Goal: Task Accomplishment & Management: Manage account settings

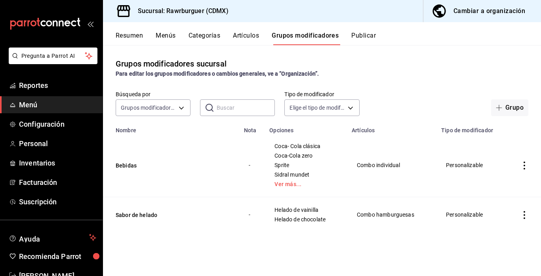
click at [486, 13] on div "Cambiar a organización" at bounding box center [489, 11] width 72 height 11
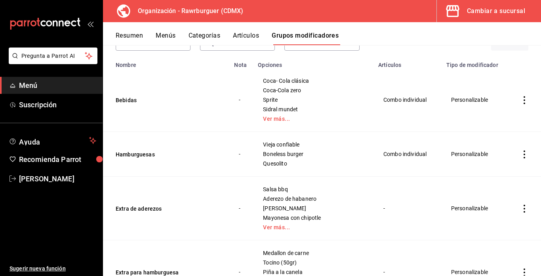
scroll to position [66, 0]
click at [523, 154] on icon "actions" at bounding box center [524, 154] width 8 height 8
click at [492, 170] on span "Editar" at bounding box center [500, 172] width 21 height 8
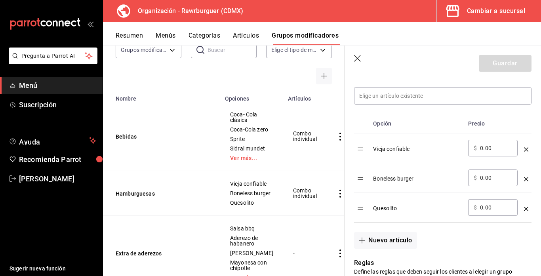
scroll to position [225, 0]
click at [383, 100] on input at bounding box center [442, 95] width 177 height 17
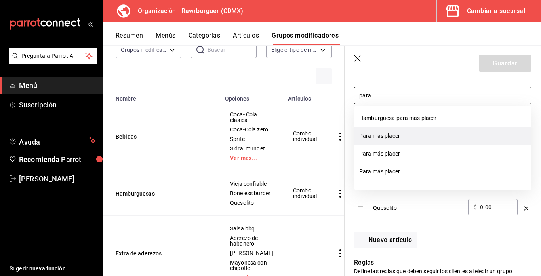
click at [392, 135] on li "Para mas placer" at bounding box center [442, 136] width 177 height 18
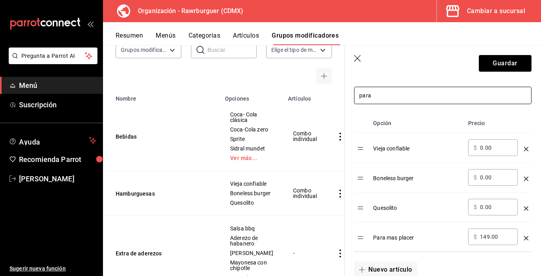
type input "para"
click at [484, 236] on input "149.00" at bounding box center [496, 237] width 32 height 8
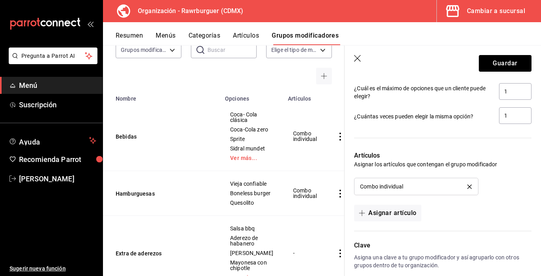
scroll to position [519, 0]
type input "49.00"
click at [498, 65] on button "Guardar" at bounding box center [505, 63] width 53 height 17
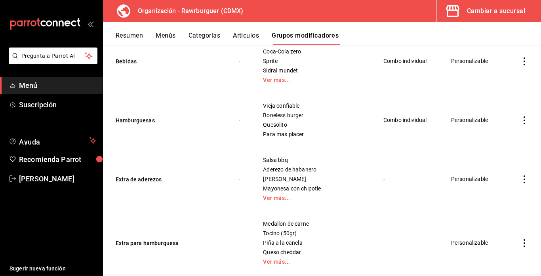
scroll to position [118, 0]
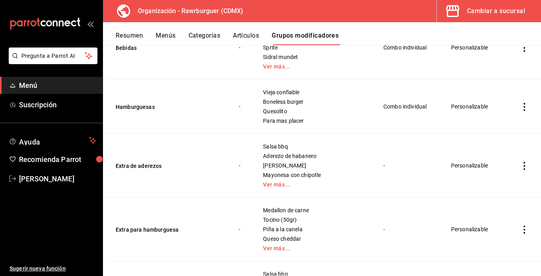
click at [523, 165] on icon "actions" at bounding box center [524, 166] width 8 height 8
click at [494, 185] on span "Editar" at bounding box center [500, 184] width 21 height 8
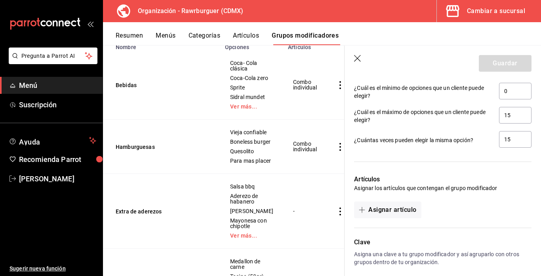
scroll to position [798, 0]
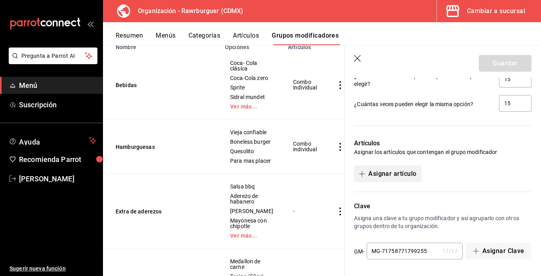
click at [388, 175] on button "Asignar artículo" at bounding box center [387, 173] width 67 height 17
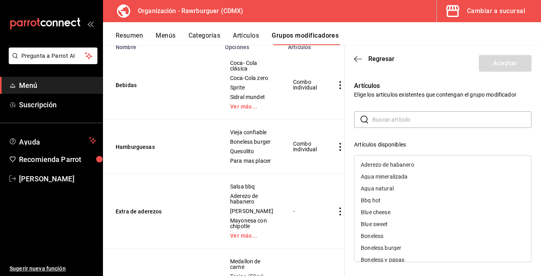
click at [408, 119] on input "text" at bounding box center [451, 120] width 159 height 16
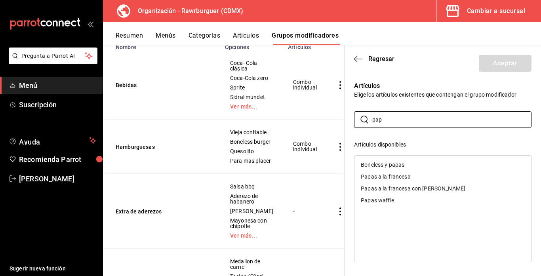
click at [390, 175] on div "Papas a la francesa" at bounding box center [386, 177] width 50 height 6
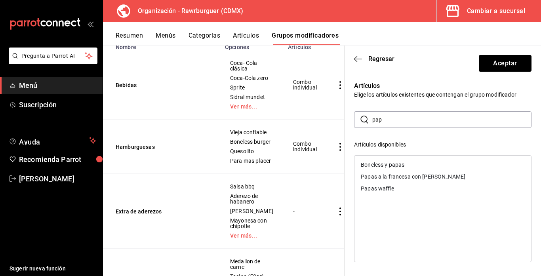
click at [394, 177] on div "Papas a la francesa con [PERSON_NAME]" at bounding box center [413, 177] width 105 height 6
click at [382, 176] on div "Papas waffle" at bounding box center [377, 177] width 33 height 6
click at [391, 125] on input "pap" at bounding box center [451, 120] width 159 height 16
type input "p"
type input "h"
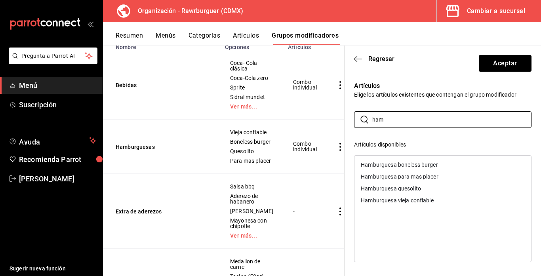
type input "ham"
click at [403, 169] on div "Hamburguesa boneless burger" at bounding box center [442, 165] width 177 height 12
click at [402, 174] on div "Hamburguesa quesolito" at bounding box center [391, 177] width 60 height 6
click at [398, 166] on div "Hamburguesa para mas placer" at bounding box center [400, 165] width 78 height 6
click at [399, 176] on div "Hamburguesa vieja confiable" at bounding box center [442, 208] width 177 height 107
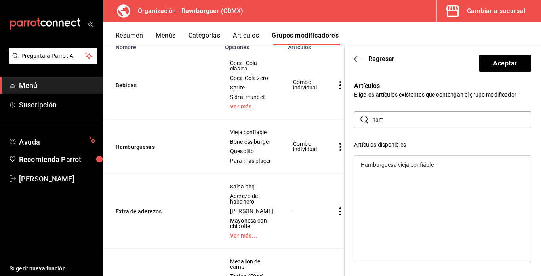
click at [392, 166] on div "Hamburguesa vieja confiable" at bounding box center [397, 165] width 73 height 6
click at [498, 60] on button "Aceptar" at bounding box center [505, 63] width 53 height 17
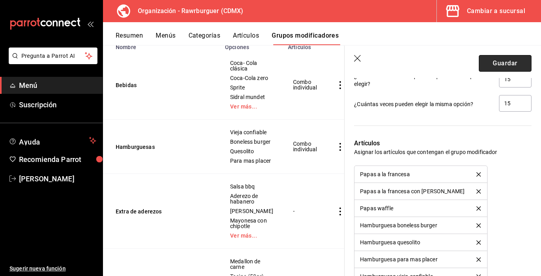
click at [486, 63] on button "Guardar" at bounding box center [505, 63] width 53 height 17
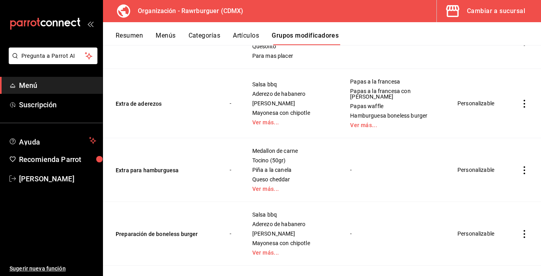
scroll to position [190, 0]
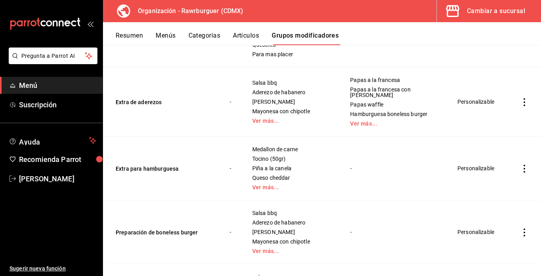
drag, startPoint x: 486, startPoint y: 63, endPoint x: 379, endPoint y: 143, distance: 133.4
click at [379, 143] on td "-" at bounding box center [394, 169] width 108 height 64
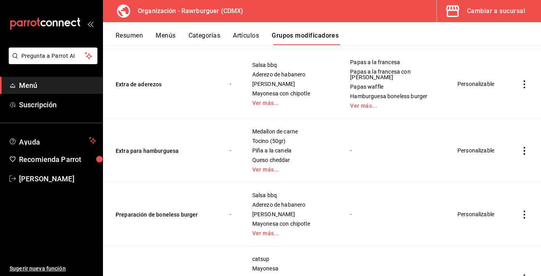
scroll to position [212, 0]
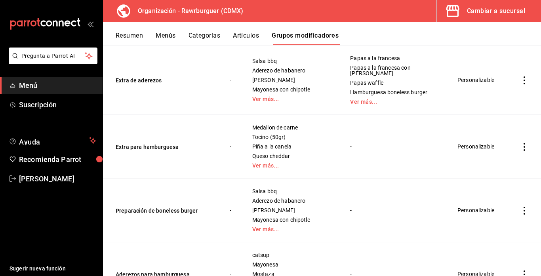
click at [523, 143] on icon "actions" at bounding box center [524, 147] width 8 height 8
click at [501, 154] on span "Editar" at bounding box center [500, 153] width 21 height 8
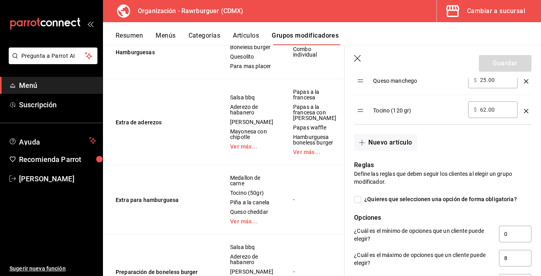
scroll to position [412, 0]
click at [391, 146] on button "Nuevo artículo" at bounding box center [385, 142] width 63 height 17
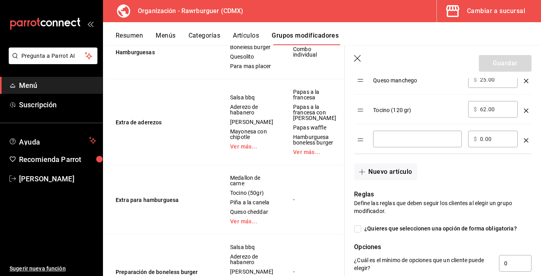
click at [525, 141] on icon "optionsTable" at bounding box center [526, 140] width 4 height 4
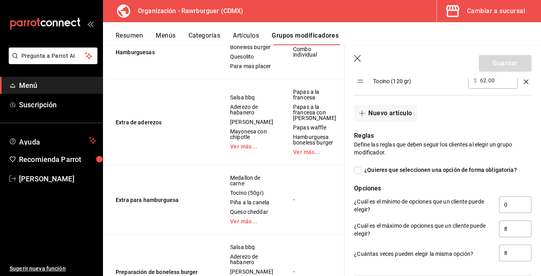
scroll to position [590, 0]
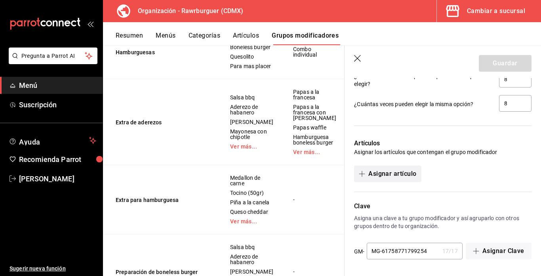
click at [386, 174] on button "Asignar artículo" at bounding box center [387, 173] width 67 height 17
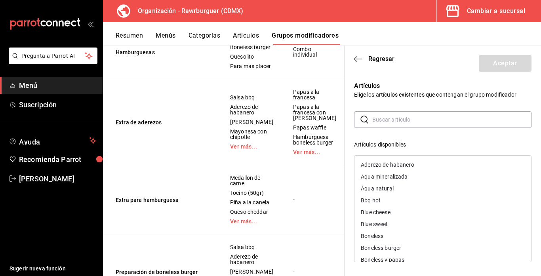
click at [392, 119] on input "text" at bounding box center [451, 120] width 159 height 16
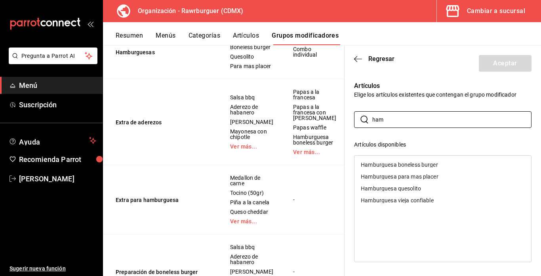
type input "ham"
click at [391, 163] on div "Hamburguesa boneless burger" at bounding box center [399, 165] width 77 height 6
click at [390, 174] on div "Hamburguesa quesolito" at bounding box center [391, 177] width 60 height 6
click at [390, 186] on div "Hamburguesa vieja confiable" at bounding box center [397, 189] width 73 height 6
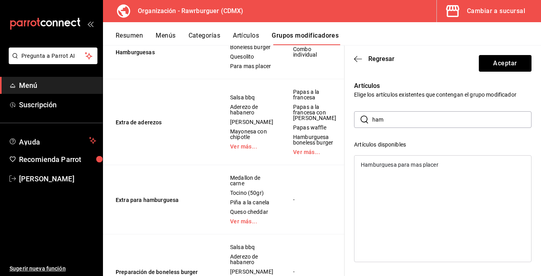
click at [389, 168] on div "Hamburguesa para mas placer" at bounding box center [442, 165] width 177 height 12
click at [460, 143] on div "Artículos disponibles" at bounding box center [442, 145] width 177 height 8
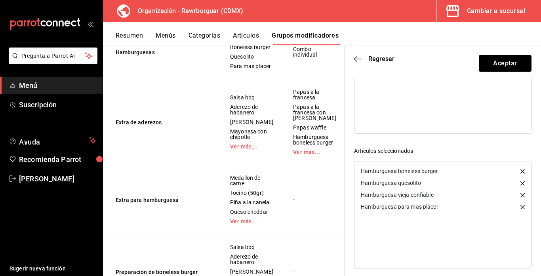
scroll to position [134, 0]
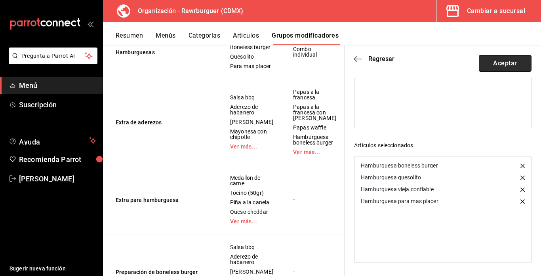
click at [493, 65] on button "Aceptar" at bounding box center [505, 63] width 53 height 17
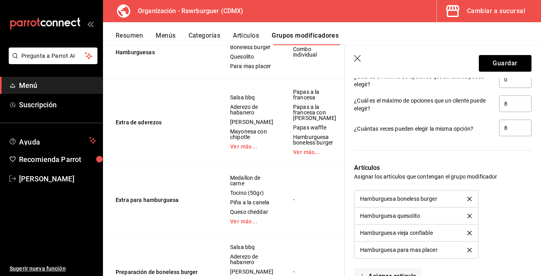
scroll to position [563, 0]
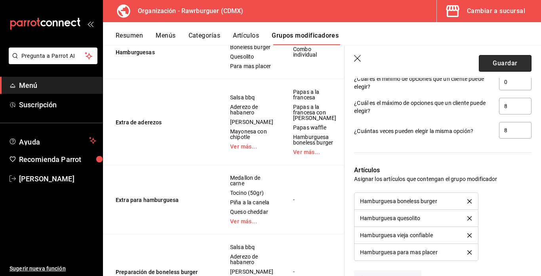
click at [488, 71] on button "Guardar" at bounding box center [505, 63] width 53 height 17
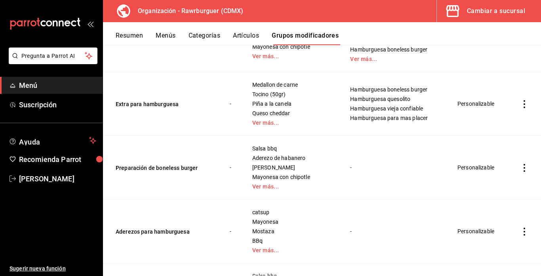
scroll to position [257, 0]
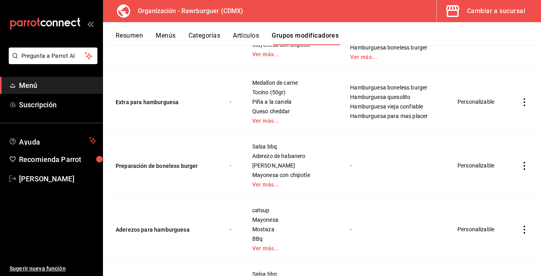
click at [523, 162] on icon "actions" at bounding box center [524, 166] width 2 height 8
click at [486, 177] on li "Editar" at bounding box center [493, 172] width 48 height 16
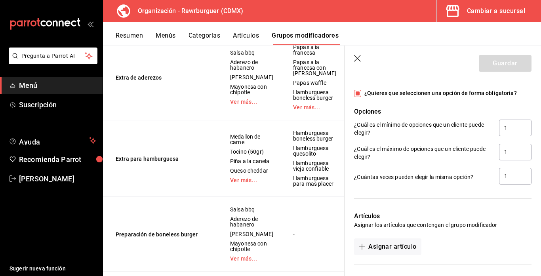
scroll to position [739, 0]
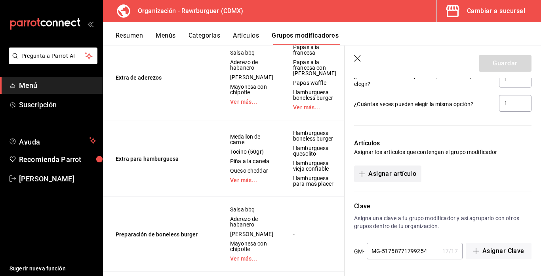
click at [399, 178] on button "Asignar artículo" at bounding box center [387, 173] width 67 height 17
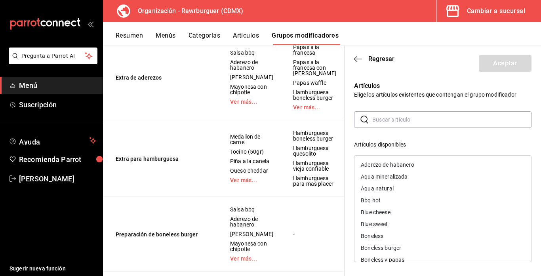
click at [388, 117] on input "text" at bounding box center [451, 120] width 159 height 16
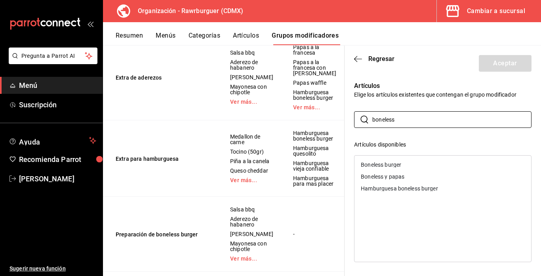
type input "boneless"
click at [381, 163] on div "Boneless burger" at bounding box center [381, 165] width 40 height 6
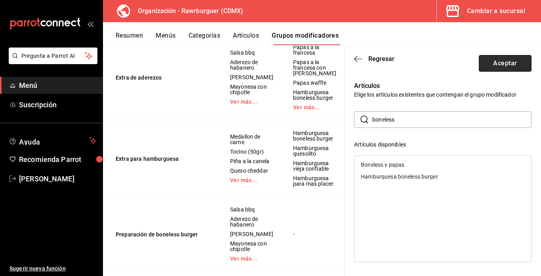
click at [492, 60] on button "Aceptar" at bounding box center [505, 63] width 53 height 17
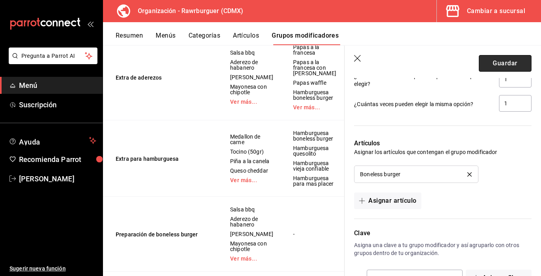
click at [502, 60] on button "Guardar" at bounding box center [505, 63] width 53 height 17
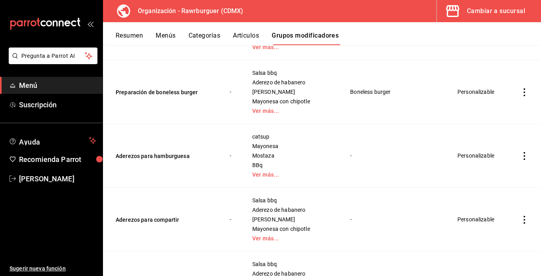
scroll to position [332, 0]
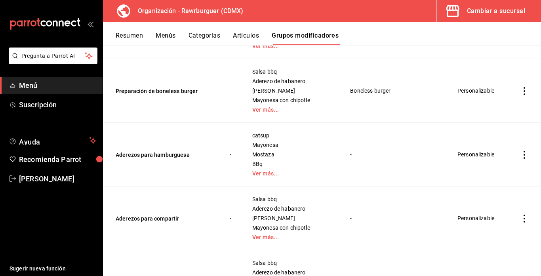
click at [522, 151] on icon "actions" at bounding box center [524, 155] width 8 height 8
click at [500, 160] on span "Editar" at bounding box center [500, 161] width 21 height 8
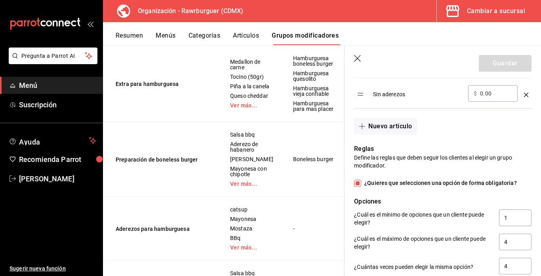
scroll to position [590, 0]
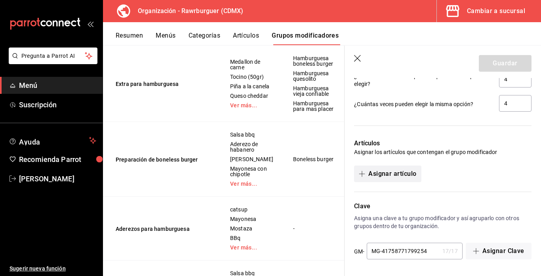
click at [382, 175] on button "Asignar artículo" at bounding box center [387, 173] width 67 height 17
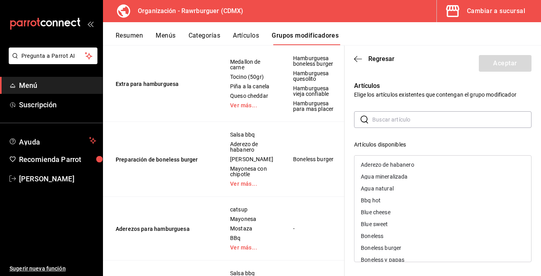
click at [414, 121] on input "text" at bounding box center [451, 120] width 159 height 16
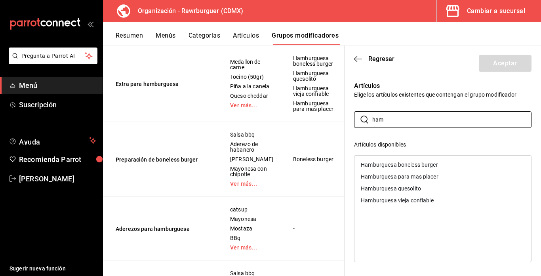
click at [380, 169] on div "Hamburguesa boneless burger" at bounding box center [442, 165] width 177 height 12
click at [376, 165] on div "Hamburguesa para mas placer" at bounding box center [400, 165] width 78 height 6
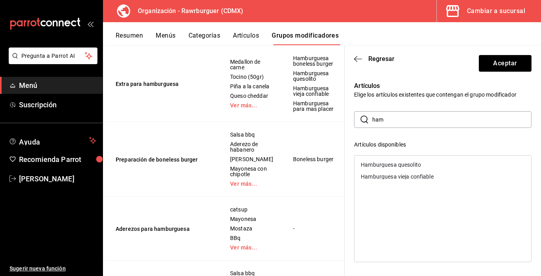
click at [377, 168] on div "Hamburguesa quesolito" at bounding box center [442, 165] width 177 height 12
click at [378, 170] on div "Hamburguesa vieja confiable" at bounding box center [442, 165] width 177 height 12
click at [390, 118] on input "ham" at bounding box center [451, 120] width 159 height 16
type input "h"
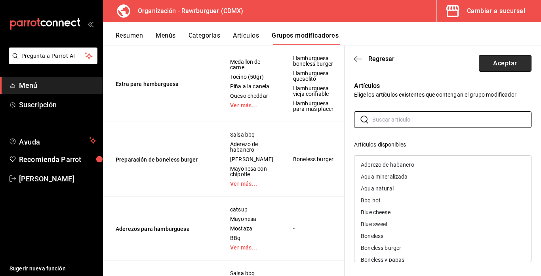
click at [488, 68] on button "Aceptar" at bounding box center [505, 63] width 53 height 17
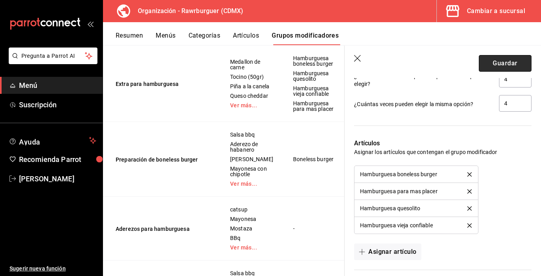
click at [485, 67] on button "Guardar" at bounding box center [505, 63] width 53 height 17
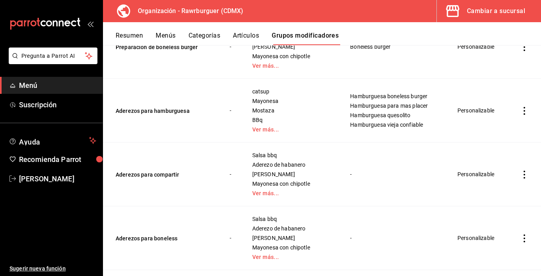
scroll to position [378, 0]
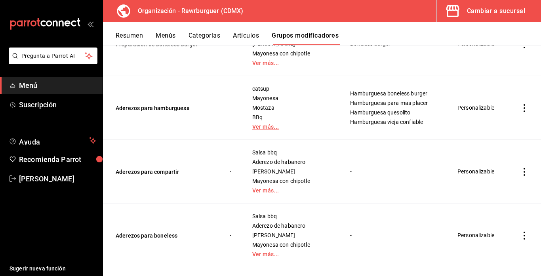
click at [274, 124] on link "Ver más..." at bounding box center [291, 127] width 78 height 6
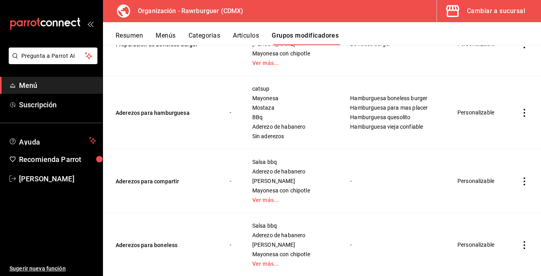
click at [525, 177] on icon "actions" at bounding box center [524, 181] width 8 height 8
click at [488, 186] on div at bounding box center [483, 188] width 14 height 10
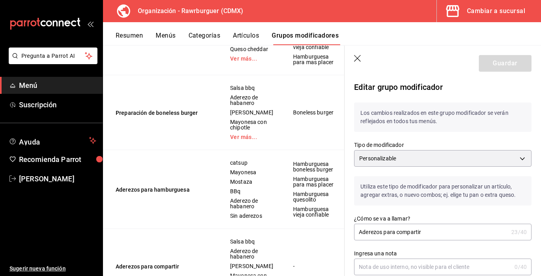
scroll to position [739, 0]
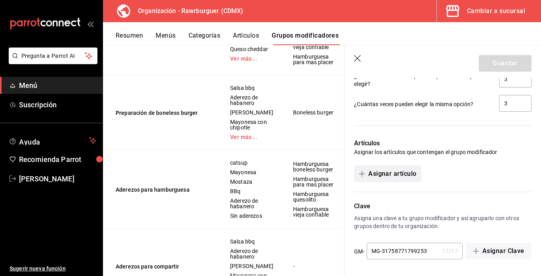
click at [388, 176] on button "Asignar artículo" at bounding box center [387, 173] width 67 height 17
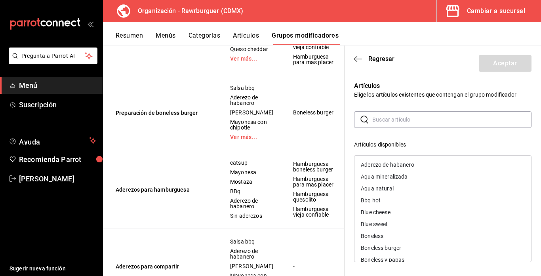
click at [409, 123] on input "text" at bounding box center [451, 120] width 159 height 16
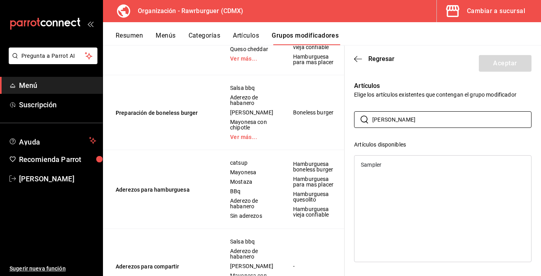
click at [396, 166] on div "Sampler" at bounding box center [442, 165] width 177 height 12
click at [396, 118] on input "sam" at bounding box center [451, 120] width 159 height 16
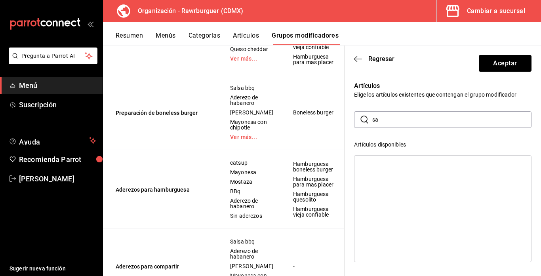
type input "s"
type input "pap"
click at [387, 164] on div "Boneless y papas" at bounding box center [383, 165] width 44 height 6
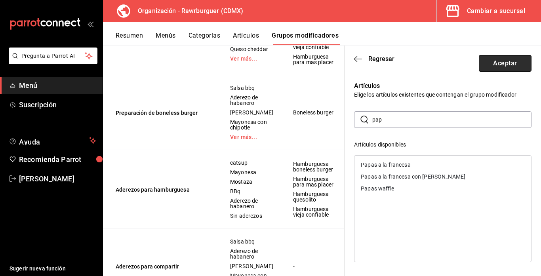
click at [497, 65] on button "Aceptar" at bounding box center [505, 63] width 53 height 17
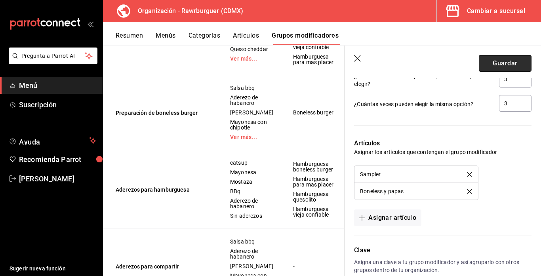
click at [493, 64] on button "Guardar" at bounding box center [505, 63] width 53 height 17
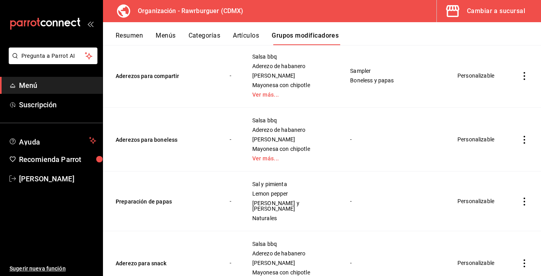
scroll to position [479, 0]
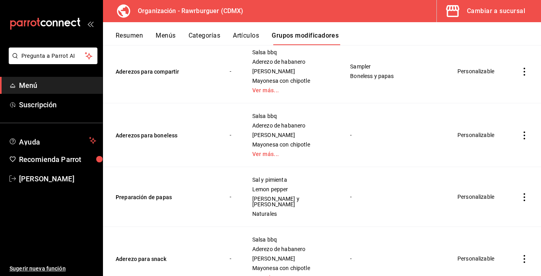
click at [524, 131] on icon "actions" at bounding box center [524, 135] width 2 height 8
click at [476, 141] on icon at bounding box center [481, 142] width 10 height 10
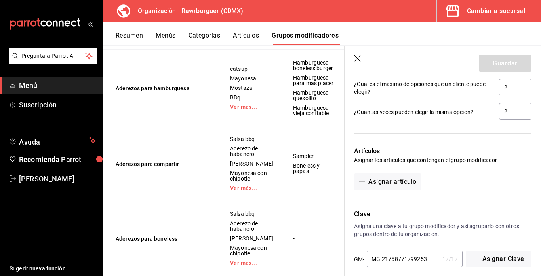
scroll to position [739, 0]
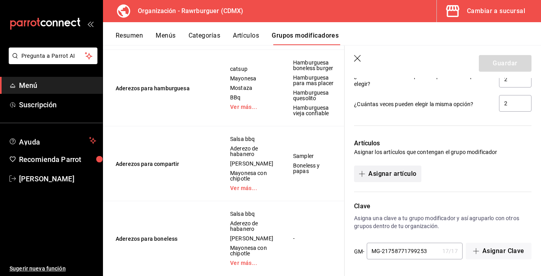
click at [376, 177] on button "Asignar artículo" at bounding box center [387, 173] width 67 height 17
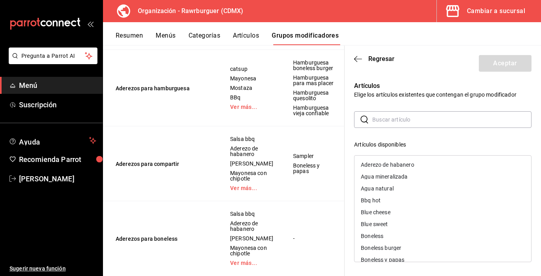
click at [390, 120] on input "text" at bounding box center [451, 120] width 159 height 16
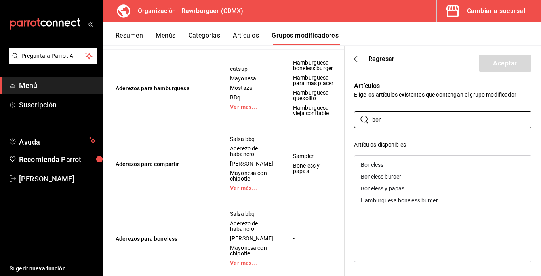
type input "bon"
click at [401, 164] on div "Boneless" at bounding box center [442, 165] width 177 height 12
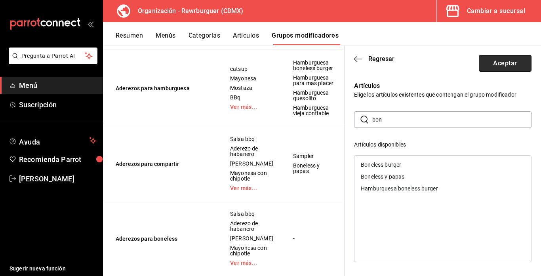
click at [501, 68] on button "Aceptar" at bounding box center [505, 63] width 53 height 17
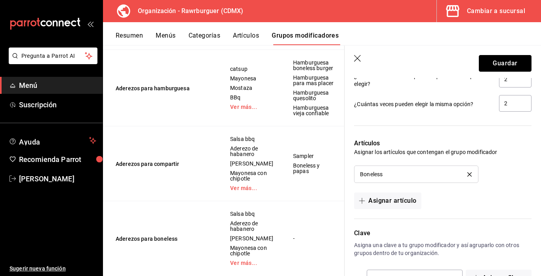
click at [501, 68] on button "Guardar" at bounding box center [505, 63] width 53 height 17
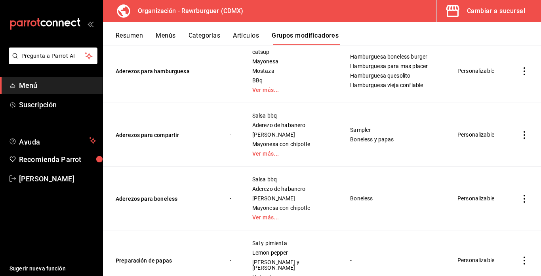
scroll to position [523, 0]
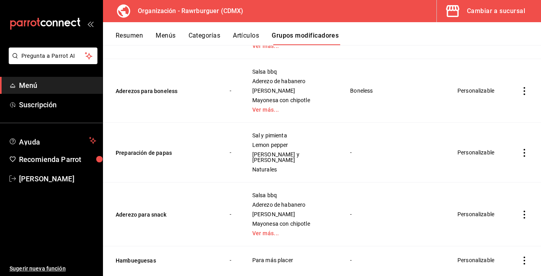
click at [524, 149] on icon "actions" at bounding box center [524, 153] width 2 height 8
click at [493, 156] on span "Editar" at bounding box center [500, 156] width 21 height 8
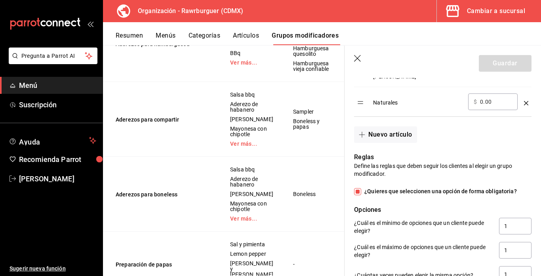
scroll to position [531, 0]
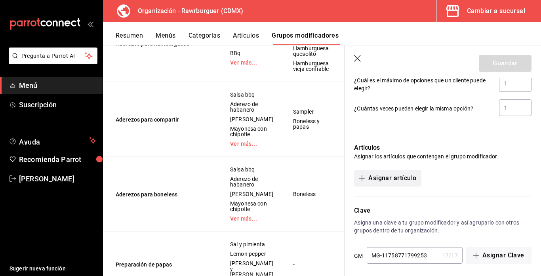
click at [388, 170] on button "Asignar artículo" at bounding box center [387, 178] width 67 height 17
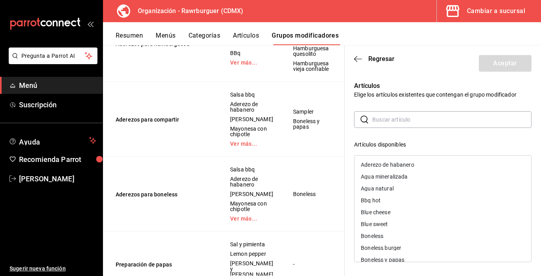
click at [407, 119] on input "text" at bounding box center [451, 120] width 159 height 16
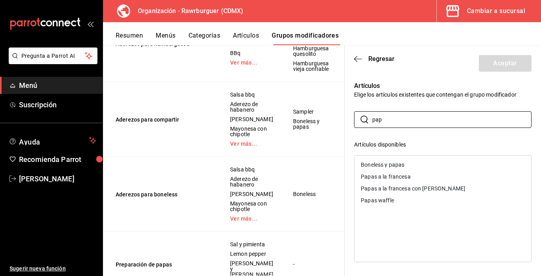
click at [393, 174] on div "Papas a la francesa" at bounding box center [386, 177] width 50 height 6
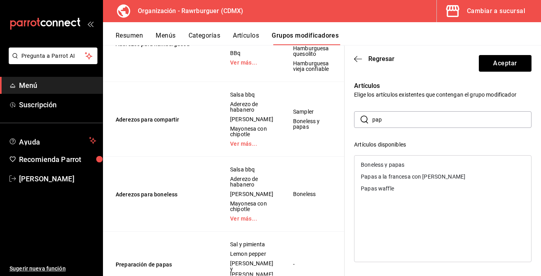
click at [391, 181] on div "Papas a la francesa con [PERSON_NAME]" at bounding box center [442, 177] width 177 height 12
click at [377, 177] on div "Papas waffle" at bounding box center [377, 177] width 33 height 6
click at [377, 168] on div "Boneless y papas" at bounding box center [442, 165] width 177 height 12
click at [400, 122] on input "pap" at bounding box center [451, 120] width 159 height 16
type input "p"
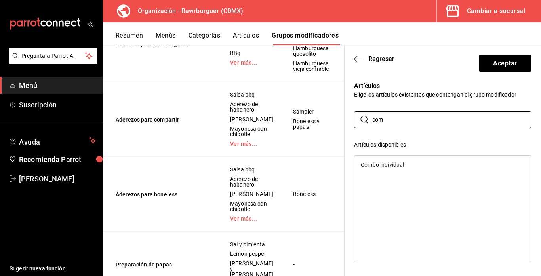
type input "com"
click at [397, 163] on div "Combo individual" at bounding box center [382, 165] width 43 height 6
click at [493, 65] on button "Aceptar" at bounding box center [505, 63] width 53 height 17
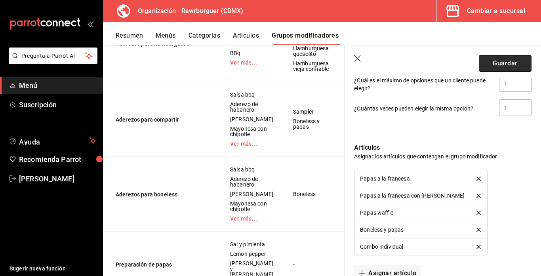
click at [490, 67] on button "Guardar" at bounding box center [505, 63] width 53 height 17
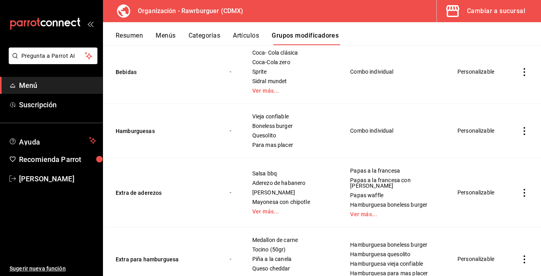
scroll to position [103, 0]
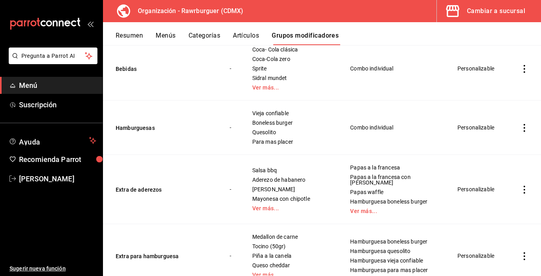
click at [523, 186] on icon "actions" at bounding box center [524, 190] width 8 height 8
click at [483, 201] on icon at bounding box center [481, 199] width 10 height 10
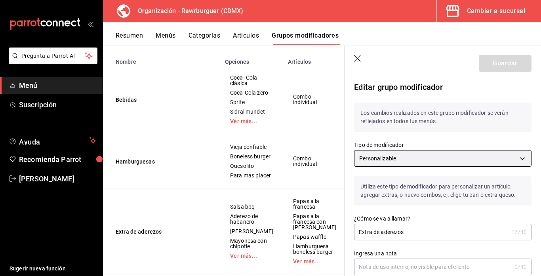
scroll to position [927, 0]
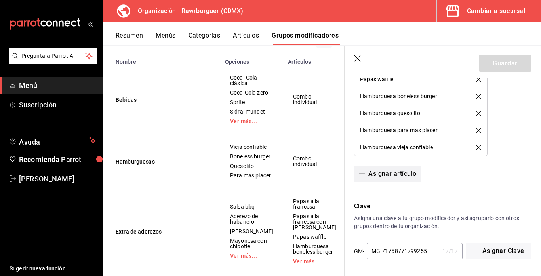
click at [394, 172] on button "Asignar artículo" at bounding box center [387, 173] width 67 height 17
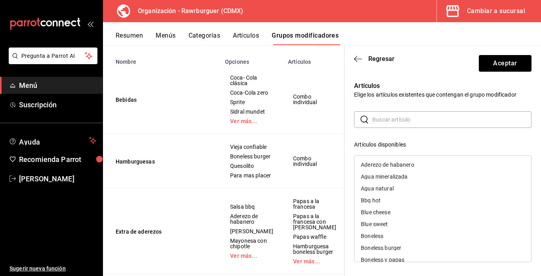
click at [383, 119] on input "text" at bounding box center [451, 120] width 159 height 16
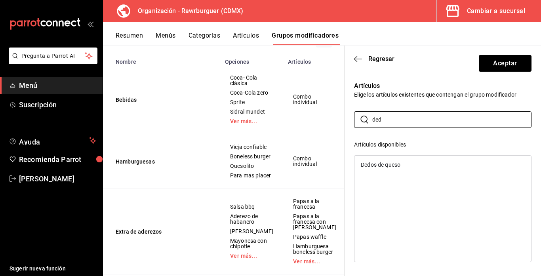
type input "ded"
click at [390, 166] on div "Dedos de queso" at bounding box center [381, 165] width 40 height 6
click at [501, 68] on button "Aceptar" at bounding box center [505, 63] width 53 height 17
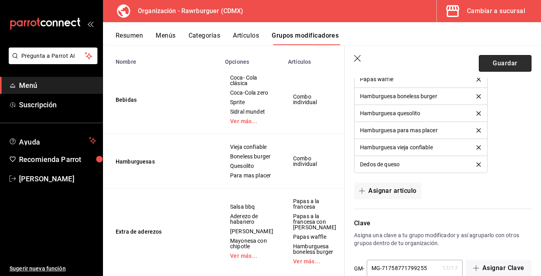
click at [501, 63] on button "Guardar" at bounding box center [505, 63] width 53 height 17
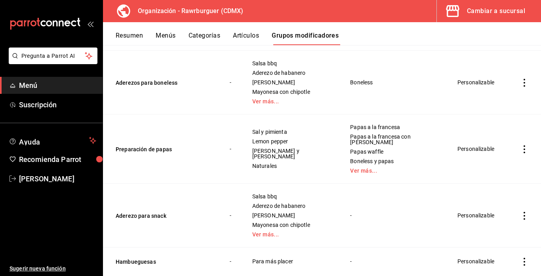
scroll to position [532, 0]
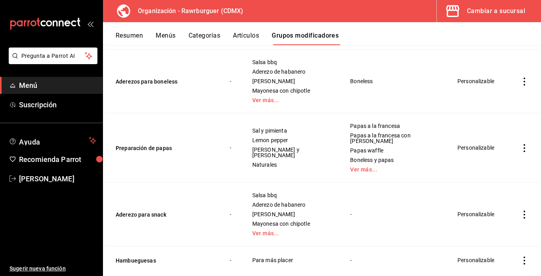
click at [524, 211] on icon "actions" at bounding box center [524, 215] width 2 height 8
click at [492, 215] on span "Editar" at bounding box center [500, 215] width 21 height 8
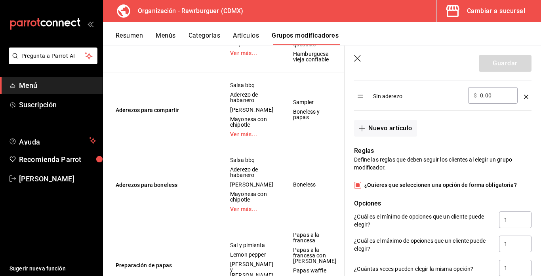
scroll to position [739, 0]
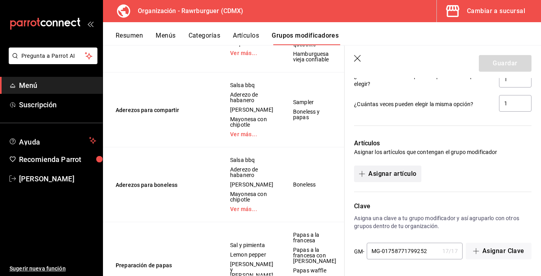
click at [384, 169] on button "Asignar artículo" at bounding box center [387, 173] width 67 height 17
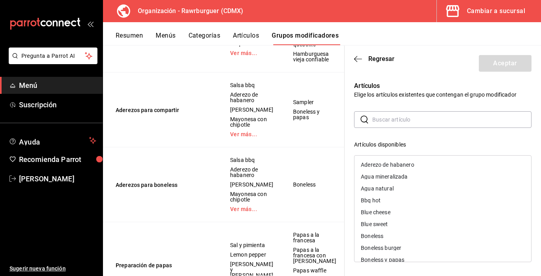
click at [397, 126] on input "text" at bounding box center [451, 120] width 159 height 16
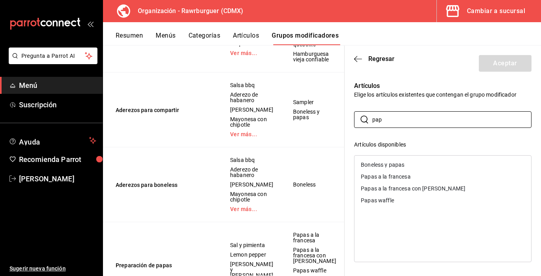
click at [380, 174] on div "Papas a la francesa" at bounding box center [386, 177] width 50 height 6
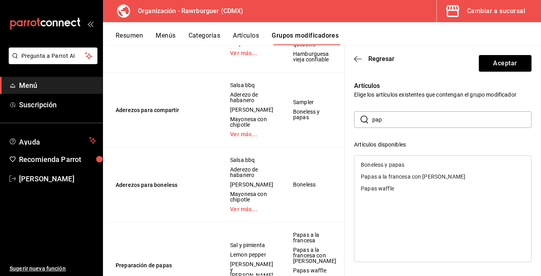
click at [379, 177] on div "Papas a la francesa con [PERSON_NAME]" at bounding box center [413, 177] width 105 height 6
click at [377, 179] on div "Papas waffle" at bounding box center [377, 177] width 33 height 6
click at [399, 120] on input "pap" at bounding box center [451, 120] width 159 height 16
type input "p"
click at [394, 167] on div "Dedos de queso" at bounding box center [381, 165] width 40 height 6
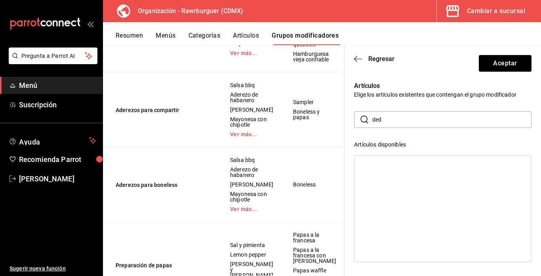
click at [388, 121] on input "ded" at bounding box center [451, 120] width 159 height 16
type input "d"
type input "com"
click at [390, 164] on div "Combo individual" at bounding box center [382, 165] width 43 height 6
click at [498, 60] on button "Aceptar" at bounding box center [505, 63] width 53 height 17
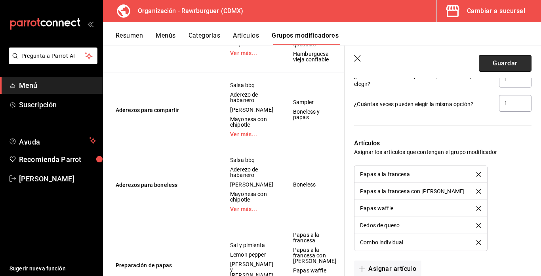
click at [489, 65] on button "Guardar" at bounding box center [505, 63] width 53 height 17
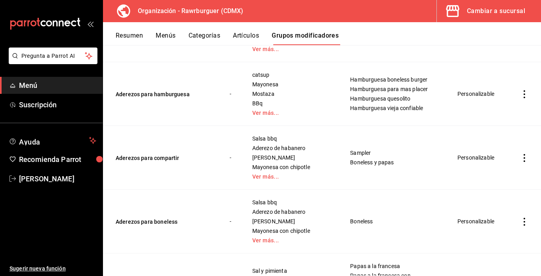
scroll to position [532, 0]
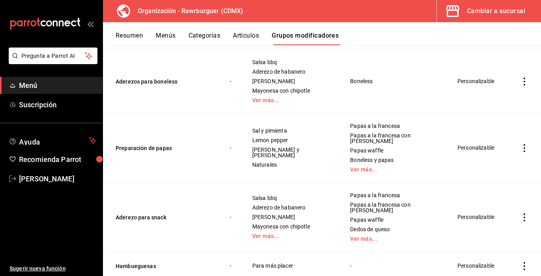
click at [523, 262] on icon "actions" at bounding box center [524, 266] width 8 height 8
click at [492, 252] on span "Eliminar" at bounding box center [500, 255] width 20 height 6
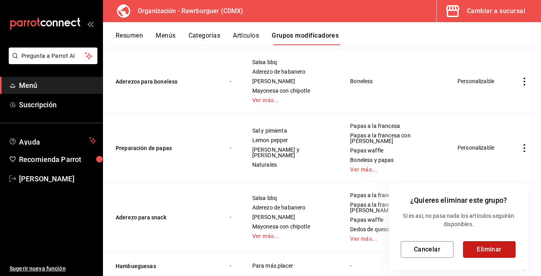
click at [470, 249] on button "Eliminar" at bounding box center [489, 249] width 53 height 17
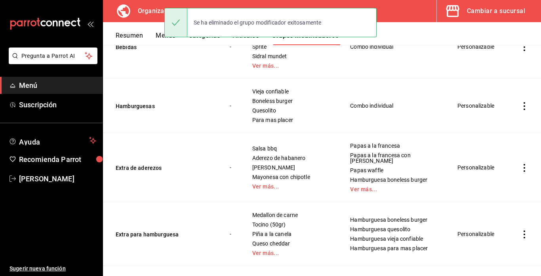
scroll to position [0, 0]
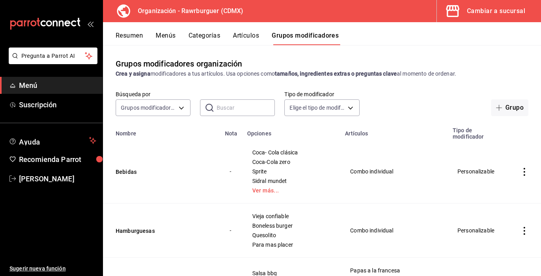
click at [203, 37] on button "Categorías" at bounding box center [204, 38] width 32 height 13
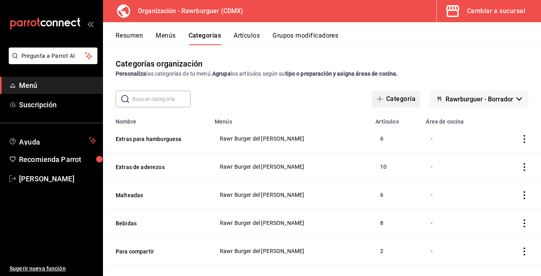
click at [396, 97] on button "Categoría" at bounding box center [396, 99] width 48 height 17
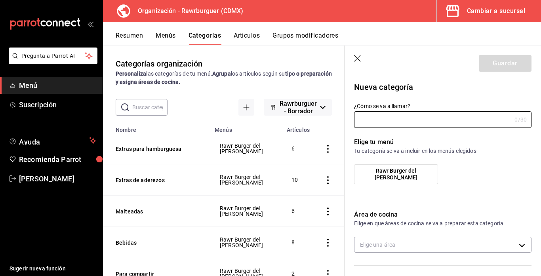
type input "f02a9ce8-ec74-4689-aee1-eaa8f9fff0bc"
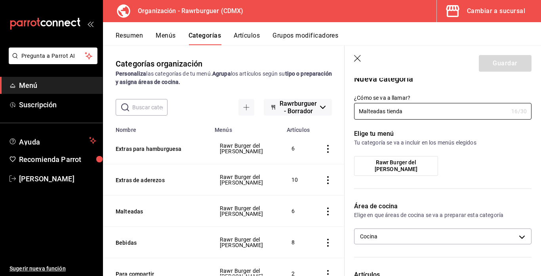
type input "Malteadas tienda"
click at [411, 161] on label "Rawr Burger del [PERSON_NAME]" at bounding box center [395, 165] width 83 height 19
click at [0, 0] on input "Rawr Burger del [PERSON_NAME]" at bounding box center [0, 0] width 0 height 0
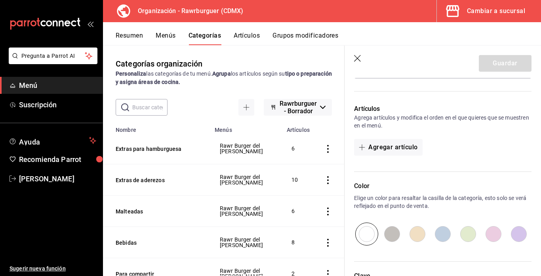
scroll to position [177, 0]
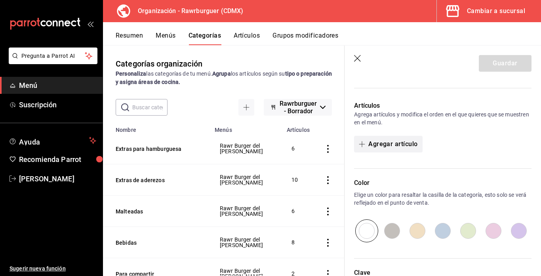
click at [386, 145] on button "Agregar artículo" at bounding box center [388, 144] width 68 height 17
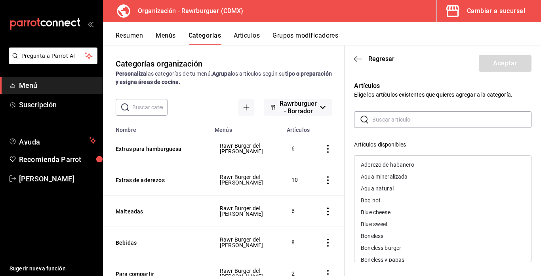
click at [381, 127] on div "​ ​" at bounding box center [442, 119] width 177 height 17
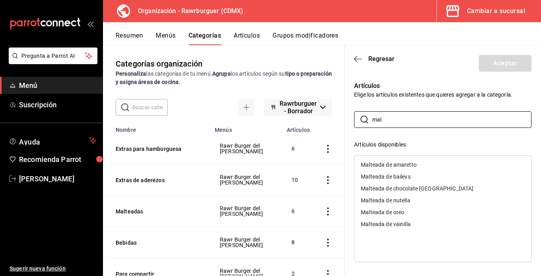
type input "mal"
click at [407, 223] on div "Malteada de vainilla" at bounding box center [386, 224] width 50 height 6
click at [394, 213] on div "Malteada de oreo" at bounding box center [383, 212] width 44 height 6
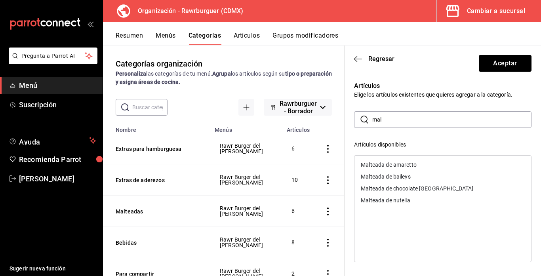
click at [388, 201] on div "Malteada de nutella" at bounding box center [385, 201] width 49 height 6
click at [385, 189] on div "Malteada de chocolate [GEOGRAPHIC_DATA]" at bounding box center [417, 189] width 112 height 6
click at [383, 181] on div "Malteada de baileys" at bounding box center [442, 177] width 177 height 12
click at [381, 169] on div "Malteada de amaretto" at bounding box center [442, 165] width 177 height 12
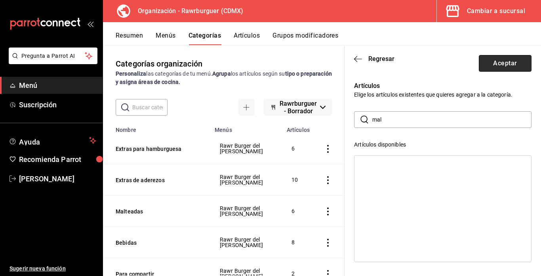
click at [499, 60] on button "Aceptar" at bounding box center [505, 63] width 53 height 17
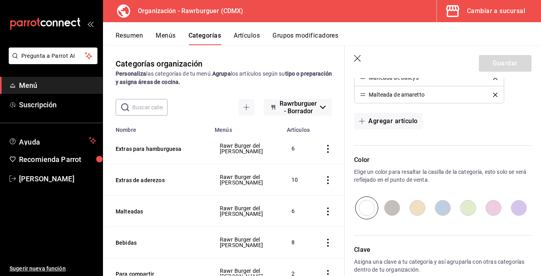
scroll to position [362, 0]
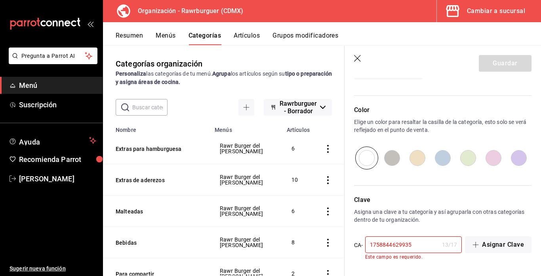
click at [428, 243] on input "1758844629935" at bounding box center [402, 245] width 74 height 16
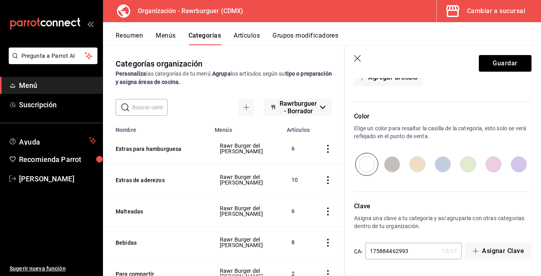
scroll to position [356, 0]
type input "175884462993"
click at [494, 66] on button "Guardar" at bounding box center [505, 63] width 53 height 17
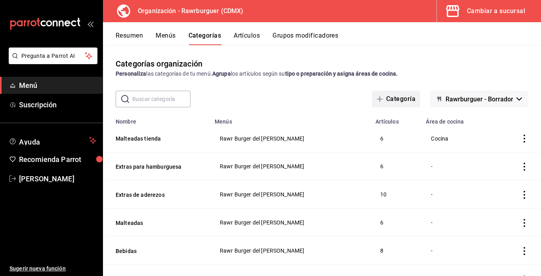
click at [393, 99] on button "Categoría" at bounding box center [396, 99] width 48 height 17
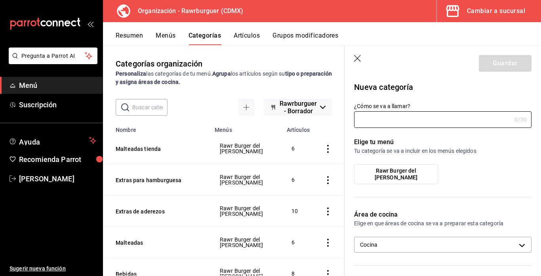
type input "f02a9ce8-ec74-4689-aee1-eaa8f9fff0bc"
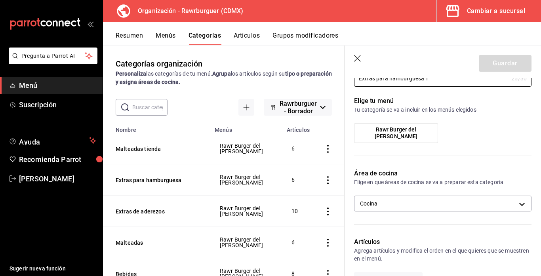
scroll to position [32, 0]
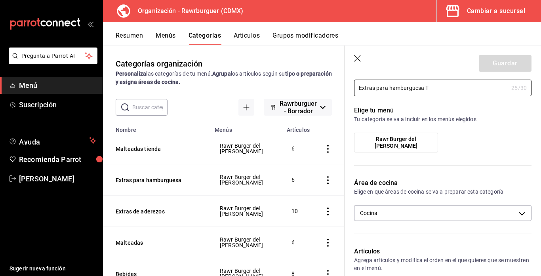
type input "Extras para hamburguesa T"
drag, startPoint x: 409, startPoint y: 154, endPoint x: 382, endPoint y: 141, distance: 29.0
click at [382, 141] on div "Rawr Burger del [PERSON_NAME]" at bounding box center [442, 146] width 177 height 26
click at [382, 141] on span "Rawr Burger del [PERSON_NAME]" at bounding box center [396, 142] width 72 height 13
click at [0, 0] on input "Rawr Burger del [PERSON_NAME]" at bounding box center [0, 0] width 0 height 0
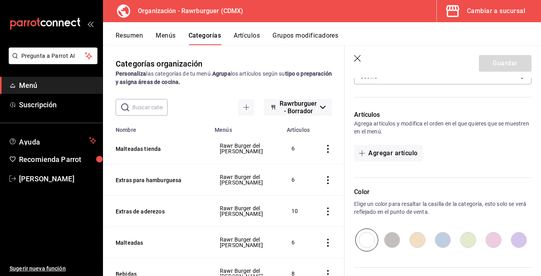
scroll to position [177, 0]
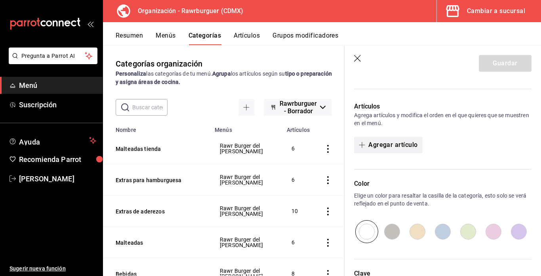
click at [381, 147] on button "Agregar artículo" at bounding box center [388, 145] width 68 height 17
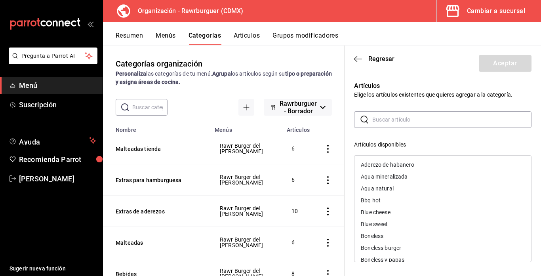
click at [387, 124] on input "text" at bounding box center [451, 120] width 159 height 16
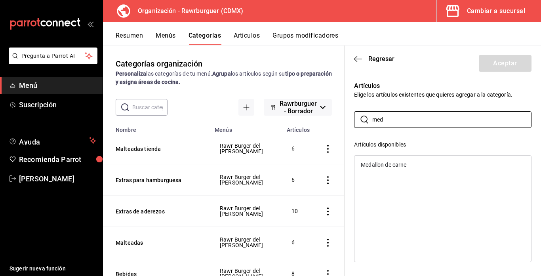
type input "med"
click at [377, 165] on div "Medallon de carne" at bounding box center [384, 165] width 46 height 6
click at [357, 59] on icon "button" at bounding box center [358, 59] width 8 height 0
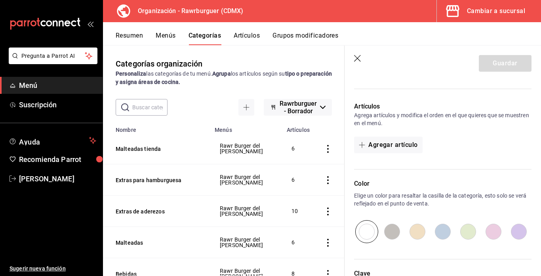
scroll to position [0, 0]
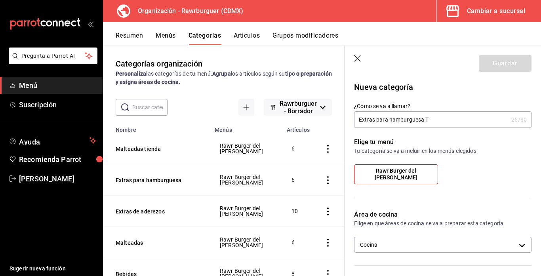
click at [431, 118] on input "Extras para hamburguesa T" at bounding box center [431, 120] width 154 height 16
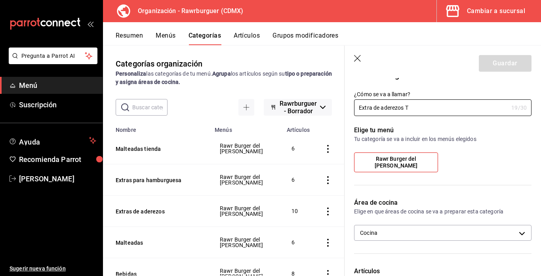
scroll to position [11, 0]
type input "Extras Tienda"
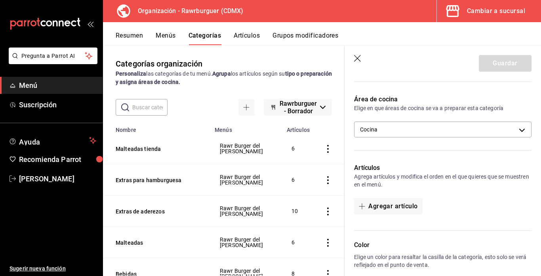
scroll to position [116, 0]
click at [390, 212] on button "Agregar artículo" at bounding box center [388, 206] width 68 height 17
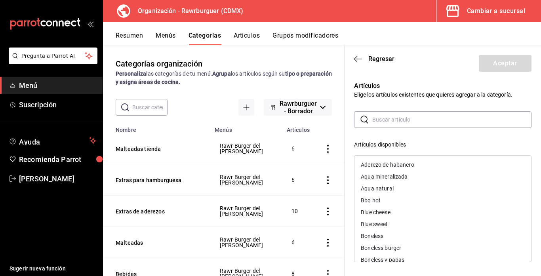
click at [403, 167] on div "Aderezo de habanero" at bounding box center [387, 165] width 53 height 6
click at [402, 192] on div "Bbq hot" at bounding box center [442, 188] width 177 height 12
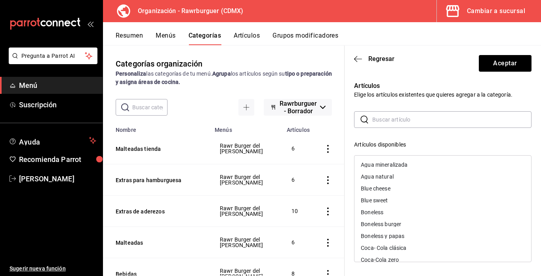
click at [390, 191] on div "Blue cheese" at bounding box center [375, 189] width 29 height 6
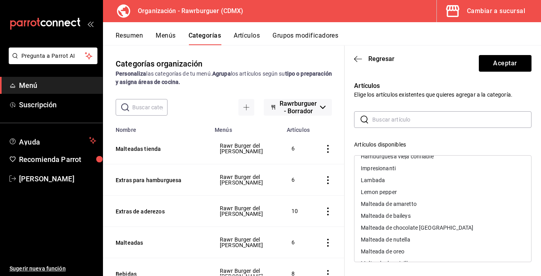
scroll to position [188, 0]
click at [390, 191] on div "Lemon pepper" at bounding box center [379, 191] width 36 height 6
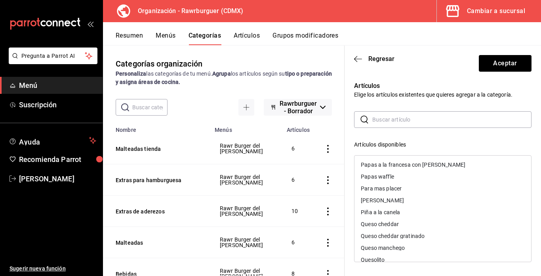
scroll to position [360, 0]
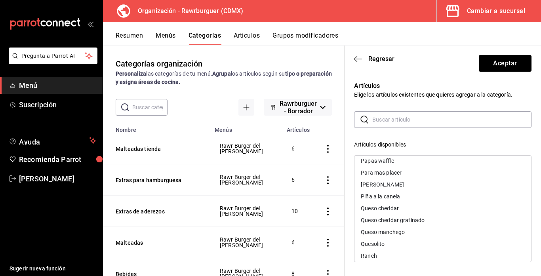
click at [388, 208] on div "Queso cheddar" at bounding box center [380, 208] width 38 height 6
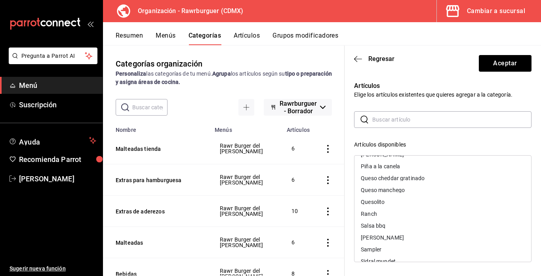
scroll to position [398, 0]
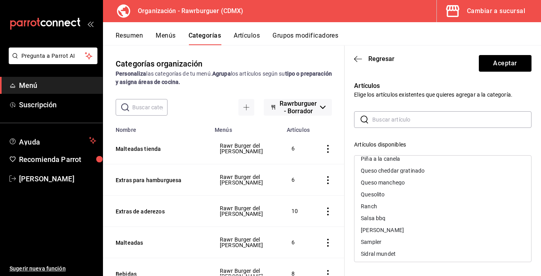
click at [378, 207] on div "Ranch" at bounding box center [442, 206] width 177 height 12
click at [391, 206] on div "Salsa bbq" at bounding box center [442, 206] width 177 height 12
click at [391, 206] on div "[PERSON_NAME]" at bounding box center [382, 206] width 43 height 6
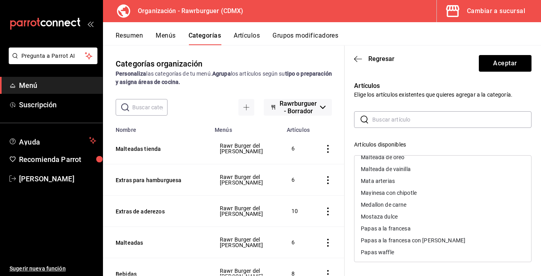
click at [375, 197] on div "Mayinesa con chipotle" at bounding box center [442, 193] width 177 height 12
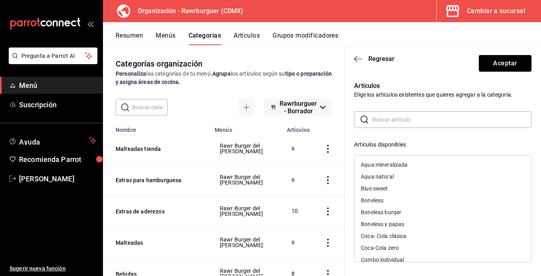
click at [382, 120] on input "text" at bounding box center [451, 120] width 159 height 16
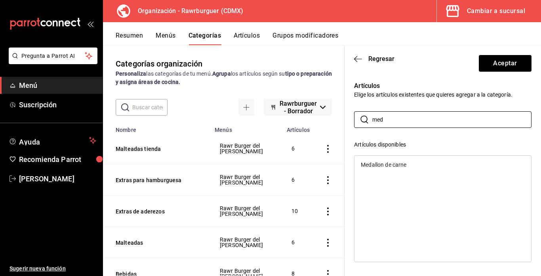
click at [389, 161] on div "Medallon de carne" at bounding box center [442, 165] width 177 height 12
click at [390, 113] on input "med" at bounding box center [451, 120] width 159 height 16
click at [390, 120] on input "med" at bounding box center [451, 120] width 159 height 16
type input "m"
click at [382, 178] on div "Tocino (50gr)" at bounding box center [378, 177] width 34 height 6
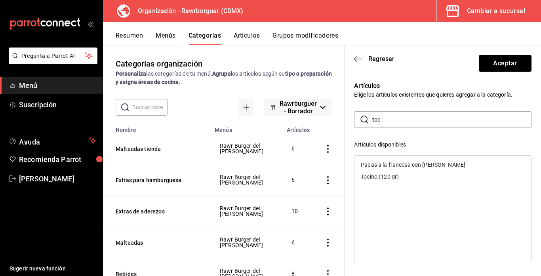
click at [382, 181] on div "Tocino (120 gr)" at bounding box center [442, 177] width 177 height 12
click at [392, 120] on input "toc" at bounding box center [451, 120] width 159 height 16
type input "t"
click at [383, 164] on div "Piña a la canela" at bounding box center [380, 165] width 39 height 6
click at [386, 124] on input "piñ" at bounding box center [451, 120] width 159 height 16
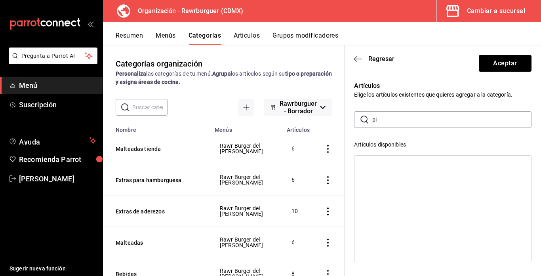
type input "p"
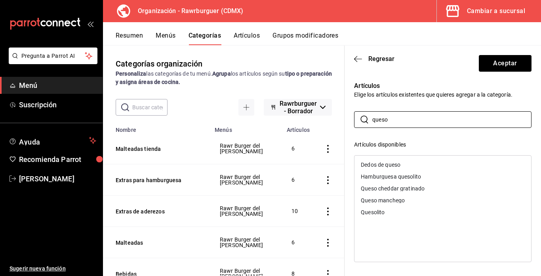
type input "queso"
click at [384, 198] on div "Queso manchego" at bounding box center [383, 201] width 44 height 6
click at [380, 190] on div "Queso cheddar gratinado" at bounding box center [393, 189] width 64 height 6
click at [490, 67] on button "Aceptar" at bounding box center [505, 63] width 53 height 17
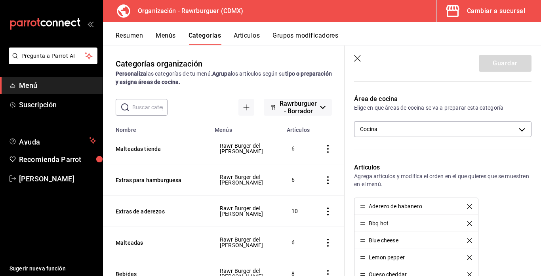
scroll to position [515, 0]
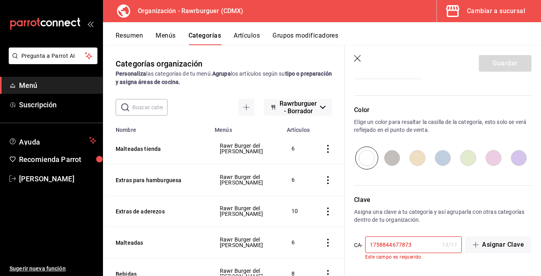
click at [418, 249] on input "1758844677873" at bounding box center [402, 245] width 74 height 16
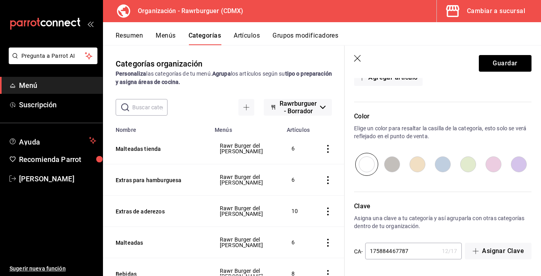
scroll to position [509, 0]
type input "175884467787"
click at [495, 67] on button "Guardar" at bounding box center [505, 63] width 53 height 17
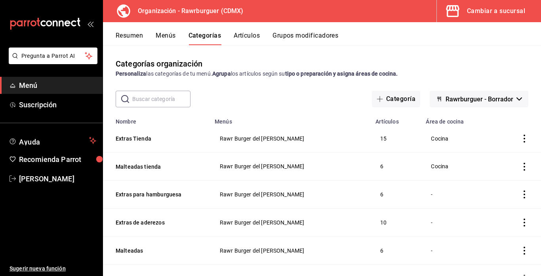
click at [287, 38] on button "Grupos modificadores" at bounding box center [305, 38] width 66 height 13
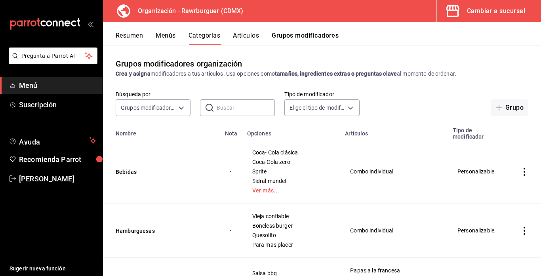
click at [509, 107] on button "Grupo" at bounding box center [509, 107] width 37 height 17
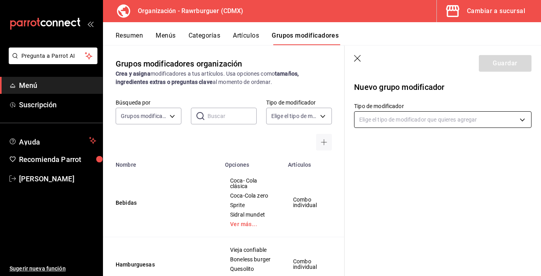
click at [403, 121] on body "Pregunta a Parrot AI Menú Suscripción Ayuda Recomienda Parrot Alberto Martinez …" at bounding box center [270, 138] width 541 height 276
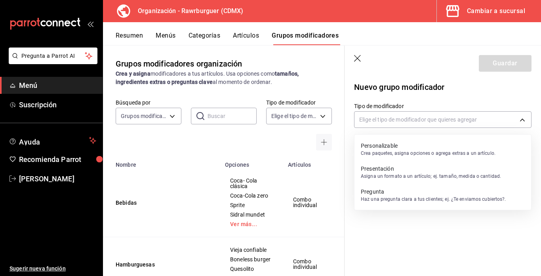
click at [391, 143] on p "Personalizable" at bounding box center [428, 146] width 135 height 8
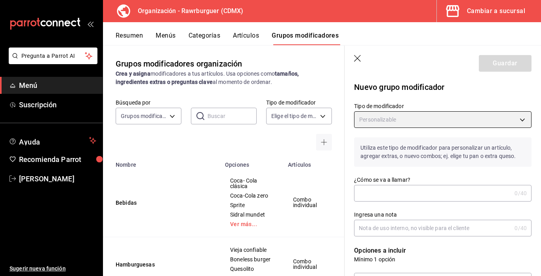
type input "CUSTOMIZABLE"
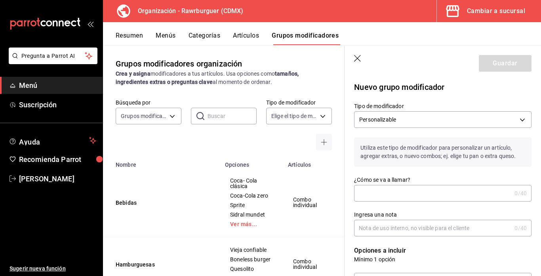
click at [380, 189] on input "¿Cómo se va a llamar?" at bounding box center [432, 193] width 157 height 16
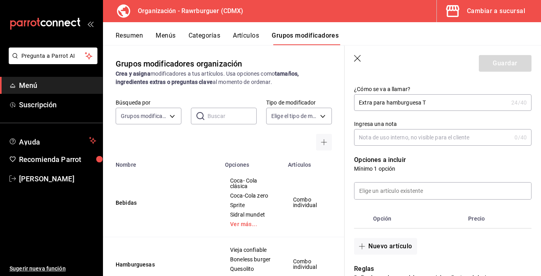
scroll to position [96, 0]
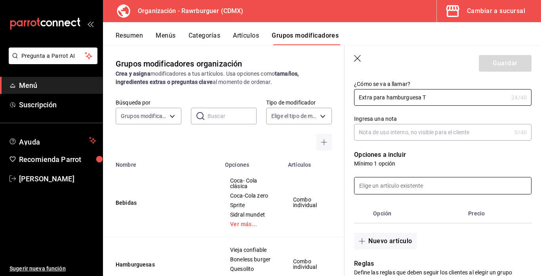
type input "Extra para hamburguesa T"
click at [392, 186] on input at bounding box center [442, 185] width 177 height 17
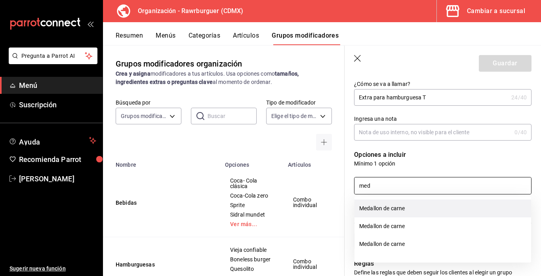
click at [388, 209] on li "Medallon de carne" at bounding box center [442, 209] width 177 height 18
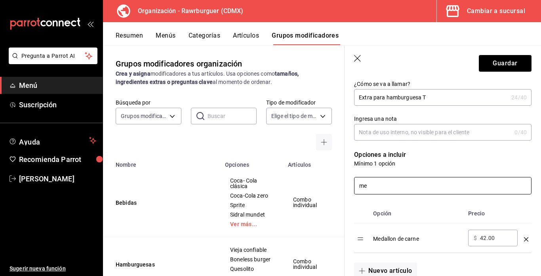
type input "m"
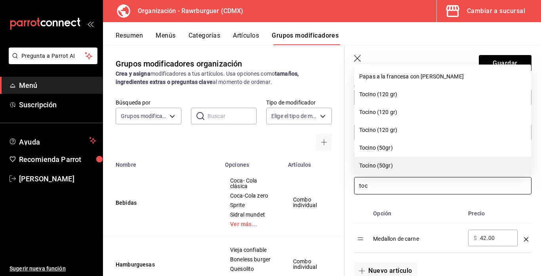
click at [397, 163] on li "Tocino (50gr)" at bounding box center [442, 166] width 177 height 18
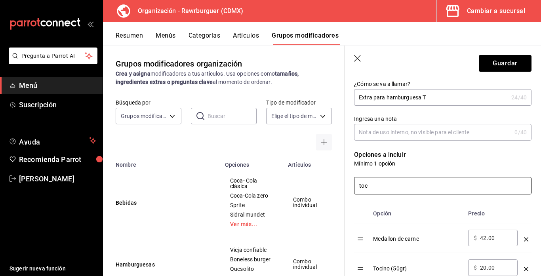
click at [381, 188] on input "toc" at bounding box center [442, 185] width 177 height 17
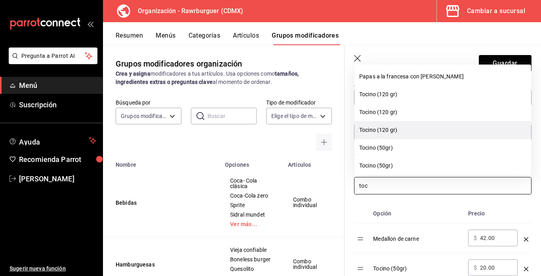
click at [386, 130] on li "Tocino (120 gr)" at bounding box center [442, 130] width 177 height 18
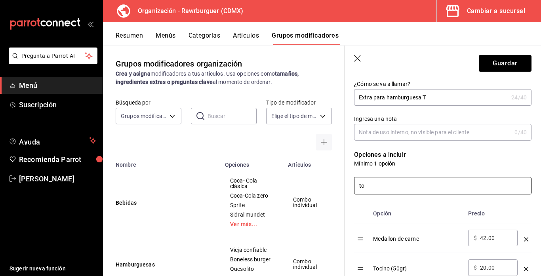
type input "t"
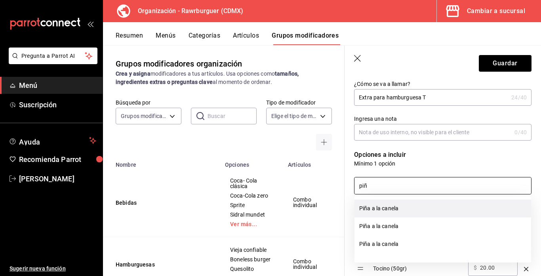
click at [382, 213] on li "Piña a la canela" at bounding box center [442, 209] width 177 height 18
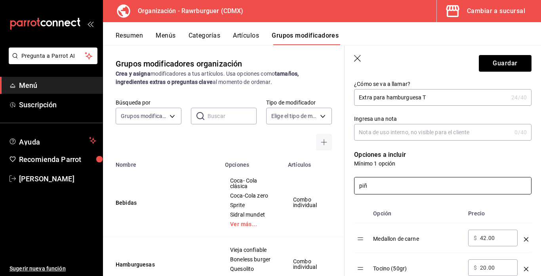
click at [379, 187] on input "piñ" at bounding box center [442, 185] width 177 height 17
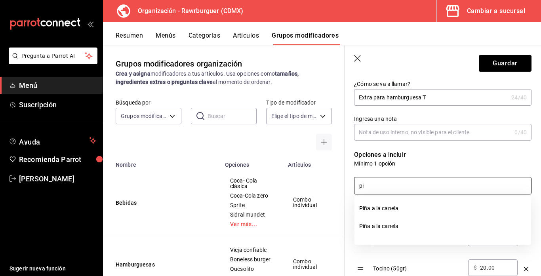
type input "p"
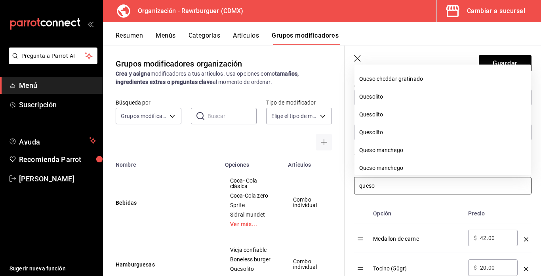
scroll to position [271, 0]
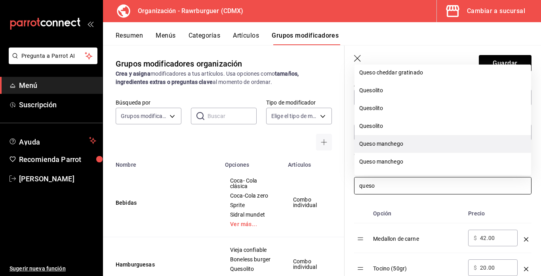
click at [378, 141] on li "Queso manchego" at bounding box center [442, 144] width 177 height 18
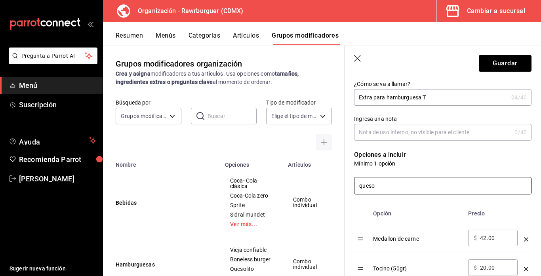
click at [384, 183] on input "queso" at bounding box center [442, 185] width 177 height 17
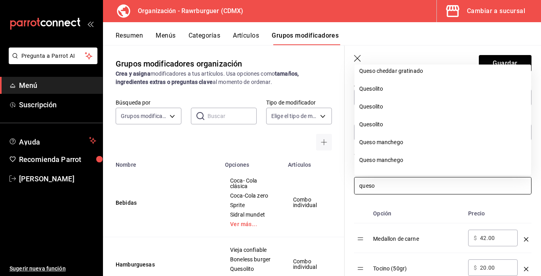
scroll to position [276, 0]
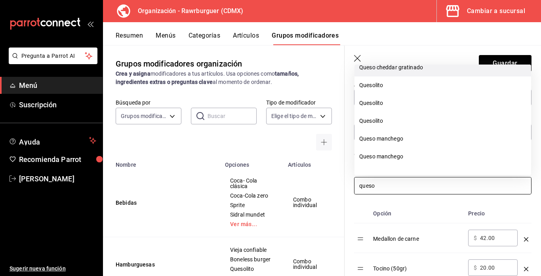
click at [383, 70] on li "Queso cheddar gratinado" at bounding box center [442, 68] width 177 height 18
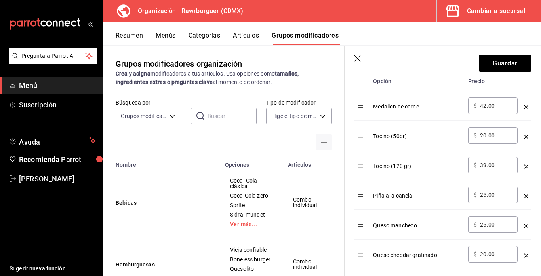
scroll to position [229, 0]
type input "queso"
click at [485, 105] on input "42.00" at bounding box center [496, 105] width 32 height 8
type input "4.00"
type input "38.00"
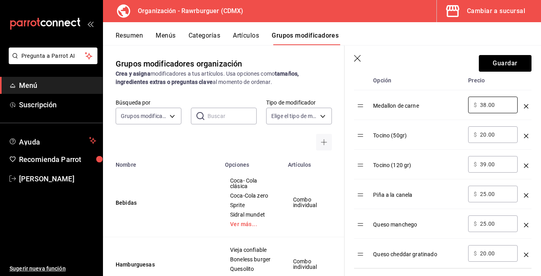
click at [485, 194] on input "25.00" at bounding box center [496, 194] width 32 height 8
type input "20.00"
click at [485, 224] on input "25.00" at bounding box center [496, 224] width 32 height 8
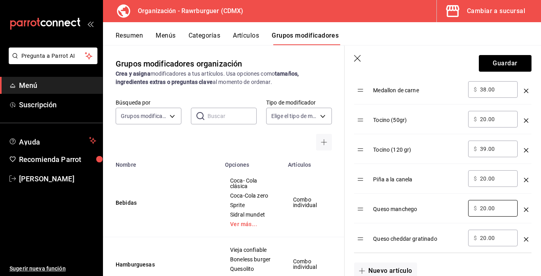
scroll to position [239, 0]
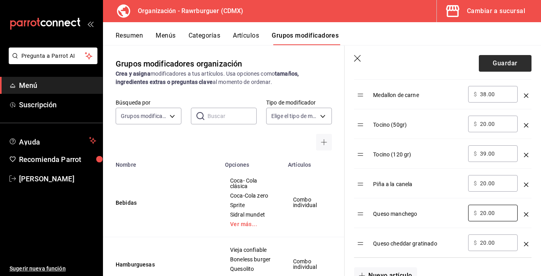
type input "20.00"
click at [502, 63] on button "Guardar" at bounding box center [505, 63] width 53 height 17
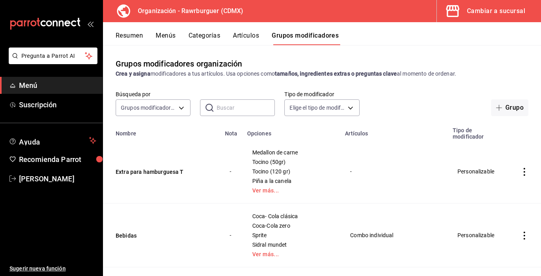
click at [376, 149] on td "-" at bounding box center [394, 172] width 108 height 64
click at [213, 38] on button "Categorías" at bounding box center [204, 38] width 32 height 13
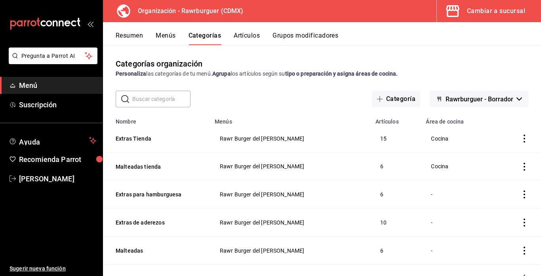
click at [498, 10] on div "Cambiar a sucursal" at bounding box center [496, 11] width 58 height 11
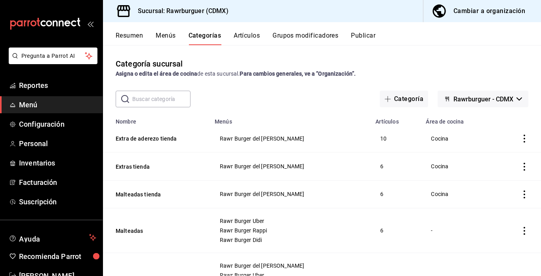
click at [249, 35] on button "Artículos" at bounding box center [247, 38] width 26 height 13
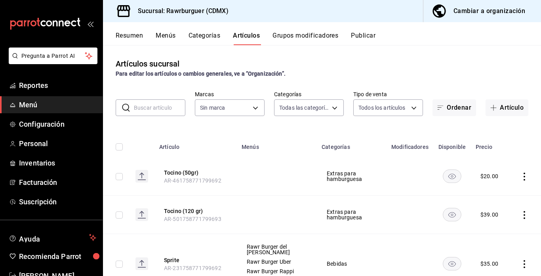
type input "c688a348-8af5-4db2-8017-60906265672a"
type input "ebc57d48-2045-483b-b165-aef6761d7de4,7d9d02cd-f4c9-444b-b134-5bd3c4f2d0ab,99246…"
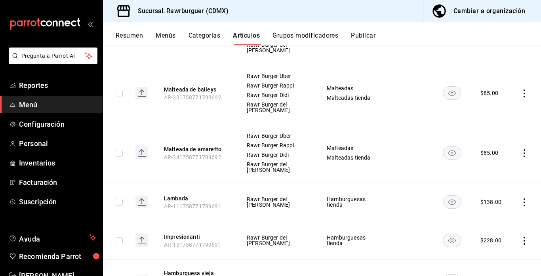
scroll to position [935, 0]
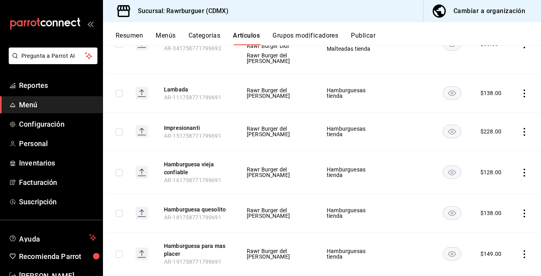
click at [125, 33] on button "Resumen" at bounding box center [129, 38] width 27 height 13
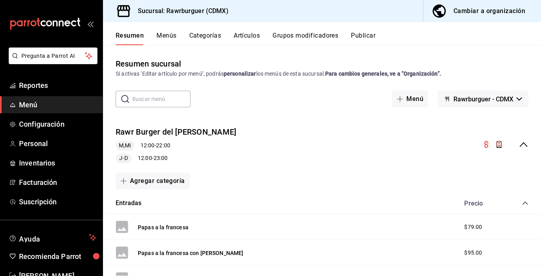
click at [162, 35] on button "Menús" at bounding box center [166, 38] width 20 height 13
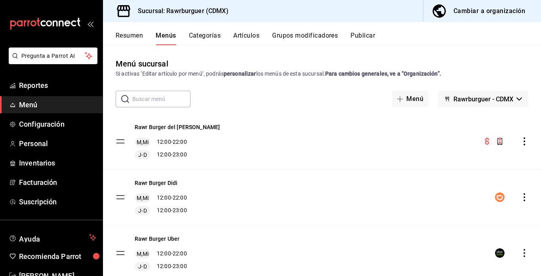
click at [524, 196] on icon "actions" at bounding box center [524, 197] width 8 height 8
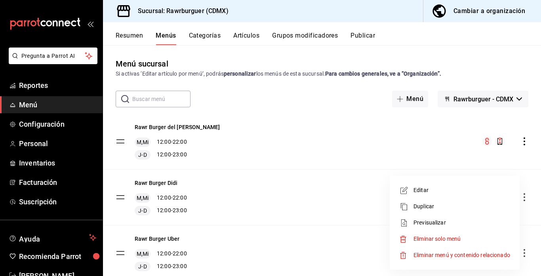
click at [419, 254] on span "Eliminar menú y contenido relacionado" at bounding box center [461, 255] width 97 height 6
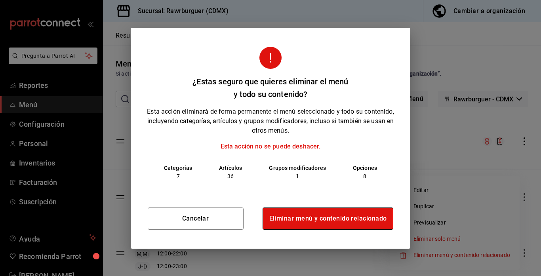
click at [325, 214] on button "Eliminar menú y contenido relacionado" at bounding box center [327, 218] width 131 height 22
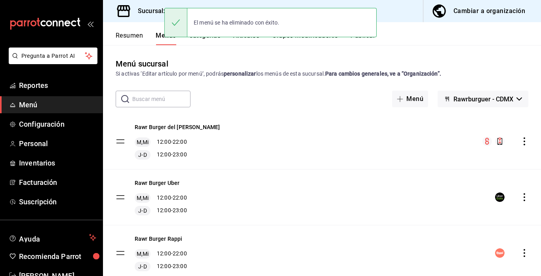
click at [524, 199] on icon "actions" at bounding box center [524, 197] width 8 height 8
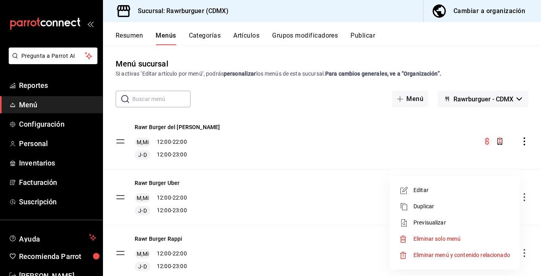
click at [471, 255] on span "Eliminar menú y contenido relacionado" at bounding box center [461, 255] width 97 height 6
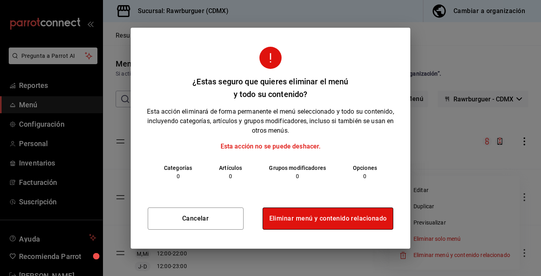
click at [375, 223] on button "Eliminar menú y contenido relacionado" at bounding box center [327, 218] width 131 height 22
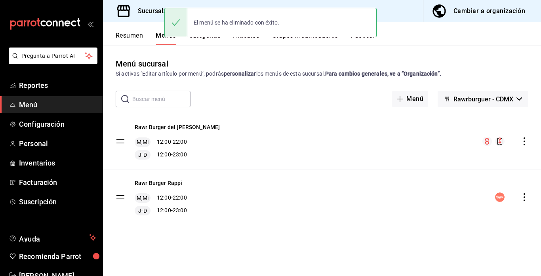
click at [525, 196] on icon "actions" at bounding box center [524, 197] width 8 height 8
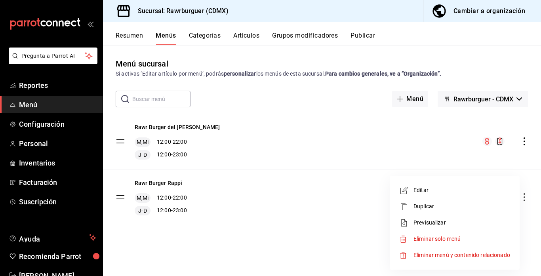
click at [441, 257] on span "Eliminar menú y contenido relacionado" at bounding box center [461, 255] width 97 height 6
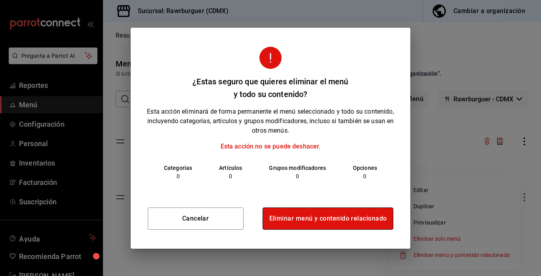
click at [338, 225] on button "Eliminar menú y contenido relacionado" at bounding box center [327, 218] width 131 height 22
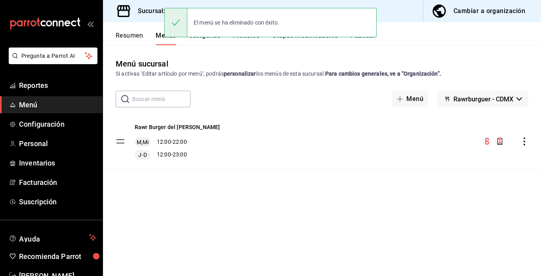
click at [525, 144] on icon "actions" at bounding box center [524, 141] width 2 height 8
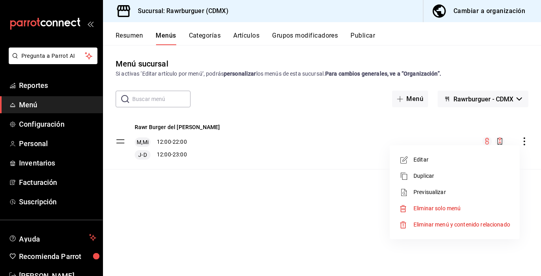
click at [427, 224] on span "Eliminar menú y contenido relacionado" at bounding box center [461, 224] width 97 height 6
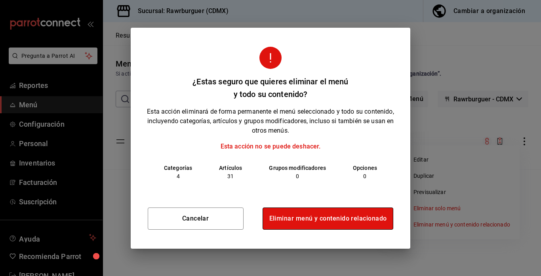
click at [317, 223] on button "Eliminar menú y contenido relacionado" at bounding box center [327, 218] width 131 height 22
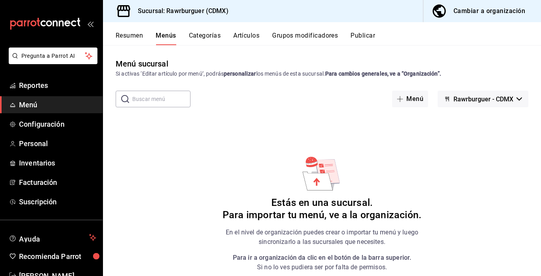
click at [209, 41] on button "Categorías" at bounding box center [205, 38] width 32 height 13
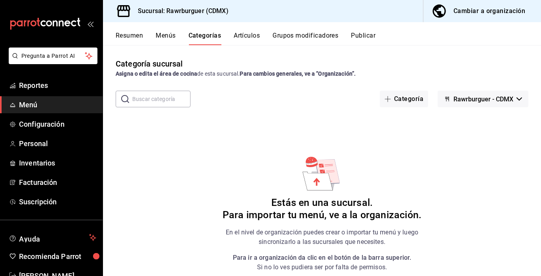
click at [242, 38] on button "Artículos" at bounding box center [247, 38] width 26 height 13
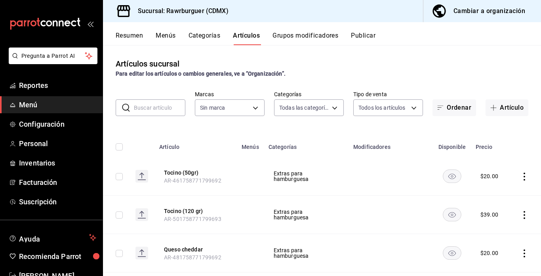
click at [294, 36] on button "Grupos modificadores" at bounding box center [305, 38] width 66 height 13
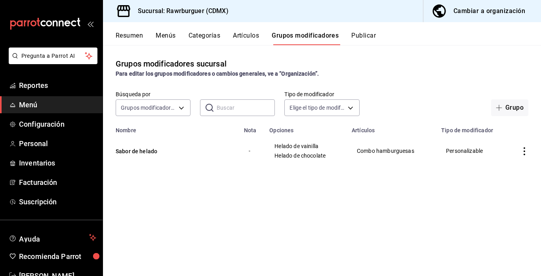
click at [475, 9] on div "Cambiar a organización" at bounding box center [489, 11] width 72 height 11
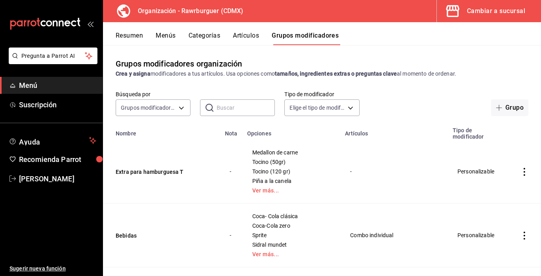
click at [171, 41] on button "Menús" at bounding box center [166, 38] width 20 height 13
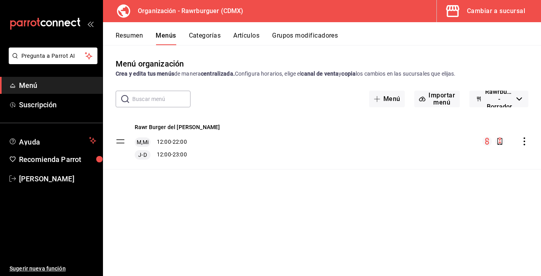
click at [524, 141] on icon "actions" at bounding box center [524, 141] width 2 height 8
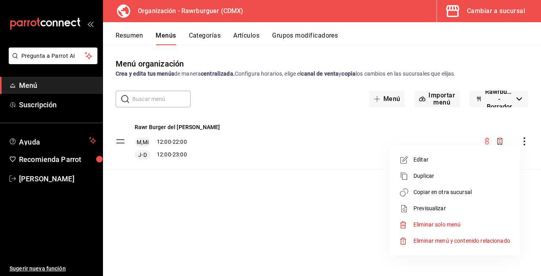
click at [439, 191] on span "Copiar en otra sucursal" at bounding box center [461, 192] width 97 height 8
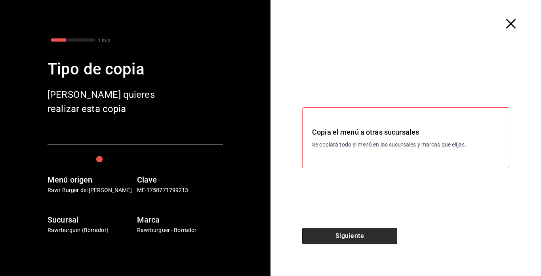
click at [331, 238] on button "Siguiente" at bounding box center [349, 236] width 95 height 17
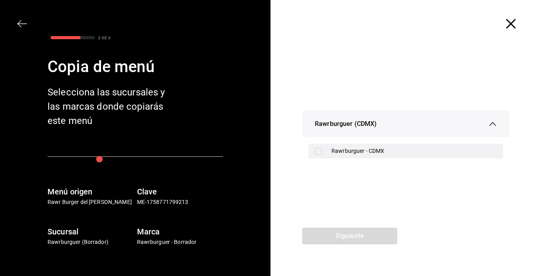
click at [320, 155] on div "Rawrburguer - CDMX" at bounding box center [405, 151] width 194 height 15
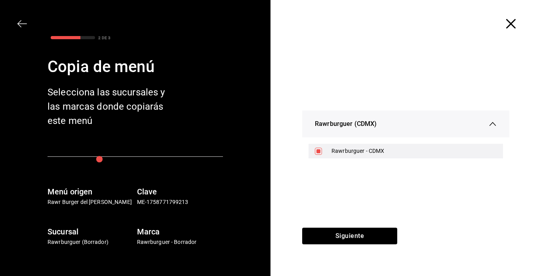
checkbox input "true"
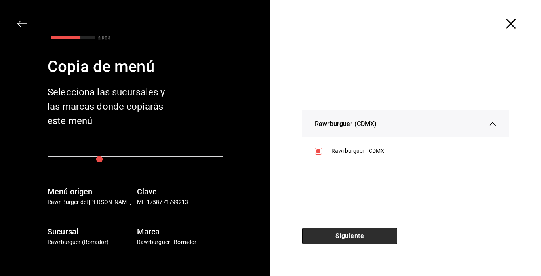
click at [324, 235] on button "Siguiente" at bounding box center [349, 236] width 95 height 17
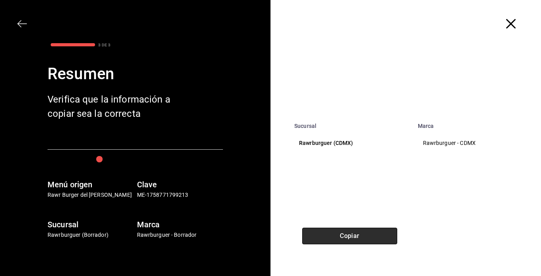
click at [324, 235] on button "Copiar" at bounding box center [349, 236] width 95 height 17
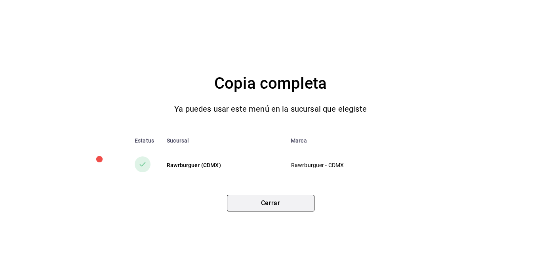
click at [261, 201] on button "Cerrar" at bounding box center [270, 203] width 87 height 17
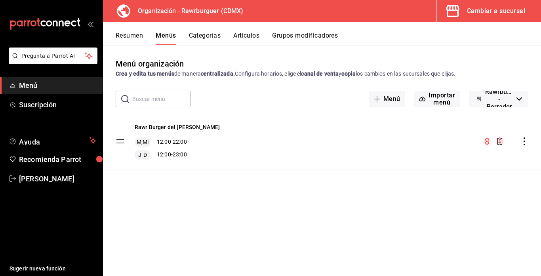
click at [478, 9] on div "Cambiar a sucursal" at bounding box center [496, 11] width 58 height 11
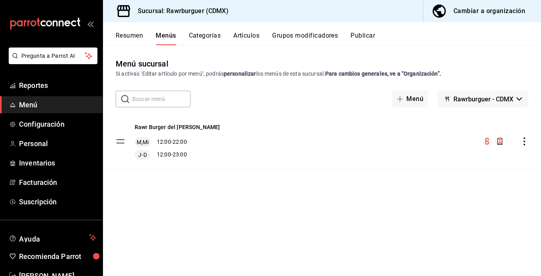
click at [523, 142] on icon "actions" at bounding box center [524, 141] width 8 height 8
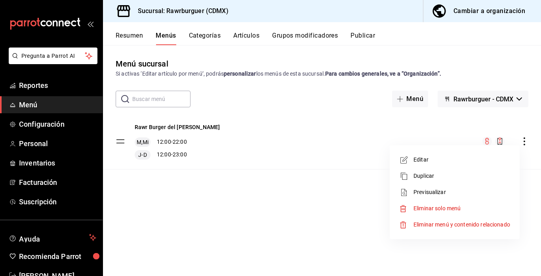
click at [441, 172] on span "Duplicar" at bounding box center [461, 176] width 97 height 8
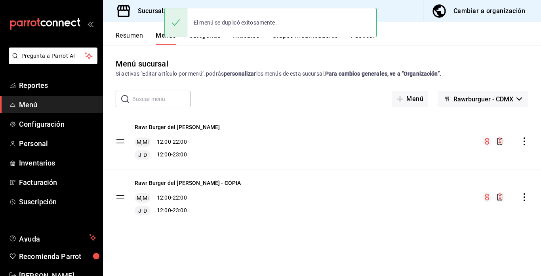
click at [524, 141] on icon "actions" at bounding box center [524, 141] width 2 height 8
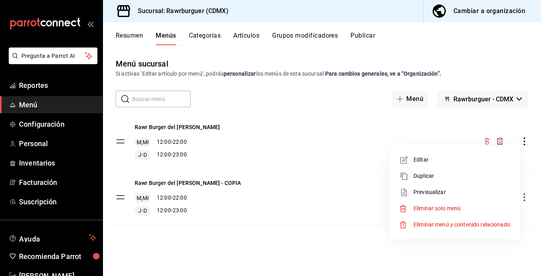
click at [417, 177] on span "Duplicar" at bounding box center [461, 176] width 97 height 8
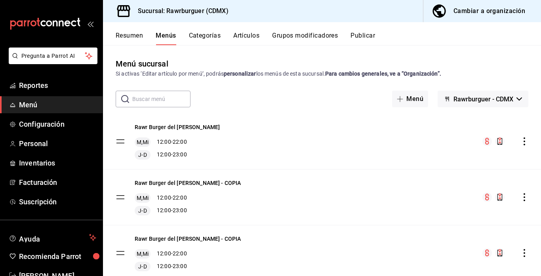
click at [525, 141] on icon "actions" at bounding box center [524, 141] width 2 height 8
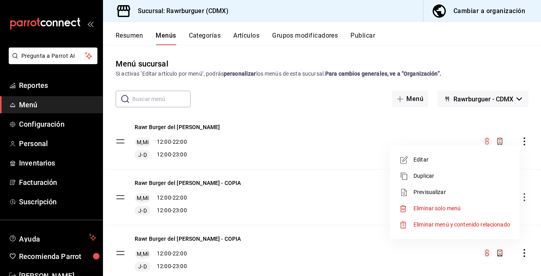
click at [410, 172] on div at bounding box center [406, 176] width 14 height 10
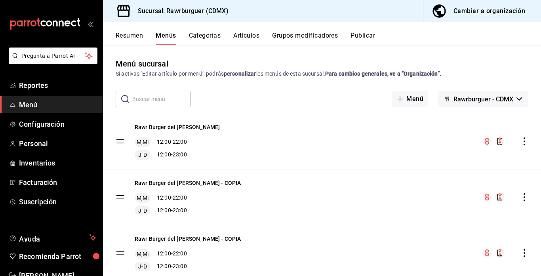
scroll to position [26, 0]
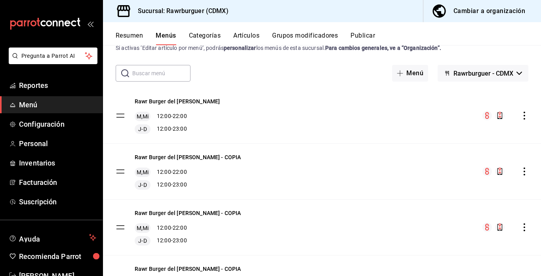
click at [526, 114] on icon "actions" at bounding box center [524, 116] width 8 height 8
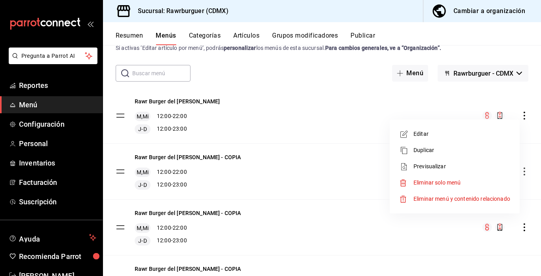
click at [428, 134] on span "Editar" at bounding box center [461, 134] width 97 height 8
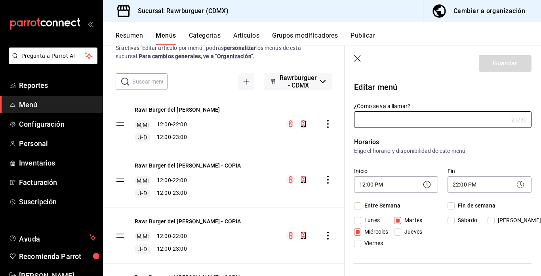
type input "Rawr Burger del [PERSON_NAME]"
checkbox input "true"
type input "1758771799213"
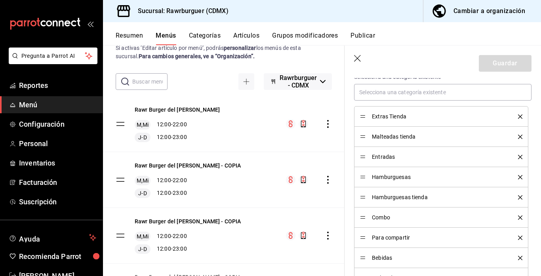
scroll to position [372, 0]
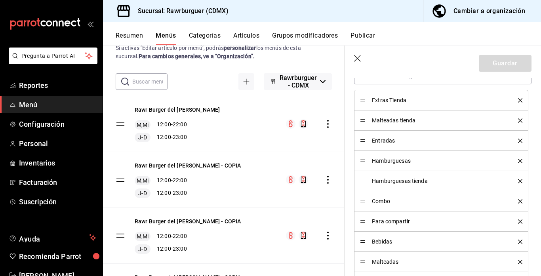
click at [519, 160] on icon "delete" at bounding box center [520, 161] width 4 height 4
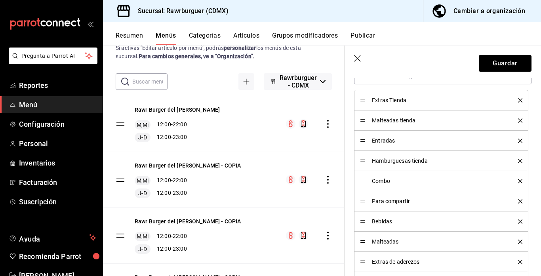
click at [519, 181] on icon "delete" at bounding box center [520, 181] width 4 height 4
click at [519, 220] on icon "delete" at bounding box center [520, 221] width 4 height 4
click at [522, 220] on icon "delete" at bounding box center [520, 221] width 4 height 4
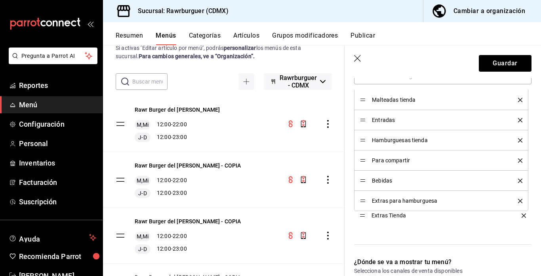
drag, startPoint x: 361, startPoint y: 99, endPoint x: 362, endPoint y: 215, distance: 116.0
drag, startPoint x: 362, startPoint y: 120, endPoint x: 362, endPoint y: 91, distance: 28.9
drag, startPoint x: 364, startPoint y: 160, endPoint x: 363, endPoint y: 124, distance: 35.6
drag, startPoint x: 360, startPoint y: 159, endPoint x: 360, endPoint y: 142, distance: 17.0
click at [363, 160] on div "Malteadas tienda" at bounding box center [441, 160] width 162 height 9
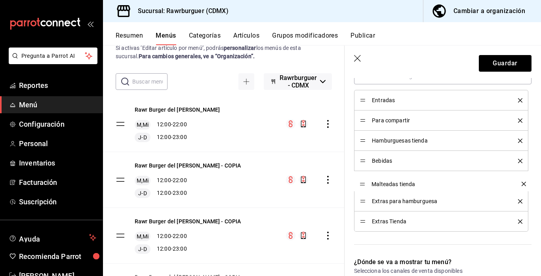
drag, startPoint x: 363, startPoint y: 160, endPoint x: 362, endPoint y: 183, distance: 23.0
drag, startPoint x: 363, startPoint y: 201, endPoint x: 520, endPoint y: 235, distance: 160.7
click at [520, 220] on icon "delete" at bounding box center [520, 221] width 4 height 4
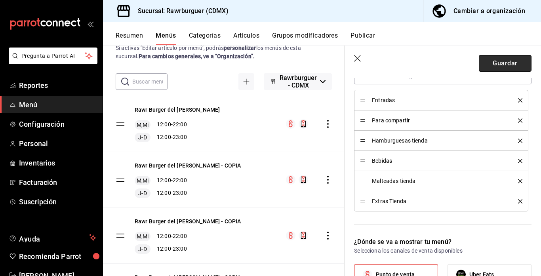
click at [488, 66] on button "Guardar" at bounding box center [505, 63] width 53 height 17
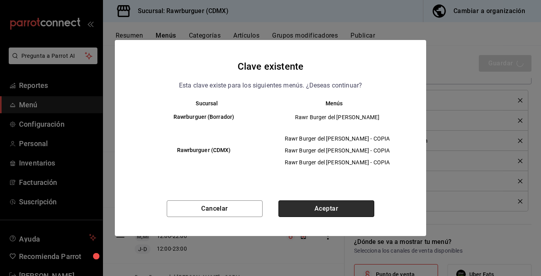
click at [305, 211] on button "Aceptar" at bounding box center [326, 208] width 96 height 17
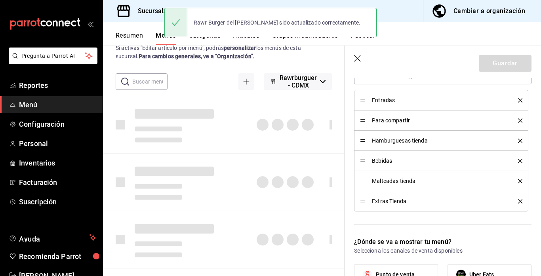
checkbox input "false"
type input "1758846036011"
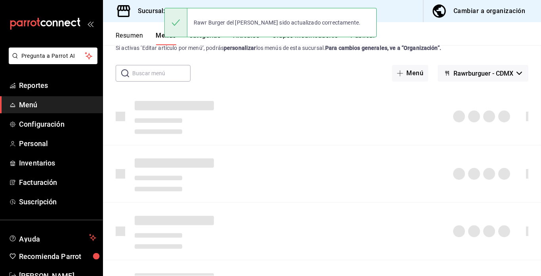
checkbox input "false"
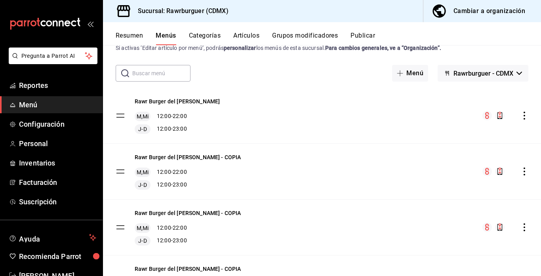
click at [525, 172] on icon "actions" at bounding box center [524, 171] width 8 height 8
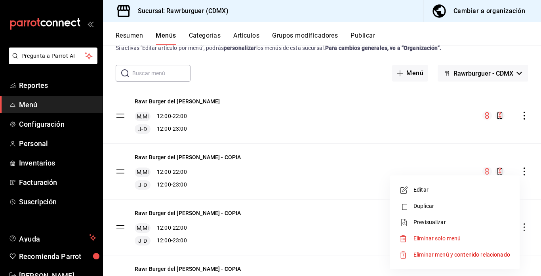
click at [437, 189] on span "Editar" at bounding box center [461, 190] width 97 height 8
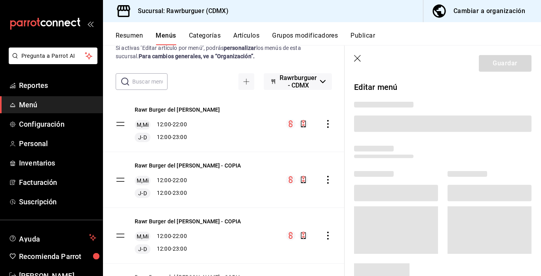
drag, startPoint x: 437, startPoint y: 189, endPoint x: 412, endPoint y: 97, distance: 95.4
click at [412, 97] on body "Pregunta a Parrot AI Reportes Menú Configuración Personal Inventarios Facturaci…" at bounding box center [270, 138] width 541 height 276
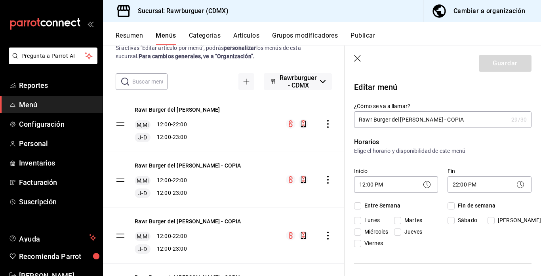
checkbox input "true"
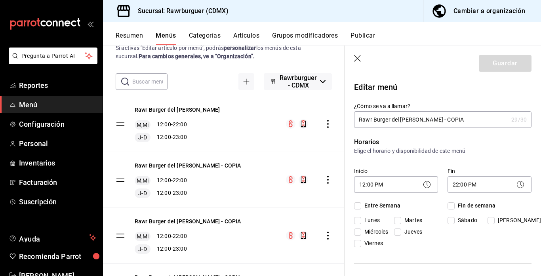
checkbox input "true"
drag, startPoint x: 434, startPoint y: 120, endPoint x: 393, endPoint y: 120, distance: 41.2
click at [393, 120] on input "Rawr Burger del valle - COPIA" at bounding box center [431, 120] width 154 height 16
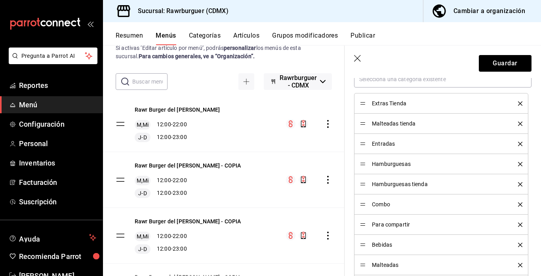
scroll to position [370, 0]
type input "Rawr Burger Uber"
click at [519, 101] on icon "delete" at bounding box center [520, 103] width 4 height 4
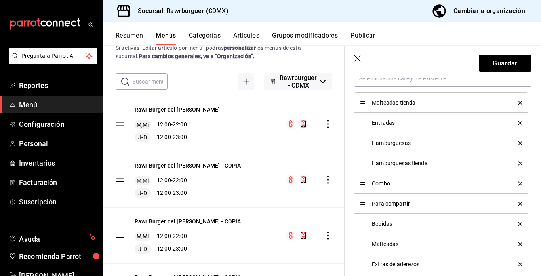
click at [520, 101] on icon "delete" at bounding box center [520, 103] width 4 height 4
click at [521, 143] on icon "delete" at bounding box center [520, 143] width 4 height 4
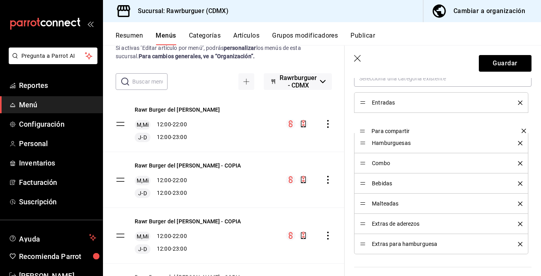
drag, startPoint x: 363, startPoint y: 163, endPoint x: 363, endPoint y: 131, distance: 32.5
click at [522, 245] on icon "delete" at bounding box center [520, 244] width 4 height 4
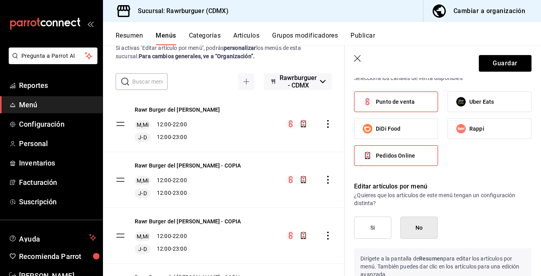
scroll to position [565, 0]
click at [398, 98] on span "Punto de venta" at bounding box center [395, 101] width 39 height 8
click at [376, 98] on input "Punto de venta" at bounding box center [367, 101] width 17 height 17
checkbox input "false"
click at [399, 154] on span "Pedidos Online" at bounding box center [395, 155] width 39 height 8
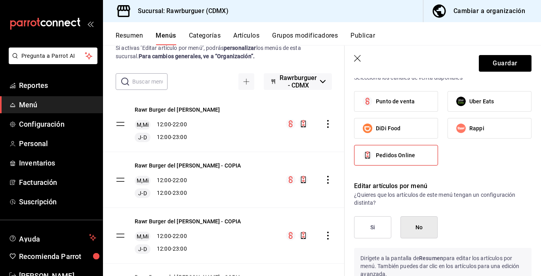
click at [376, 154] on input "Pedidos Online" at bounding box center [367, 155] width 17 height 17
checkbox input "false"
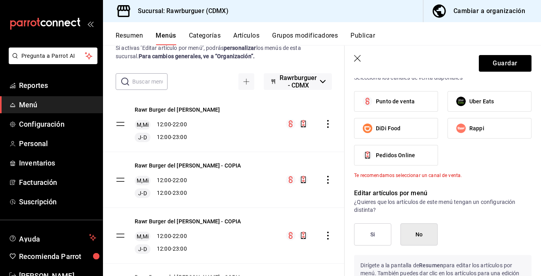
click at [483, 100] on span "Uber Eats" at bounding box center [481, 101] width 25 height 8
click at [469, 100] on input "Uber Eats" at bounding box center [460, 101] width 17 height 17
checkbox input "true"
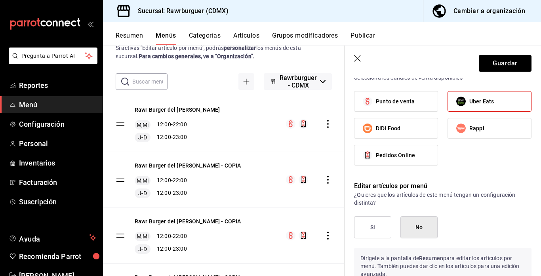
click at [376, 218] on button "Si" at bounding box center [372, 227] width 37 height 22
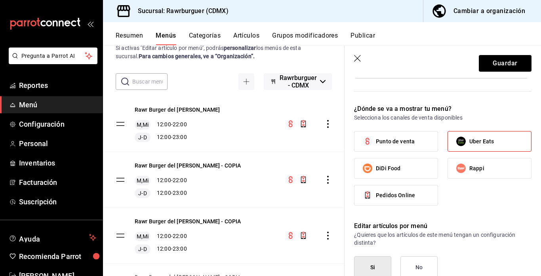
scroll to position [378, 0]
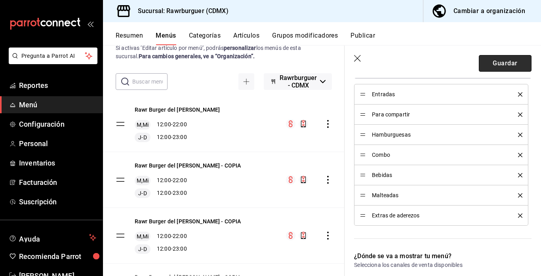
click at [496, 65] on button "Guardar" at bounding box center [505, 63] width 53 height 17
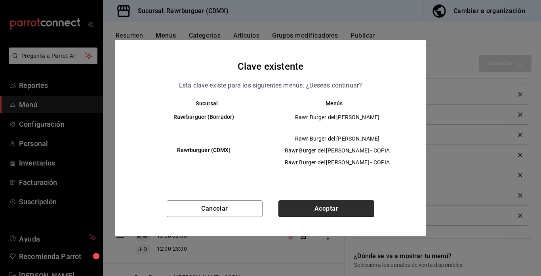
click at [288, 208] on button "Aceptar" at bounding box center [326, 208] width 96 height 17
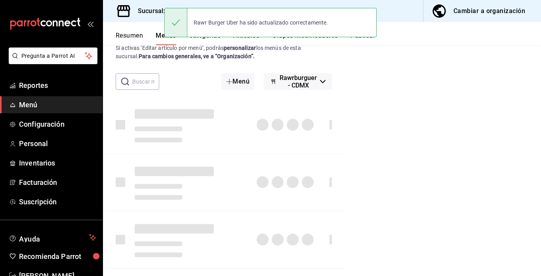
checkbox input "false"
type input "1758846116925"
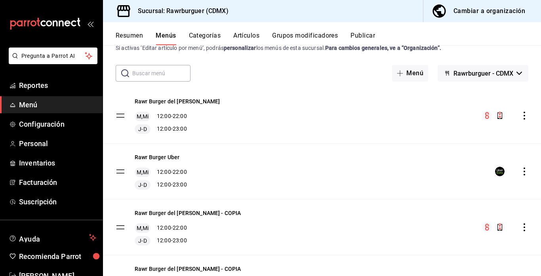
click at [525, 114] on icon "actions" at bounding box center [524, 116] width 8 height 8
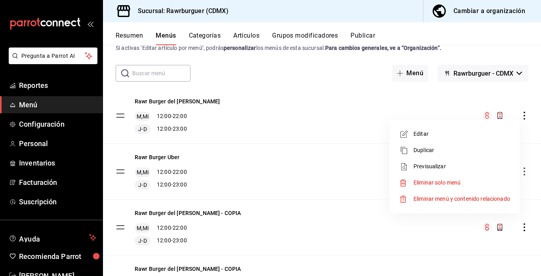
click at [418, 134] on span "Editar" at bounding box center [461, 134] width 97 height 8
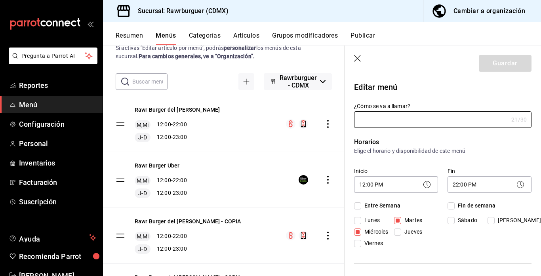
type input "Rawr Burger del [PERSON_NAME]"
checkbox input "true"
type input "1758771799213"
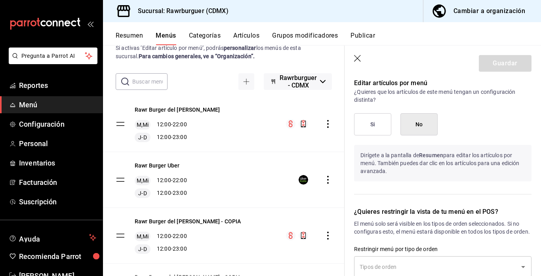
scroll to position [650, 0]
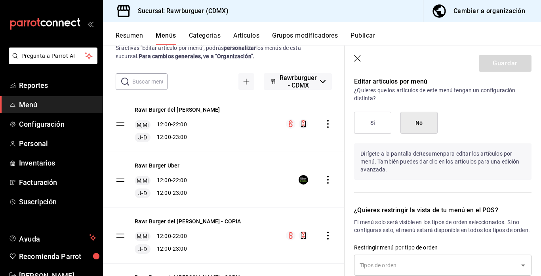
click at [366, 124] on button "Si" at bounding box center [372, 123] width 37 height 22
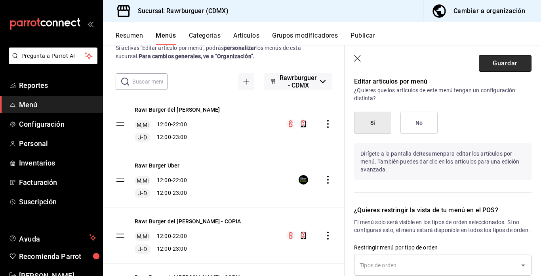
click at [498, 65] on button "Guardar" at bounding box center [505, 63] width 53 height 17
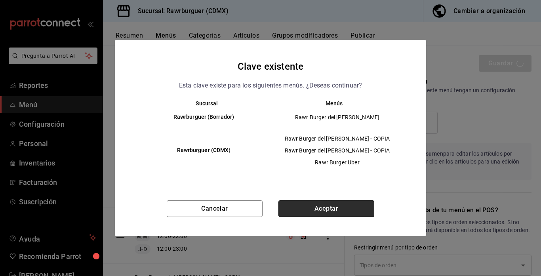
click at [316, 211] on button "Aceptar" at bounding box center [326, 208] width 96 height 17
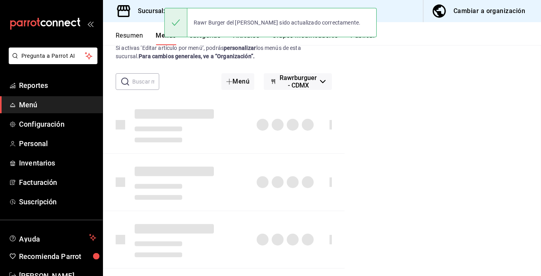
checkbox input "false"
type input "1758846148367"
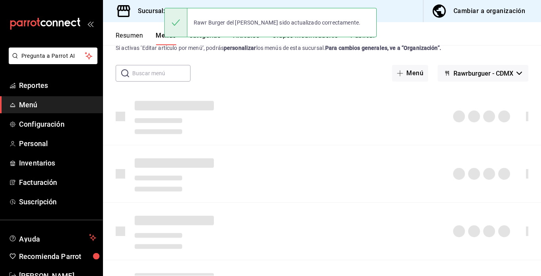
checkbox input "false"
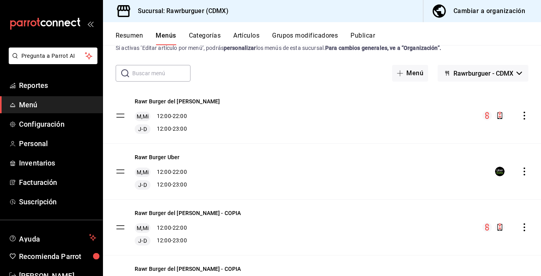
scroll to position [84, 0]
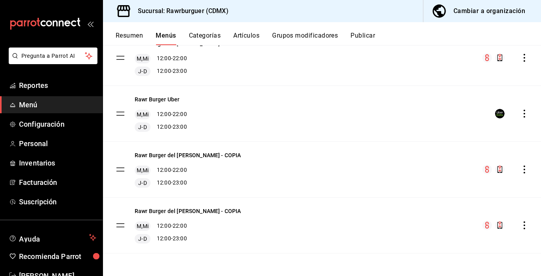
click at [524, 169] on icon "actions" at bounding box center [524, 169] width 2 height 8
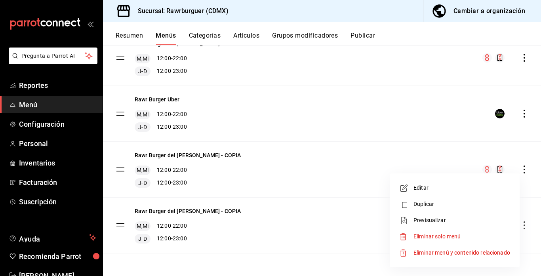
click at [440, 184] on span "Editar" at bounding box center [461, 188] width 97 height 8
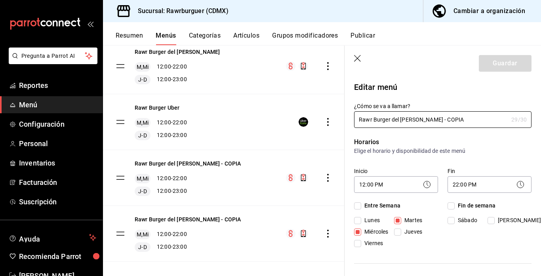
checkbox input "true"
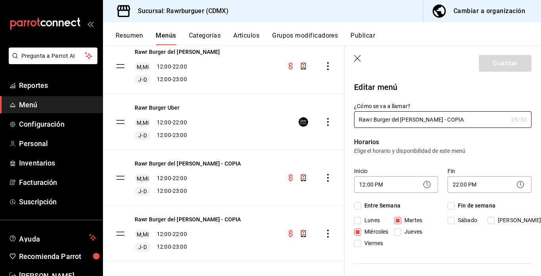
checkbox input "true"
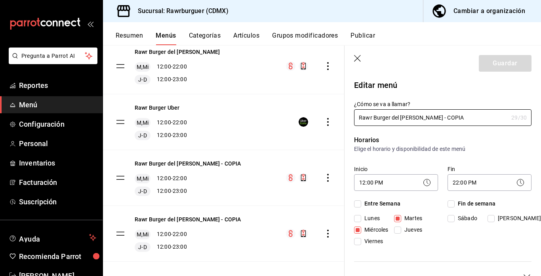
scroll to position [3, 0]
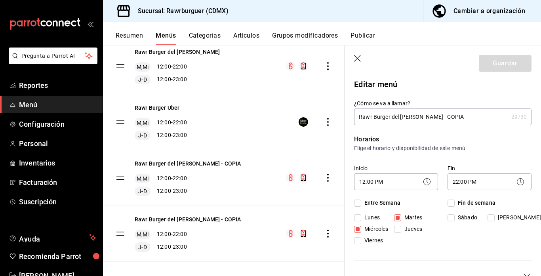
drag, startPoint x: 431, startPoint y: 118, endPoint x: 392, endPoint y: 116, distance: 40.1
click at [392, 116] on input "Rawr Burger del valle - COPIA" at bounding box center [431, 117] width 154 height 16
click at [403, 115] on input "Rawr Burger Didi" at bounding box center [431, 117] width 154 height 16
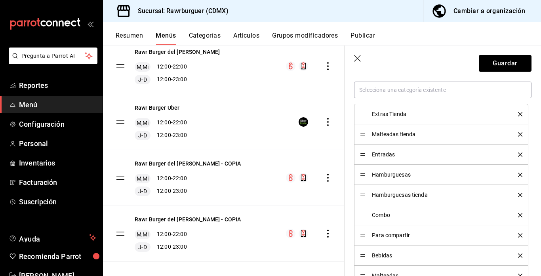
scroll to position [363, 0]
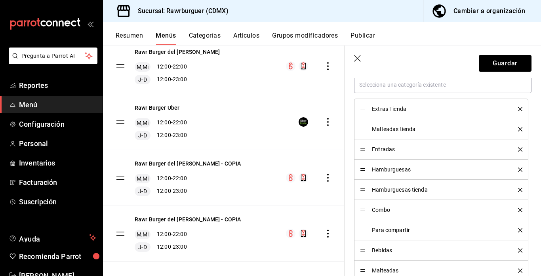
type input "Rawr Burger Didi"
click at [519, 108] on icon "delete" at bounding box center [520, 109] width 4 height 4
click at [521, 149] on icon "delete" at bounding box center [520, 149] width 4 height 4
click at [519, 249] on icon "delete" at bounding box center [520, 250] width 4 height 4
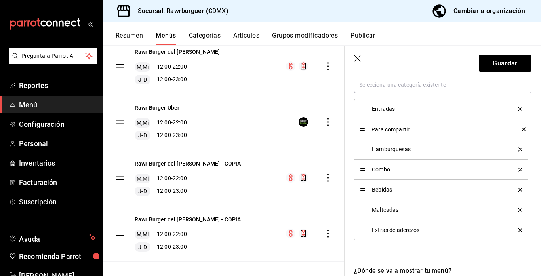
drag, startPoint x: 362, startPoint y: 168, endPoint x: 365, endPoint y: 127, distance: 40.4
click at [495, 63] on button "Guardar" at bounding box center [505, 63] width 53 height 17
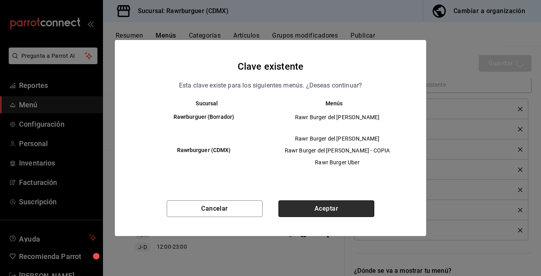
click at [304, 212] on button "Aceptar" at bounding box center [326, 208] width 96 height 17
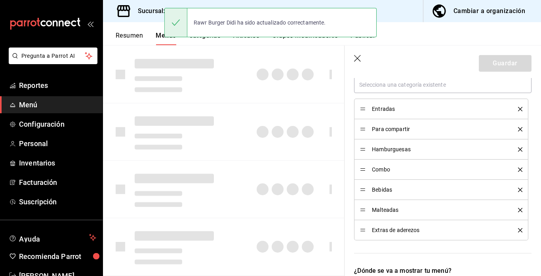
checkbox input "false"
type input "1758846354175"
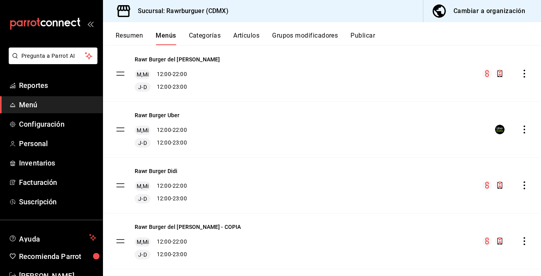
scroll to position [84, 0]
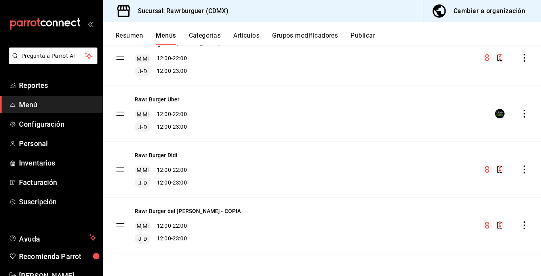
click at [524, 171] on icon "actions" at bounding box center [524, 169] width 8 height 8
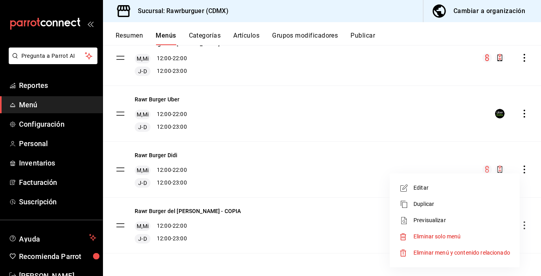
click at [430, 192] on span "Editar" at bounding box center [461, 188] width 97 height 8
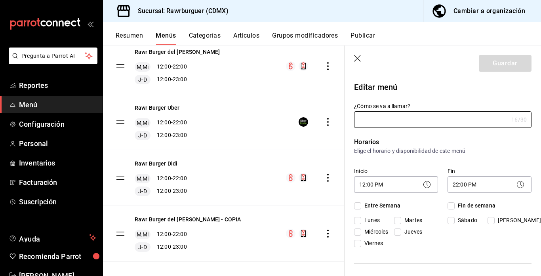
type input "Rawr Burger Didi"
checkbox input "true"
type input "1758771799213"
checkbox input "true"
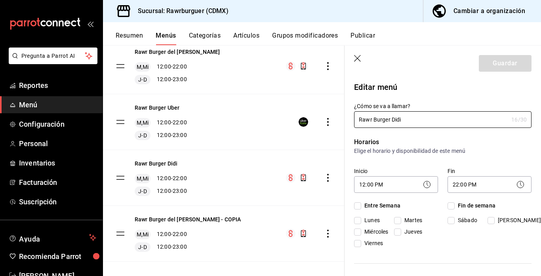
checkbox input "true"
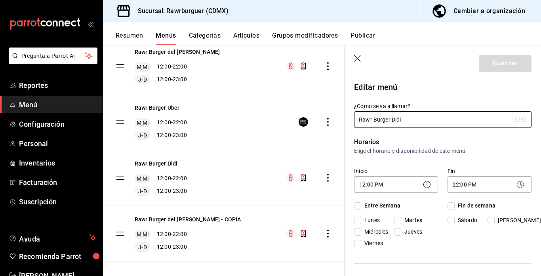
checkbox input "true"
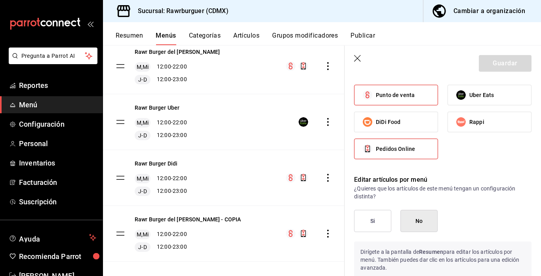
scroll to position [575, 0]
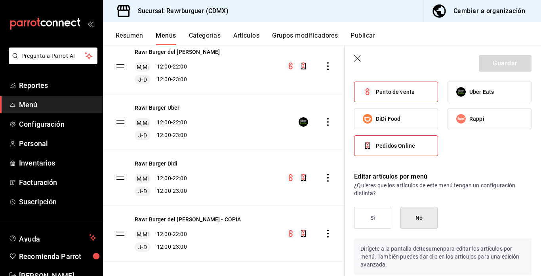
click at [404, 100] on label "Punto de venta" at bounding box center [395, 92] width 83 height 20
click at [376, 100] on input "Punto de venta" at bounding box center [367, 92] width 17 height 17
checkbox input "false"
click at [390, 152] on label "Pedidos Online" at bounding box center [395, 146] width 83 height 20
click at [376, 152] on input "Pedidos Online" at bounding box center [367, 145] width 17 height 17
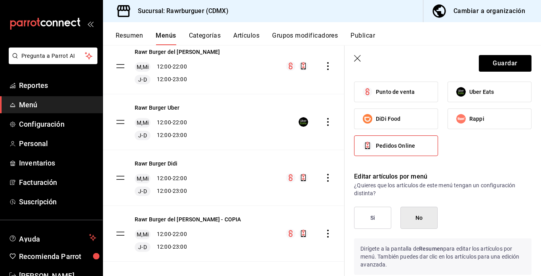
checkbox input "false"
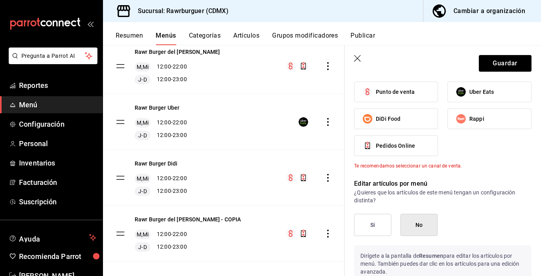
click at [395, 121] on span "DiDi Food" at bounding box center [388, 119] width 25 height 8
click at [376, 121] on input "DiDi Food" at bounding box center [367, 118] width 17 height 17
checkbox input "true"
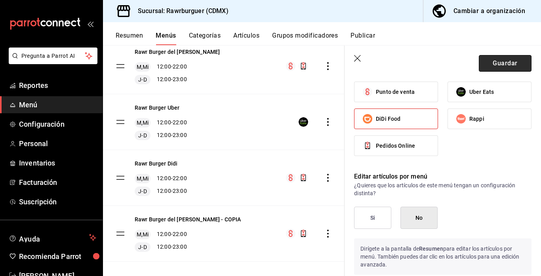
click at [496, 67] on button "Guardar" at bounding box center [505, 63] width 53 height 17
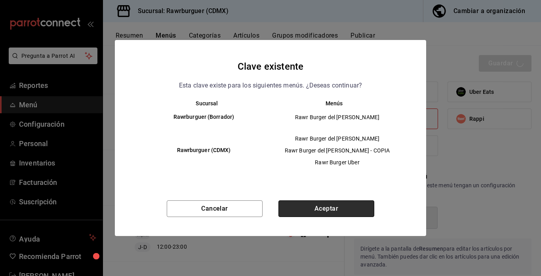
click at [308, 213] on button "Aceptar" at bounding box center [326, 208] width 96 height 17
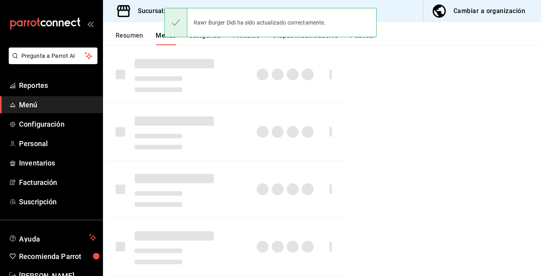
checkbox input "false"
type input "1758846394623"
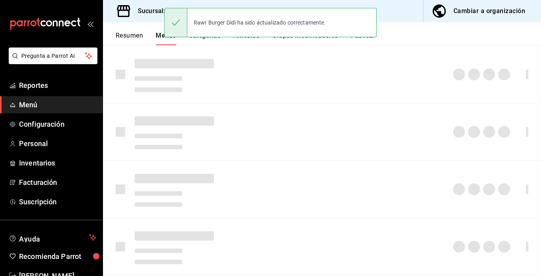
checkbox input "false"
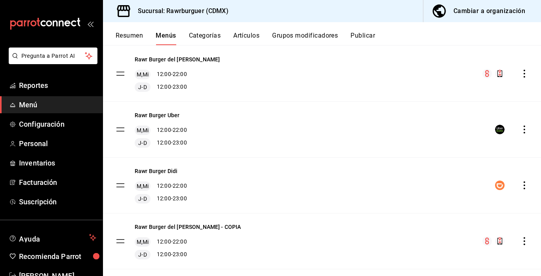
click at [525, 239] on icon "actions" at bounding box center [524, 241] width 8 height 8
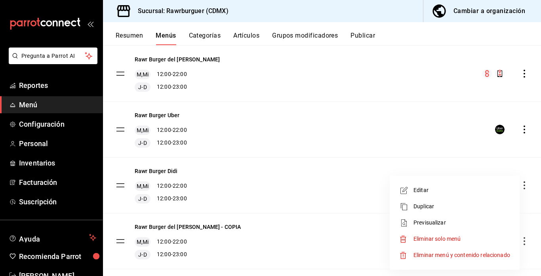
click at [427, 188] on span "Editar" at bounding box center [461, 190] width 97 height 8
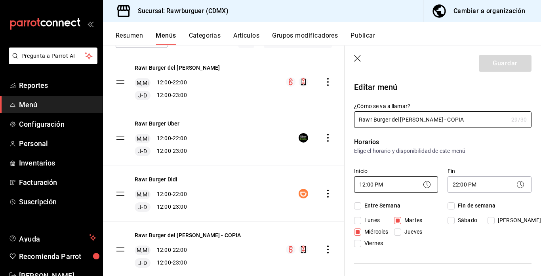
checkbox input "true"
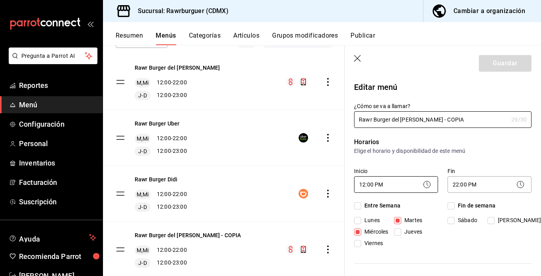
checkbox input "true"
drag, startPoint x: 431, startPoint y: 120, endPoint x: 394, endPoint y: 120, distance: 36.8
click at [394, 120] on input "Rawr Burger del valle - COPIA" at bounding box center [431, 120] width 154 height 16
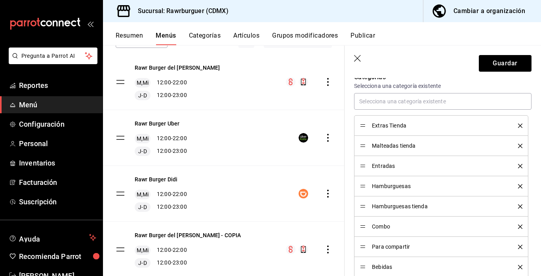
scroll to position [348, 0]
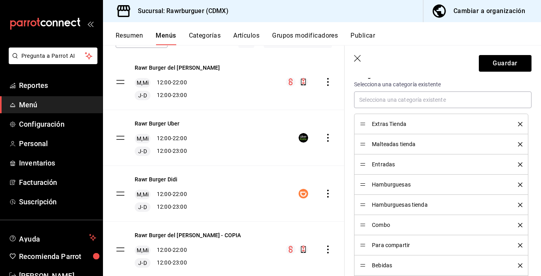
type input "Rawr Burger Rappi"
click at [520, 125] on icon "delete" at bounding box center [520, 124] width 4 height 4
click at [520, 164] on icon "delete" at bounding box center [520, 164] width 4 height 4
click at [519, 266] on icon "delete" at bounding box center [520, 265] width 4 height 4
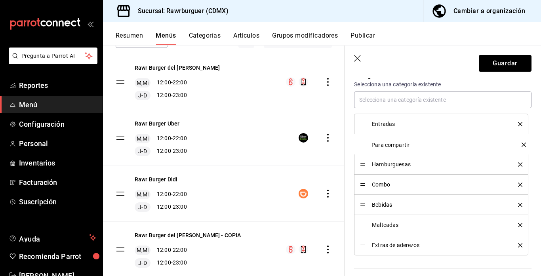
drag, startPoint x: 362, startPoint y: 186, endPoint x: 363, endPoint y: 146, distance: 40.0
click at [510, 70] on button "Guardar" at bounding box center [505, 63] width 53 height 17
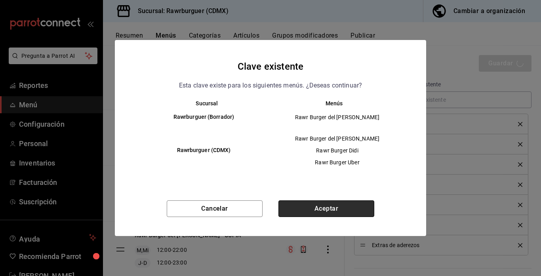
click at [310, 209] on button "Aceptar" at bounding box center [326, 208] width 96 height 17
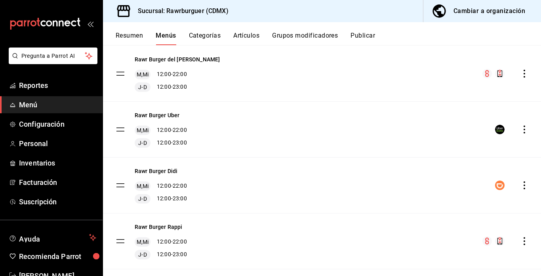
click at [523, 239] on icon "actions" at bounding box center [524, 241] width 8 height 8
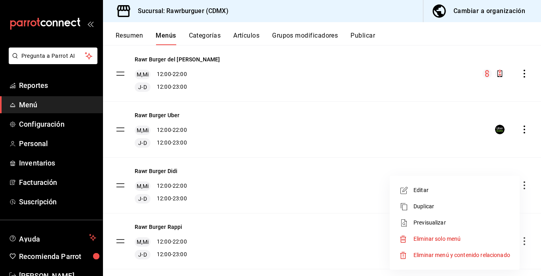
click at [427, 192] on span "Editar" at bounding box center [461, 190] width 97 height 8
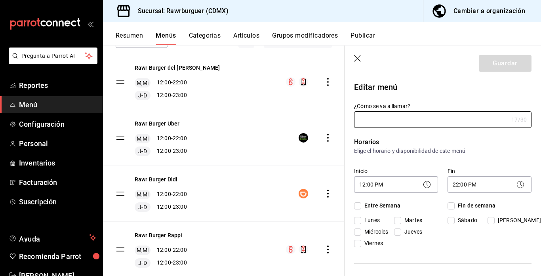
type input "Rawr Burger Rappi"
checkbox input "true"
type input "1758771799213"
checkbox input "true"
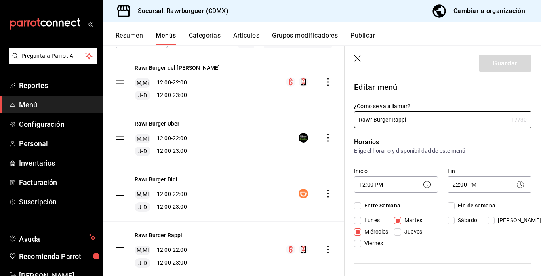
checkbox input "true"
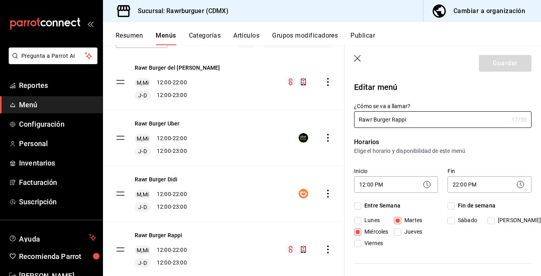
checkbox input "true"
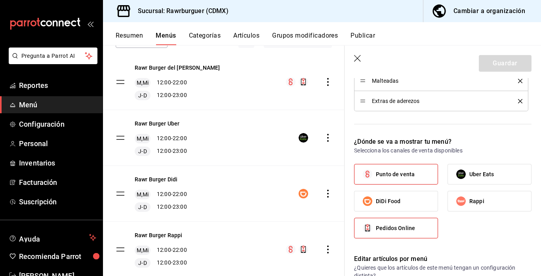
scroll to position [493, 0]
click at [457, 205] on input "Rappi" at bounding box center [460, 200] width 17 height 17
checkbox input "true"
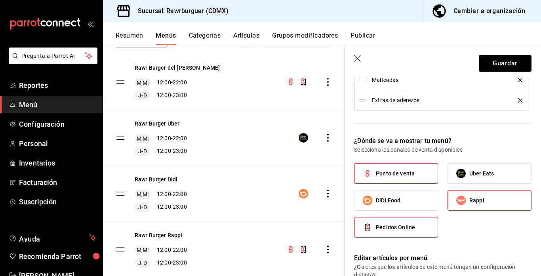
click at [407, 238] on div "Punto de venta Uber Eats DiDi Food Rappi Pedidos Online" at bounding box center [442, 203] width 177 height 81
click at [399, 229] on span "Pedidos Online" at bounding box center [395, 227] width 39 height 8
click at [376, 229] on input "Pedidos Online" at bounding box center [367, 227] width 17 height 17
checkbox input "false"
click at [392, 170] on span "Punto de venta" at bounding box center [395, 173] width 39 height 8
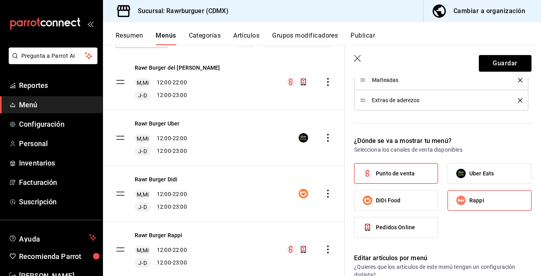
click at [376, 170] on input "Punto de venta" at bounding box center [367, 173] width 17 height 17
checkbox input "false"
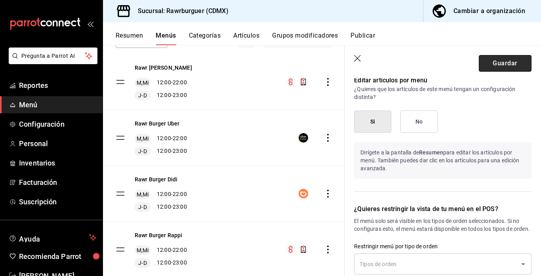
click at [493, 68] on button "Guardar" at bounding box center [505, 63] width 53 height 17
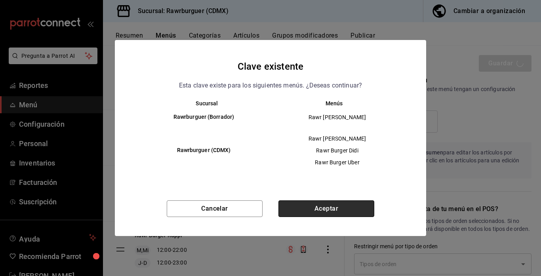
click at [296, 211] on button "Aceptar" at bounding box center [326, 208] width 96 height 17
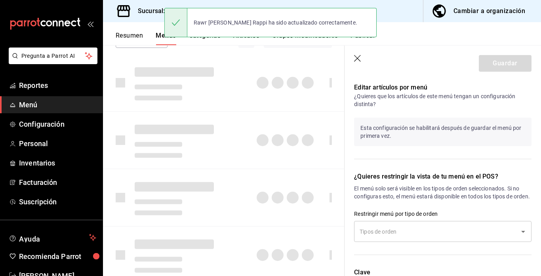
checkbox input "false"
type input "1758846521439"
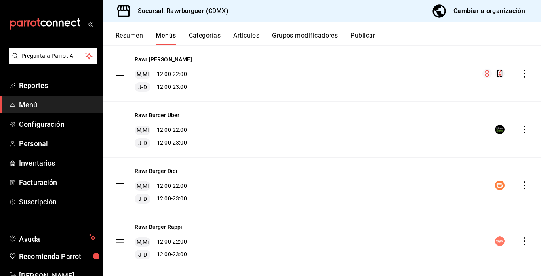
scroll to position [84, 0]
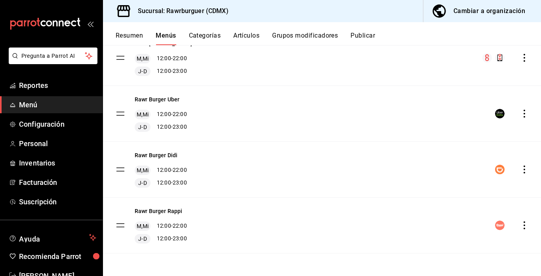
click at [523, 171] on icon "actions" at bounding box center [524, 169] width 8 height 8
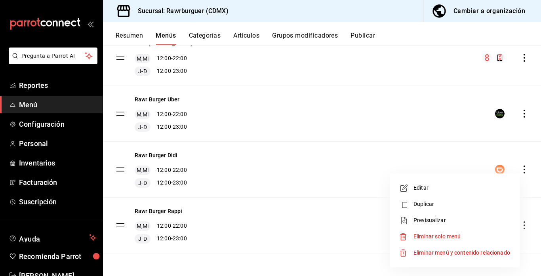
click at [430, 184] on span "Editar" at bounding box center [461, 188] width 97 height 8
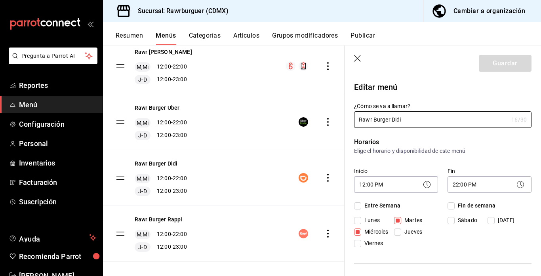
checkbox input "true"
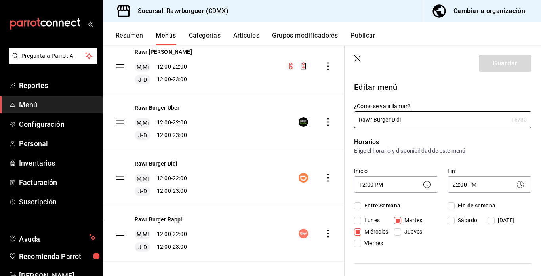
checkbox input "true"
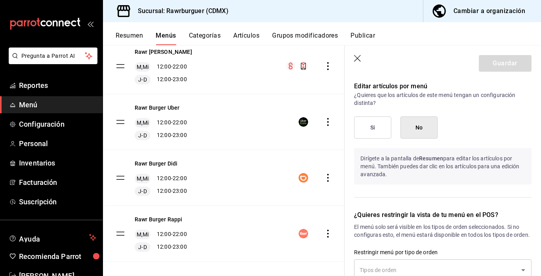
scroll to position [691, 0]
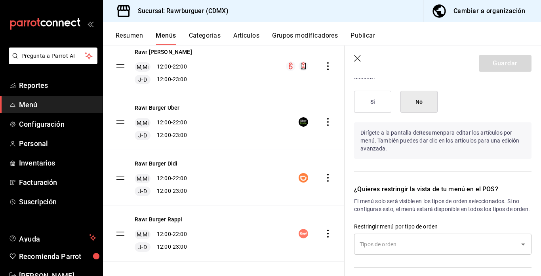
click at [379, 110] on button "Si" at bounding box center [372, 102] width 37 height 22
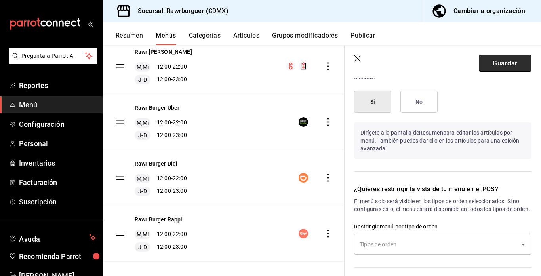
click at [498, 66] on button "Guardar" at bounding box center [505, 63] width 53 height 17
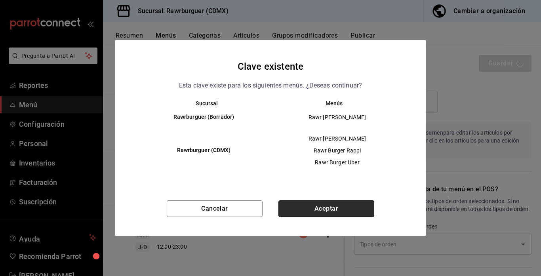
click at [288, 209] on button "Aceptar" at bounding box center [326, 208] width 96 height 17
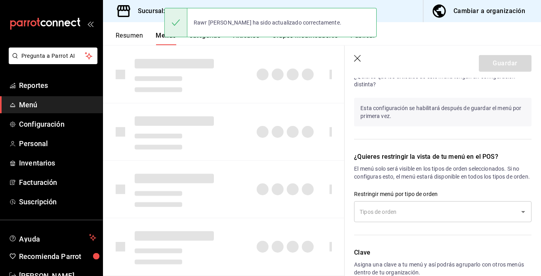
checkbox input "false"
type input "1758846564557"
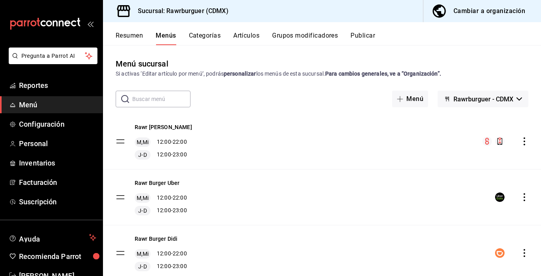
click at [298, 36] on button "Grupos modificadores" at bounding box center [305, 38] width 66 height 13
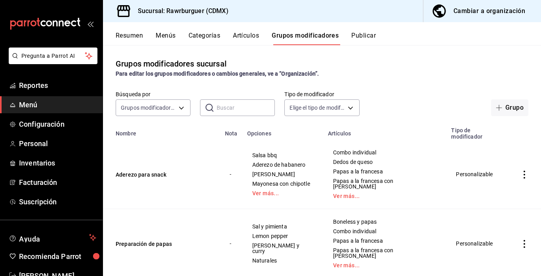
click at [125, 33] on button "Resumen" at bounding box center [129, 38] width 27 height 13
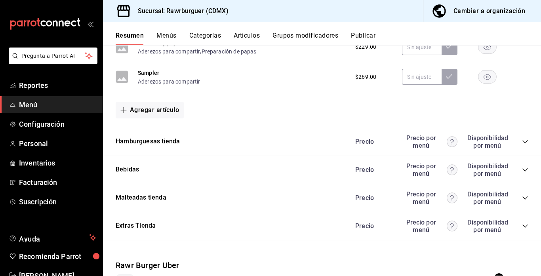
scroll to position [402, 0]
click at [526, 141] on icon "collapse-category-row" at bounding box center [525, 141] width 6 height 6
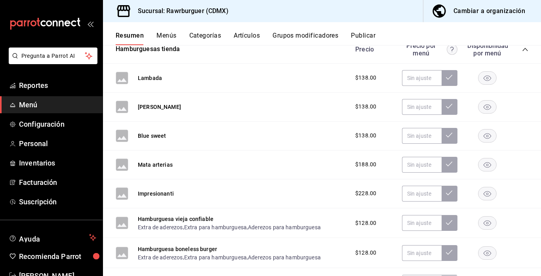
scroll to position [492, 0]
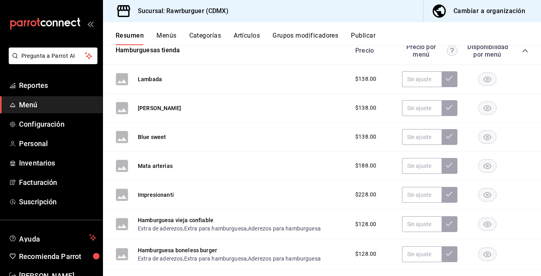
click at [294, 35] on button "Grupos modificadores" at bounding box center [305, 38] width 66 height 13
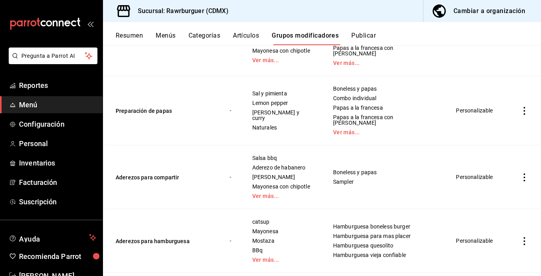
scroll to position [123, 0]
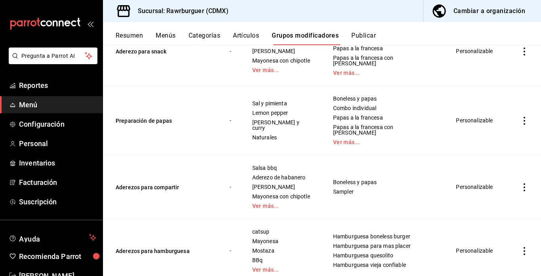
click at [521, 247] on icon "actions" at bounding box center [524, 251] width 8 height 8
click at [490, 220] on span "Editar" at bounding box center [500, 223] width 21 height 8
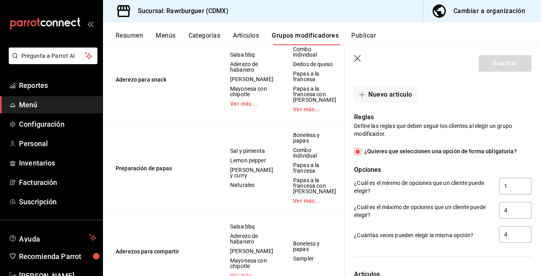
scroll to position [462, 0]
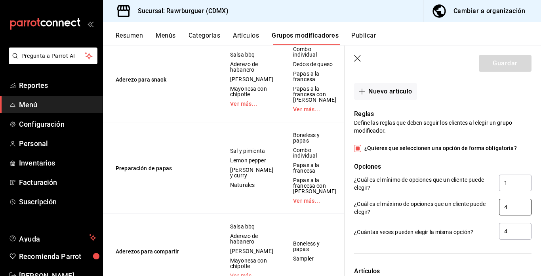
click at [509, 205] on input "4" at bounding box center [515, 207] width 32 height 17
type input "5"
click at [510, 231] on input "4" at bounding box center [515, 231] width 32 height 17
type input "2"
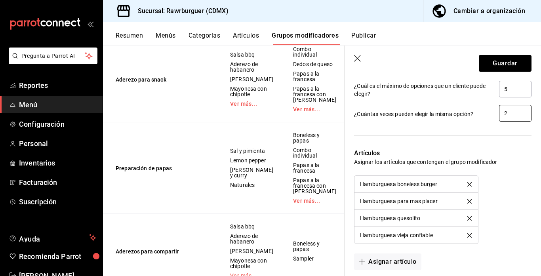
scroll to position [579, 0]
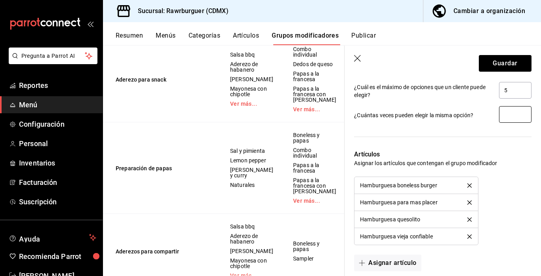
type input "1"
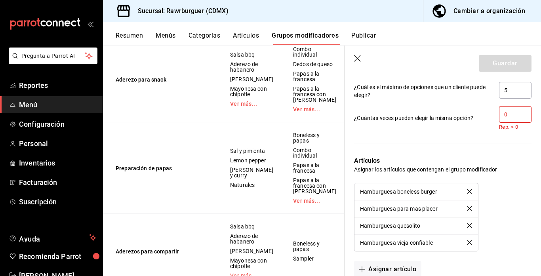
type input "0"
click at [482, 156] on p "Artículos" at bounding box center [442, 161] width 177 height 10
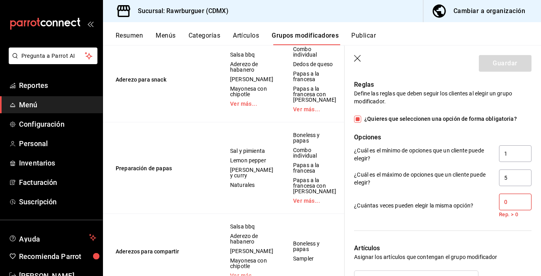
scroll to position [490, 0]
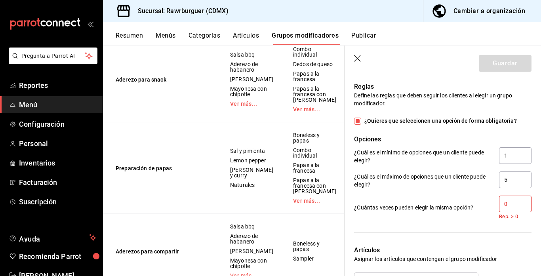
click at [511, 202] on input "0" at bounding box center [515, 204] width 32 height 17
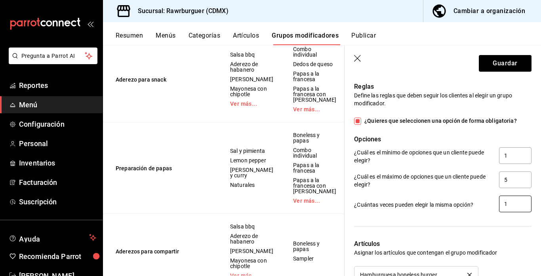
type input "1"
click at [474, 218] on div at bounding box center [437, 221] width 187 height 16
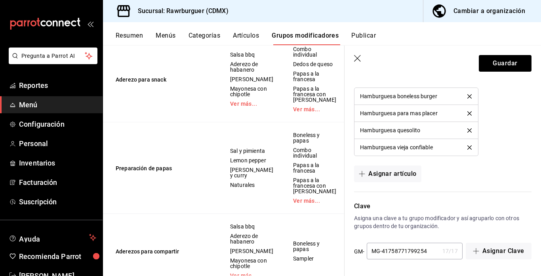
scroll to position [649, 0]
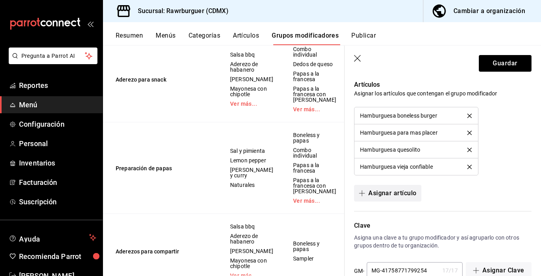
click at [392, 194] on button "Asignar artículo" at bounding box center [387, 193] width 67 height 17
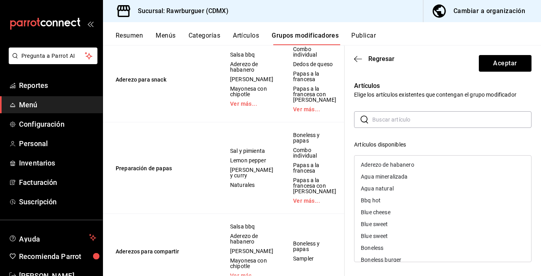
click at [386, 117] on input "text" at bounding box center [451, 120] width 159 height 16
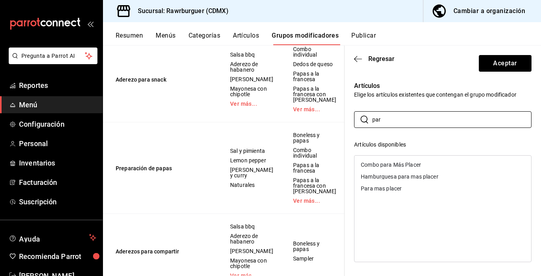
click at [390, 188] on div "Para mas placer" at bounding box center [381, 189] width 41 height 6
click at [394, 124] on input "par" at bounding box center [451, 120] width 159 height 16
type input "p"
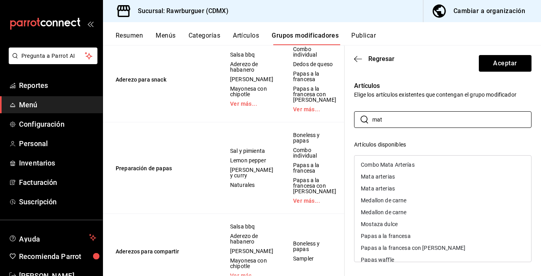
click at [396, 176] on div "Mata arterias" at bounding box center [442, 177] width 177 height 12
click at [397, 123] on input "mat" at bounding box center [451, 120] width 159 height 16
type input "m"
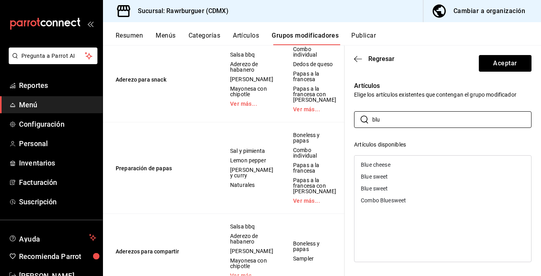
click at [388, 182] on div "Blue sweet" at bounding box center [442, 188] width 177 height 12
click at [386, 121] on input "blu" at bounding box center [451, 120] width 159 height 16
type input "b"
click at [391, 177] on div "Lambada" at bounding box center [442, 177] width 177 height 12
click at [407, 122] on input "lam" at bounding box center [451, 120] width 159 height 16
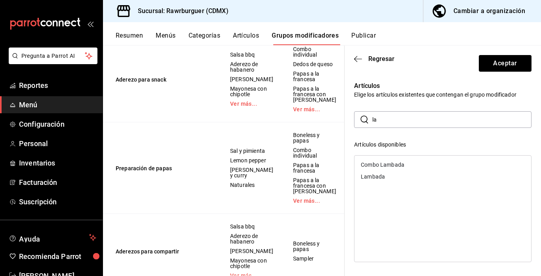
type input "l"
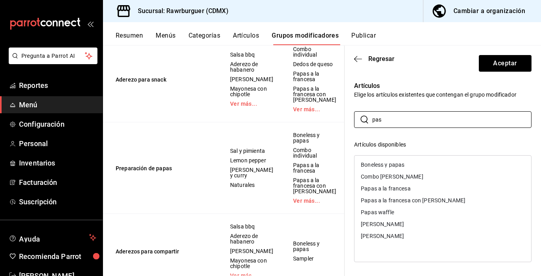
type input "pas"
click at [401, 226] on div "[PERSON_NAME]" at bounding box center [442, 224] width 177 height 12
click at [457, 68] on header "Regresar Aceptar" at bounding box center [442, 62] width 196 height 32
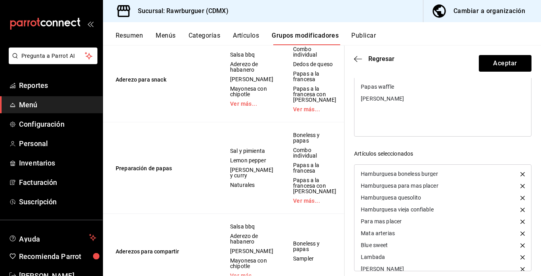
scroll to position [134, 0]
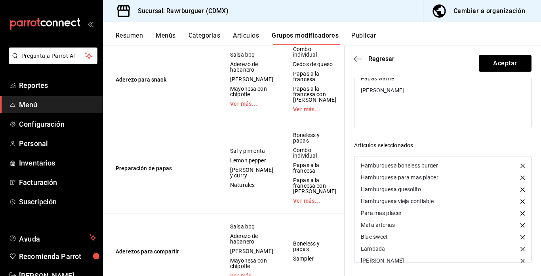
click at [522, 214] on icon "button" at bounding box center [522, 213] width 4 height 4
click at [500, 67] on button "Aceptar" at bounding box center [505, 63] width 53 height 17
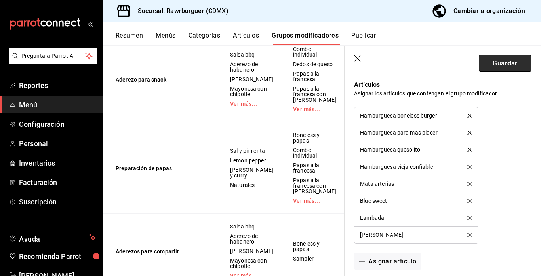
click at [494, 67] on button "Guardar" at bounding box center [505, 63] width 53 height 17
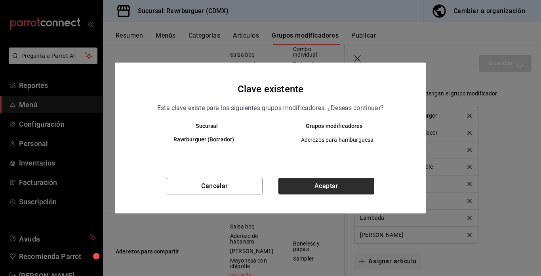
click at [294, 188] on button "Aceptar" at bounding box center [326, 186] width 96 height 17
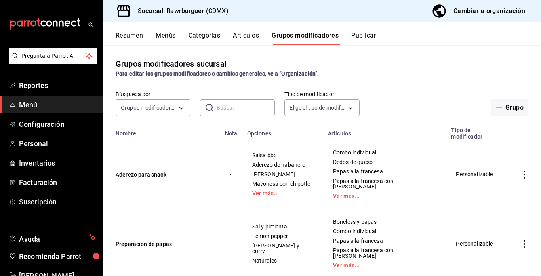
click at [130, 38] on button "Resumen" at bounding box center [129, 38] width 27 height 13
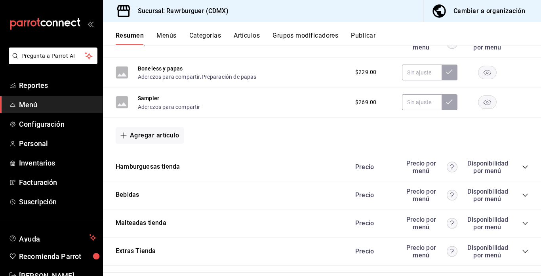
scroll to position [378, 0]
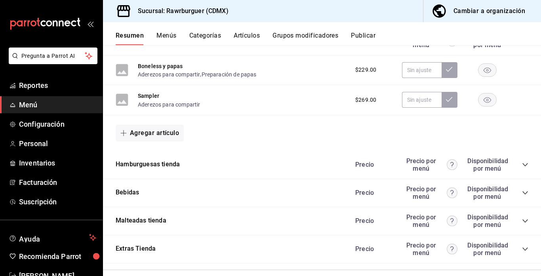
click at [525, 163] on icon "collapse-category-row" at bounding box center [525, 165] width 6 height 6
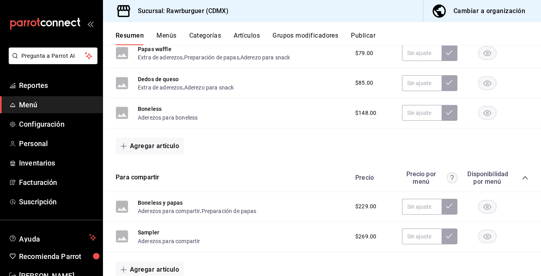
scroll to position [233, 0]
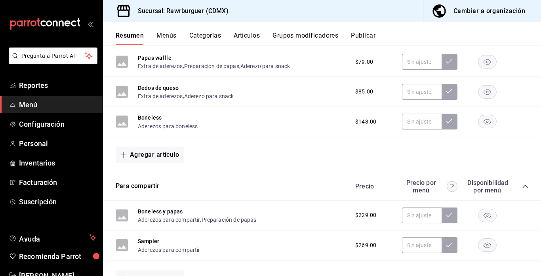
click at [297, 33] on button "Grupos modificadores" at bounding box center [305, 38] width 66 height 13
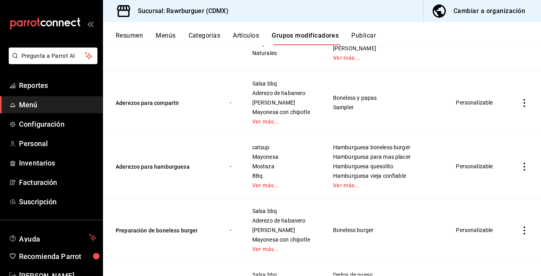
scroll to position [210, 0]
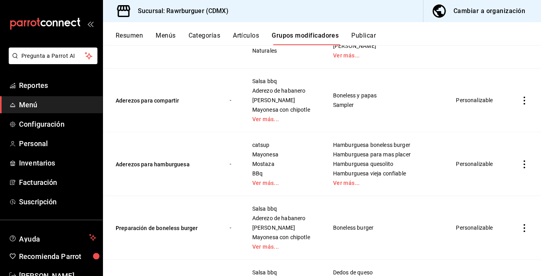
click at [523, 160] on icon "actions" at bounding box center [524, 164] width 2 height 8
click at [488, 167] on div at bounding box center [483, 166] width 14 height 10
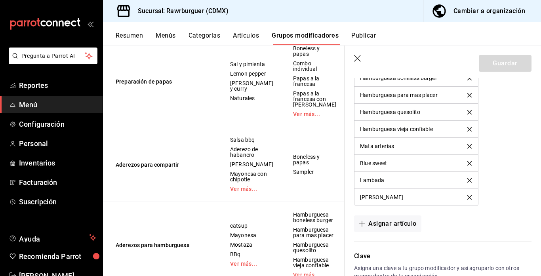
scroll to position [736, 0]
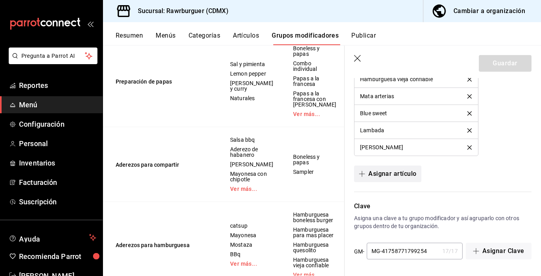
click at [386, 175] on button "Asignar artículo" at bounding box center [387, 173] width 67 height 17
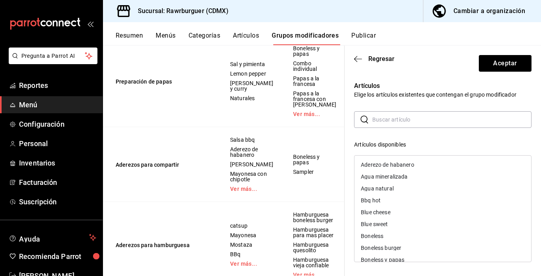
click at [397, 118] on input "text" at bounding box center [451, 120] width 159 height 16
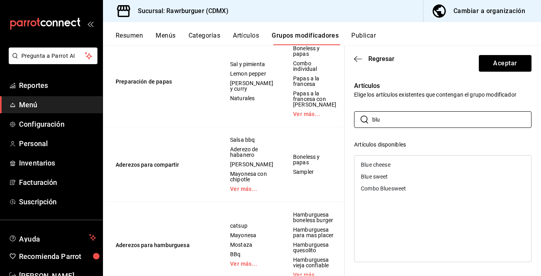
click at [385, 178] on div "Blue sweet" at bounding box center [374, 177] width 27 height 6
click at [393, 122] on input "blu" at bounding box center [451, 120] width 159 height 16
type input "b"
type input "imp"
click at [389, 188] on div "Impresionanti" at bounding box center [378, 189] width 35 height 6
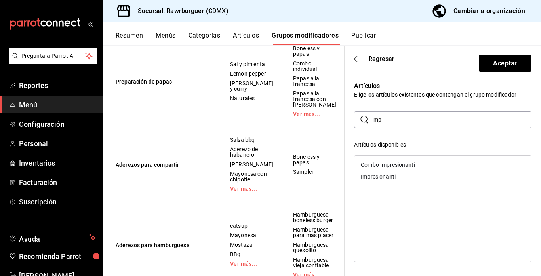
scroll to position [134, 0]
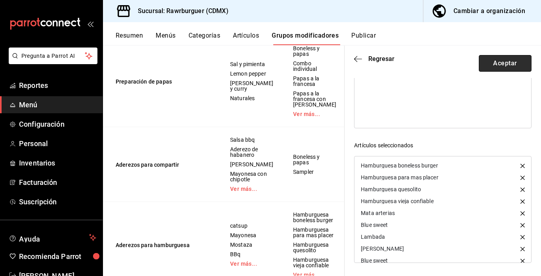
click at [504, 68] on button "Aceptar" at bounding box center [505, 63] width 53 height 17
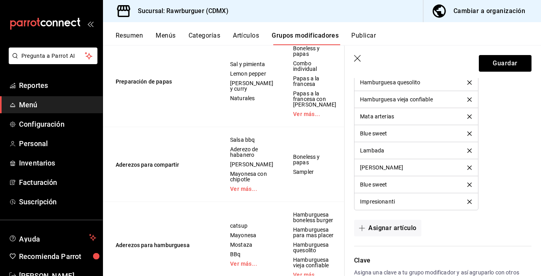
scroll to position [715, 0]
click at [469, 133] on icon "delete" at bounding box center [469, 134] width 4 height 4
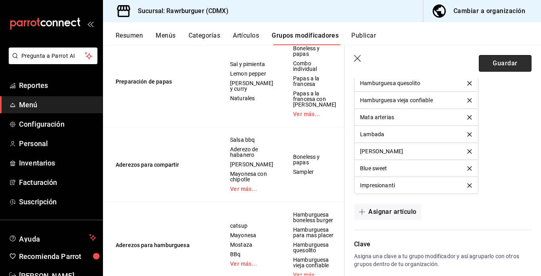
click at [509, 61] on button "Guardar" at bounding box center [505, 63] width 53 height 17
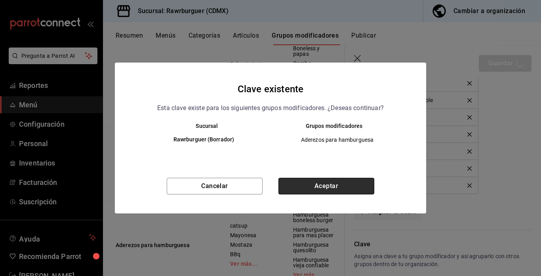
click at [336, 181] on button "Aceptar" at bounding box center [326, 186] width 96 height 17
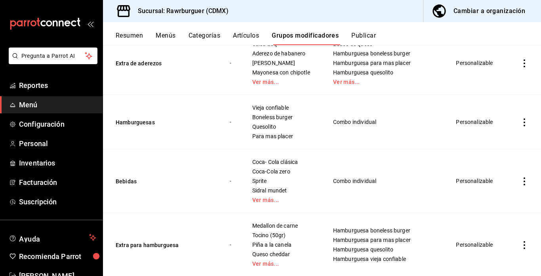
scroll to position [440, 0]
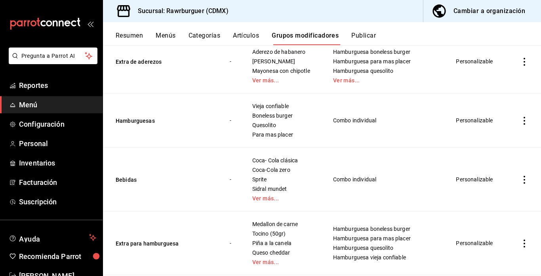
click at [524, 239] on icon "actions" at bounding box center [524, 243] width 8 height 8
click at [490, 239] on span "Duplicar" at bounding box center [500, 239] width 21 height 8
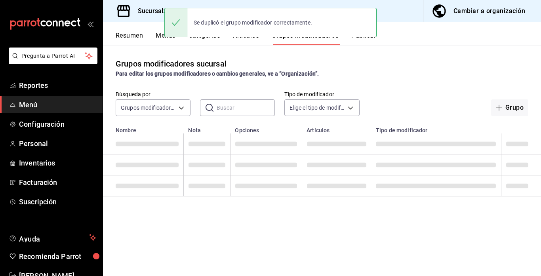
scroll to position [0, 0]
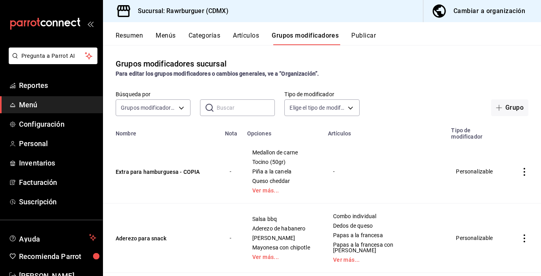
click at [525, 168] on icon "actions" at bounding box center [524, 172] width 2 height 8
click at [486, 179] on div at bounding box center [483, 184] width 14 height 10
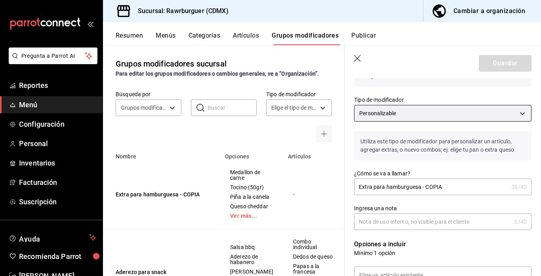
scroll to position [50, 0]
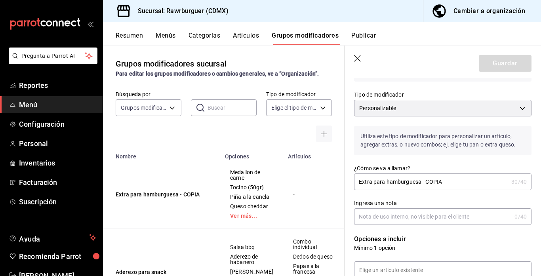
drag, startPoint x: 445, startPoint y: 181, endPoint x: 421, endPoint y: 181, distance: 24.6
click at [421, 181] on input "Extra para hamburguesa - COPIA" at bounding box center [431, 182] width 154 height 16
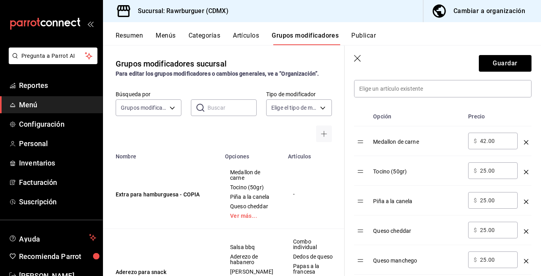
scroll to position [232, 0]
type input "Extra para hamburguesa T"
click at [485, 139] on input "42.00" at bounding box center [496, 140] width 32 height 8
type input "4.00"
type input "38.00"
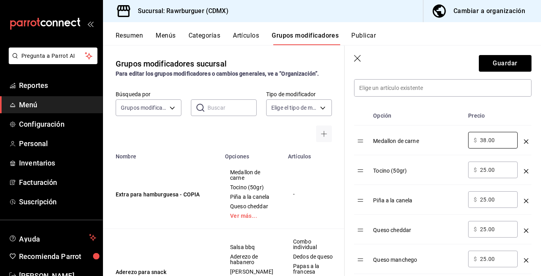
click at [487, 170] on input "25.00" at bounding box center [496, 170] width 32 height 8
type input "20.00"
click at [485, 200] on input "25.00" at bounding box center [496, 200] width 32 height 8
type input "20.00"
click at [485, 231] on input "25.00" at bounding box center [496, 229] width 32 height 8
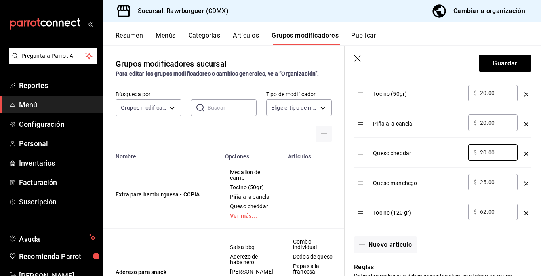
scroll to position [322, 0]
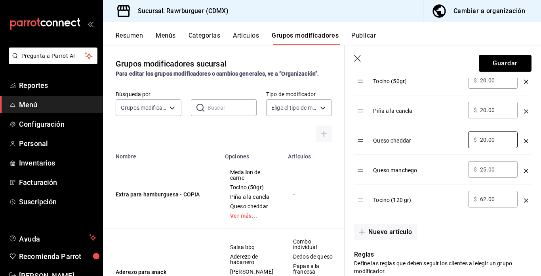
type input "20.00"
click at [487, 173] on input "25.00" at bounding box center [496, 169] width 32 height 8
type input "20.00"
click at [525, 198] on icon "optionsTable" at bounding box center [526, 200] width 4 height 4
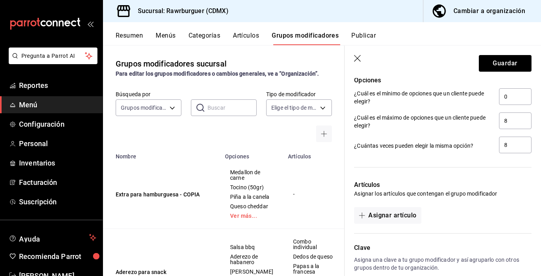
scroll to position [561, 0]
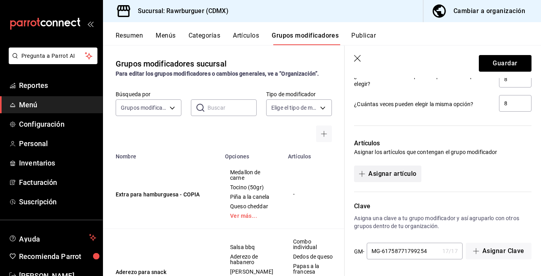
click at [403, 176] on button "Asignar artículo" at bounding box center [387, 173] width 67 height 17
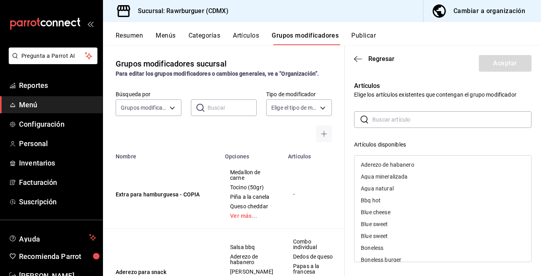
click at [403, 118] on input "text" at bounding box center [451, 120] width 159 height 16
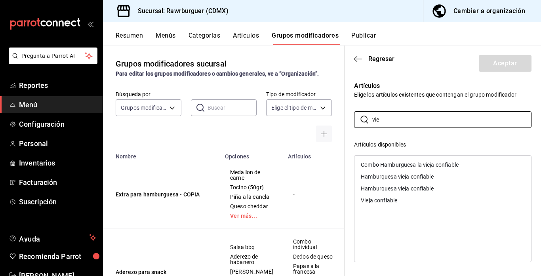
click at [387, 198] on div "Vieja confiable" at bounding box center [379, 201] width 36 height 6
click at [388, 121] on input "vie" at bounding box center [451, 120] width 159 height 16
type input "v"
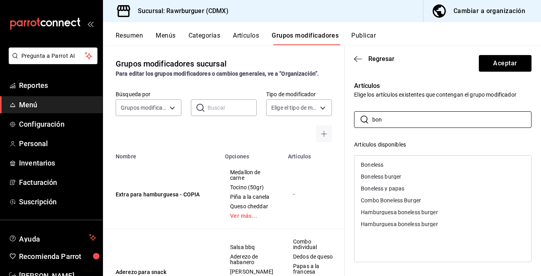
click at [393, 176] on div "Boneless burger" at bounding box center [381, 177] width 40 height 6
click at [390, 122] on input "bon" at bounding box center [451, 120] width 159 height 16
type input "b"
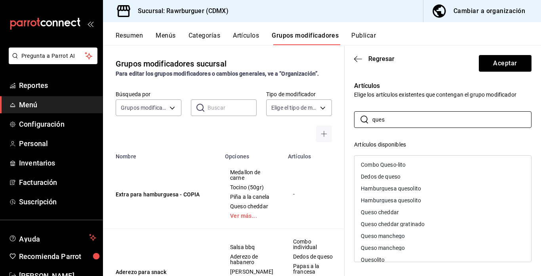
click at [380, 260] on div "Quesolito" at bounding box center [373, 260] width 24 height 6
click at [391, 122] on input "ques" at bounding box center [451, 120] width 159 height 16
type input "q"
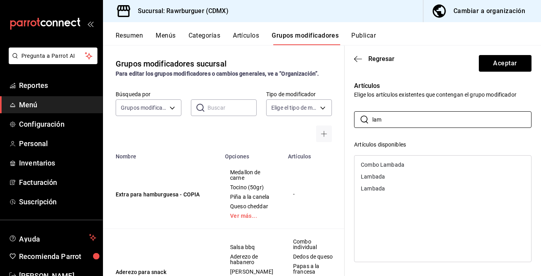
click at [388, 188] on div "Lambada" at bounding box center [442, 188] width 177 height 12
click at [398, 124] on input "lam" at bounding box center [451, 120] width 159 height 16
type input "l"
click at [390, 188] on div "Blue sweet" at bounding box center [442, 188] width 177 height 12
click at [392, 117] on input "blu" at bounding box center [451, 120] width 159 height 16
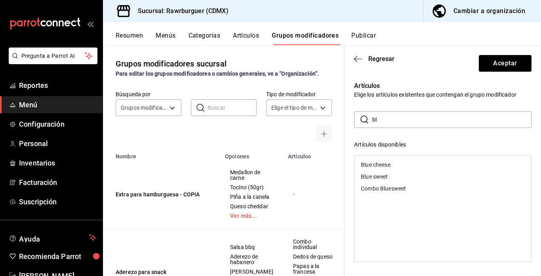
type input "b"
click at [379, 178] on div "[PERSON_NAME]" at bounding box center [382, 177] width 43 height 6
click at [401, 121] on input "pastora" at bounding box center [451, 120] width 159 height 16
type input "p"
click at [385, 179] on div "Impresionanti" at bounding box center [442, 177] width 177 height 12
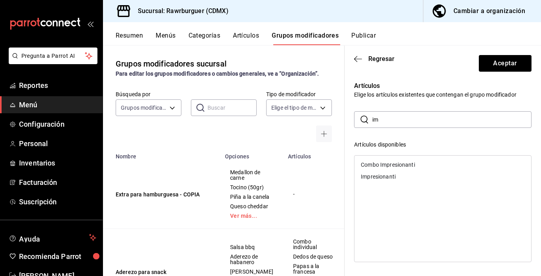
click at [386, 121] on input "im" at bounding box center [451, 120] width 159 height 16
type input "i"
click at [380, 190] on div "Mata arterias" at bounding box center [378, 189] width 34 height 6
click at [390, 116] on input "mat" at bounding box center [451, 120] width 159 height 16
type input "m"
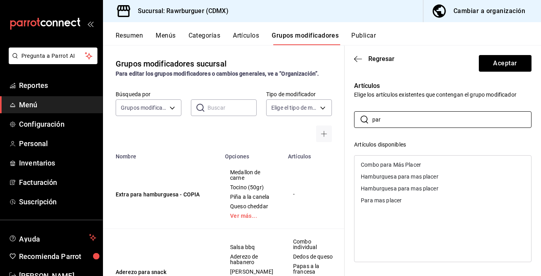
type input "par"
click at [382, 199] on div "Para mas placer" at bounding box center [381, 201] width 41 height 6
click at [506, 61] on button "Aceptar" at bounding box center [505, 63] width 53 height 17
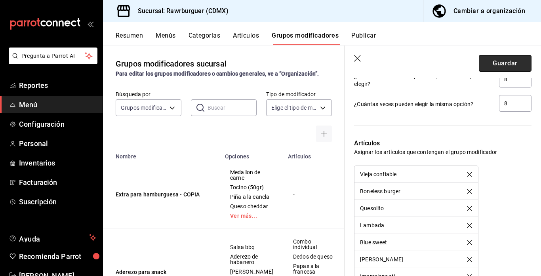
click at [501, 63] on button "Guardar" at bounding box center [505, 63] width 53 height 17
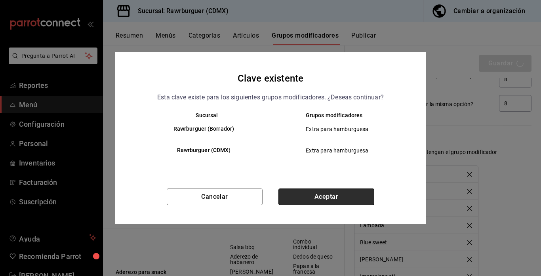
click at [309, 201] on button "Aceptar" at bounding box center [326, 196] width 96 height 17
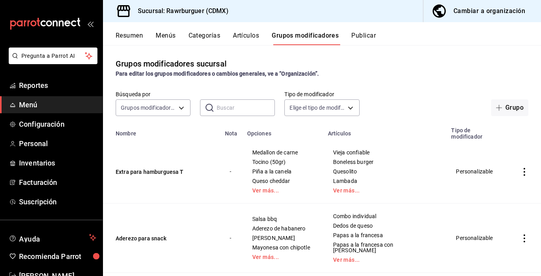
click at [201, 32] on button "Categorías" at bounding box center [204, 38] width 32 height 13
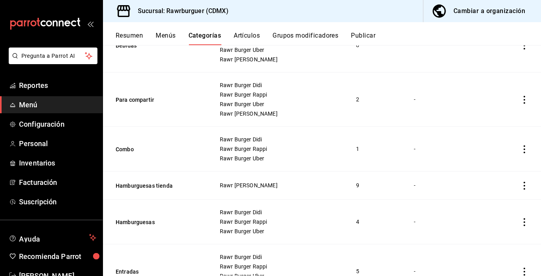
scroll to position [206, 0]
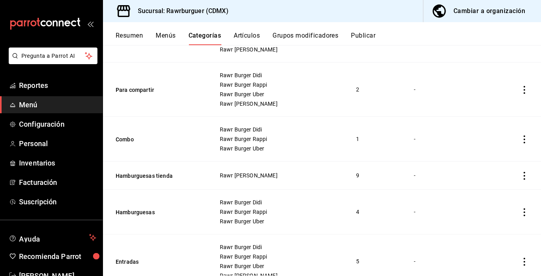
click at [524, 176] on icon "actions" at bounding box center [524, 176] width 2 height 8
click at [484, 192] on icon at bounding box center [481, 195] width 10 height 10
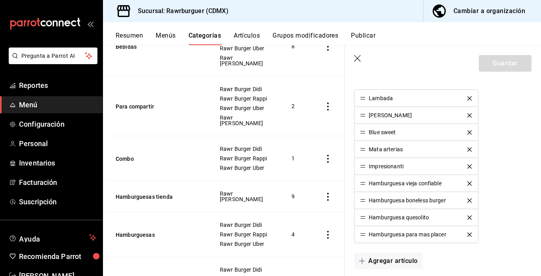
scroll to position [251, 0]
click at [468, 184] on div "Hamburguesa vieja confiable" at bounding box center [416, 182] width 112 height 6
click at [469, 182] on icon "delete" at bounding box center [469, 182] width 4 height 4
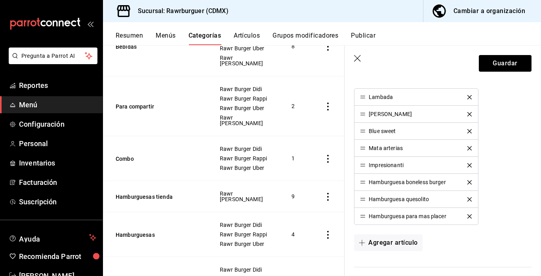
click at [469, 182] on icon "delete" at bounding box center [469, 182] width 4 height 4
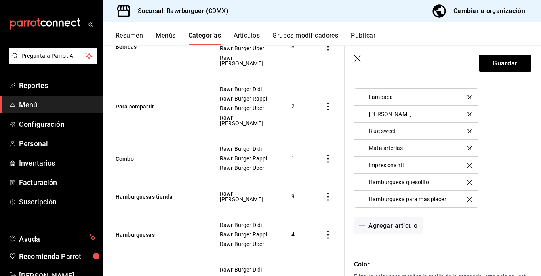
click at [469, 182] on icon "delete" at bounding box center [469, 182] width 4 height 4
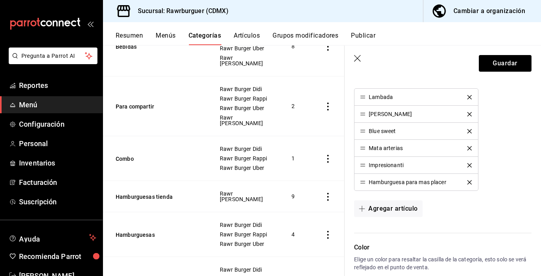
click at [469, 182] on icon "delete" at bounding box center [469, 182] width 4 height 4
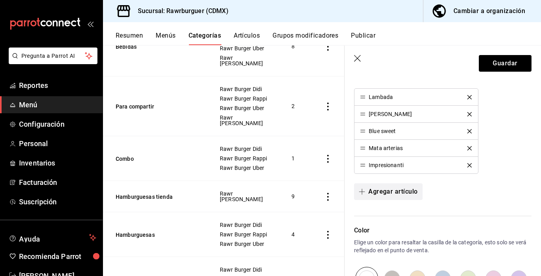
click at [390, 189] on button "Agregar artículo" at bounding box center [388, 191] width 68 height 17
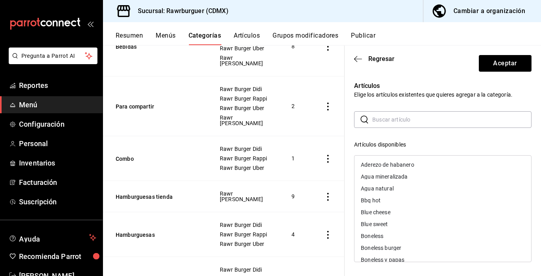
click at [390, 122] on input "text" at bounding box center [451, 120] width 159 height 16
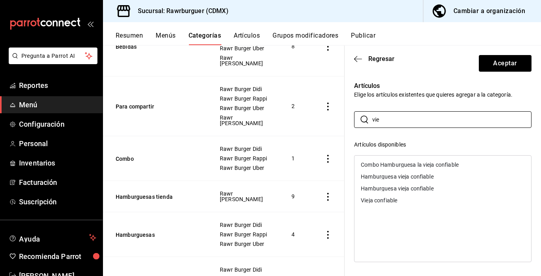
click at [371, 198] on div "Vieja confiable" at bounding box center [379, 201] width 36 height 6
click at [394, 126] on input "vie" at bounding box center [451, 120] width 159 height 16
type input "v"
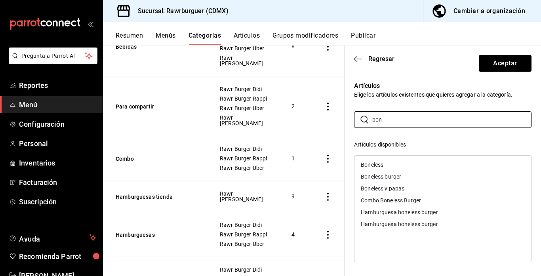
click at [379, 177] on div "Boneless burger" at bounding box center [381, 177] width 40 height 6
click at [391, 118] on input "bon" at bounding box center [451, 120] width 159 height 16
type input "b"
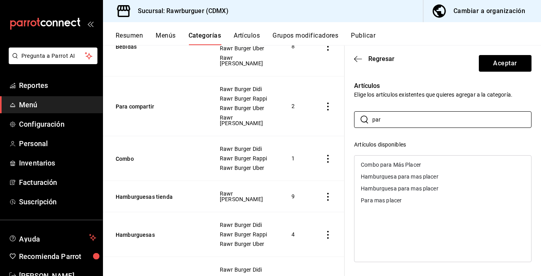
click at [384, 200] on div "Para mas placer" at bounding box center [381, 201] width 41 height 6
click at [394, 122] on input "par" at bounding box center [451, 120] width 159 height 16
type input "p"
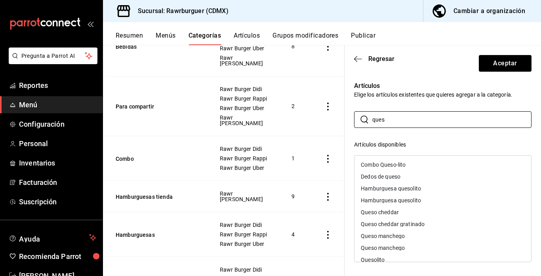
type input "ques"
click at [380, 261] on div "Quesolito" at bounding box center [373, 260] width 24 height 6
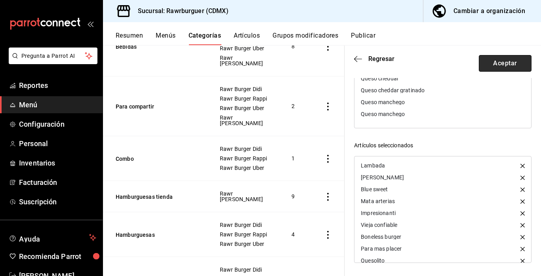
click at [489, 64] on button "Aceptar" at bounding box center [505, 63] width 53 height 17
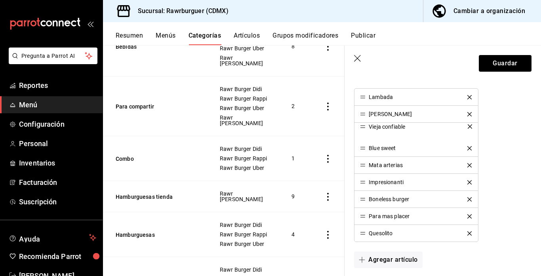
drag, startPoint x: 362, startPoint y: 182, endPoint x: 361, endPoint y: 119, distance: 62.6
drag, startPoint x: 361, startPoint y: 119, endPoint x: 362, endPoint y: 113, distance: 6.4
click at [362, 113] on li "Vieja confiable" at bounding box center [415, 114] width 123 height 17
drag, startPoint x: 362, startPoint y: 113, endPoint x: 362, endPoint y: 92, distance: 21.0
drag, startPoint x: 362, startPoint y: 199, endPoint x: 363, endPoint y: 112, distance: 86.3
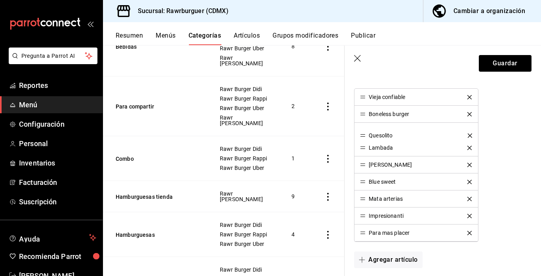
drag, startPoint x: 362, startPoint y: 231, endPoint x: 366, endPoint y: 133, distance: 97.9
drag, startPoint x: 363, startPoint y: 217, endPoint x: 361, endPoint y: 233, distance: 16.7
drag, startPoint x: 362, startPoint y: 218, endPoint x: 361, endPoint y: 207, distance: 11.1
click at [501, 61] on button "Guardar" at bounding box center [505, 63] width 53 height 17
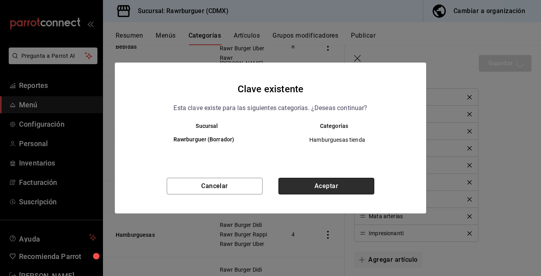
click at [297, 185] on button "Aceptar" at bounding box center [326, 186] width 96 height 17
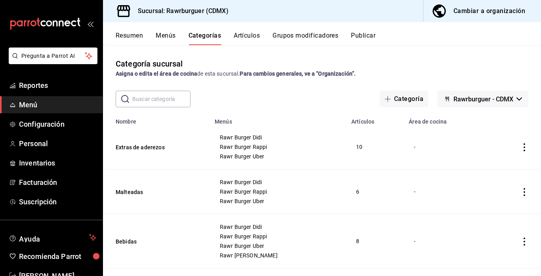
click at [128, 34] on button "Resumen" at bounding box center [129, 38] width 27 height 13
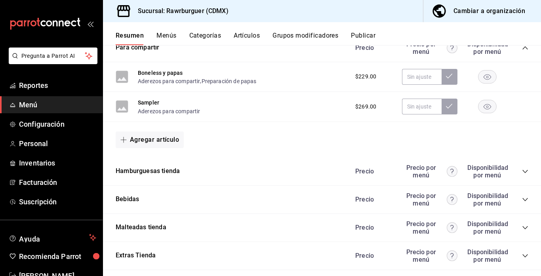
scroll to position [374, 0]
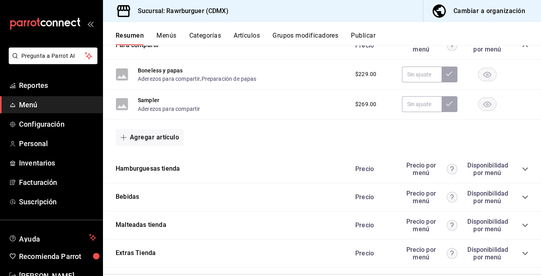
click at [527, 169] on icon "collapse-category-row" at bounding box center [525, 169] width 6 height 6
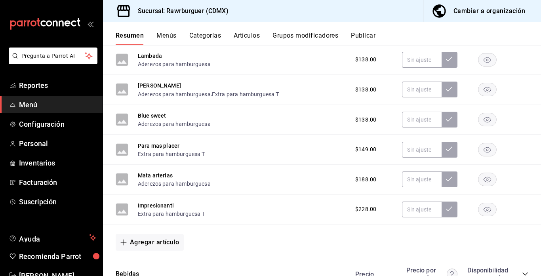
scroll to position [604, 0]
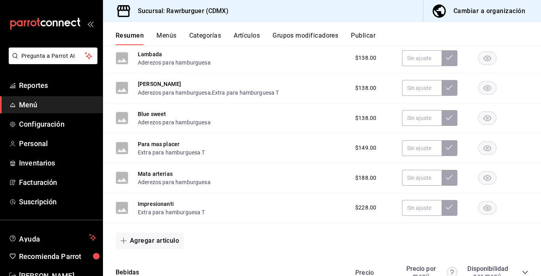
click at [378, 156] on div "Para mas placer Extra para hamburguesa T $149.00" at bounding box center [322, 148] width 438 height 30
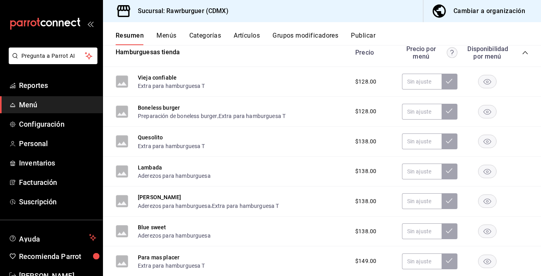
scroll to position [467, 0]
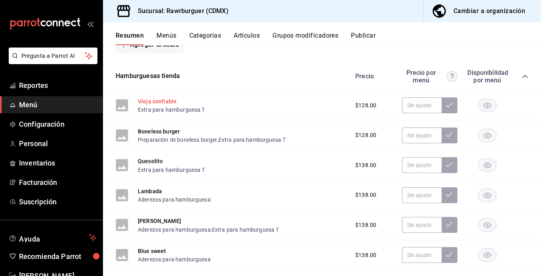
click at [155, 99] on button "Vieja confiable" at bounding box center [157, 101] width 39 height 8
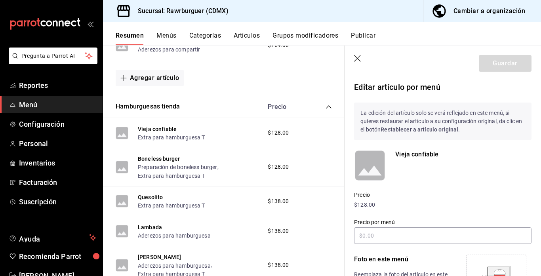
scroll to position [179, 0]
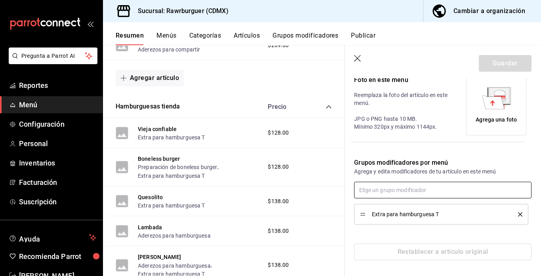
click at [435, 191] on input "text" at bounding box center [442, 190] width 177 height 17
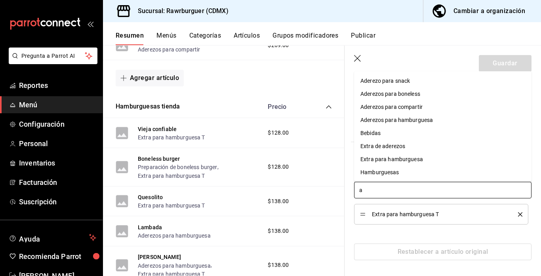
type input "ad"
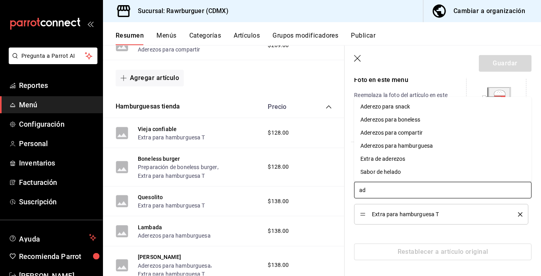
click at [420, 144] on div "Aderezos para hamburguesa" at bounding box center [396, 146] width 72 height 8
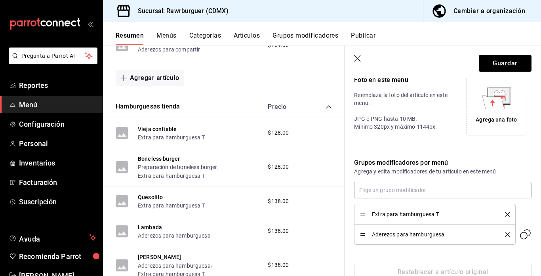
click at [507, 234] on icon "delete" at bounding box center [507, 234] width 4 height 4
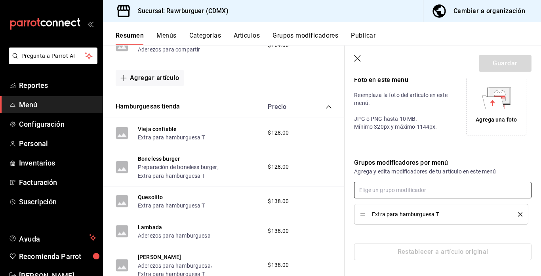
click at [395, 187] on input "text" at bounding box center [442, 190] width 177 height 17
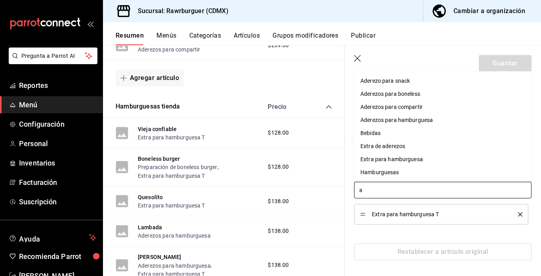
type input "ad"
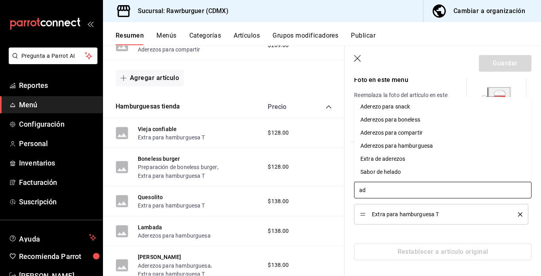
click at [386, 148] on div "Aderezos para hamburguesa" at bounding box center [396, 146] width 72 height 8
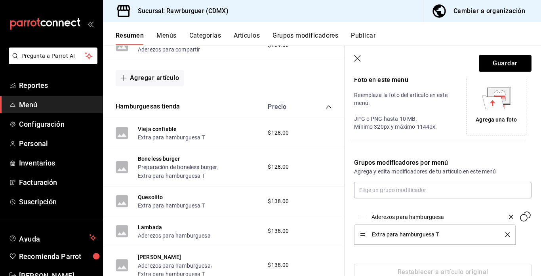
drag, startPoint x: 363, startPoint y: 234, endPoint x: 362, endPoint y: 215, distance: 19.4
click at [506, 65] on button "Guardar" at bounding box center [505, 63] width 53 height 17
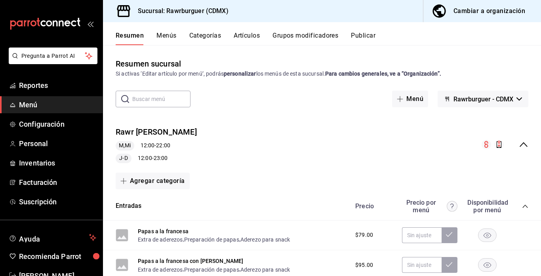
click at [306, 34] on button "Grupos modificadores" at bounding box center [305, 38] width 66 height 13
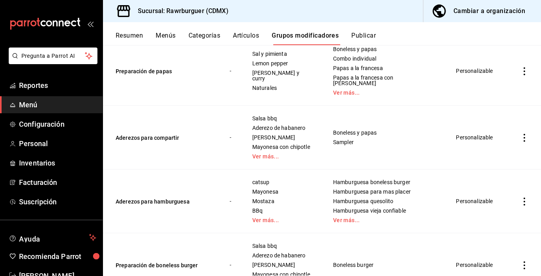
scroll to position [237, 0]
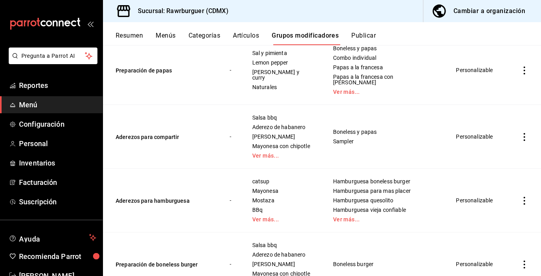
click at [523, 197] on icon "actions" at bounding box center [524, 201] width 8 height 8
click at [481, 198] on icon at bounding box center [481, 202] width 10 height 10
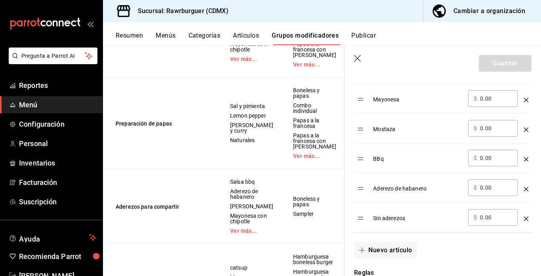
scroll to position [276, 0]
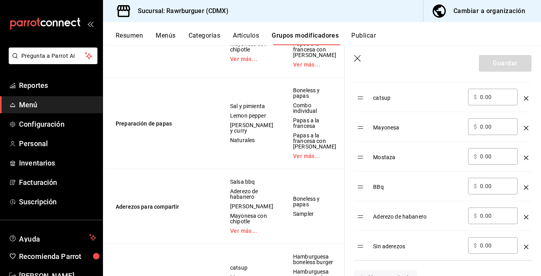
click at [356, 59] on icon "button" at bounding box center [357, 58] width 7 height 7
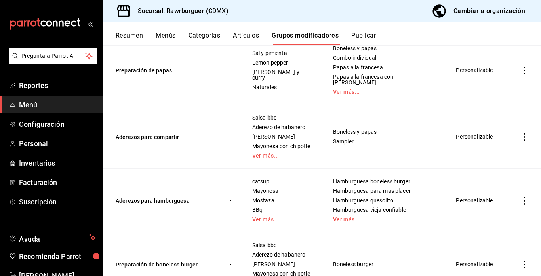
scroll to position [217, 0]
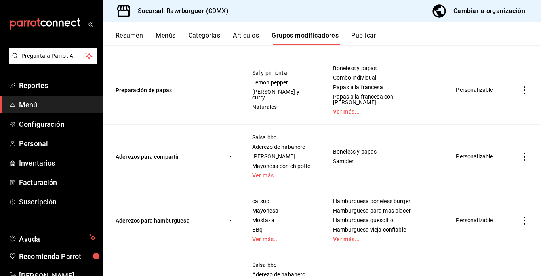
click at [139, 36] on button "Resumen" at bounding box center [129, 38] width 27 height 13
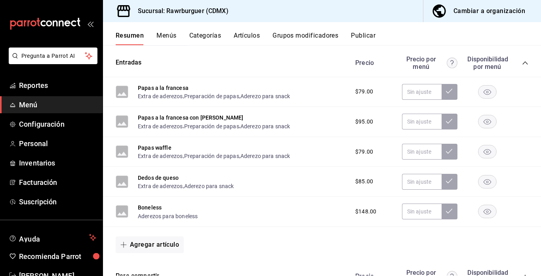
scroll to position [143, 0]
click at [151, 86] on button "Papas a la francesa" at bounding box center [163, 88] width 51 height 8
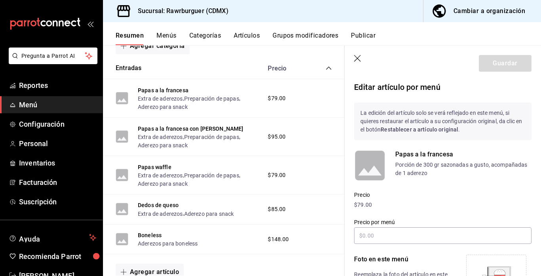
scroll to position [220, 0]
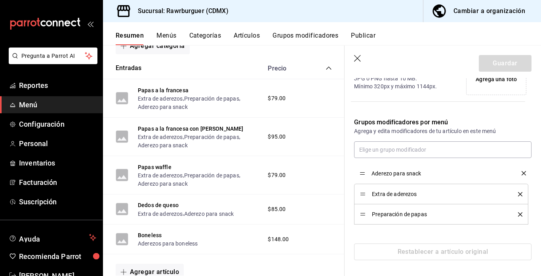
drag, startPoint x: 363, startPoint y: 215, endPoint x: 365, endPoint y: 176, distance: 39.6
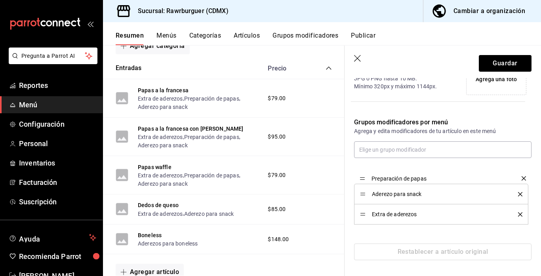
drag, startPoint x: 362, startPoint y: 213, endPoint x: 361, endPoint y: 176, distance: 37.2
click at [506, 66] on button "Guardar" at bounding box center [505, 63] width 53 height 17
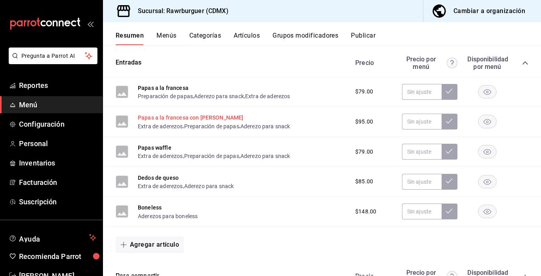
click at [204, 120] on button "Papas a la francesa con [PERSON_NAME]" at bounding box center [191, 118] width 106 height 8
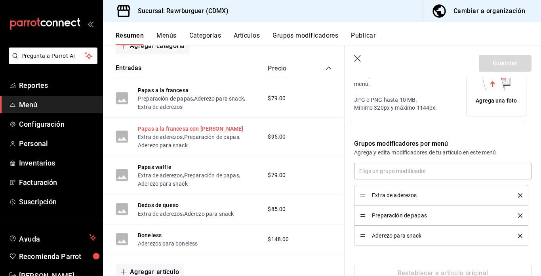
scroll to position [220, 0]
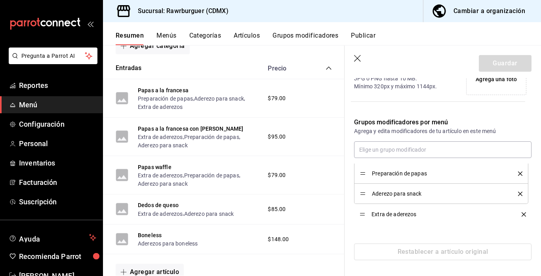
drag, startPoint x: 362, startPoint y: 175, endPoint x: 360, endPoint y: 215, distance: 40.4
click at [502, 67] on button "Guardar" at bounding box center [505, 63] width 53 height 17
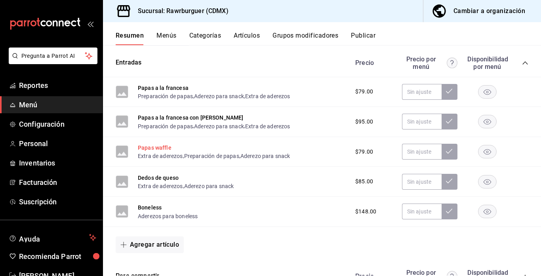
click at [159, 145] on button "Papas waffle" at bounding box center [155, 148] width 34 height 8
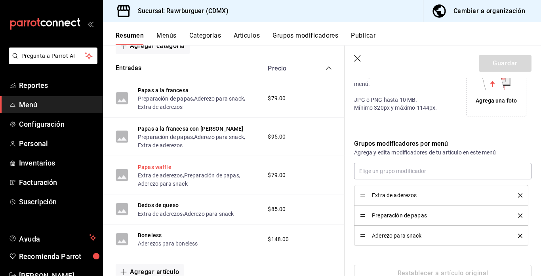
scroll to position [220, 0]
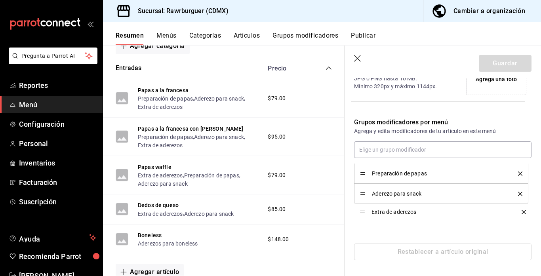
drag, startPoint x: 360, startPoint y: 174, endPoint x: 365, endPoint y: 213, distance: 39.5
click at [493, 59] on button "Guardar" at bounding box center [505, 63] width 53 height 17
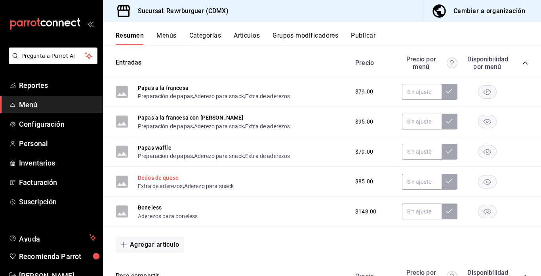
click at [164, 177] on button "Dedos de queso" at bounding box center [158, 178] width 41 height 8
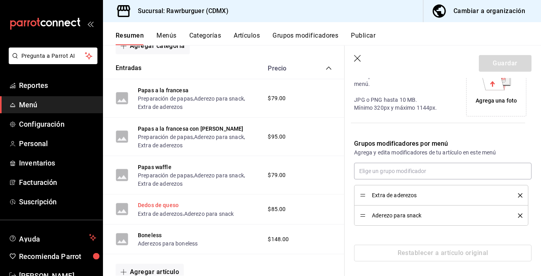
scroll to position [200, 0]
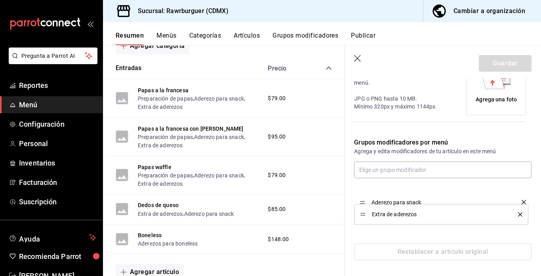
drag, startPoint x: 362, startPoint y: 214, endPoint x: 362, endPoint y: 194, distance: 19.4
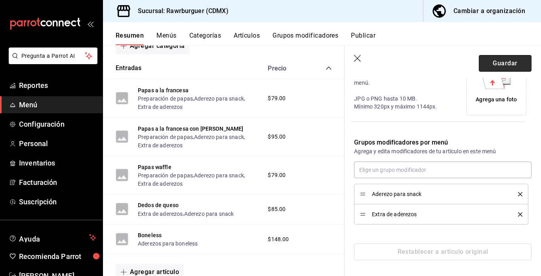
click at [494, 63] on button "Guardar" at bounding box center [505, 63] width 53 height 17
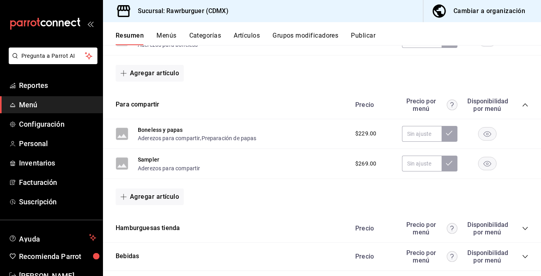
scroll to position [315, 0]
click at [152, 161] on button "Sampler" at bounding box center [148, 159] width 21 height 8
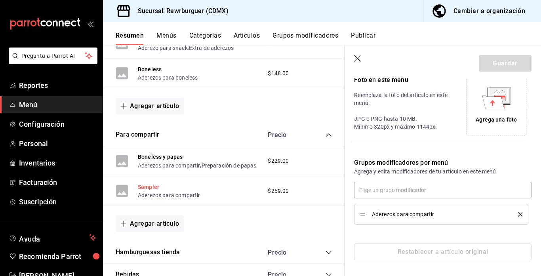
scroll to position [184, 0]
click at [398, 194] on input "text" at bounding box center [442, 190] width 177 height 17
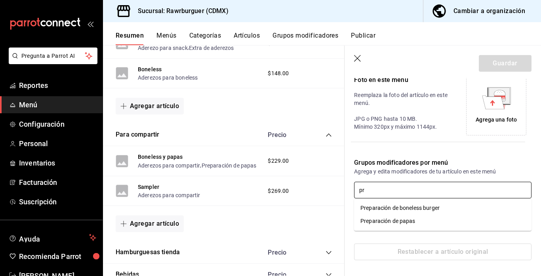
type input "pre"
click at [398, 218] on div "Preparación de papas" at bounding box center [387, 221] width 55 height 8
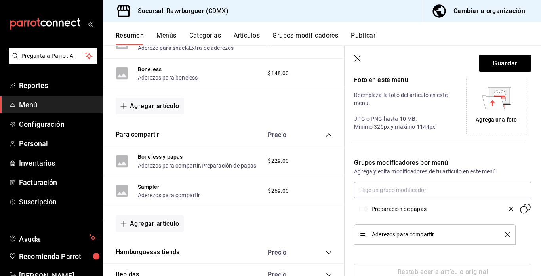
drag, startPoint x: 361, startPoint y: 235, endPoint x: 360, endPoint y: 209, distance: 25.8
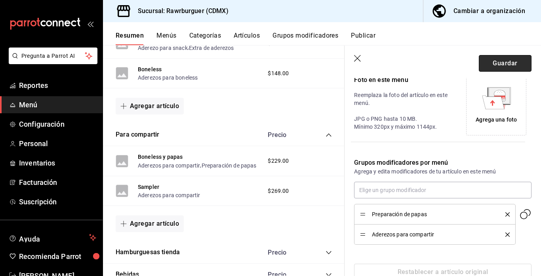
click at [509, 67] on button "Guardar" at bounding box center [505, 63] width 53 height 17
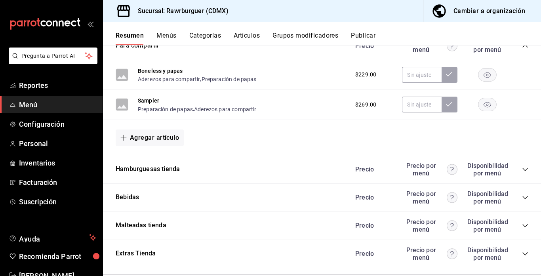
scroll to position [409, 0]
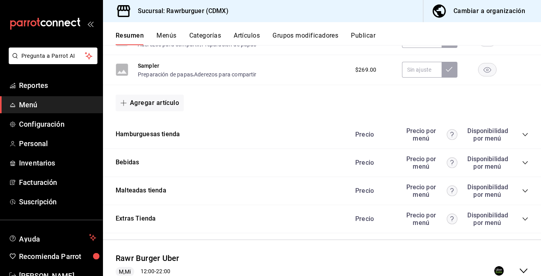
click at [525, 133] on icon "collapse-category-row" at bounding box center [525, 134] width 6 height 6
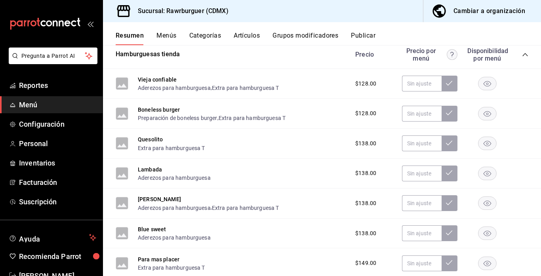
scroll to position [489, 0]
click at [151, 139] on button "Quesolito" at bounding box center [150, 139] width 25 height 8
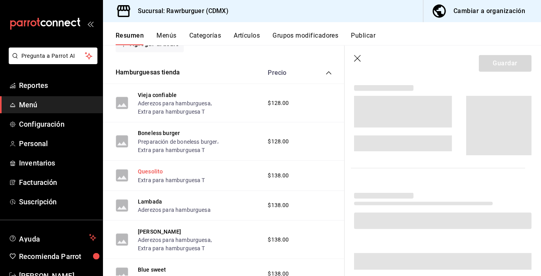
scroll to position [474, 0]
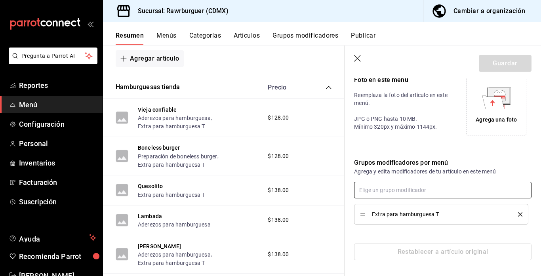
click at [404, 188] on input "text" at bounding box center [442, 190] width 177 height 17
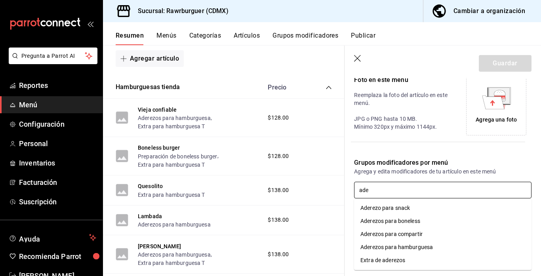
type input "ader"
click at [387, 247] on div "Aderezos para hamburguesa" at bounding box center [396, 247] width 72 height 8
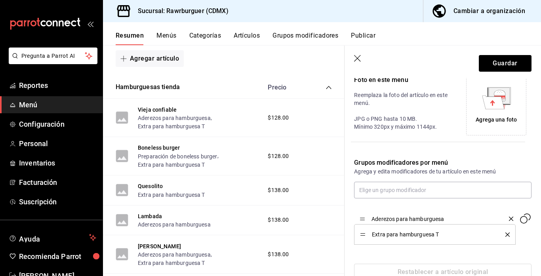
drag, startPoint x: 361, startPoint y: 234, endPoint x: 361, endPoint y: 217, distance: 16.6
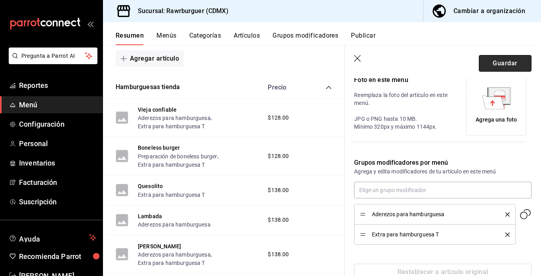
click at [498, 68] on button "Guardar" at bounding box center [505, 63] width 53 height 17
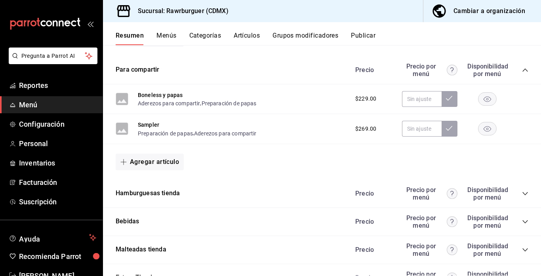
scroll to position [350, 0]
click at [526, 70] on icon "collapse-category-row" at bounding box center [525, 69] width 6 height 6
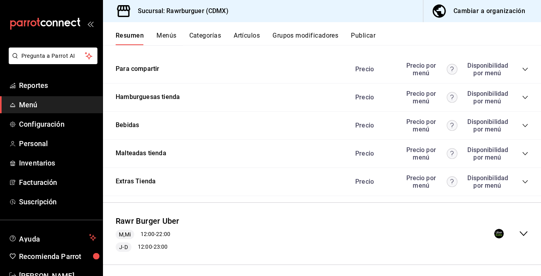
click at [523, 69] on icon "collapse-category-row" at bounding box center [525, 69] width 6 height 6
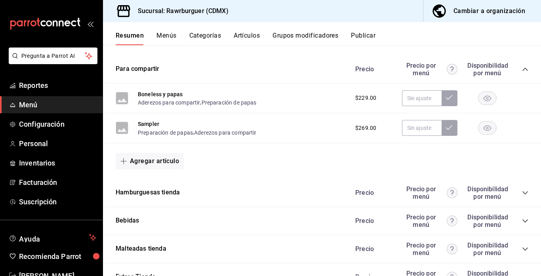
click at [523, 69] on icon "collapse-category-row" at bounding box center [525, 69] width 6 height 6
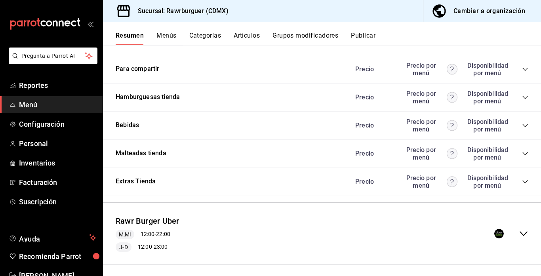
click at [524, 95] on icon "collapse-category-row" at bounding box center [525, 97] width 6 height 6
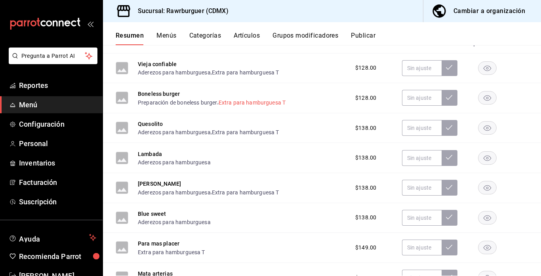
scroll to position [409, 0]
click at [152, 154] on button "Lambada" at bounding box center [150, 153] width 24 height 8
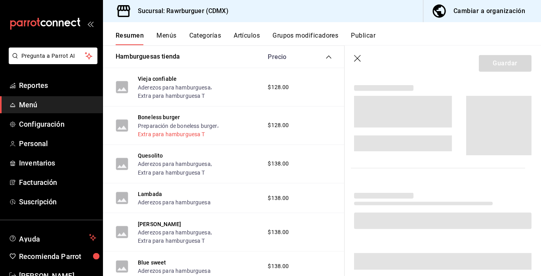
scroll to position [398, 0]
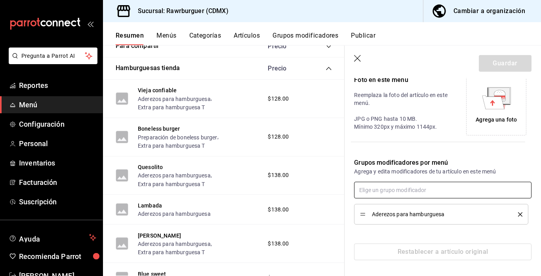
click at [391, 191] on input "text" at bounding box center [442, 190] width 177 height 17
type input "extra"
click at [396, 231] on div "Extra para hamburguesa T" at bounding box center [393, 234] width 67 height 8
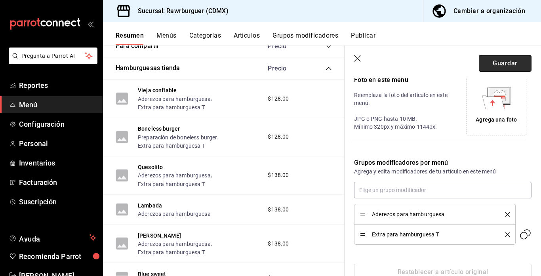
click at [496, 65] on button "Guardar" at bounding box center [505, 63] width 53 height 17
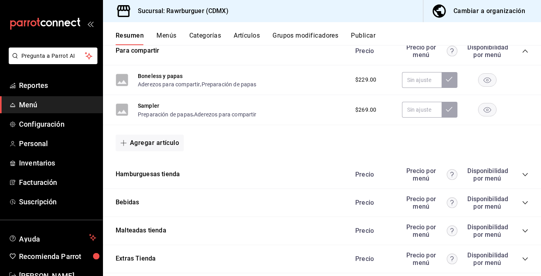
scroll to position [368, 0]
click at [525, 175] on icon "collapse-category-row" at bounding box center [525, 175] width 6 height 6
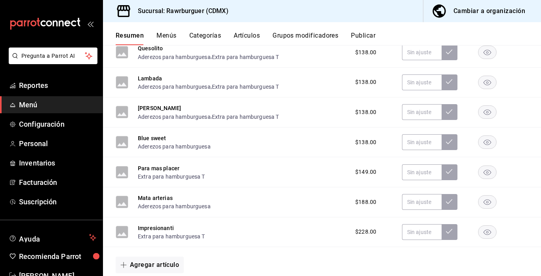
scroll to position [580, 0]
click at [151, 137] on button "Blue sweet" at bounding box center [152, 138] width 29 height 8
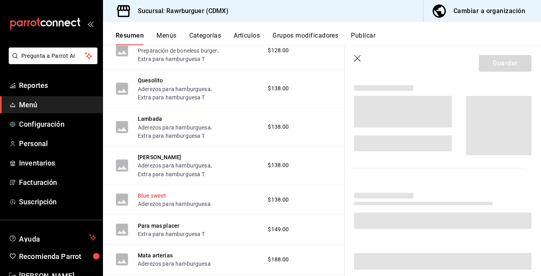
scroll to position [562, 0]
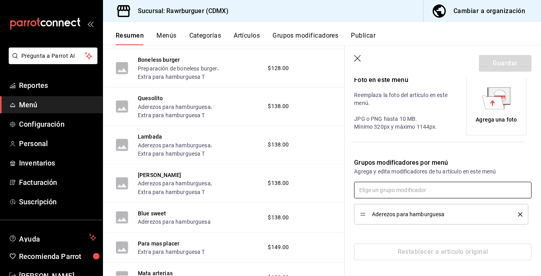
click at [422, 186] on input "text" at bounding box center [442, 190] width 177 height 17
type input "extr"
click at [421, 232] on div "Extra para hamburguesa T" at bounding box center [393, 234] width 67 height 8
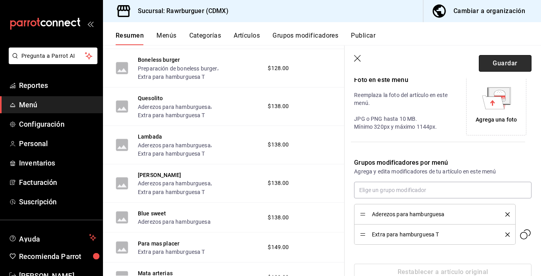
click at [502, 63] on button "Guardar" at bounding box center [505, 63] width 53 height 17
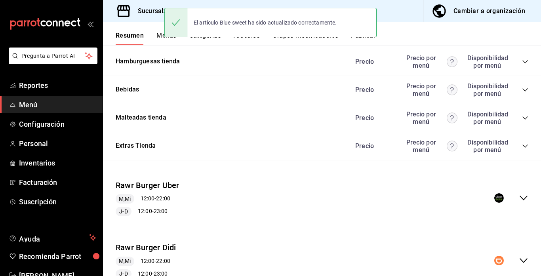
scroll to position [336, 0]
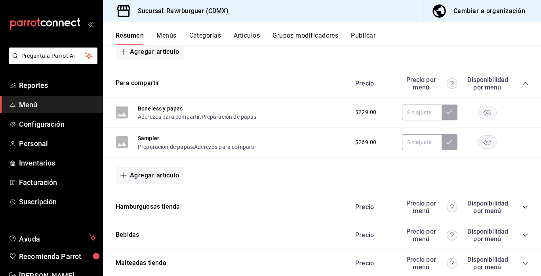
click at [524, 82] on icon "collapse-category-row" at bounding box center [525, 83] width 6 height 6
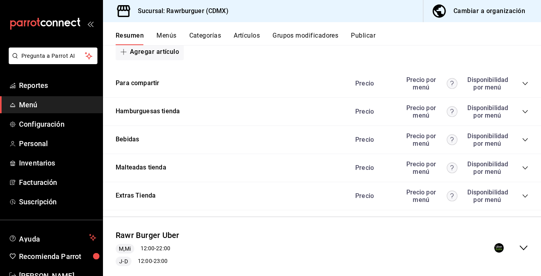
click at [527, 112] on icon "collapse-category-row" at bounding box center [525, 111] width 6 height 6
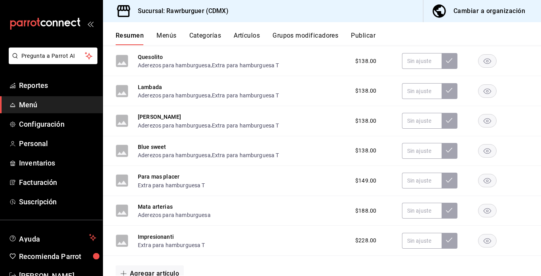
scroll to position [477, 0]
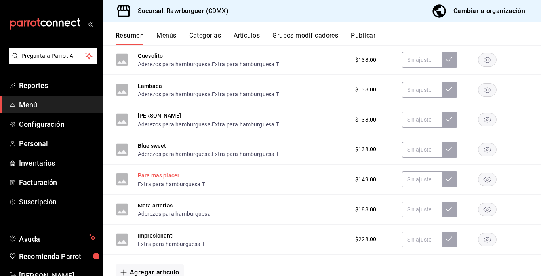
click at [160, 175] on button "Para mas placer" at bounding box center [159, 175] width 42 height 8
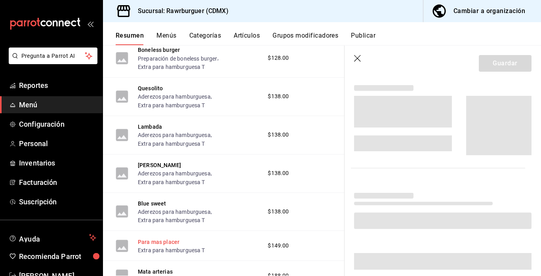
scroll to position [458, 0]
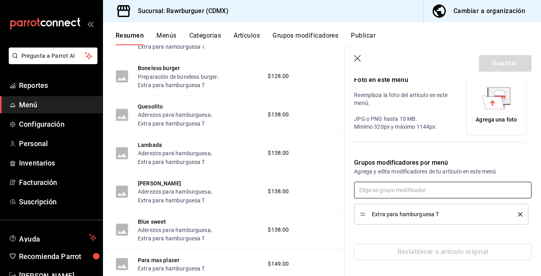
click at [408, 186] on input "text" at bounding box center [442, 190] width 177 height 17
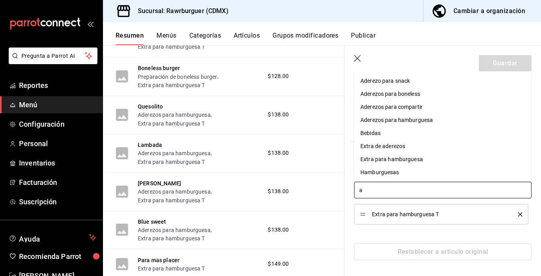
type input "ad"
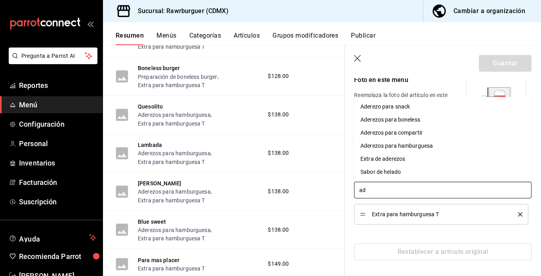
click at [402, 143] on div "Aderezos para hamburguesa" at bounding box center [396, 146] width 72 height 8
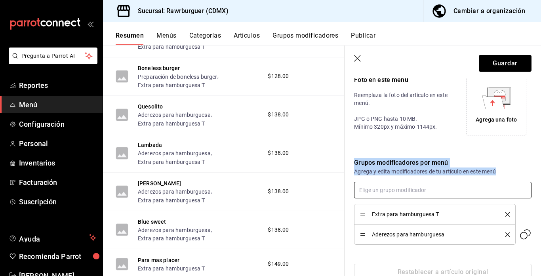
drag, startPoint x: 402, startPoint y: 143, endPoint x: 450, endPoint y: 195, distance: 70.6
click at [450, 195] on div "Editar artículo por menú La edición del artículo solo se verá reflejado en este…" at bounding box center [437, 86] width 187 height 388
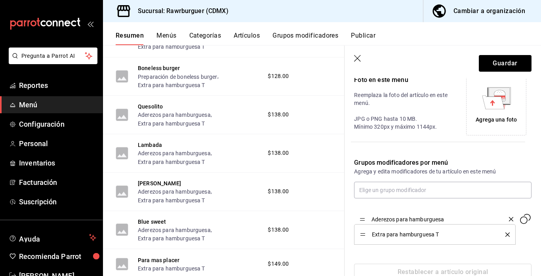
drag, startPoint x: 361, startPoint y: 234, endPoint x: 359, endPoint y: 218, distance: 15.9
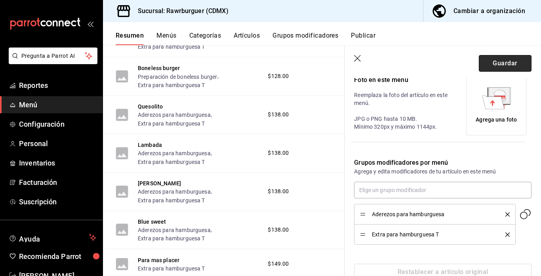
click at [507, 61] on button "Guardar" at bounding box center [505, 63] width 53 height 17
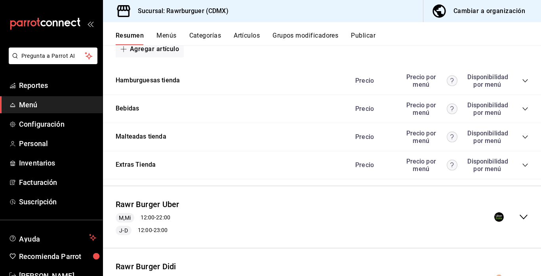
scroll to position [336, 0]
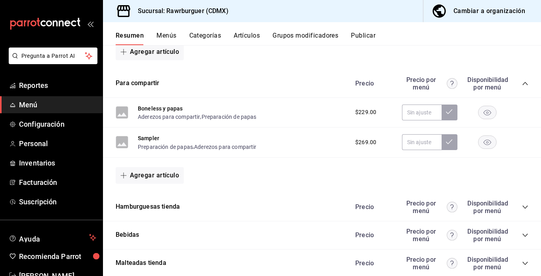
click at [523, 84] on icon "collapse-category-row" at bounding box center [525, 83] width 6 height 6
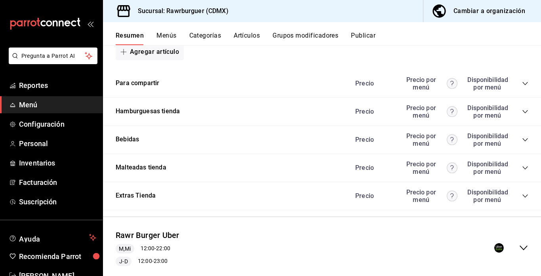
click at [526, 112] on icon "collapse-category-row" at bounding box center [525, 111] width 6 height 6
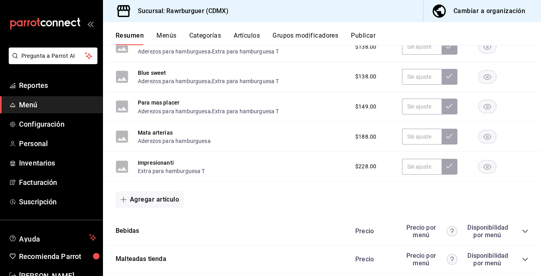
scroll to position [561, 0]
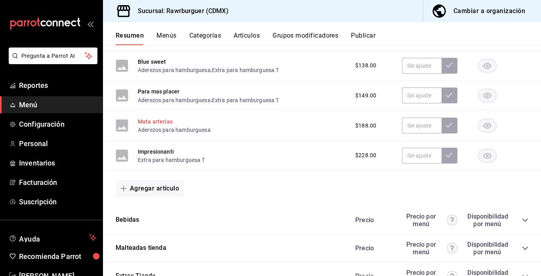
click at [165, 123] on button "Mata arterias" at bounding box center [155, 122] width 35 height 8
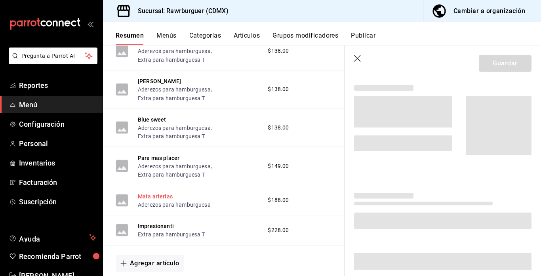
scroll to position [543, 0]
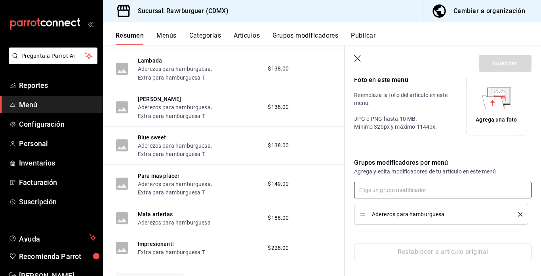
click at [399, 189] on input "text" at bounding box center [442, 190] width 177 height 17
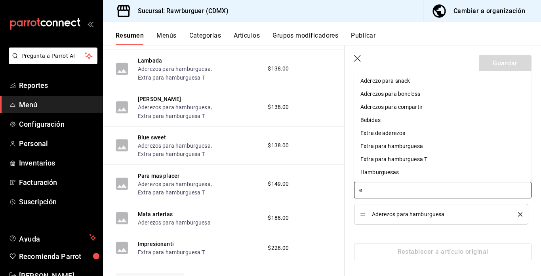
type input "ex"
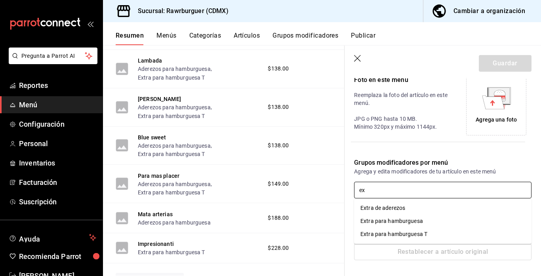
click at [415, 232] on div "Extra para hamburguesa T" at bounding box center [393, 234] width 67 height 8
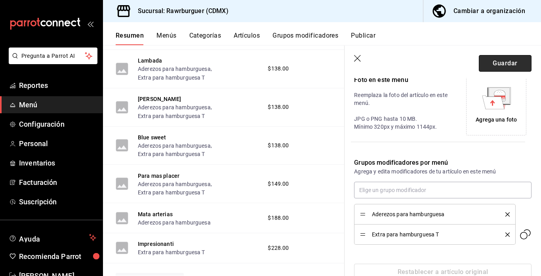
click at [498, 61] on button "Guardar" at bounding box center [505, 63] width 53 height 17
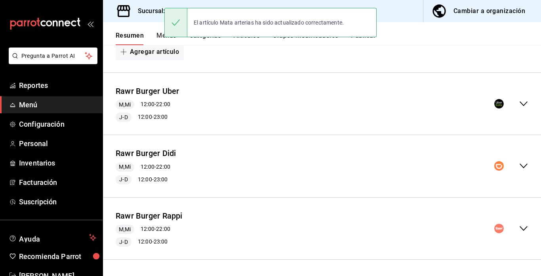
scroll to position [336, 0]
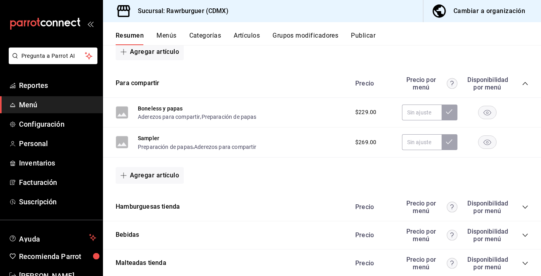
click at [525, 84] on icon "collapse-category-row" at bounding box center [525, 83] width 6 height 6
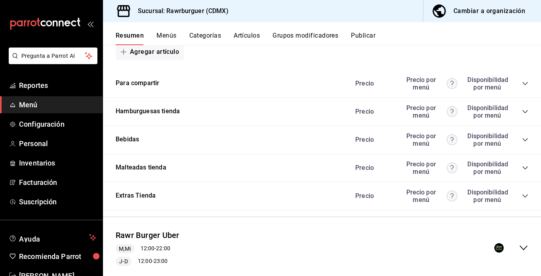
click at [523, 110] on icon "collapse-category-row" at bounding box center [525, 111] width 6 height 6
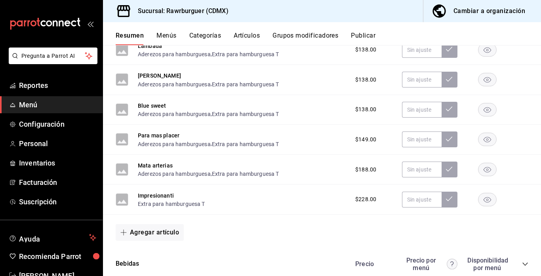
scroll to position [517, 0]
click at [168, 194] on button "Impresionanti" at bounding box center [156, 195] width 36 height 8
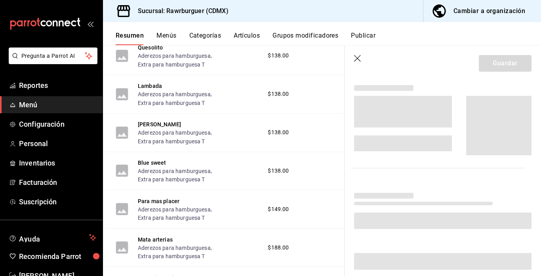
scroll to position [499, 0]
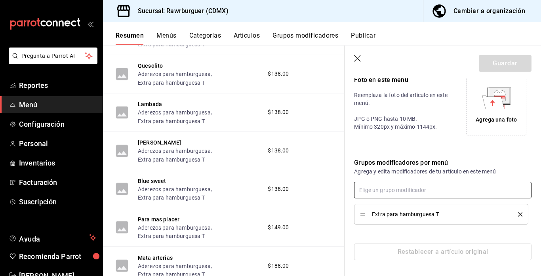
click at [376, 192] on input "text" at bounding box center [442, 190] width 177 height 17
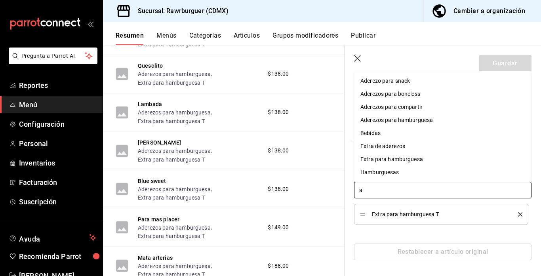
type input "ad"
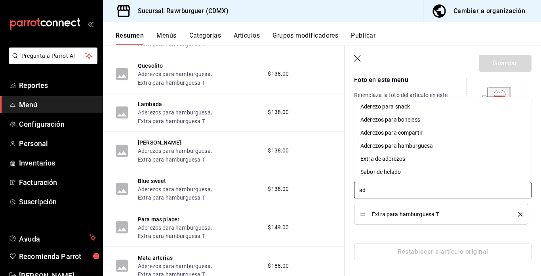
click at [402, 146] on div "Aderezos para hamburguesa" at bounding box center [396, 146] width 72 height 8
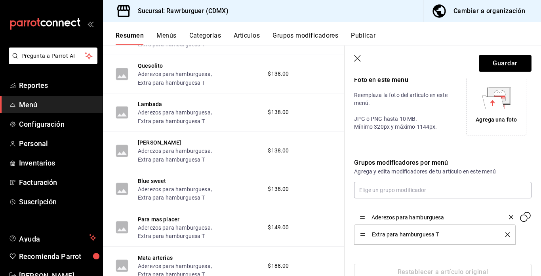
drag, startPoint x: 363, startPoint y: 233, endPoint x: 362, endPoint y: 216, distance: 17.4
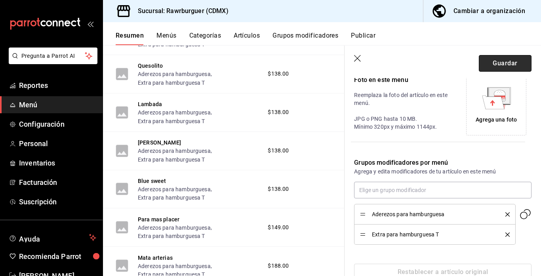
click at [501, 66] on button "Guardar" at bounding box center [505, 63] width 53 height 17
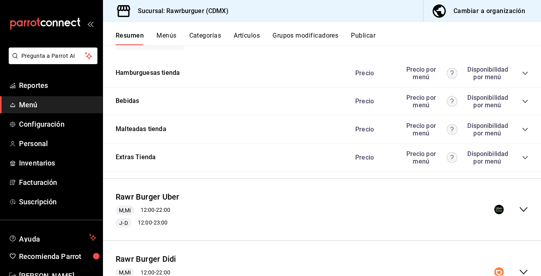
scroll to position [336, 0]
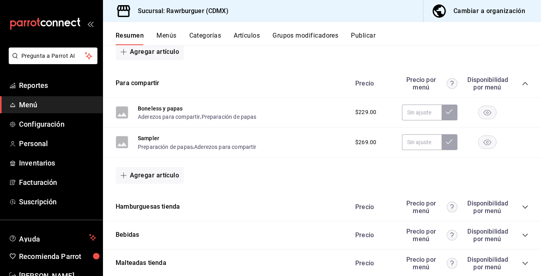
click at [524, 85] on icon "collapse-category-row" at bounding box center [525, 83] width 6 height 6
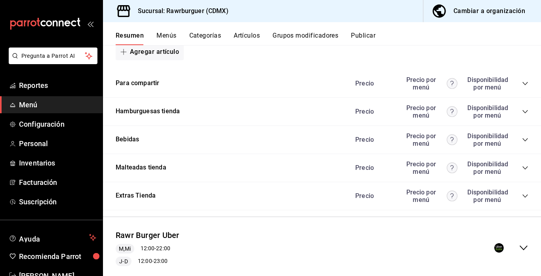
click at [524, 111] on icon "collapse-category-row" at bounding box center [525, 111] width 6 height 6
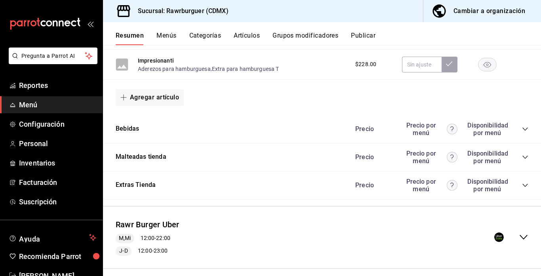
scroll to position [657, 0]
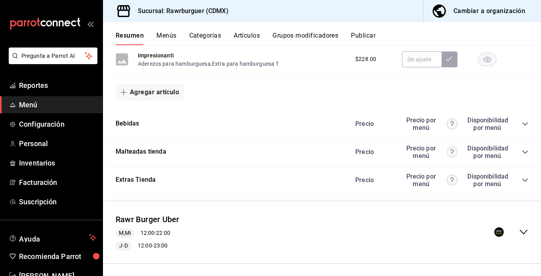
click at [525, 124] on icon "collapse-category-row" at bounding box center [525, 124] width 6 height 6
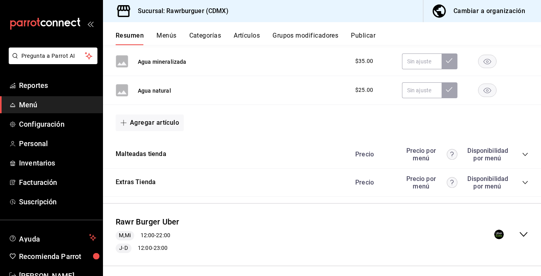
scroll to position [932, 0]
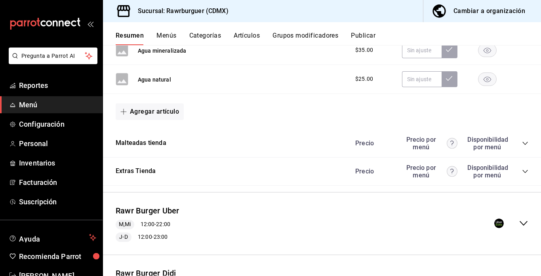
click at [525, 142] on icon "collapse-category-row" at bounding box center [525, 143] width 6 height 6
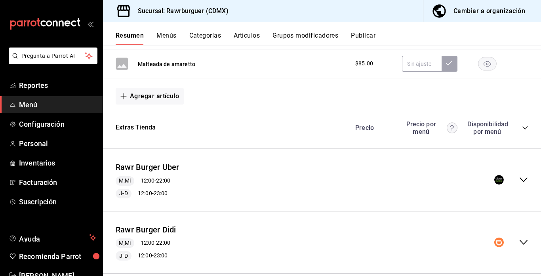
scroll to position [1186, 0]
click at [523, 127] on icon "collapse-category-row" at bounding box center [525, 127] width 6 height 6
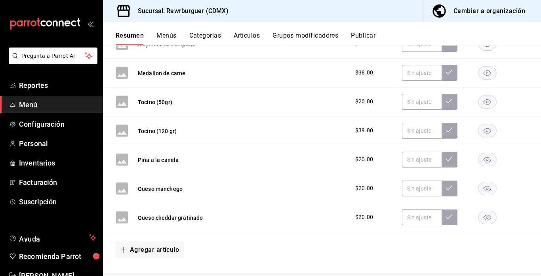
scroll to position [1529, 0]
click at [296, 37] on button "Grupos modificadores" at bounding box center [305, 38] width 66 height 13
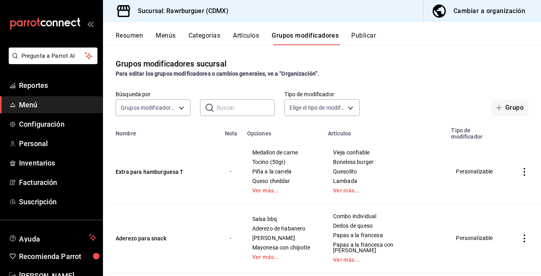
click at [523, 168] on icon "actions" at bounding box center [524, 172] width 8 height 8
click at [489, 184] on div at bounding box center [483, 184] width 14 height 10
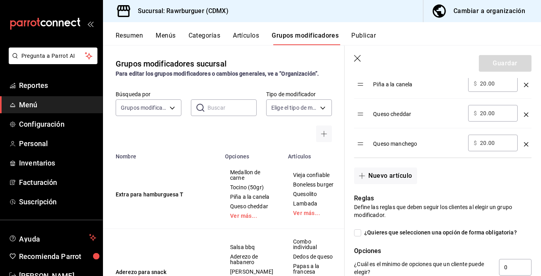
scroll to position [349, 0]
click at [407, 176] on button "Nuevo artículo" at bounding box center [385, 175] width 63 height 17
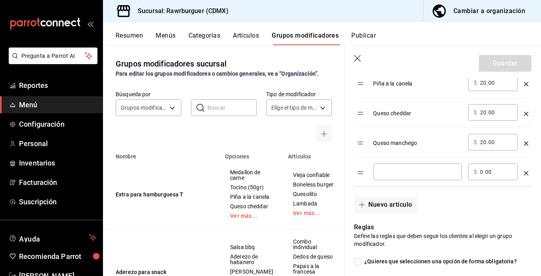
click at [409, 175] on input "optionsTable" at bounding box center [417, 172] width 78 height 8
type input "t"
click at [527, 173] on icon "optionsTable" at bounding box center [526, 173] width 4 height 4
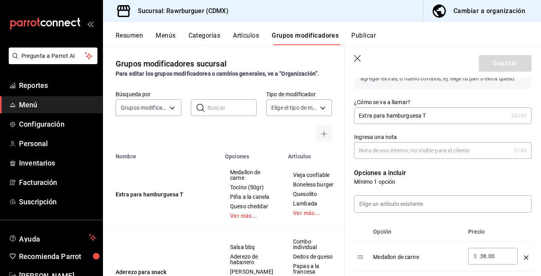
scroll to position [108, 0]
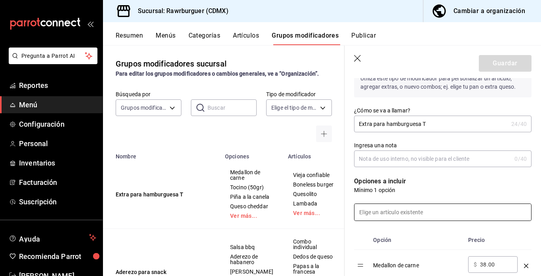
click at [391, 209] on input at bounding box center [442, 212] width 177 height 17
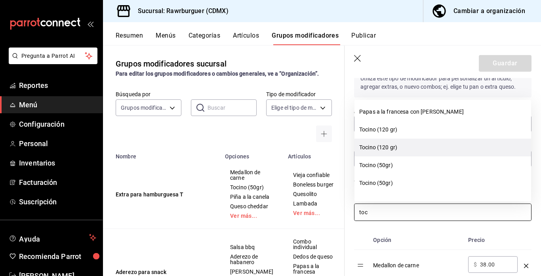
click at [380, 149] on li "Tocino (120 gr)" at bounding box center [442, 148] width 177 height 18
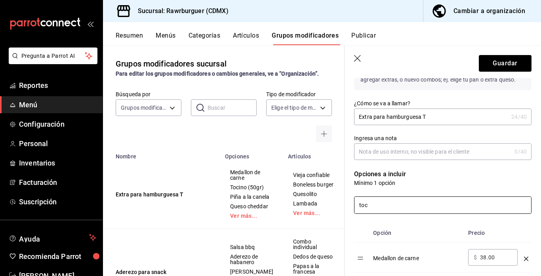
scroll to position [109, 0]
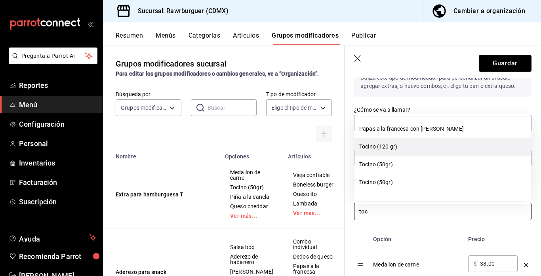
click at [389, 150] on li "Tocino (120 gr)" at bounding box center [442, 147] width 177 height 18
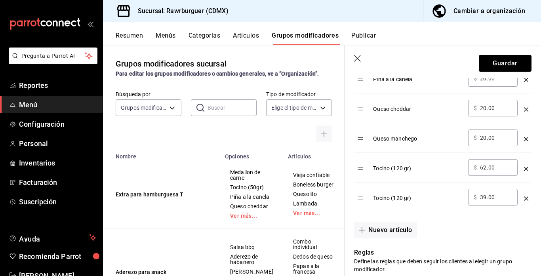
scroll to position [355, 0]
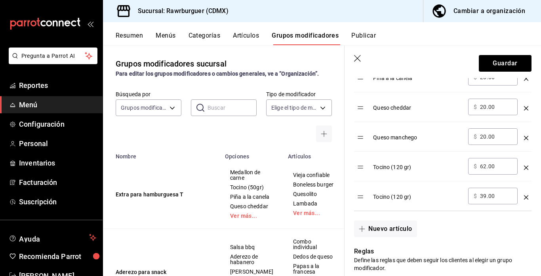
type input "toc"
click at [525, 167] on icon "optionsTable" at bounding box center [526, 167] width 4 height 4
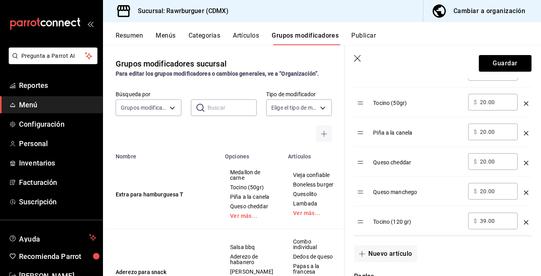
scroll to position [279, 0]
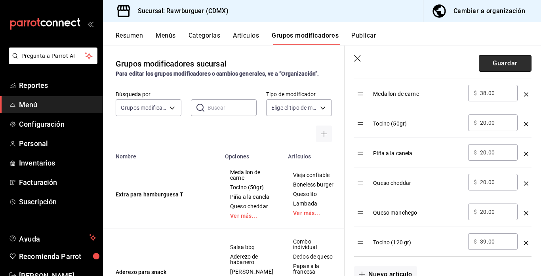
click at [498, 66] on button "Guardar" at bounding box center [505, 63] width 53 height 17
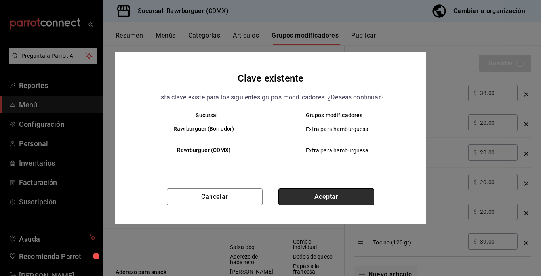
click at [317, 196] on button "Aceptar" at bounding box center [326, 196] width 96 height 17
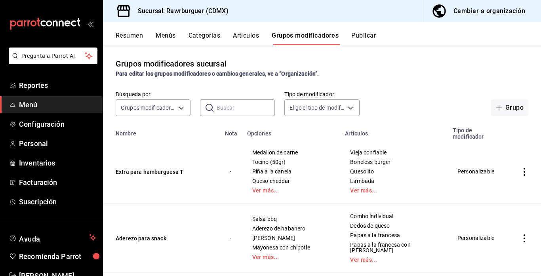
click at [359, 33] on button "Publicar" at bounding box center [363, 38] width 25 height 13
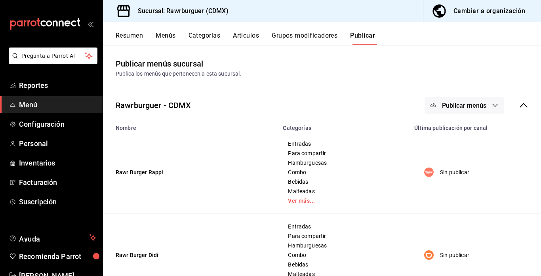
click at [446, 102] on span "Publicar menús" at bounding box center [464, 106] width 44 height 8
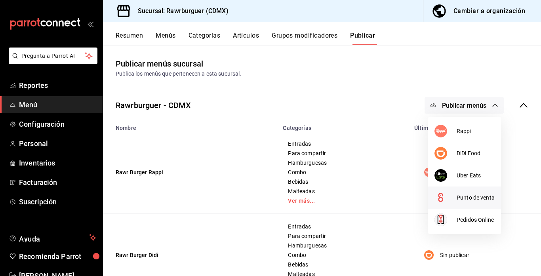
click at [466, 201] on span "Punto de venta" at bounding box center [475, 198] width 38 height 8
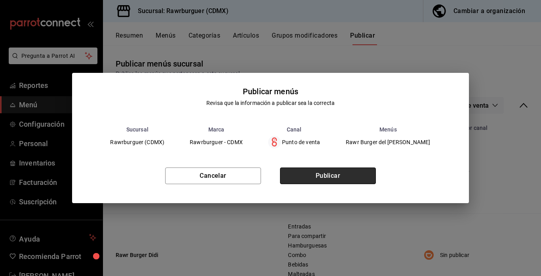
click at [322, 180] on button "Publicar" at bounding box center [328, 175] width 96 height 17
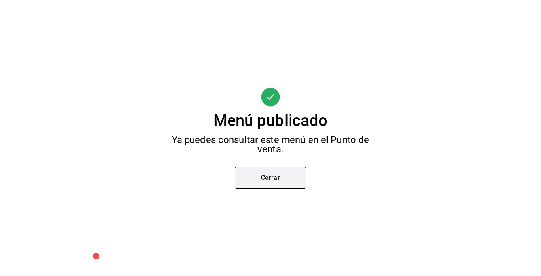
click at [254, 182] on button "Cerrar" at bounding box center [270, 178] width 71 height 22
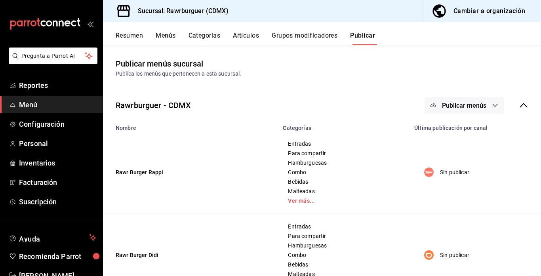
click at [158, 36] on button "Menús" at bounding box center [166, 38] width 20 height 13
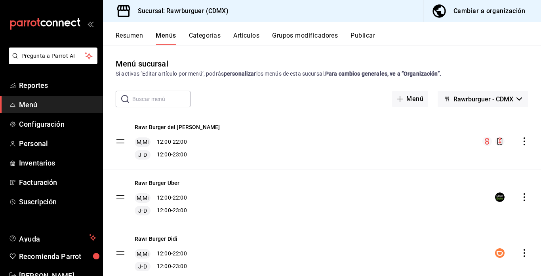
click at [132, 36] on button "Resumen" at bounding box center [129, 38] width 27 height 13
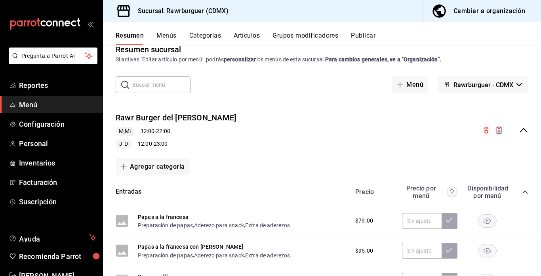
scroll to position [16, 0]
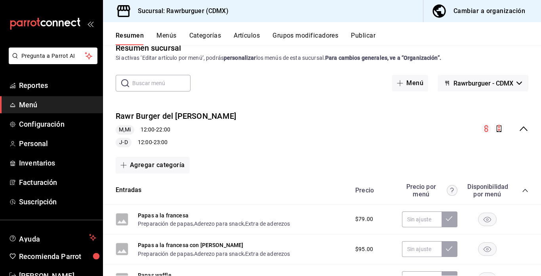
click at [521, 128] on icon "collapse-menu-row" at bounding box center [524, 129] width 10 height 10
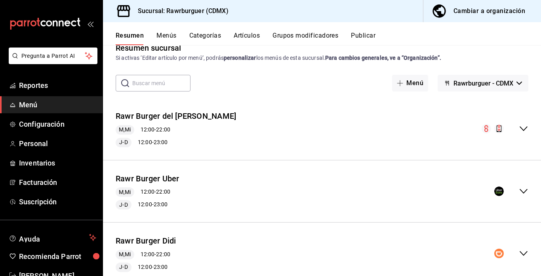
click at [249, 34] on button "Artículos" at bounding box center [247, 38] width 26 height 13
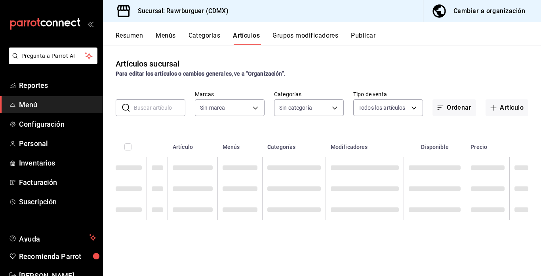
click at [163, 37] on button "Menús" at bounding box center [166, 38] width 20 height 13
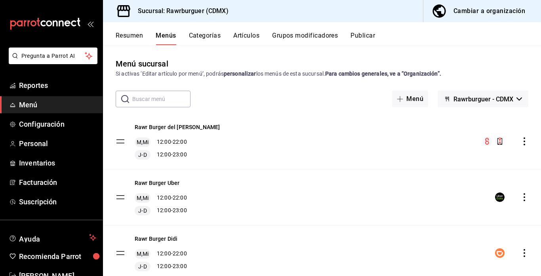
scroll to position [4, 0]
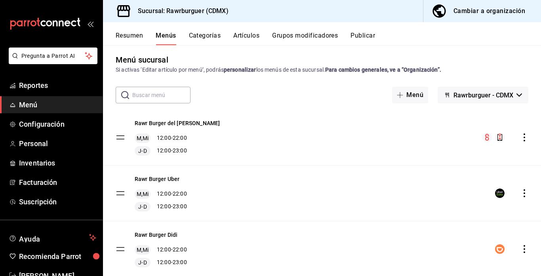
click at [524, 135] on icon "actions" at bounding box center [524, 137] width 8 height 8
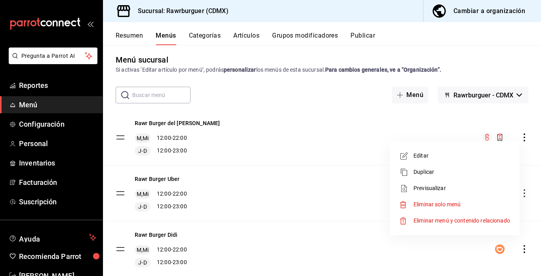
click at [434, 158] on span "Editar" at bounding box center [461, 156] width 97 height 8
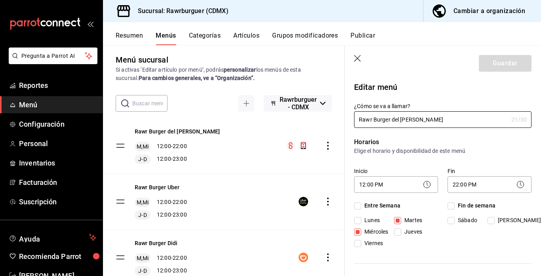
checkbox input "true"
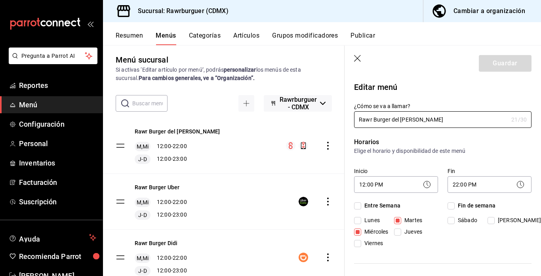
checkbox input "true"
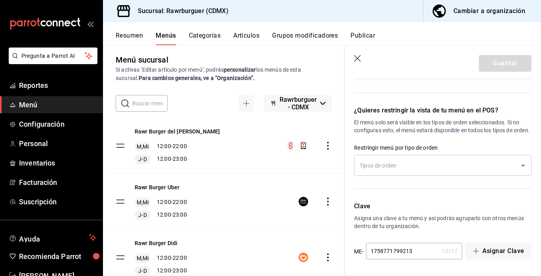
scroll to position [757, 0]
click at [430, 165] on input "text" at bounding box center [436, 165] width 158 height 14
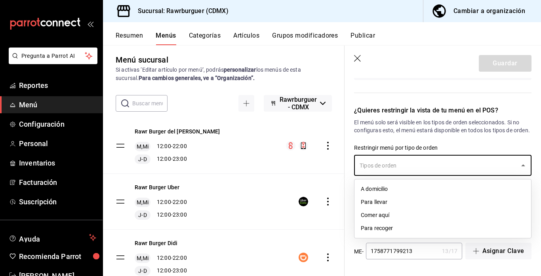
click at [464, 135] on div "¿Quieres restringir la vista de tu menú en el POS? El menú solo será visible en…" at bounding box center [437, 144] width 187 height 96
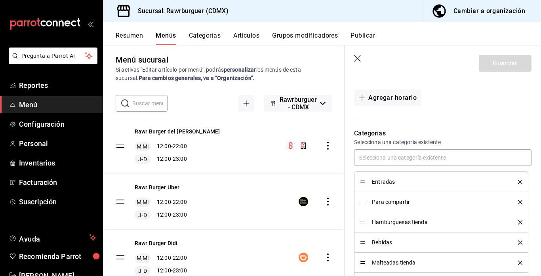
scroll to position [144, 0]
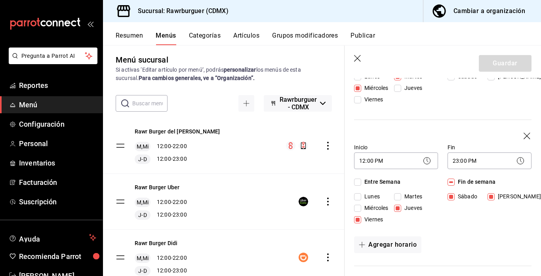
click at [357, 55] on icon "button" at bounding box center [358, 59] width 8 height 8
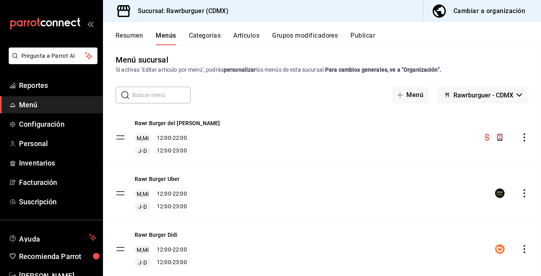
click at [209, 37] on button "Categorías" at bounding box center [205, 38] width 32 height 13
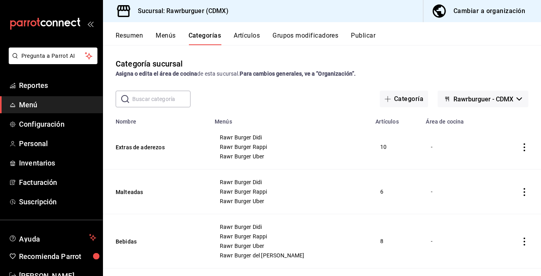
click at [371, 177] on td "6" at bounding box center [396, 191] width 50 height 45
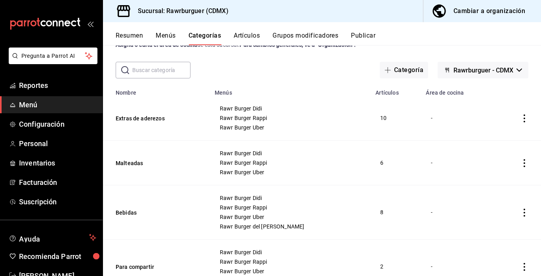
scroll to position [30, 0]
click at [524, 161] on icon "actions" at bounding box center [524, 162] width 8 height 8
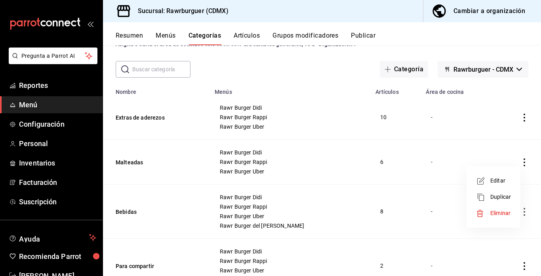
click at [490, 182] on span "Editar" at bounding box center [500, 181] width 21 height 8
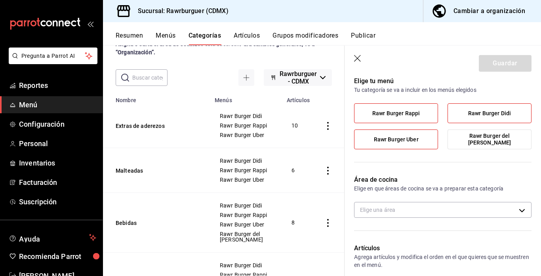
scroll to position [58, 0]
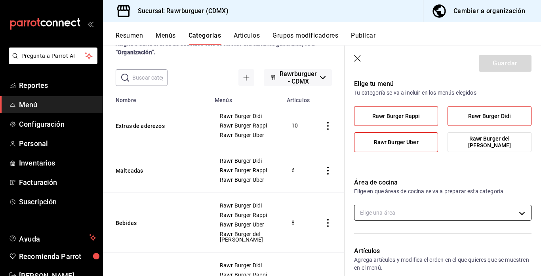
click at [428, 211] on body "Pregunta a Parrot AI Reportes Menú Configuración Personal Inventarios Facturaci…" at bounding box center [270, 138] width 541 height 276
click at [371, 238] on li "Cocina" at bounding box center [442, 238] width 177 height 16
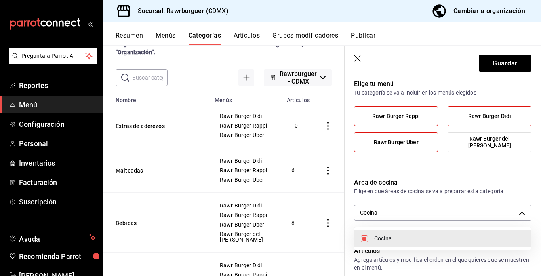
type input "7dfeb004-850d-4a9f-b8bb-68d39b3c8e61"
checkbox input "true"
click at [507, 64] on div at bounding box center [270, 138] width 541 height 276
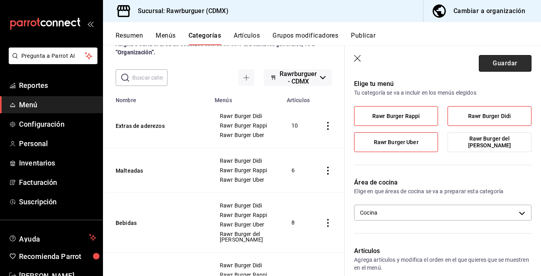
click at [490, 60] on button "Guardar" at bounding box center [505, 63] width 53 height 17
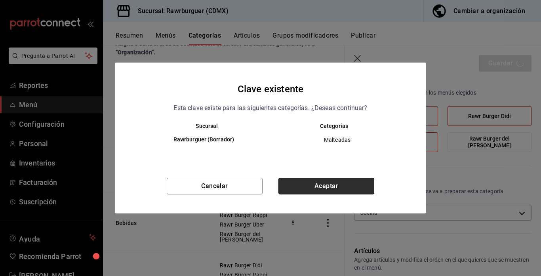
click at [332, 188] on button "Aceptar" at bounding box center [326, 186] width 96 height 17
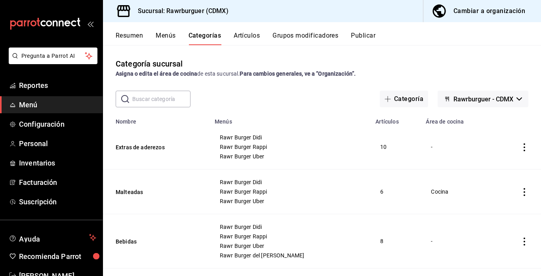
click at [525, 149] on icon "actions" at bounding box center [524, 147] width 8 height 8
click at [498, 165] on span "Editar" at bounding box center [500, 166] width 21 height 8
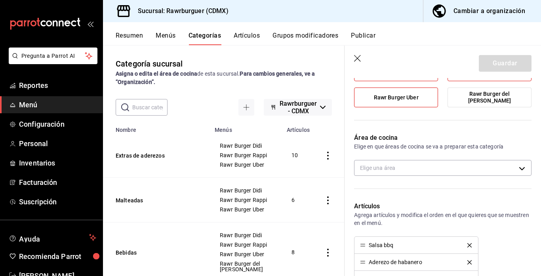
scroll to position [105, 0]
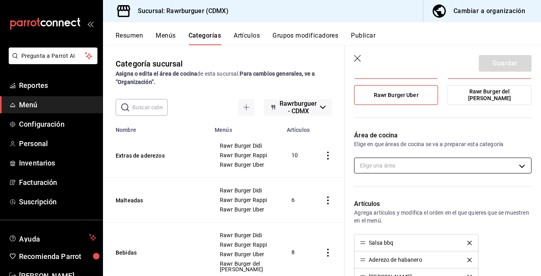
click at [378, 164] on body "Pregunta a Parrot AI Reportes Menú Configuración Personal Inventarios Facturaci…" at bounding box center [270, 138] width 541 height 276
click at [376, 193] on span "Cocina" at bounding box center [449, 191] width 150 height 8
type input "7dfeb004-850d-4a9f-b8bb-68d39b3c8e61"
checkbox input "true"
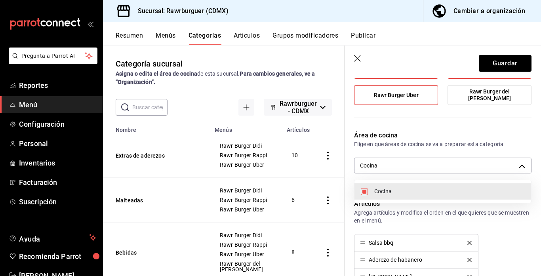
click at [490, 62] on div at bounding box center [270, 138] width 541 height 276
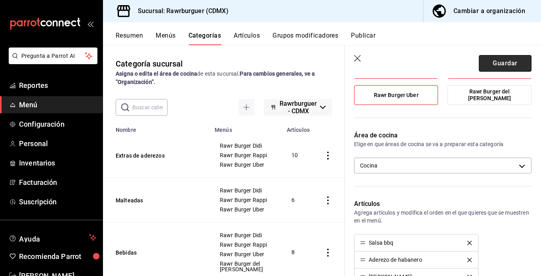
click at [500, 63] on button "Guardar" at bounding box center [505, 63] width 53 height 17
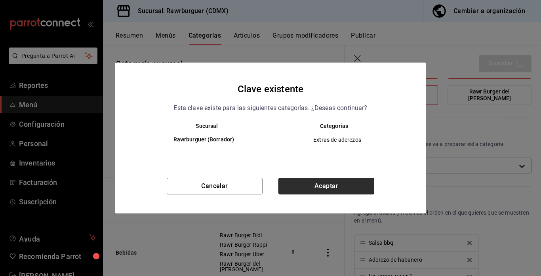
click at [333, 182] on button "Aceptar" at bounding box center [326, 186] width 96 height 17
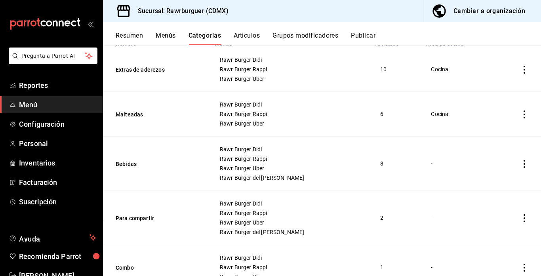
scroll to position [81, 0]
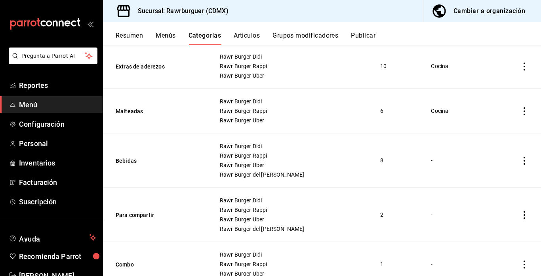
click at [525, 161] on icon "actions" at bounding box center [524, 161] width 8 height 8
click at [490, 178] on span "Editar" at bounding box center [500, 179] width 21 height 8
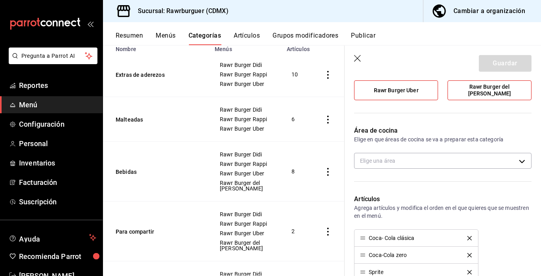
scroll to position [118, 0]
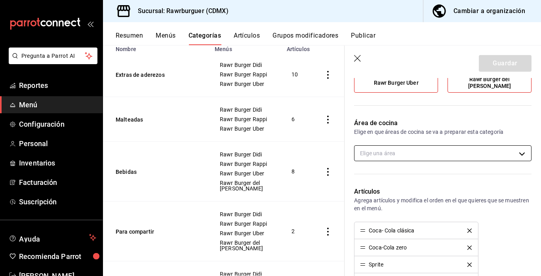
click at [403, 156] on body "Pregunta a Parrot AI Reportes Menú Configuración Personal Inventarios Facturaci…" at bounding box center [270, 138] width 541 height 276
click at [381, 178] on span "Cocina" at bounding box center [449, 179] width 150 height 8
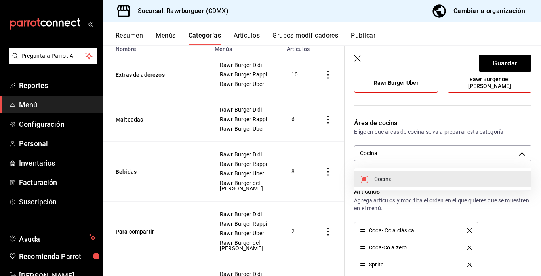
type input "7dfeb004-850d-4a9f-b8bb-68d39b3c8e61"
checkbox input "true"
click at [492, 61] on div at bounding box center [270, 138] width 541 height 276
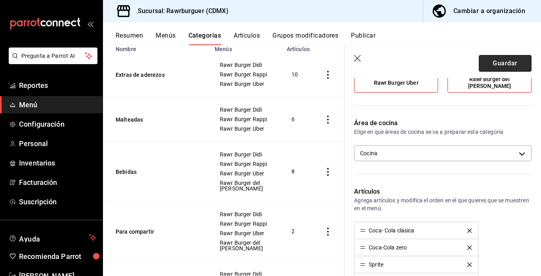
click at [512, 61] on button "Guardar" at bounding box center [505, 63] width 53 height 17
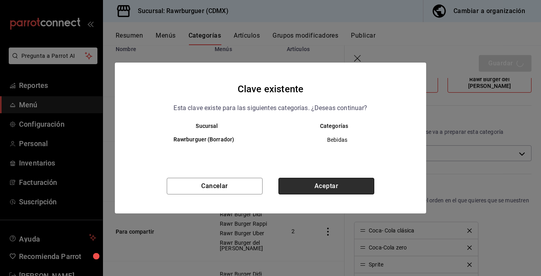
click at [309, 187] on button "Aceptar" at bounding box center [326, 186] width 96 height 17
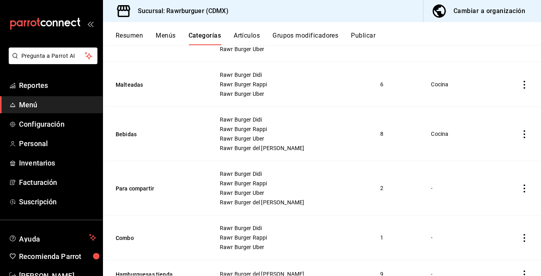
scroll to position [108, 0]
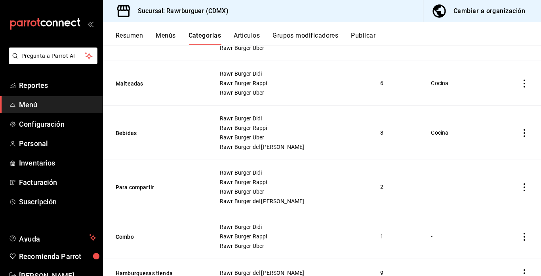
click at [524, 186] on icon "actions" at bounding box center [524, 187] width 8 height 8
click at [484, 203] on icon at bounding box center [481, 206] width 10 height 10
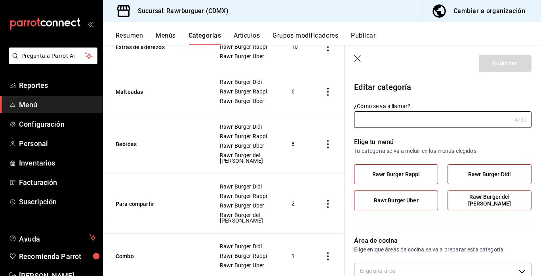
type input "Para compartir"
type input "41758771799215"
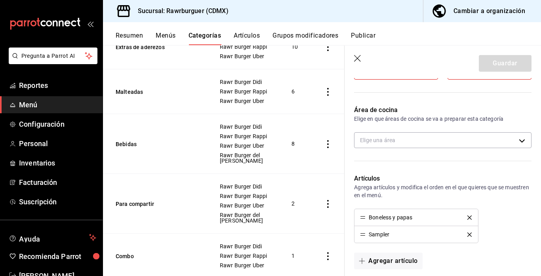
scroll to position [139, 0]
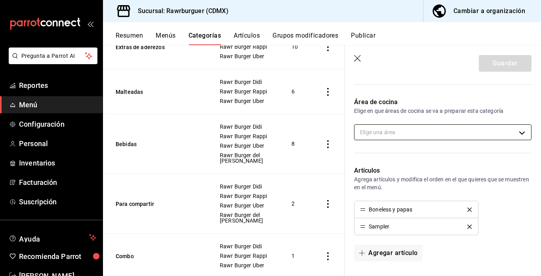
click at [405, 136] on body "Pregunta a Parrot AI Reportes Menú Configuración Personal Inventarios Facturaci…" at bounding box center [270, 138] width 541 height 276
click at [397, 158] on span "Cocina" at bounding box center [449, 158] width 150 height 8
type input "7dfeb004-850d-4a9f-b8bb-68d39b3c8e61"
checkbox input "true"
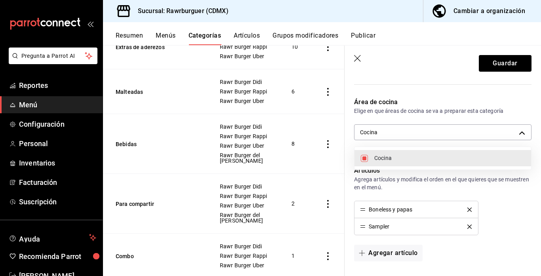
click at [507, 66] on div at bounding box center [270, 138] width 541 height 276
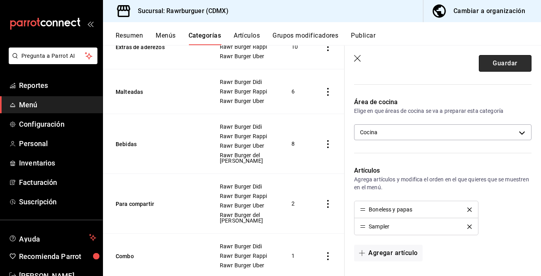
click at [503, 64] on button "Guardar" at bounding box center [505, 63] width 53 height 17
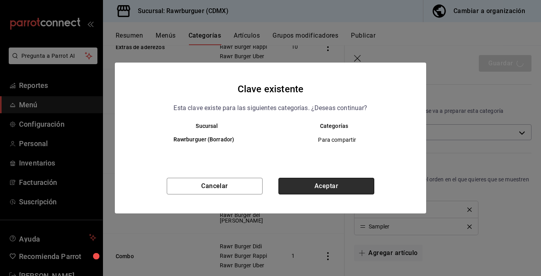
click at [313, 186] on button "Aceptar" at bounding box center [326, 186] width 96 height 17
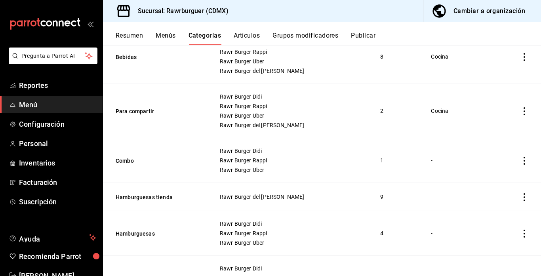
scroll to position [190, 0]
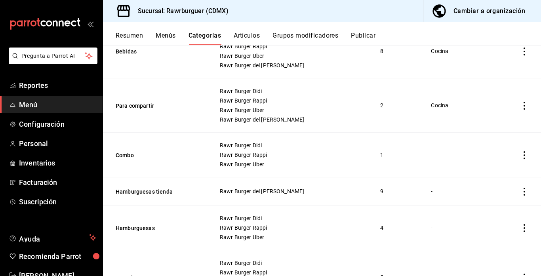
click at [524, 155] on icon "actions" at bounding box center [524, 155] width 2 height 8
click at [494, 174] on span "Editar" at bounding box center [500, 173] width 21 height 8
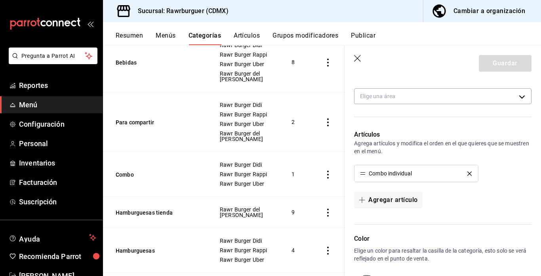
scroll to position [174, 0]
click at [478, 98] on body "Pregunta a Parrot AI Reportes Menú Configuración Personal Inventarios Facturaci…" at bounding box center [270, 138] width 541 height 276
click at [436, 120] on span "Cocina" at bounding box center [449, 122] width 150 height 8
type input "7dfeb004-850d-4a9f-b8bb-68d39b3c8e61"
checkbox input "true"
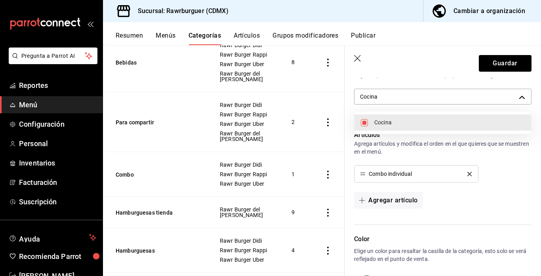
click at [498, 59] on div at bounding box center [270, 138] width 541 height 276
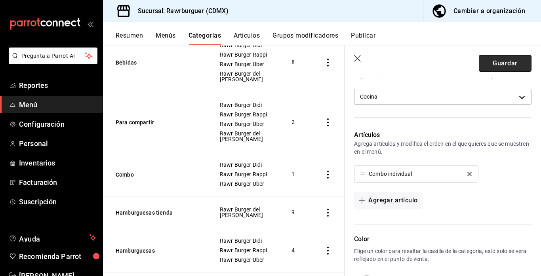
click at [495, 61] on button "Guardar" at bounding box center [505, 63] width 53 height 17
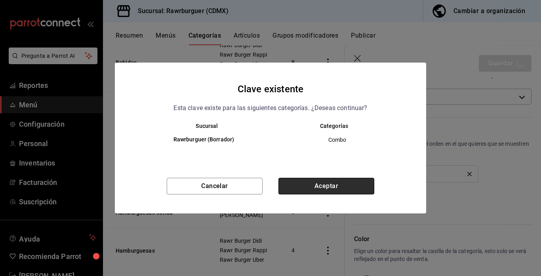
click at [334, 182] on button "Aceptar" at bounding box center [326, 186] width 96 height 17
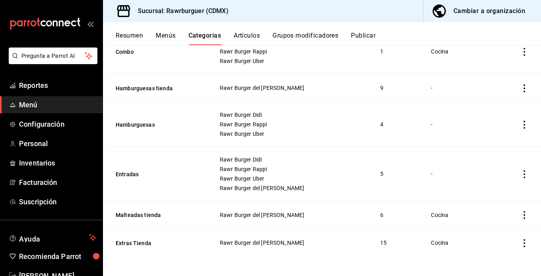
scroll to position [228, 0]
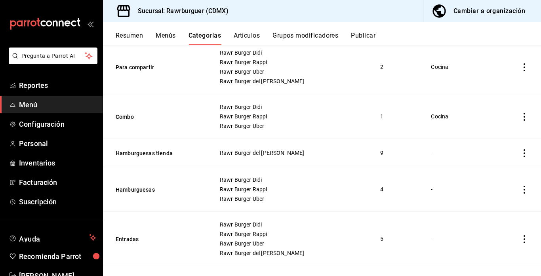
click at [523, 156] on icon "actions" at bounding box center [524, 153] width 8 height 8
click at [483, 173] on icon at bounding box center [480, 171] width 7 height 7
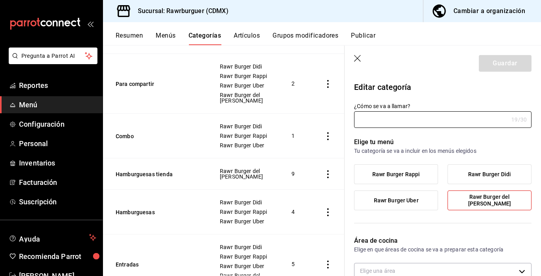
type input "Hamburguesas tienda"
type input "21758771799215"
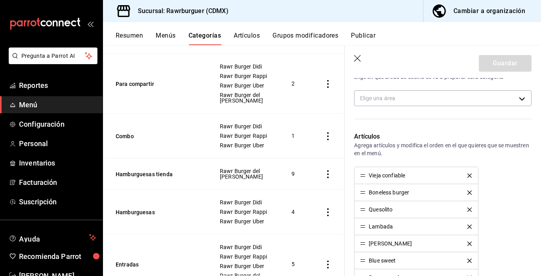
click at [447, 176] on div "Vieja confiable" at bounding box center [416, 176] width 112 height 6
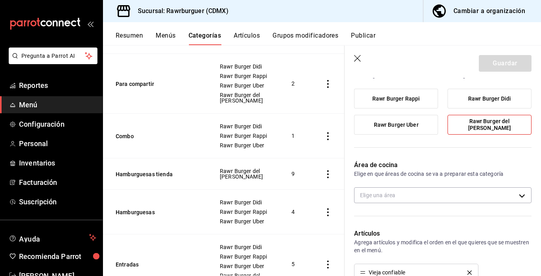
scroll to position [75, 0]
click at [420, 190] on body "Pregunta a Parrot AI Reportes Menú Configuración Personal Inventarios Facturaci…" at bounding box center [270, 138] width 541 height 276
click at [382, 220] on span "Cocina" at bounding box center [449, 221] width 150 height 8
type input "7dfeb004-850d-4a9f-b8bb-68d39b3c8e61"
checkbox input "true"
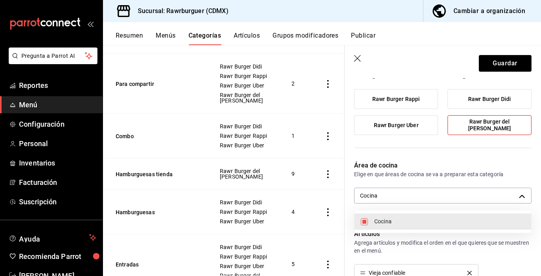
click at [497, 67] on div at bounding box center [270, 138] width 541 height 276
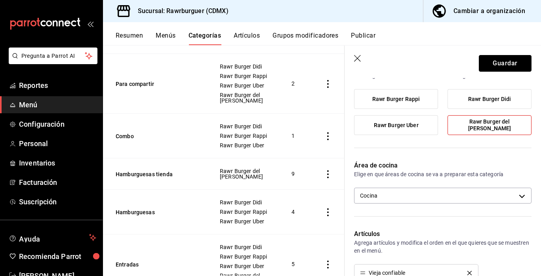
click at [497, 67] on button "Guardar" at bounding box center [505, 63] width 53 height 17
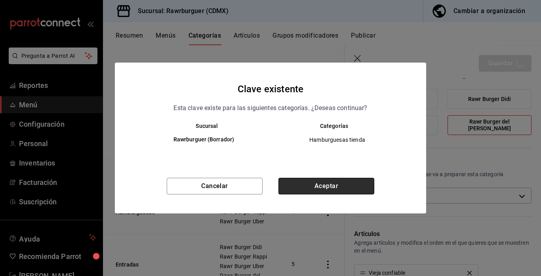
click at [336, 189] on button "Aceptar" at bounding box center [326, 186] width 96 height 17
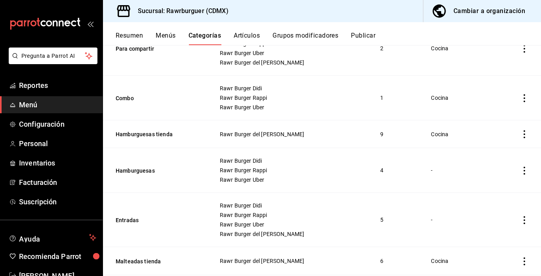
scroll to position [249, 0]
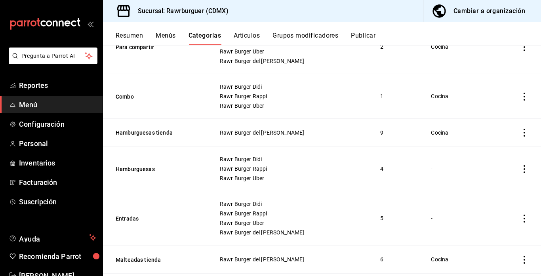
click at [526, 170] on icon "actions" at bounding box center [524, 169] width 8 height 8
click at [492, 189] on span "Editar" at bounding box center [500, 187] width 21 height 8
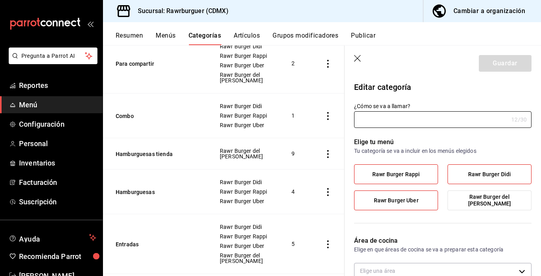
type input "Hamburguesas"
type input "11758771799215"
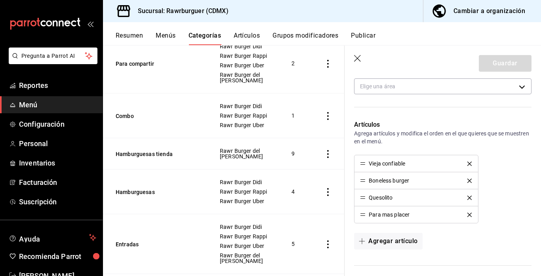
scroll to position [185, 0]
click at [374, 83] on body "Pregunta a Parrot AI Reportes Menú Configuración Personal Inventarios Facturaci…" at bounding box center [270, 138] width 541 height 276
click at [377, 110] on span "Cocina" at bounding box center [449, 112] width 150 height 8
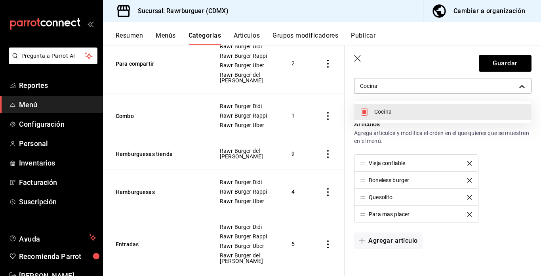
type input "7dfeb004-850d-4a9f-b8bb-68d39b3c8e61"
checkbox input "true"
drag, startPoint x: 495, startPoint y: 65, endPoint x: 500, endPoint y: 63, distance: 5.5
click at [500, 63] on div at bounding box center [270, 138] width 541 height 276
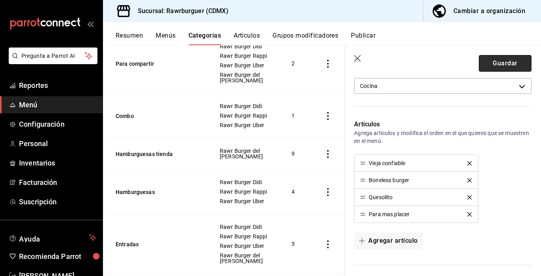
click at [502, 63] on button "Guardar" at bounding box center [505, 63] width 53 height 17
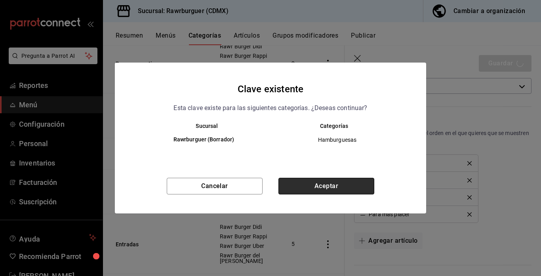
click at [314, 190] on button "Aceptar" at bounding box center [326, 186] width 96 height 17
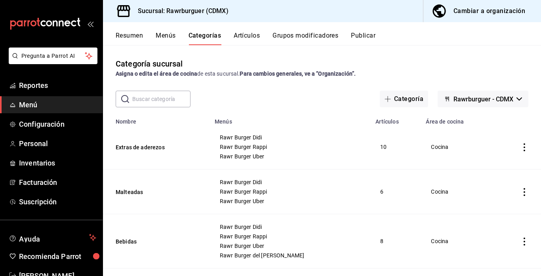
scroll to position [293, 0]
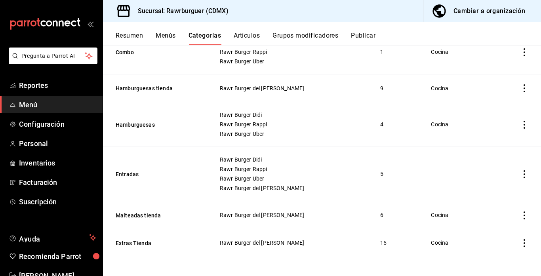
click at [522, 175] on icon "actions" at bounding box center [524, 174] width 8 height 8
click at [502, 191] on span "Editar" at bounding box center [500, 192] width 21 height 8
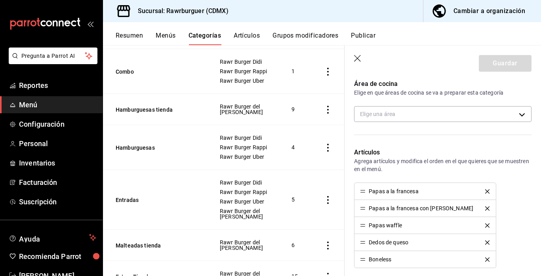
scroll to position [156, 0]
click at [418, 115] on body "Pregunta a Parrot AI Reportes Menú Configuración Personal Inventarios Facturaci…" at bounding box center [270, 138] width 541 height 276
click at [399, 137] on span "Cocina" at bounding box center [449, 141] width 150 height 8
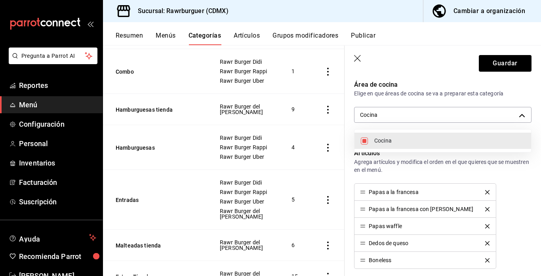
type input "7dfeb004-850d-4a9f-b8bb-68d39b3c8e61"
checkbox input "true"
click at [501, 63] on div at bounding box center [270, 138] width 541 height 276
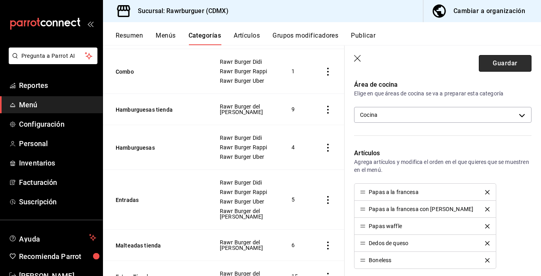
click at [506, 64] on button "Guardar" at bounding box center [505, 63] width 53 height 17
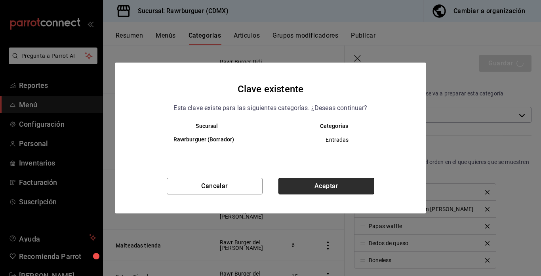
click at [333, 187] on button "Aceptar" at bounding box center [326, 186] width 96 height 17
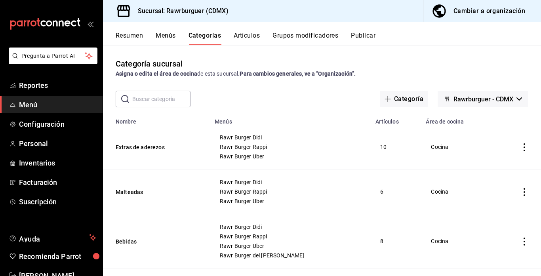
click at [361, 34] on button "Publicar" at bounding box center [363, 38] width 25 height 13
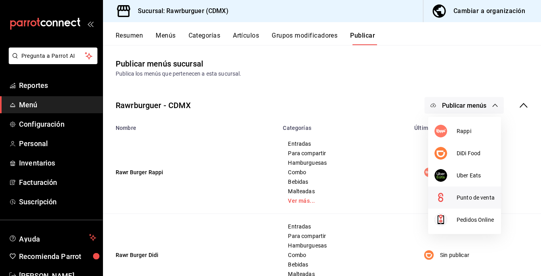
click at [472, 196] on span "Punto de venta" at bounding box center [475, 198] width 38 height 8
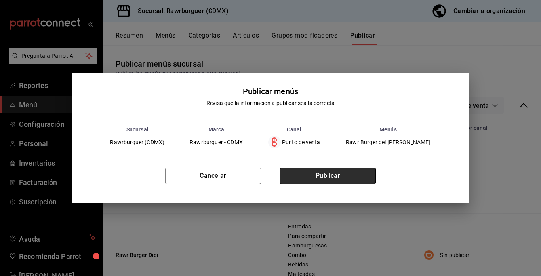
click at [330, 176] on button "Publicar" at bounding box center [328, 175] width 96 height 17
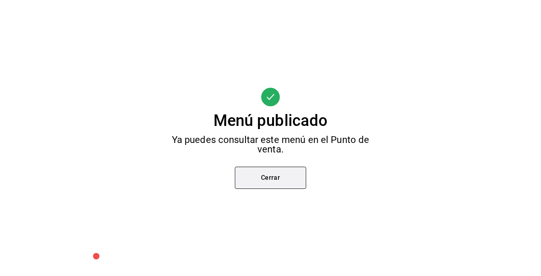
click at [277, 182] on button "Cerrar" at bounding box center [270, 178] width 71 height 22
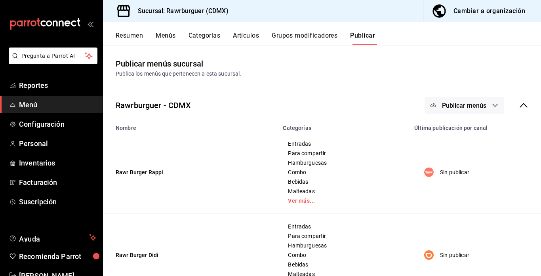
click at [134, 35] on button "Resumen" at bounding box center [129, 38] width 27 height 13
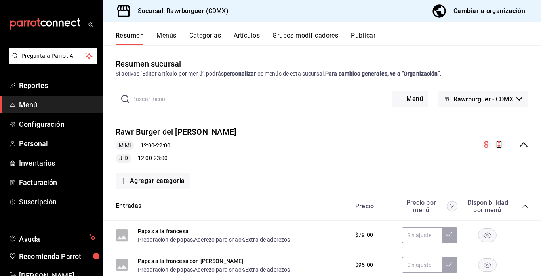
click at [523, 148] on icon "collapse-menu-row" at bounding box center [524, 145] width 10 height 10
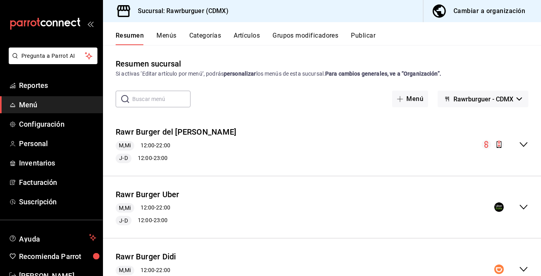
click at [523, 205] on icon "collapse-menu-row" at bounding box center [524, 207] width 10 height 10
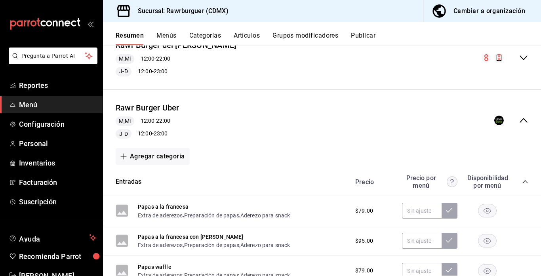
scroll to position [130, 0]
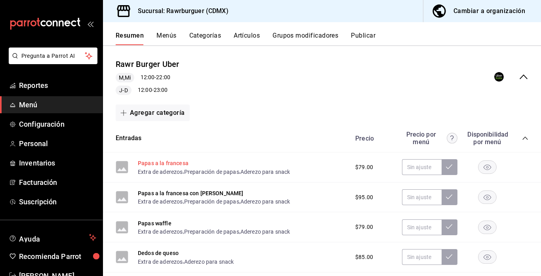
click at [175, 160] on button "Papas a la francesa" at bounding box center [163, 163] width 51 height 8
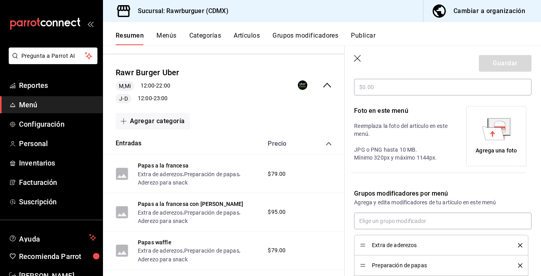
scroll to position [220, 0]
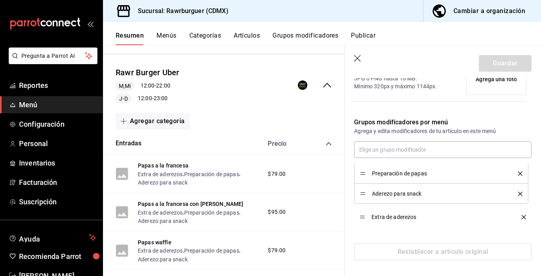
drag, startPoint x: 363, startPoint y: 176, endPoint x: 359, endPoint y: 220, distance: 44.1
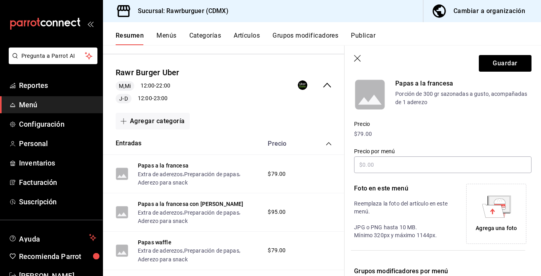
scroll to position [72, 0]
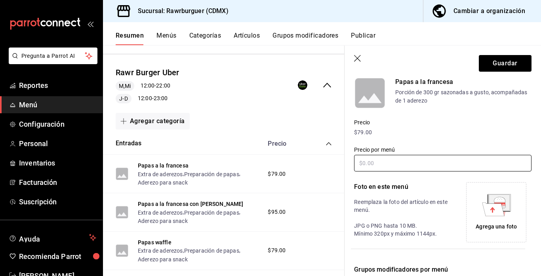
click at [407, 167] on input "text" at bounding box center [442, 163] width 177 height 17
type input "$98.00"
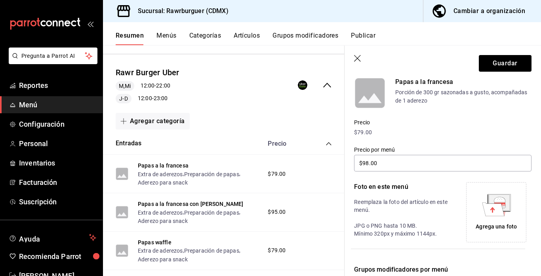
click at [500, 210] on icon at bounding box center [493, 208] width 22 height 13
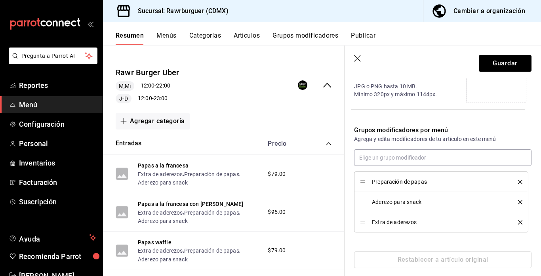
scroll to position [220, 0]
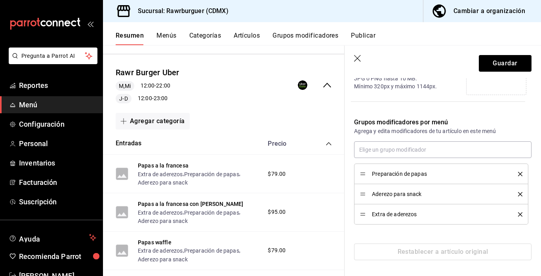
click at [444, 207] on li "Extra de aderezos" at bounding box center [441, 214] width 174 height 20
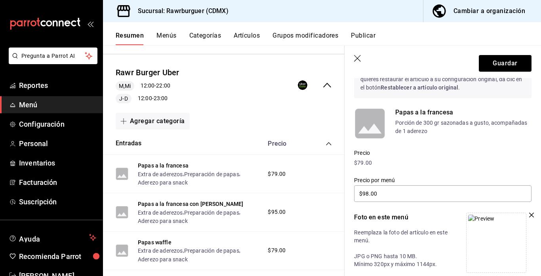
scroll to position [0, 0]
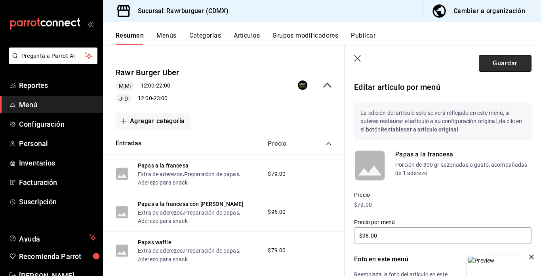
click at [507, 64] on button "Guardar" at bounding box center [505, 63] width 53 height 17
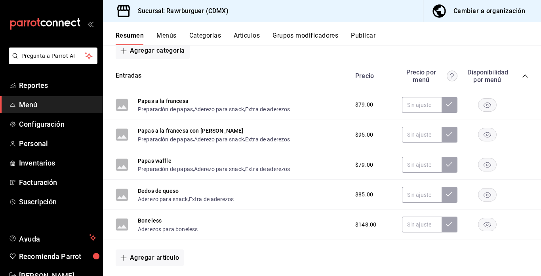
scroll to position [130, 0]
click at [179, 99] on button "Papas a la francesa" at bounding box center [163, 101] width 51 height 8
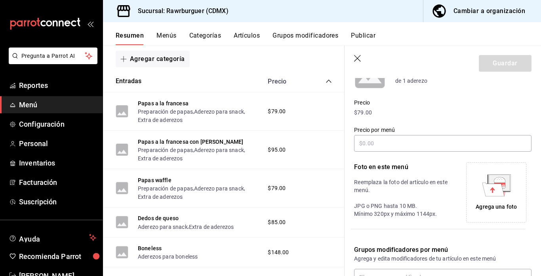
scroll to position [92, 0]
click at [505, 191] on icon at bounding box center [499, 182] width 23 height 17
click at [360, 56] on icon "button" at bounding box center [358, 59] width 8 height 8
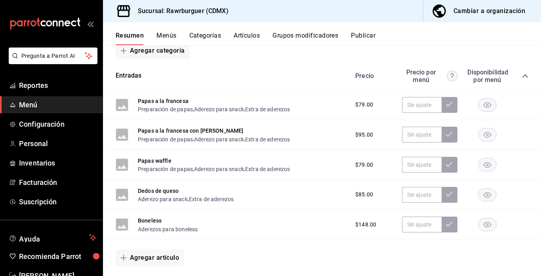
click at [524, 74] on icon "collapse-category-row" at bounding box center [525, 76] width 6 height 6
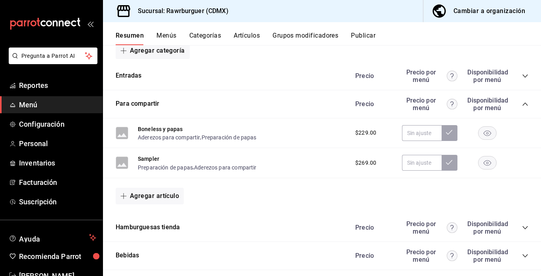
click at [522, 104] on icon "collapse-category-row" at bounding box center [525, 104] width 6 height 6
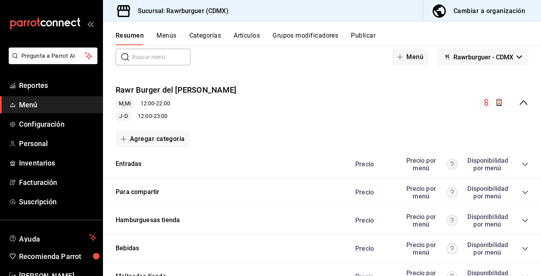
scroll to position [38, 0]
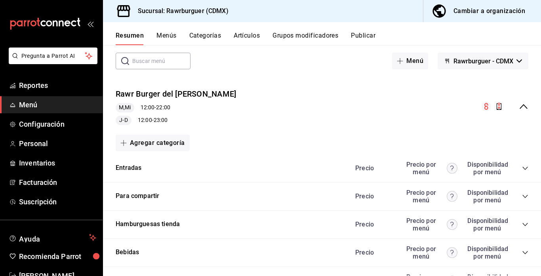
click at [523, 104] on icon "collapse-menu-row" at bounding box center [523, 106] width 8 height 5
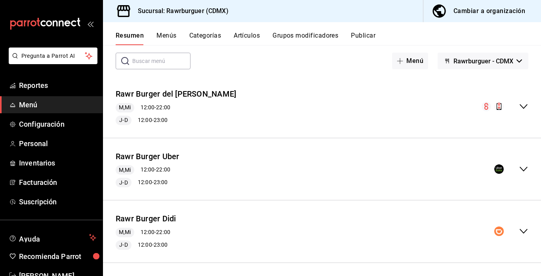
click at [521, 170] on icon "collapse-menu-row" at bounding box center [524, 169] width 10 height 10
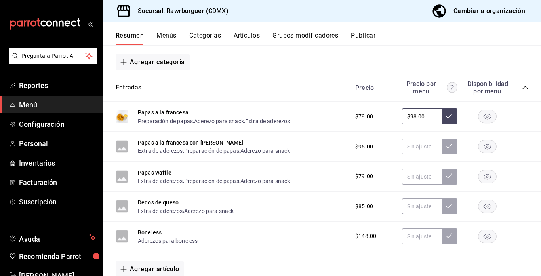
scroll to position [182, 0]
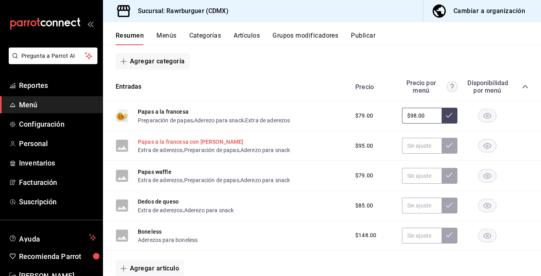
click at [190, 140] on button "Papas a la francesa con [PERSON_NAME]" at bounding box center [191, 142] width 106 height 8
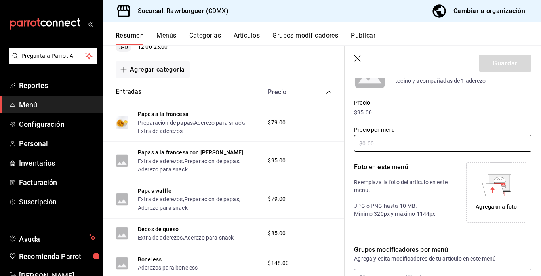
click at [380, 149] on input "text" at bounding box center [442, 143] width 177 height 17
type input "$114.00"
click at [501, 209] on div "Agrega una foto" at bounding box center [495, 207] width 41 height 8
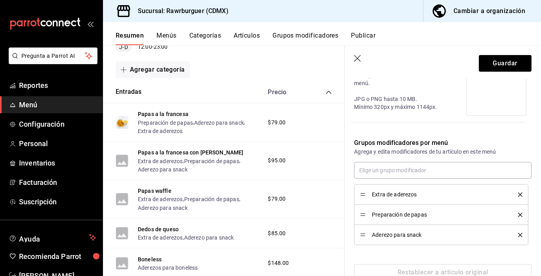
scroll to position [220, 0]
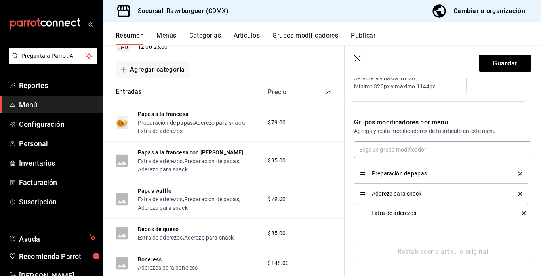
drag, startPoint x: 360, startPoint y: 172, endPoint x: 363, endPoint y: 213, distance: 41.3
click at [511, 68] on button "Guardar" at bounding box center [505, 63] width 53 height 17
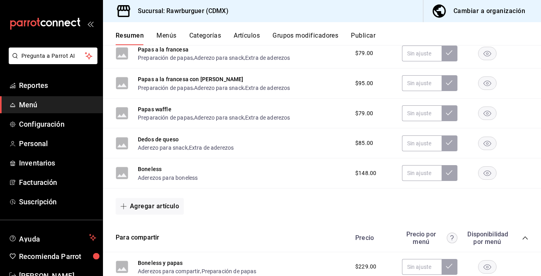
scroll to position [576, 0]
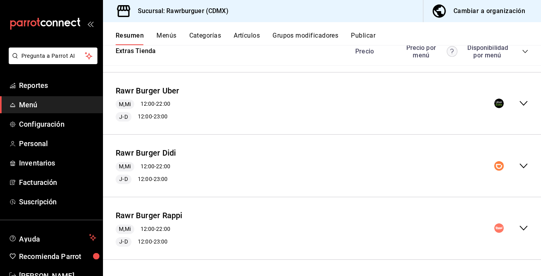
click at [525, 104] on icon "collapse-menu-row" at bounding box center [524, 104] width 10 height 10
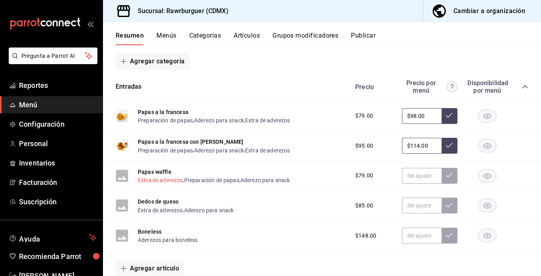
scroll to position [686, 0]
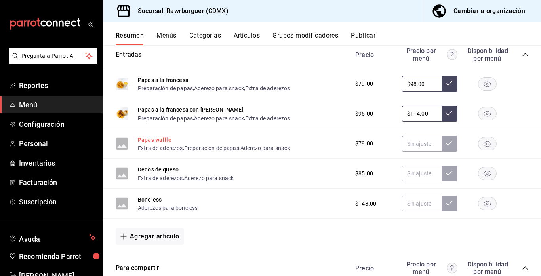
click at [159, 137] on button "Papas waffle" at bounding box center [155, 140] width 34 height 8
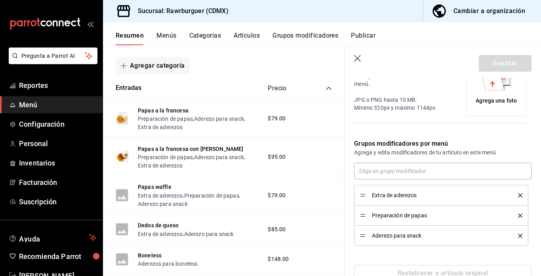
scroll to position [220, 0]
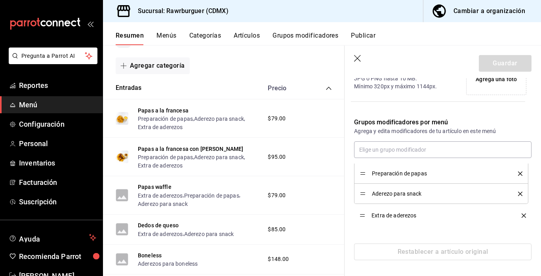
drag, startPoint x: 362, startPoint y: 171, endPoint x: 360, endPoint y: 213, distance: 41.6
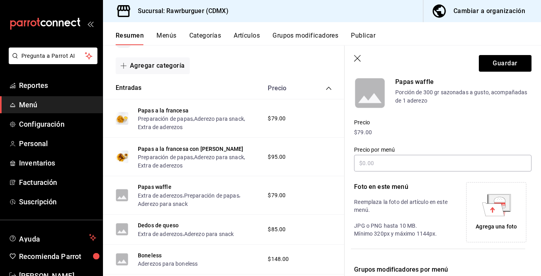
scroll to position [68, 0]
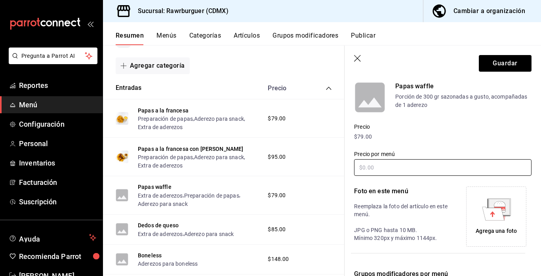
click at [372, 169] on input "text" at bounding box center [442, 167] width 177 height 17
type input "$98.00"
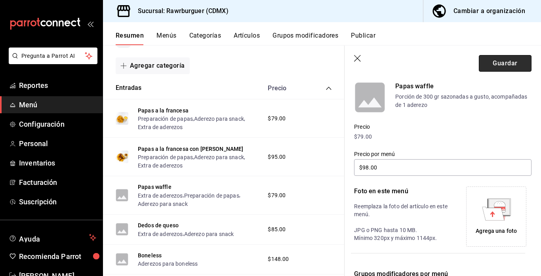
click at [503, 60] on button "Guardar" at bounding box center [505, 63] width 53 height 17
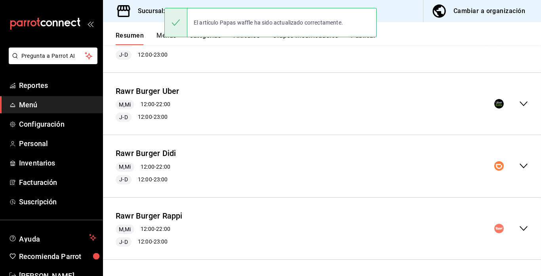
scroll to position [355, 0]
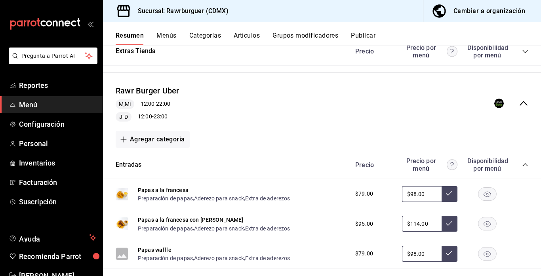
scroll to position [658, 0]
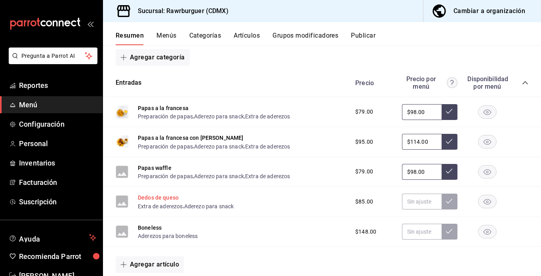
click at [158, 197] on button "Dedos de queso" at bounding box center [158, 198] width 41 height 8
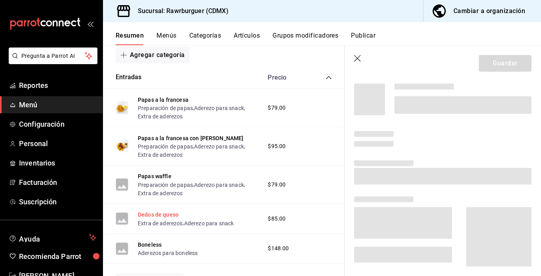
scroll to position [622, 0]
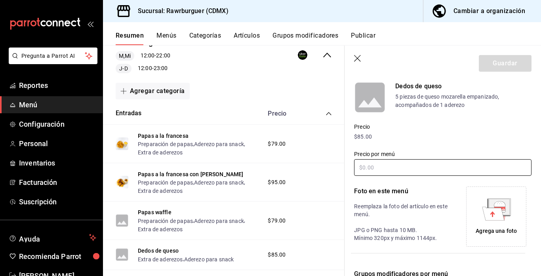
click at [375, 173] on input "text" at bounding box center [442, 167] width 177 height 17
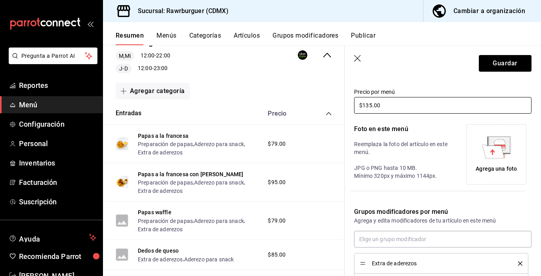
scroll to position [143, 0]
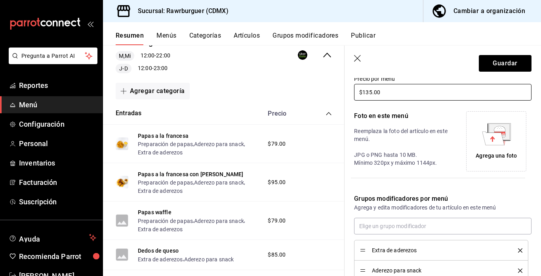
type input "$135.00"
click at [495, 140] on icon at bounding box center [493, 137] width 22 height 13
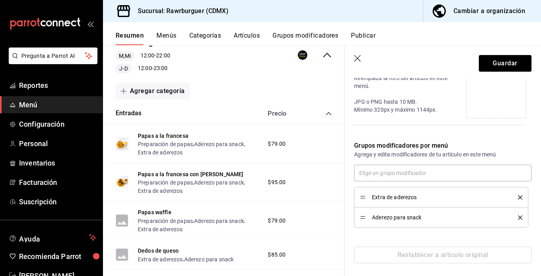
scroll to position [200, 0]
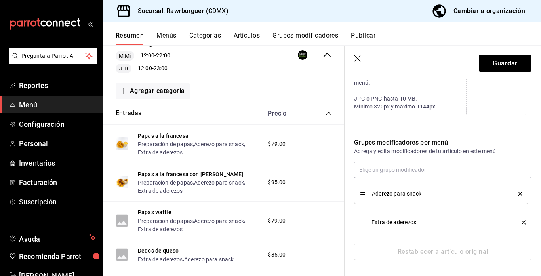
drag, startPoint x: 362, startPoint y: 193, endPoint x: 359, endPoint y: 220, distance: 27.9
click at [359, 220] on li "Extra de aderezos" at bounding box center [441, 214] width 174 height 20
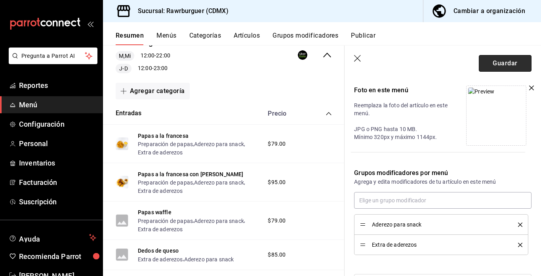
click at [492, 67] on button "Guardar" at bounding box center [505, 63] width 53 height 17
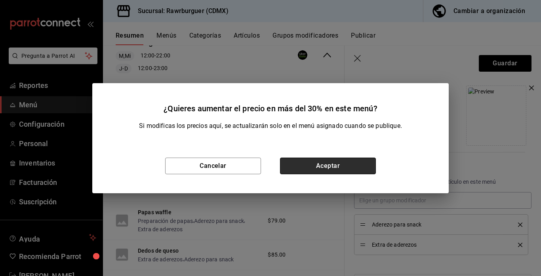
click at [319, 164] on button "Aceptar" at bounding box center [328, 166] width 96 height 17
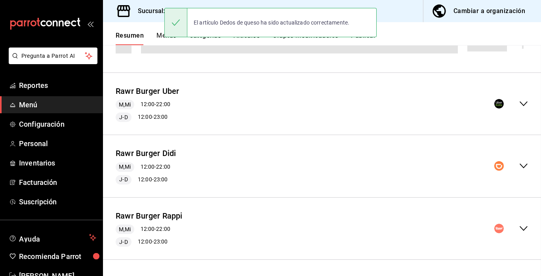
scroll to position [336, 0]
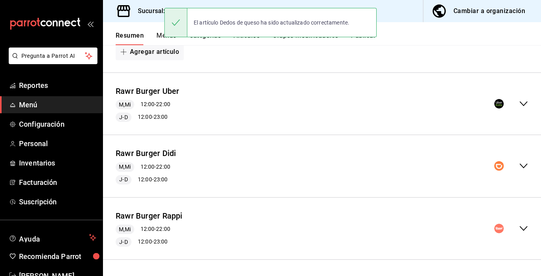
click at [520, 101] on icon "collapse-menu-row" at bounding box center [523, 103] width 8 height 5
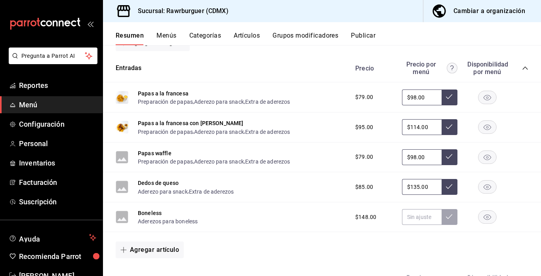
scroll to position [703, 0]
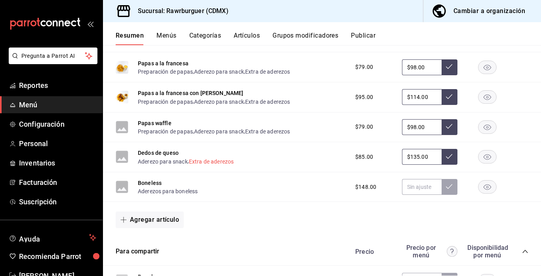
drag, startPoint x: 237, startPoint y: 169, endPoint x: 223, endPoint y: 159, distance: 17.3
click at [223, 159] on div "Dedos de queso Aderezo para snack , Extra de aderezos $85.00 $135.00" at bounding box center [322, 157] width 438 height 30
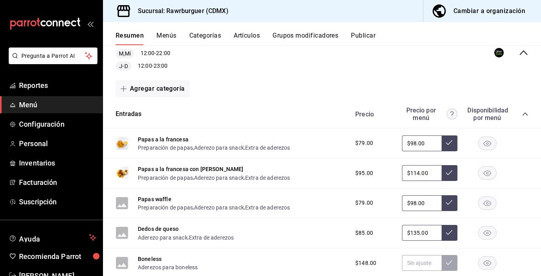
scroll to position [770, 0]
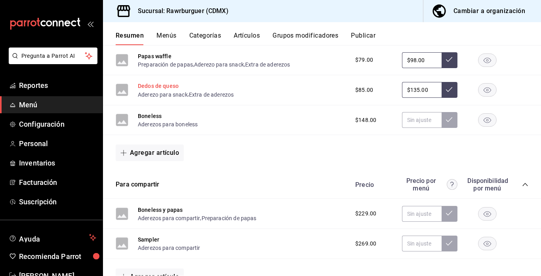
click at [158, 86] on button "Dedos de queso" at bounding box center [158, 86] width 41 height 8
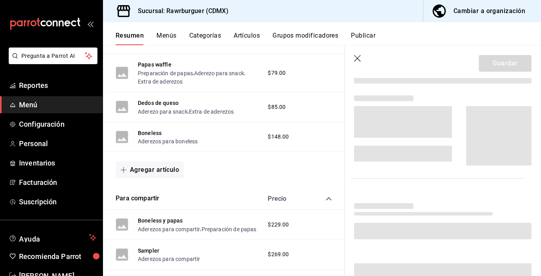
scroll to position [728, 0]
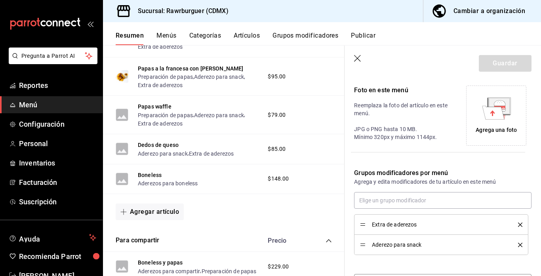
type input "$135.00"
click at [489, 119] on icon at bounding box center [493, 112] width 22 height 13
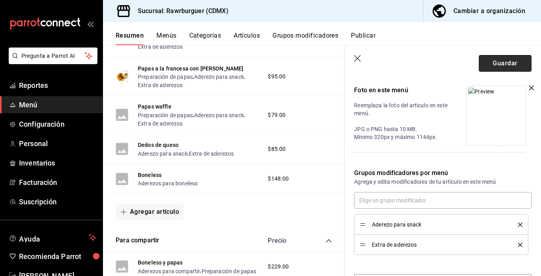
click at [501, 67] on button "Guardar" at bounding box center [505, 63] width 53 height 17
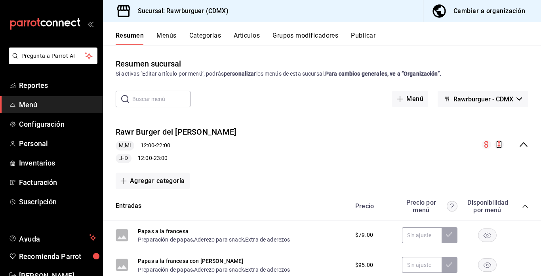
click at [525, 144] on icon "collapse-menu-row" at bounding box center [523, 144] width 8 height 5
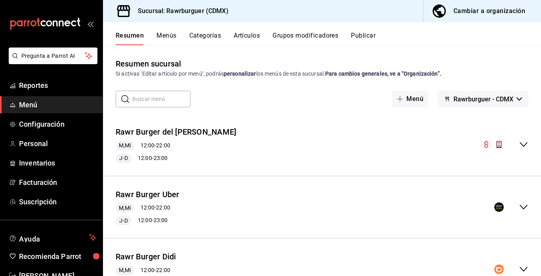
click at [521, 206] on icon "collapse-menu-row" at bounding box center [523, 207] width 8 height 5
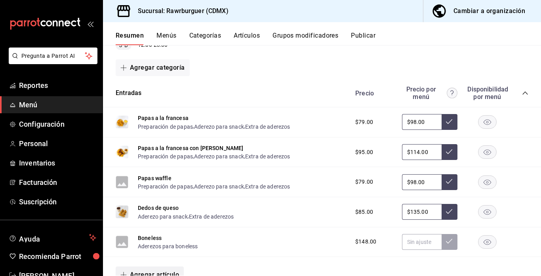
scroll to position [213, 0]
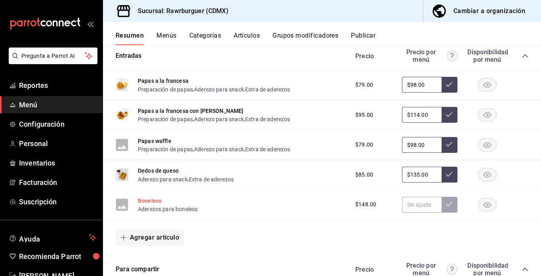
click at [148, 201] on button "Boneless" at bounding box center [150, 201] width 24 height 8
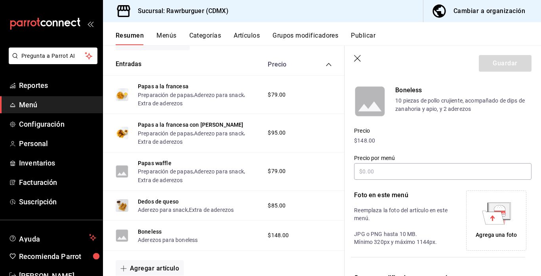
scroll to position [41, 0]
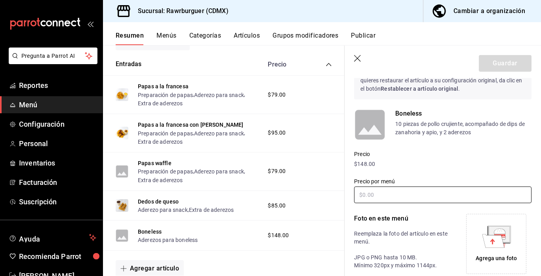
click at [400, 196] on input "text" at bounding box center [442, 194] width 177 height 17
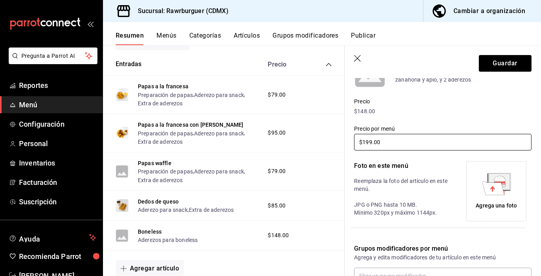
scroll to position [95, 0]
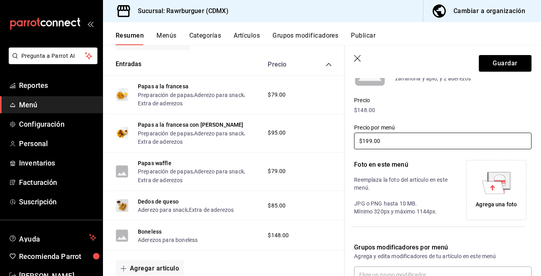
type input "$199.00"
click at [488, 191] on icon at bounding box center [493, 186] width 22 height 13
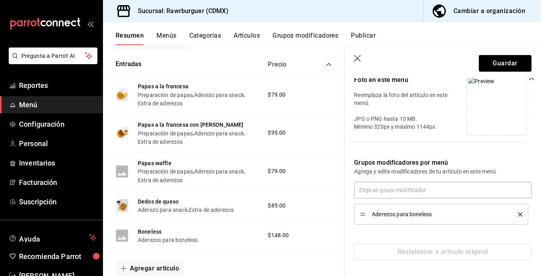
scroll to position [0, 0]
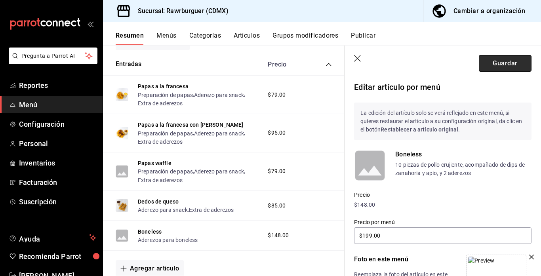
click at [502, 63] on button "Guardar" at bounding box center [505, 63] width 53 height 17
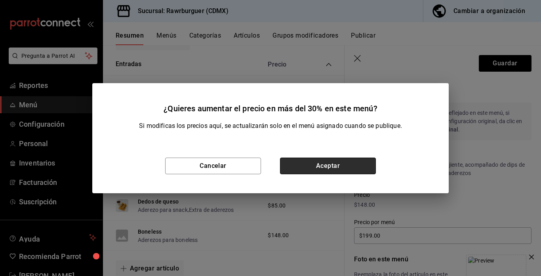
click at [357, 162] on button "Aceptar" at bounding box center [328, 166] width 96 height 17
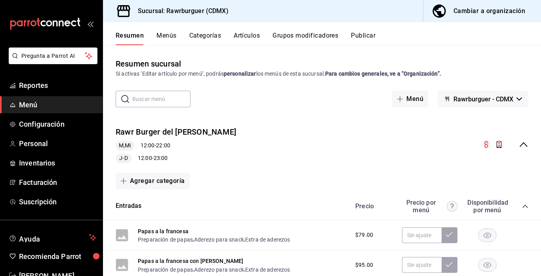
click at [523, 146] on icon "collapse-menu-row" at bounding box center [524, 145] width 10 height 10
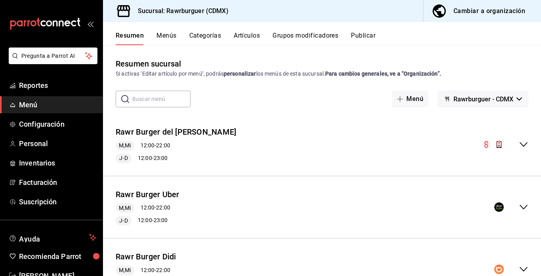
click at [525, 208] on icon "collapse-menu-row" at bounding box center [524, 207] width 10 height 10
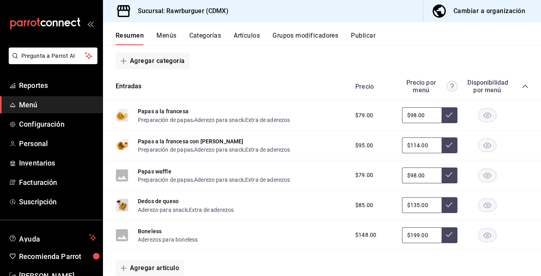
scroll to position [234, 0]
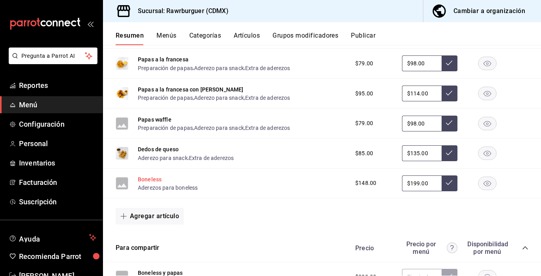
click at [152, 178] on button "Boneless" at bounding box center [150, 179] width 24 height 8
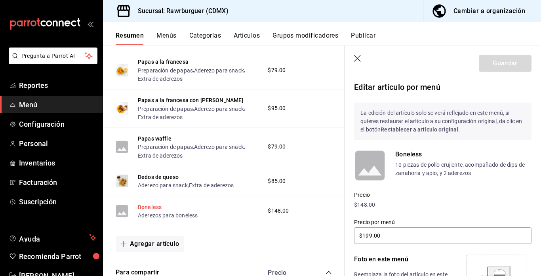
type input "$199.00"
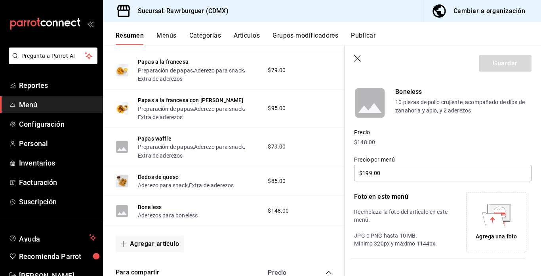
scroll to position [76, 0]
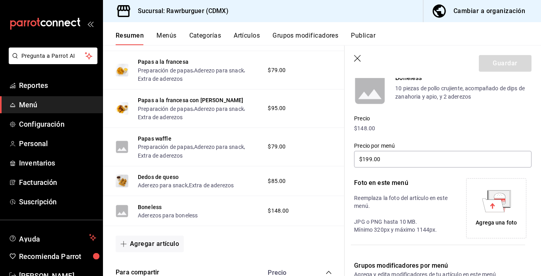
click at [507, 213] on div "Agrega una foto" at bounding box center [496, 208] width 56 height 56
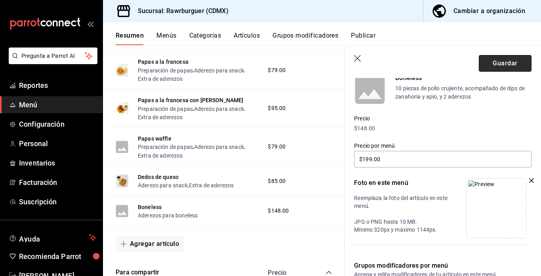
click at [494, 66] on button "Guardar" at bounding box center [505, 63] width 53 height 17
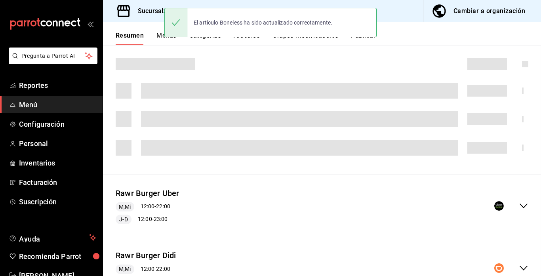
scroll to position [103, 0]
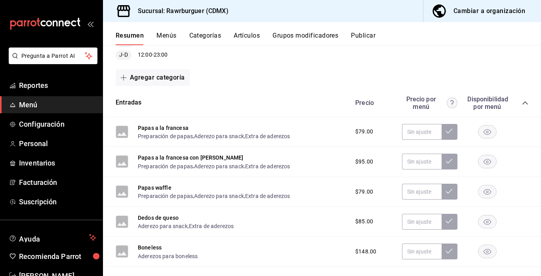
click at [523, 46] on icon "collapse-menu-row" at bounding box center [524, 41] width 10 height 10
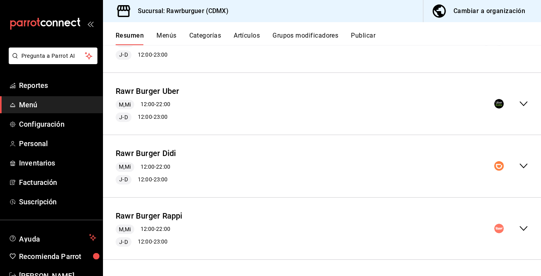
scroll to position [0, 0]
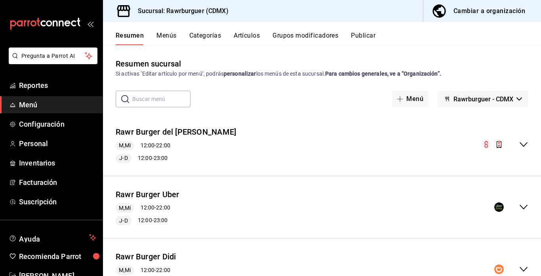
click at [521, 207] on icon "collapse-menu-row" at bounding box center [523, 207] width 8 height 5
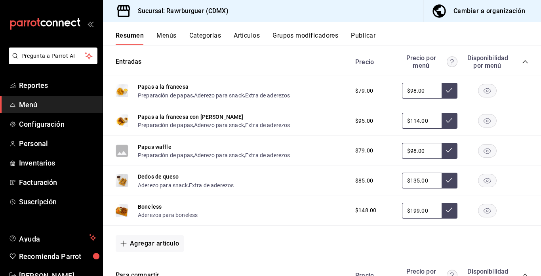
scroll to position [333, 0]
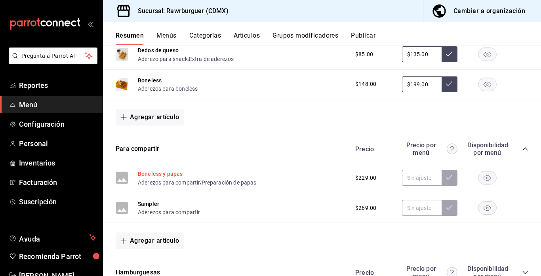
click at [169, 175] on button "Boneless y papas" at bounding box center [160, 174] width 45 height 8
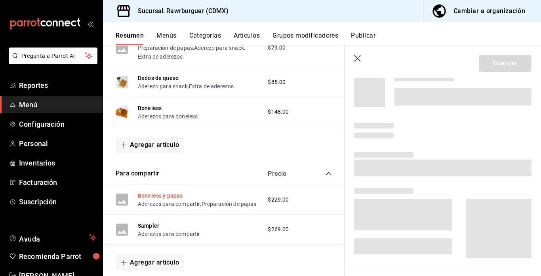
scroll to position [327, 0]
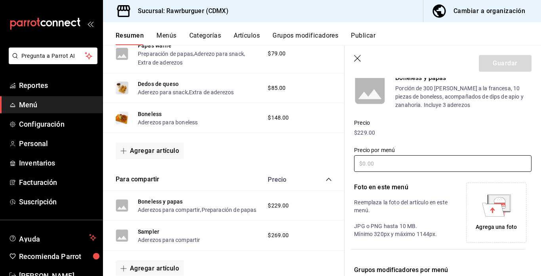
click at [400, 167] on input "text" at bounding box center [442, 163] width 177 height 17
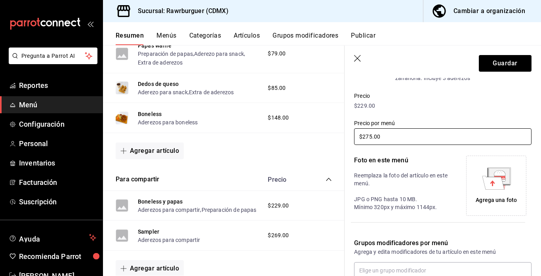
scroll to position [111, 0]
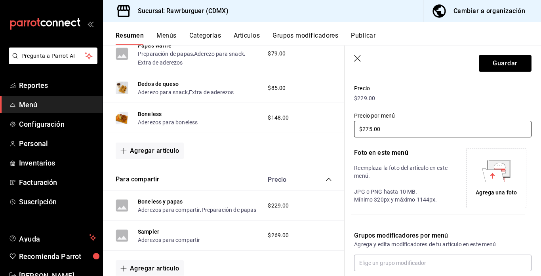
type input "$275.00"
click at [487, 179] on icon at bounding box center [493, 174] width 22 height 13
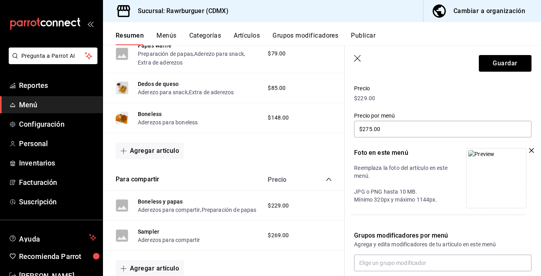
scroll to position [204, 0]
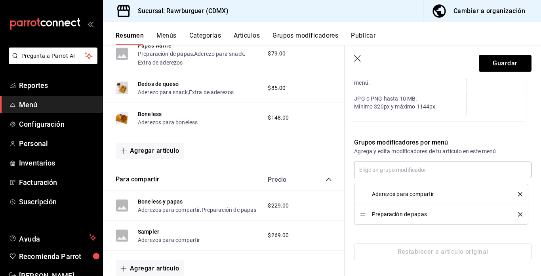
click at [363, 217] on div "Preparación de papas" at bounding box center [441, 214] width 162 height 9
drag, startPoint x: 362, startPoint y: 215, endPoint x: 361, endPoint y: 188, distance: 26.5
click at [487, 66] on button "Guardar" at bounding box center [505, 63] width 53 height 17
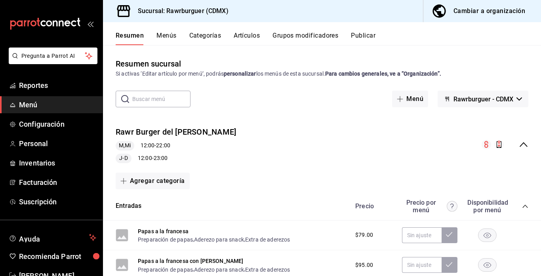
click at [521, 145] on icon "collapse-menu-row" at bounding box center [523, 144] width 8 height 5
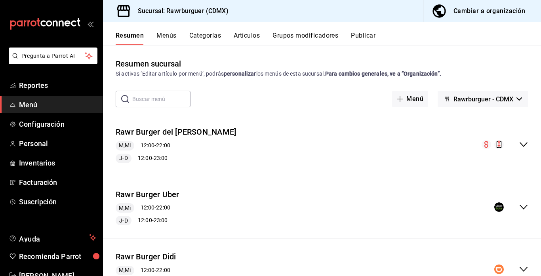
click at [523, 205] on icon "collapse-menu-row" at bounding box center [524, 207] width 10 height 10
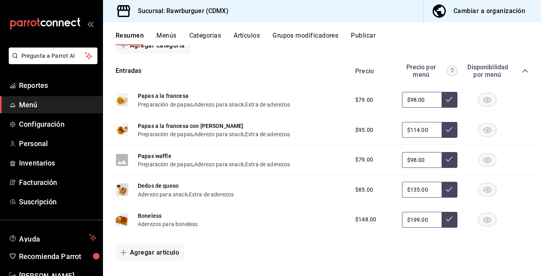
scroll to position [325, 0]
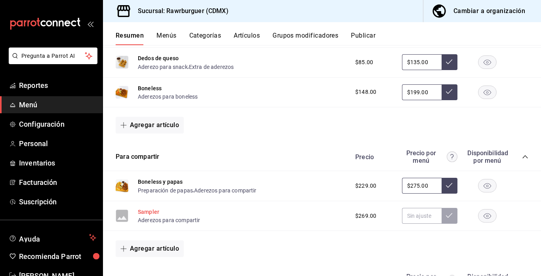
click at [147, 211] on button "Sampler" at bounding box center [148, 212] width 21 height 8
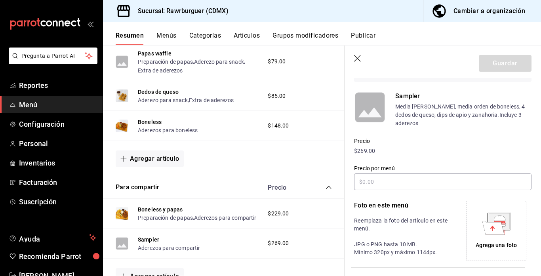
scroll to position [59, 0]
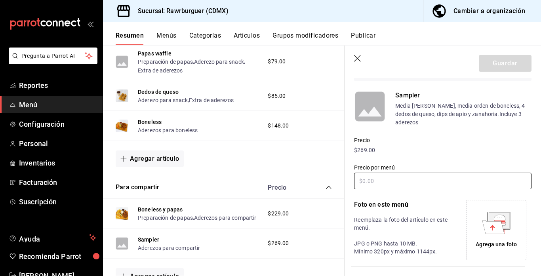
click at [375, 181] on input "text" at bounding box center [442, 181] width 177 height 17
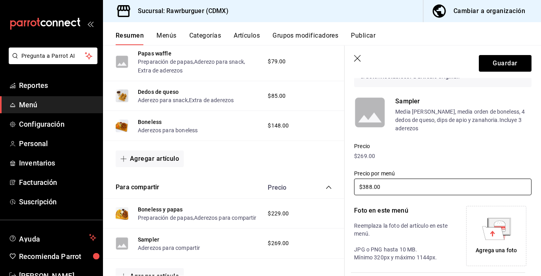
scroll to position [71, 0]
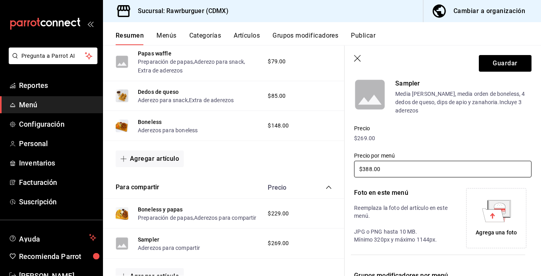
type input "$388.00"
click at [499, 213] on icon at bounding box center [493, 214] width 22 height 13
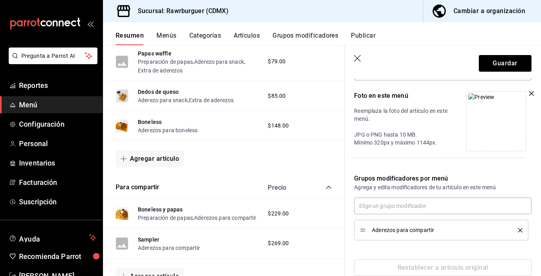
scroll to position [184, 0]
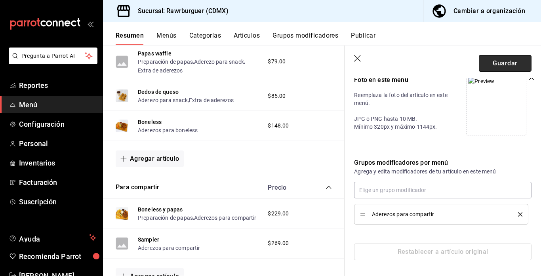
click at [500, 60] on button "Guardar" at bounding box center [505, 63] width 53 height 17
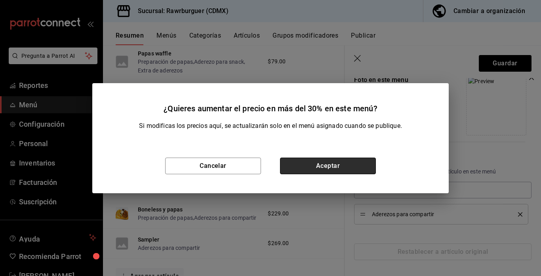
click at [300, 168] on button "Aceptar" at bounding box center [328, 166] width 96 height 17
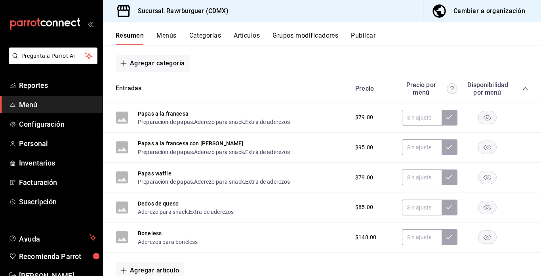
scroll to position [6, 0]
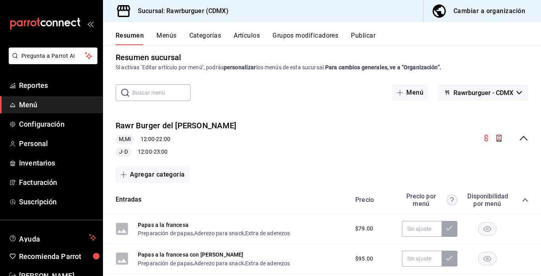
click at [521, 122] on div "Rawr Burger del [PERSON_NAME] M,Mi 12:00 - 22:00 [PERSON_NAME] 12:00 - 23:00" at bounding box center [322, 138] width 438 height 49
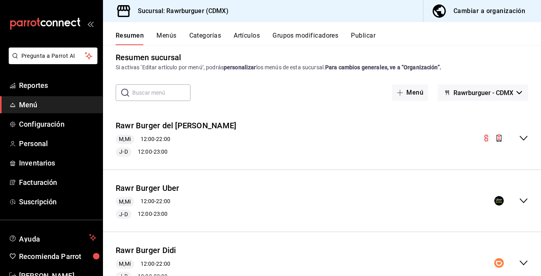
click at [415, 162] on div "Rawr Burger del [PERSON_NAME] M,Mi 12:00 - 22:00 [PERSON_NAME] 12:00 - 23:00" at bounding box center [322, 138] width 438 height 49
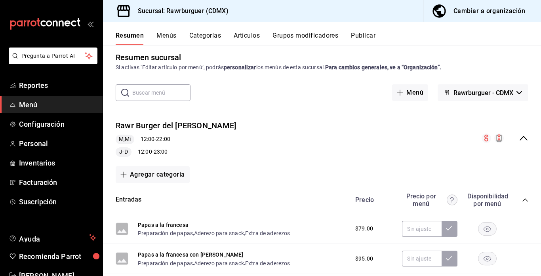
scroll to position [58, 0]
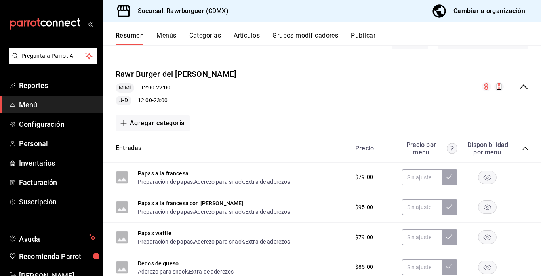
click at [524, 85] on icon "collapse-menu-row" at bounding box center [524, 87] width 10 height 10
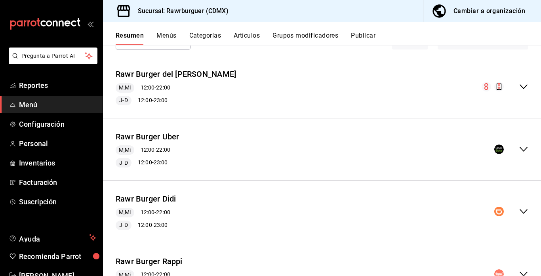
click at [521, 146] on icon "collapse-menu-row" at bounding box center [524, 149] width 10 height 10
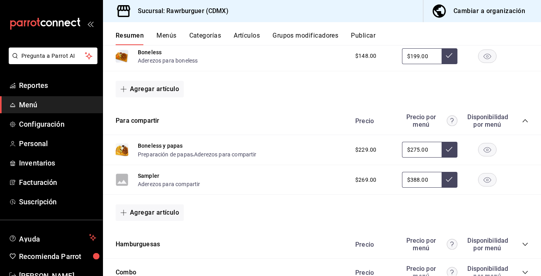
scroll to position [433, 0]
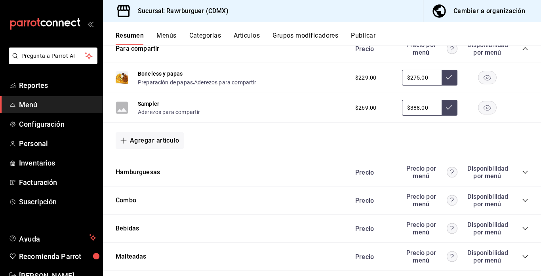
click at [523, 171] on icon "collapse-category-row" at bounding box center [524, 172] width 5 height 3
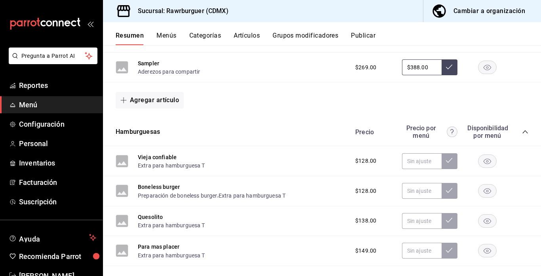
scroll to position [474, 0]
click at [155, 157] on button "Vieja confiable" at bounding box center [157, 157] width 39 height 8
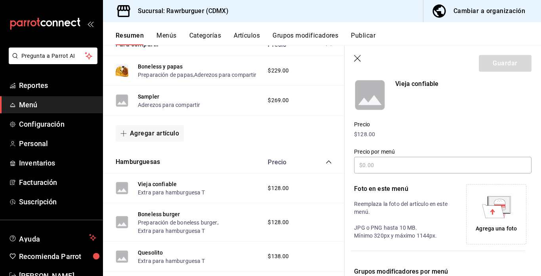
scroll to position [57, 0]
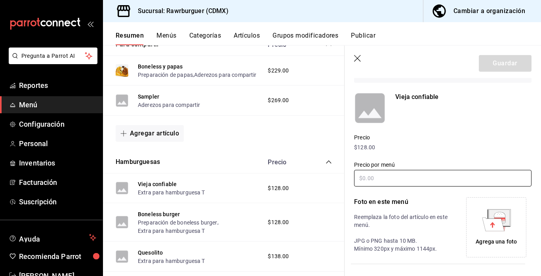
click at [394, 178] on input "text" at bounding box center [442, 178] width 177 height 17
type input "$248.00"
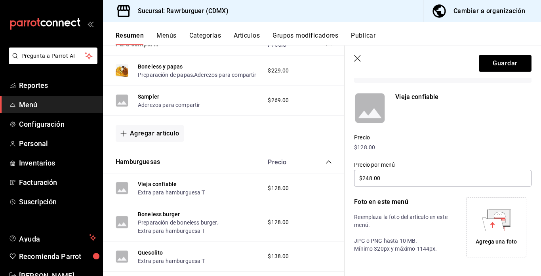
click at [500, 230] on icon at bounding box center [493, 223] width 22 height 13
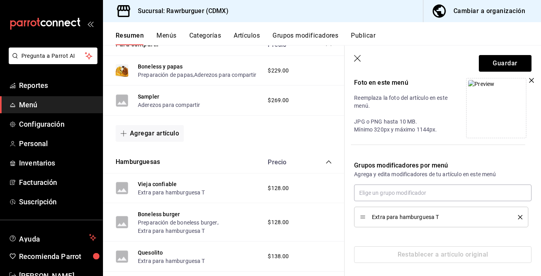
scroll to position [179, 0]
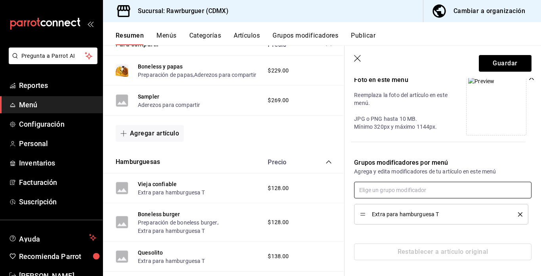
click at [395, 194] on input "text" at bounding box center [442, 190] width 177 height 17
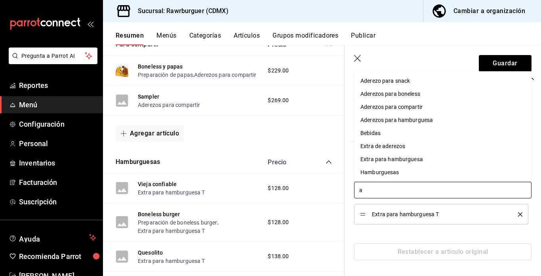
type input "ad"
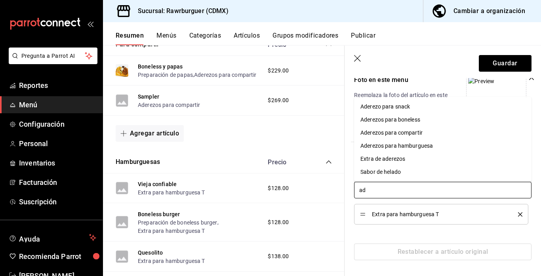
click at [396, 147] on div "Aderezos para hamburguesa" at bounding box center [396, 146] width 72 height 8
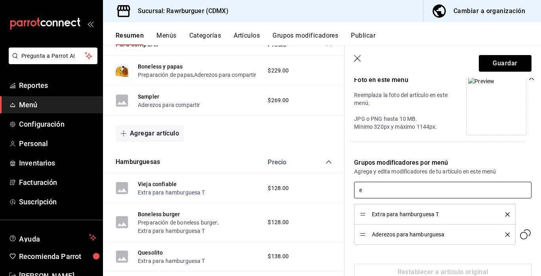
type input "ex"
click at [398, 226] on li "Extra para hamburguesa" at bounding box center [442, 221] width 177 height 13
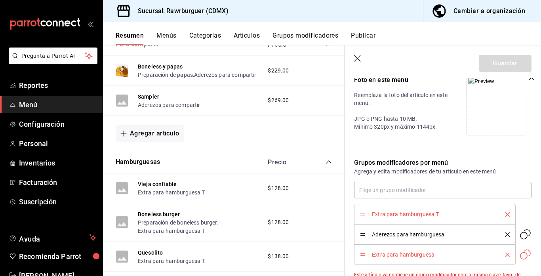
click at [506, 216] on icon "delete" at bounding box center [507, 214] width 4 height 4
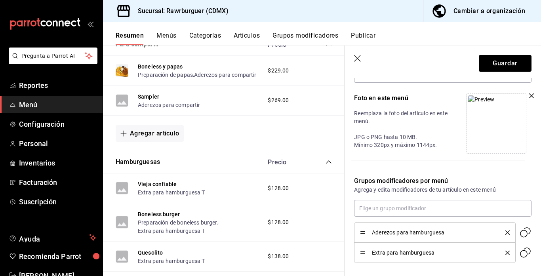
scroll to position [160, 0]
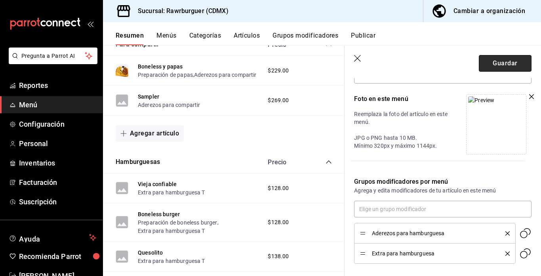
click at [494, 65] on button "Guardar" at bounding box center [505, 63] width 53 height 17
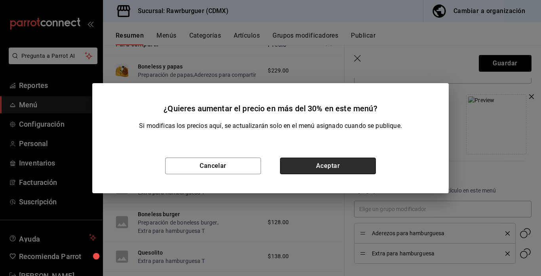
click at [316, 165] on button "Aceptar" at bounding box center [328, 166] width 96 height 17
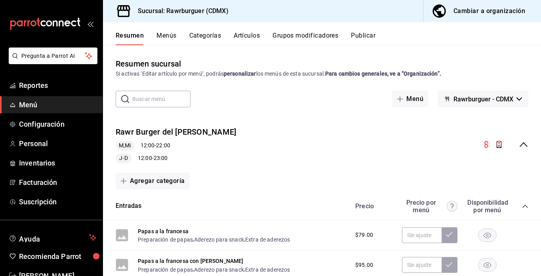
click at [525, 143] on icon "collapse-menu-row" at bounding box center [524, 145] width 10 height 10
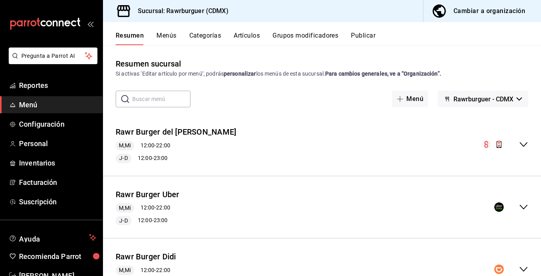
click at [522, 206] on icon "collapse-menu-row" at bounding box center [524, 207] width 10 height 10
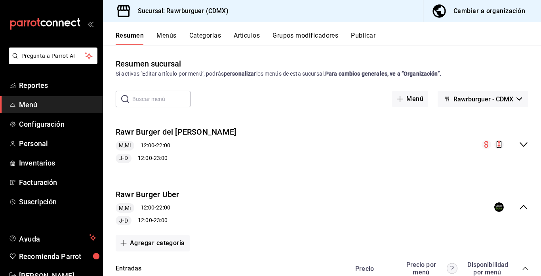
scroll to position [135, 0]
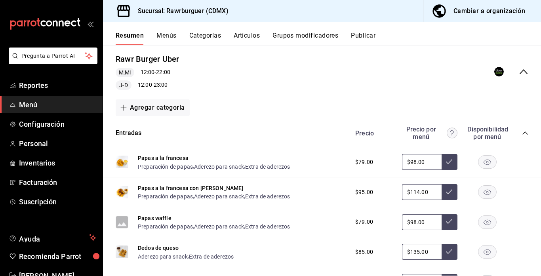
click at [346, 237] on div "Dedos de queso Aderezo para snack , Extra de aderezos $85.00 $135.00" at bounding box center [322, 252] width 438 height 30
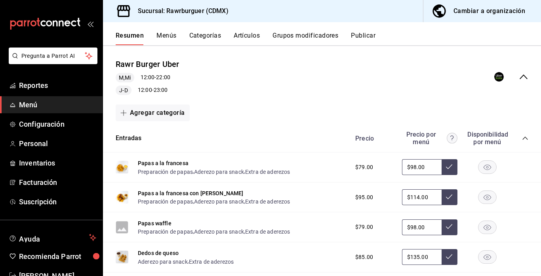
click at [527, 137] on icon "collapse-category-row" at bounding box center [525, 138] width 6 height 6
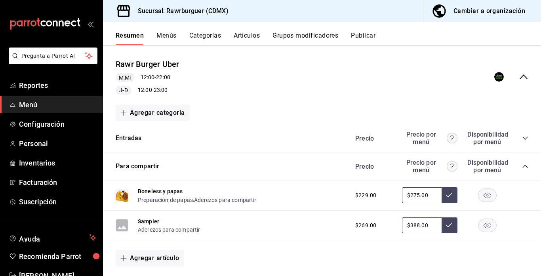
click at [525, 166] on icon "collapse-category-row" at bounding box center [525, 166] width 6 height 6
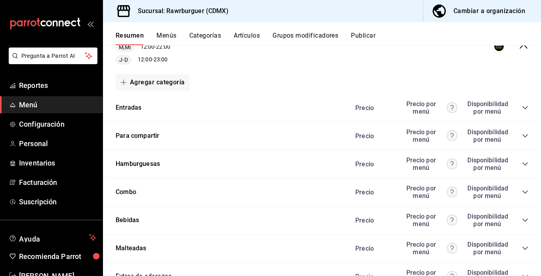
scroll to position [161, 0]
click at [524, 136] on icon "collapse-category-row" at bounding box center [525, 135] width 6 height 6
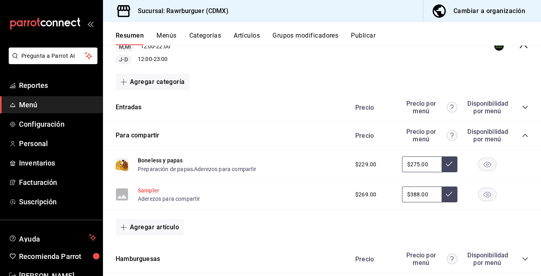
click at [148, 190] on button "Sampler" at bounding box center [148, 190] width 21 height 8
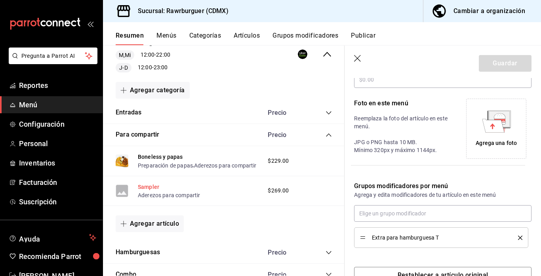
type input "$388.00"
click at [502, 127] on icon at bounding box center [493, 125] width 22 height 13
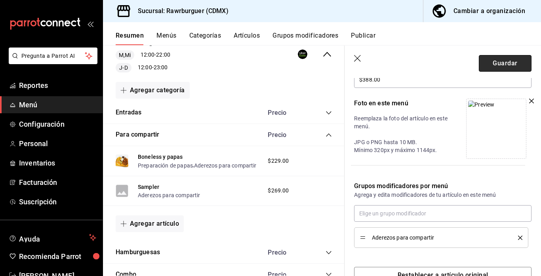
click at [496, 63] on button "Guardar" at bounding box center [505, 63] width 53 height 17
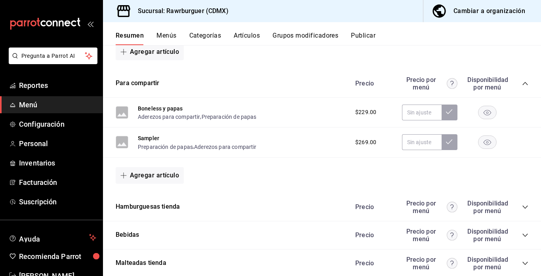
scroll to position [576, 0]
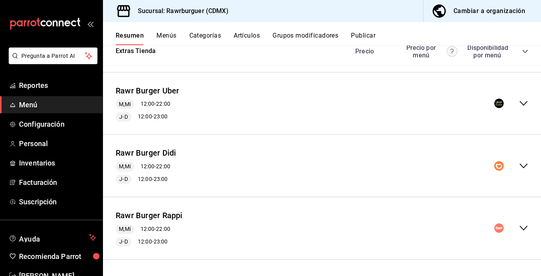
click at [445, 128] on div "Rawr Burger Uber M,Mi 12:00 - 22:00 [PERSON_NAME] 12:00 - 23:00 Agregar categor…" at bounding box center [322, 103] width 438 height 63
click at [519, 105] on icon "collapse-menu-row" at bounding box center [524, 104] width 10 height 10
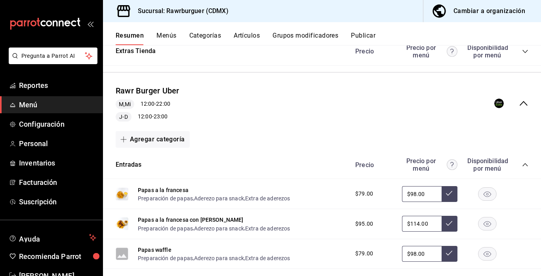
click at [523, 162] on icon "collapse-category-row" at bounding box center [525, 165] width 6 height 6
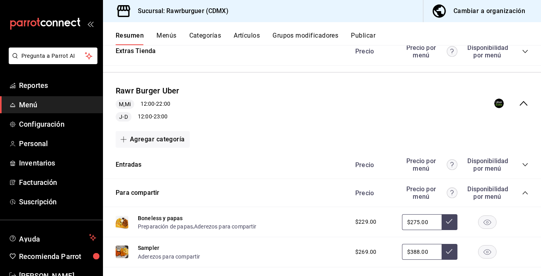
scroll to position [633, 0]
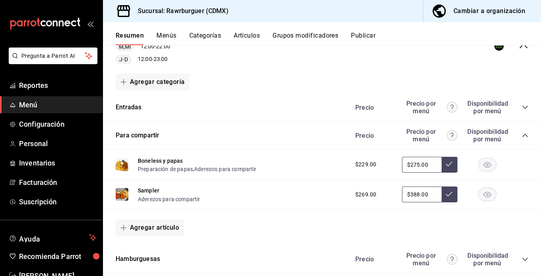
click at [526, 133] on icon "collapse-category-row" at bounding box center [525, 135] width 6 height 6
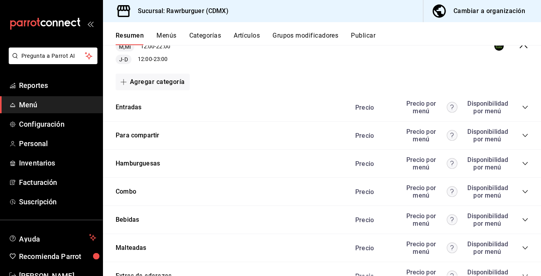
click at [525, 162] on icon "collapse-category-row" at bounding box center [525, 163] width 6 height 6
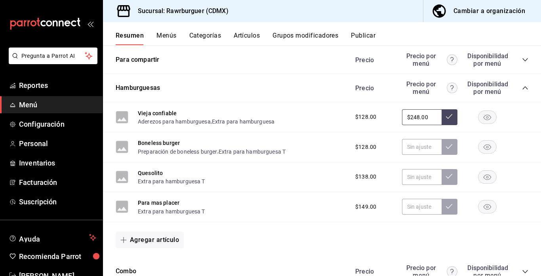
scroll to position [710, 0]
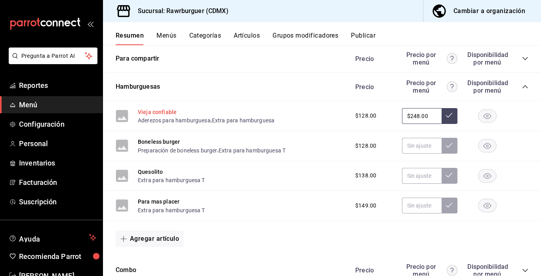
click at [164, 111] on button "Vieja confiable" at bounding box center [157, 112] width 39 height 8
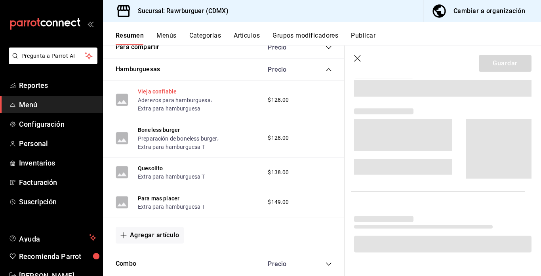
scroll to position [665, 0]
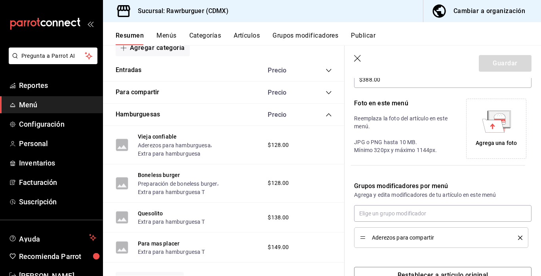
type input "$248.00"
click at [489, 139] on div "Agrega una foto" at bounding box center [495, 143] width 41 height 8
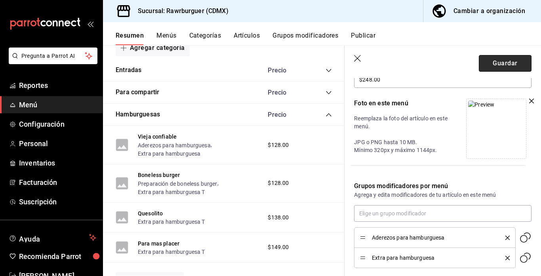
click at [500, 61] on button "Guardar" at bounding box center [505, 63] width 53 height 17
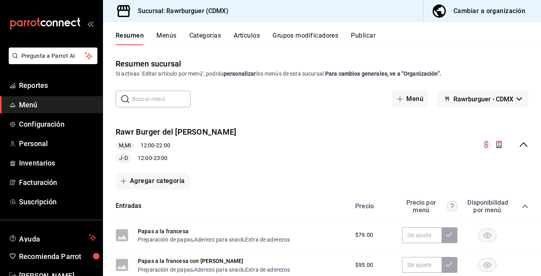
click at [522, 143] on icon "collapse-menu-row" at bounding box center [524, 145] width 10 height 10
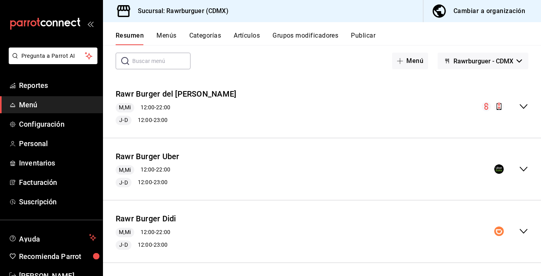
scroll to position [38, 0]
click at [521, 167] on icon "collapse-menu-row" at bounding box center [524, 169] width 10 height 10
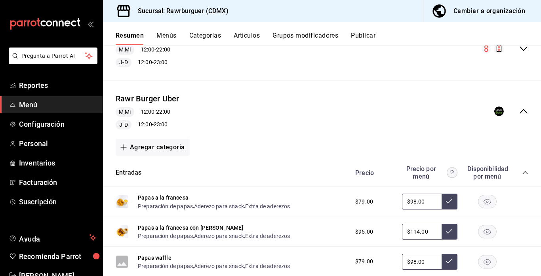
scroll to position [96, 0]
click at [524, 172] on icon "collapse-category-row" at bounding box center [525, 172] width 6 height 6
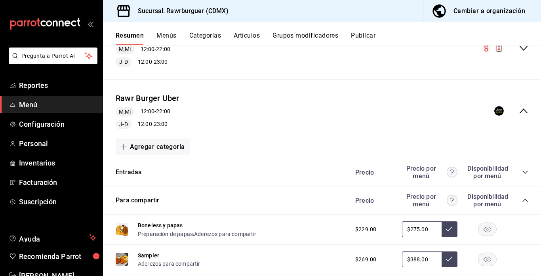
click at [525, 198] on icon "collapse-category-row" at bounding box center [525, 200] width 6 height 6
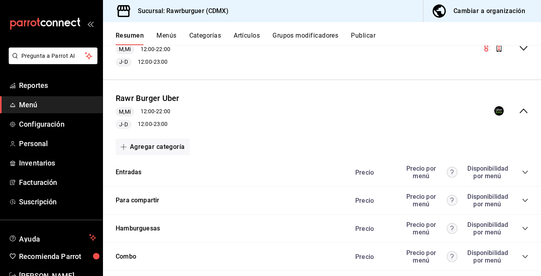
click at [523, 228] on icon "collapse-category-row" at bounding box center [525, 228] width 6 height 6
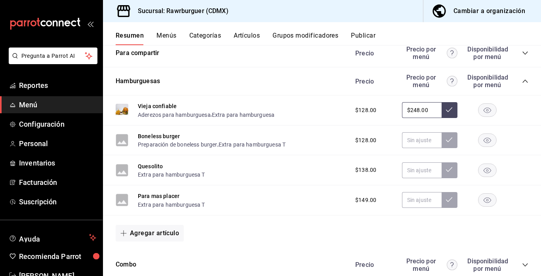
scroll to position [244, 0]
click at [166, 135] on button "Boneless burger" at bounding box center [159, 135] width 42 height 8
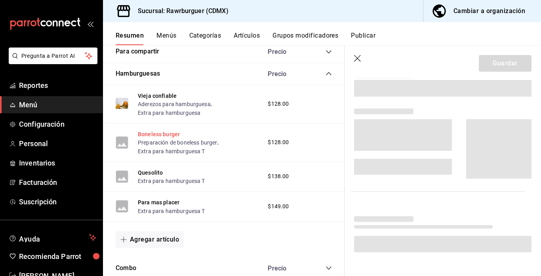
scroll to position [235, 0]
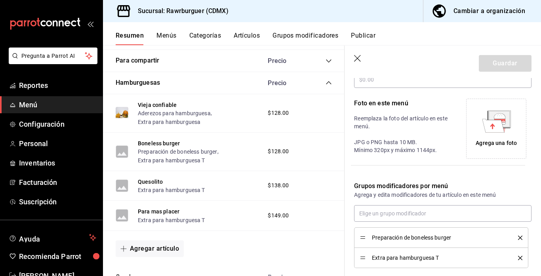
click at [481, 142] on div "Agrega una foto" at bounding box center [495, 143] width 41 height 8
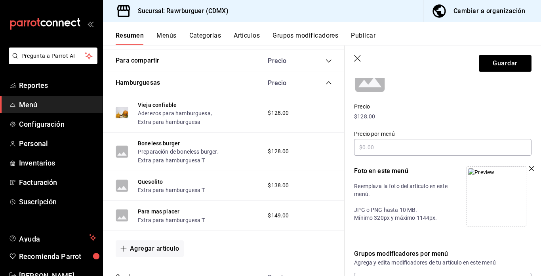
scroll to position [85, 0]
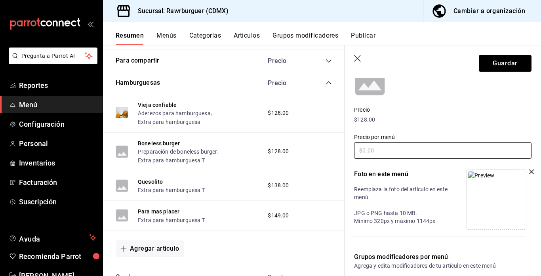
click at [392, 149] on input "text" at bounding box center [442, 150] width 177 height 17
type input "$248.00"
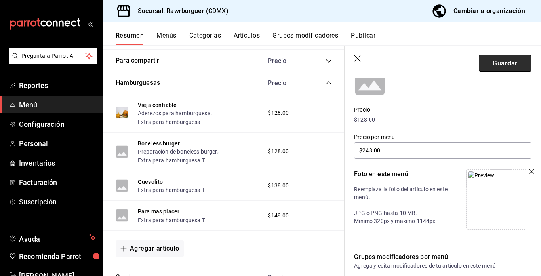
click at [498, 63] on button "Guardar" at bounding box center [505, 63] width 53 height 17
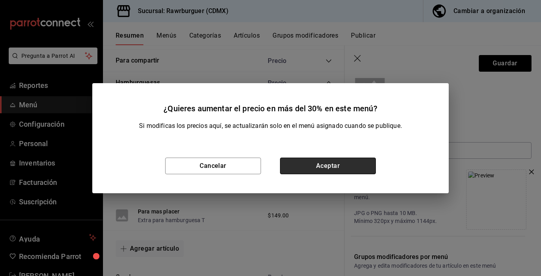
click at [298, 167] on button "Aceptar" at bounding box center [328, 166] width 96 height 17
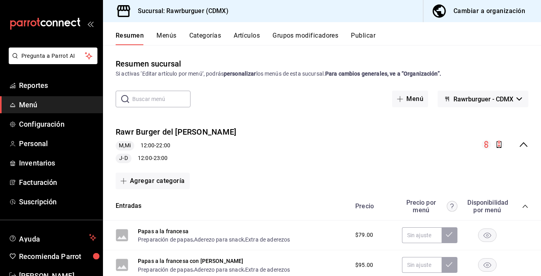
click at [522, 143] on icon "collapse-menu-row" at bounding box center [524, 145] width 10 height 10
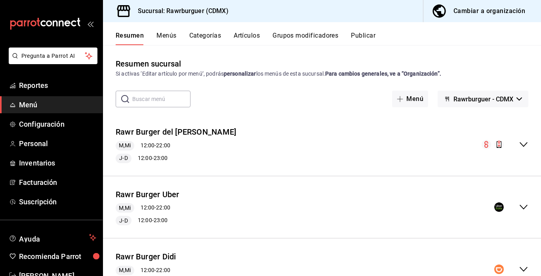
click at [523, 205] on icon "collapse-menu-row" at bounding box center [524, 207] width 10 height 10
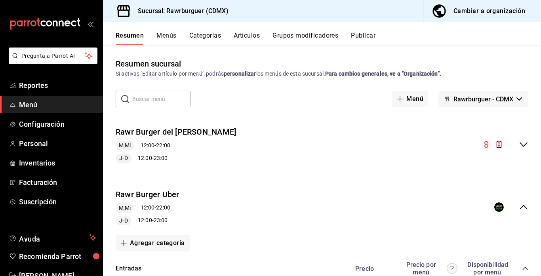
scroll to position [134, 0]
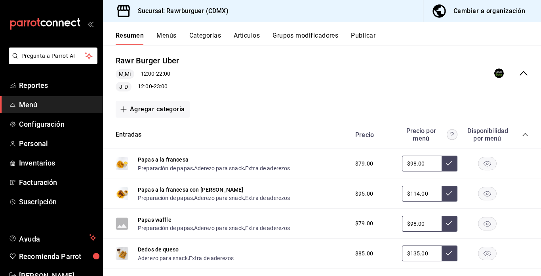
click at [525, 135] on icon "collapse-category-row" at bounding box center [525, 134] width 6 height 6
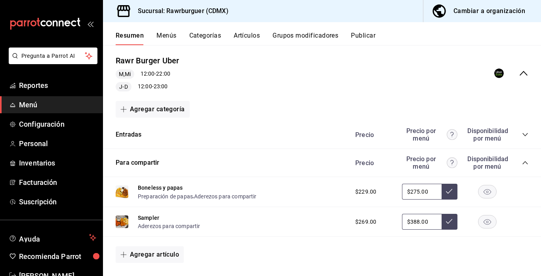
click at [524, 162] on icon "collapse-category-row" at bounding box center [525, 163] width 6 height 6
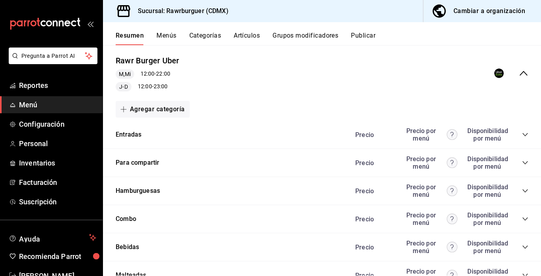
click at [526, 190] on icon "collapse-category-row" at bounding box center [525, 191] width 6 height 6
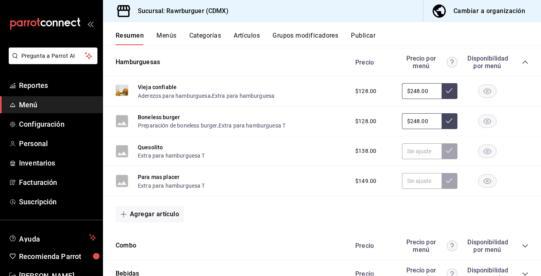
scroll to position [264, 0]
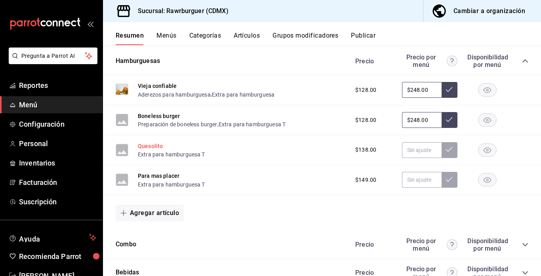
click at [155, 146] on button "Quesolito" at bounding box center [150, 146] width 25 height 8
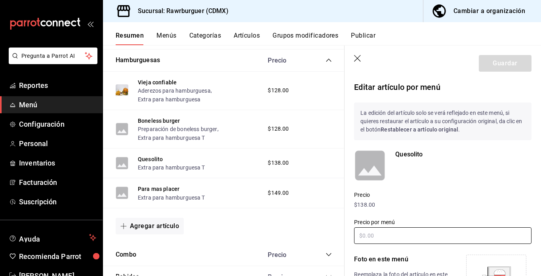
click at [396, 229] on input "text" at bounding box center [442, 235] width 177 height 17
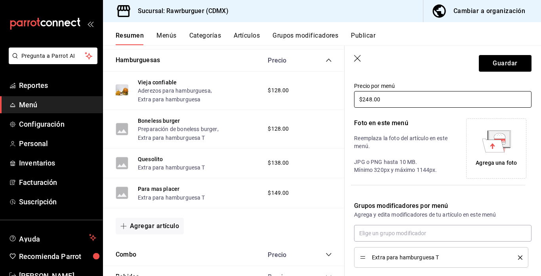
scroll to position [142, 0]
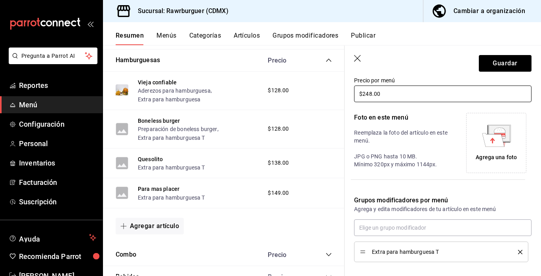
type input "$248.00"
click at [488, 154] on div "Agrega una foto" at bounding box center [495, 157] width 41 height 8
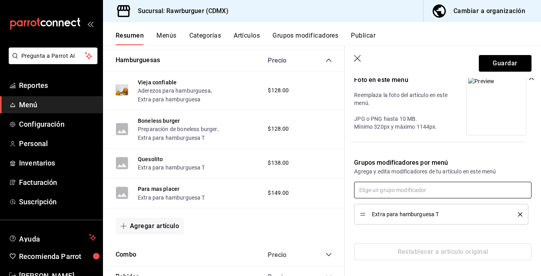
click at [401, 192] on input "text" at bounding box center [442, 190] width 177 height 17
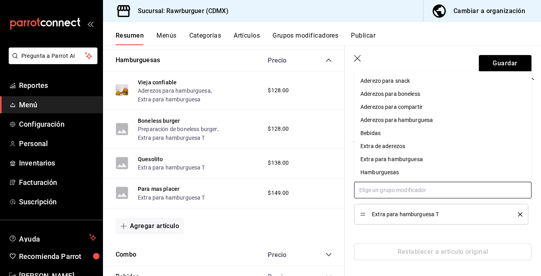
click at [404, 122] on div "Aderezos para hamburguesa" at bounding box center [396, 120] width 72 height 8
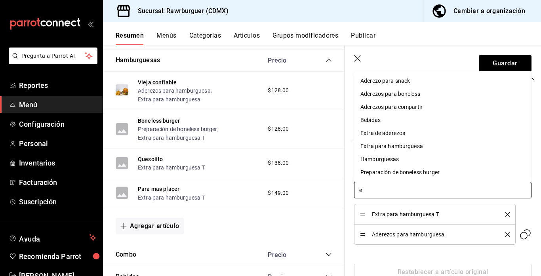
type input "ex"
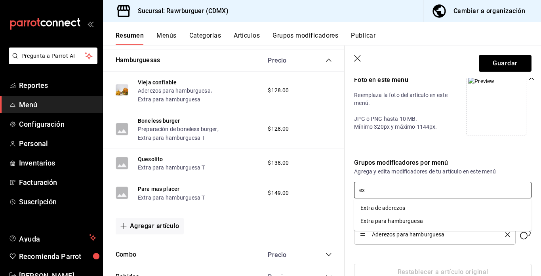
click at [383, 220] on div "Extra para hamburguesa" at bounding box center [391, 221] width 63 height 8
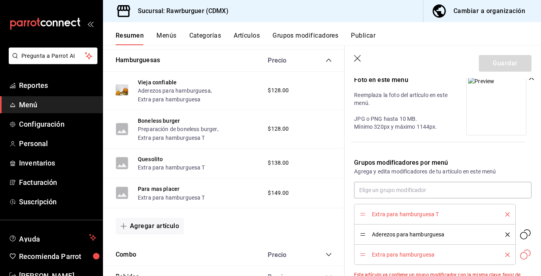
click at [507, 215] on icon "delete" at bounding box center [507, 214] width 4 height 4
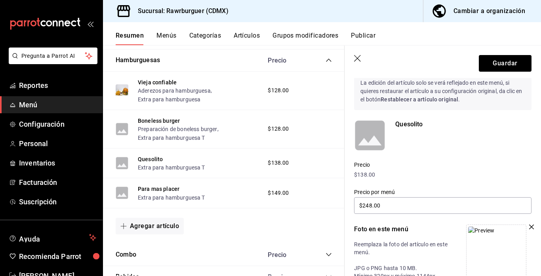
scroll to position [0, 0]
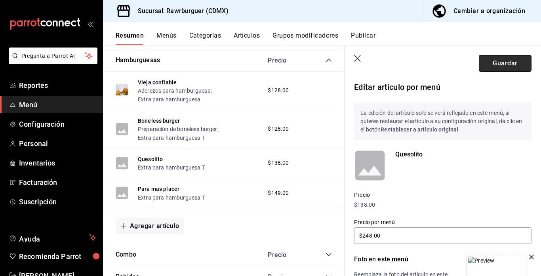
click at [493, 64] on button "Guardar" at bounding box center [505, 63] width 53 height 17
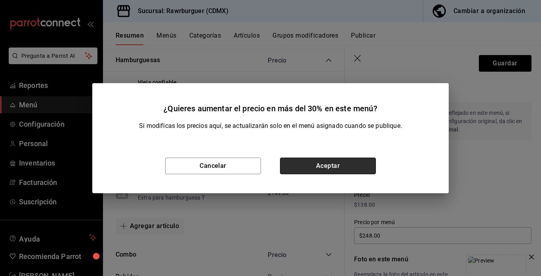
click at [316, 164] on button "Aceptar" at bounding box center [328, 166] width 96 height 17
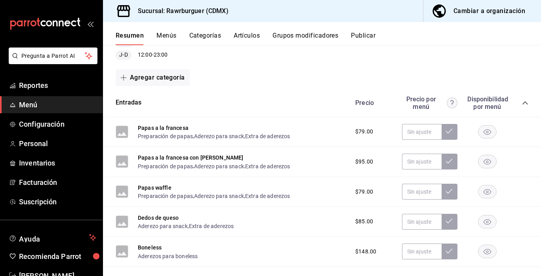
scroll to position [130, 0]
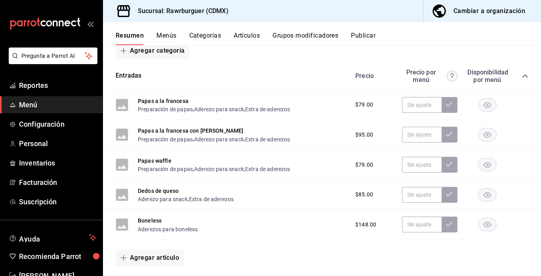
click at [526, 76] on icon "collapse-category-row" at bounding box center [524, 75] width 5 height 3
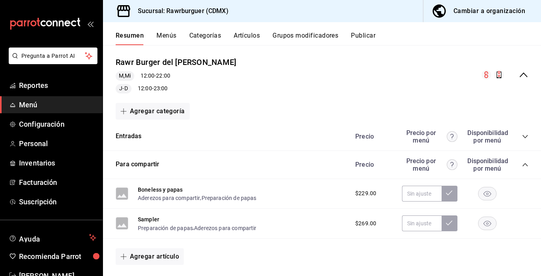
scroll to position [49, 0]
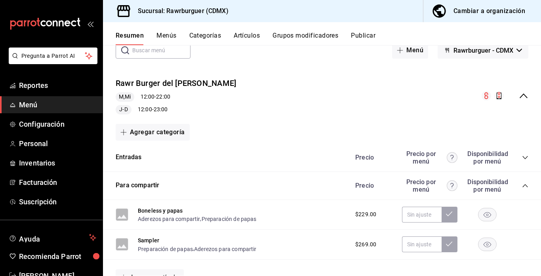
click at [523, 95] on icon "collapse-menu-row" at bounding box center [523, 95] width 8 height 5
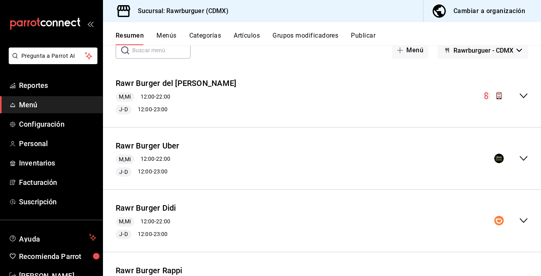
click at [524, 154] on icon "collapse-menu-row" at bounding box center [524, 159] width 10 height 10
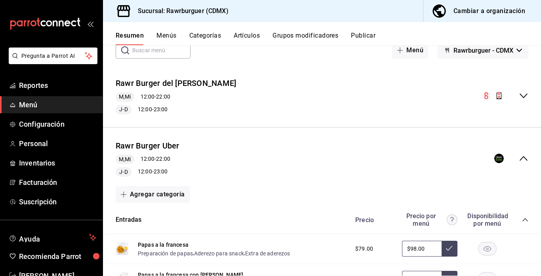
scroll to position [200, 0]
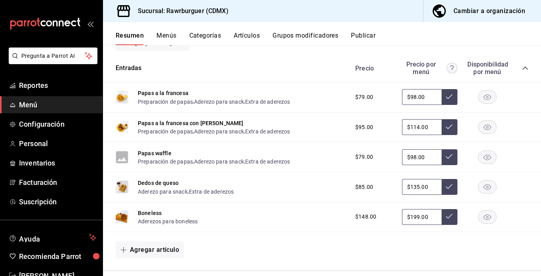
click at [526, 68] on icon "collapse-category-row" at bounding box center [524, 68] width 5 height 3
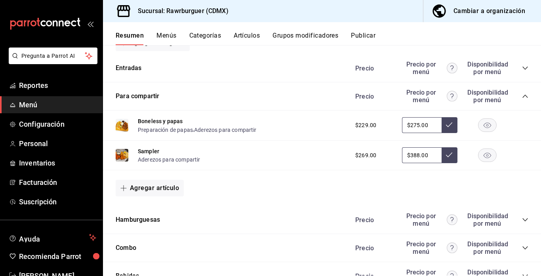
click at [523, 95] on icon "collapse-category-row" at bounding box center [525, 96] width 6 height 6
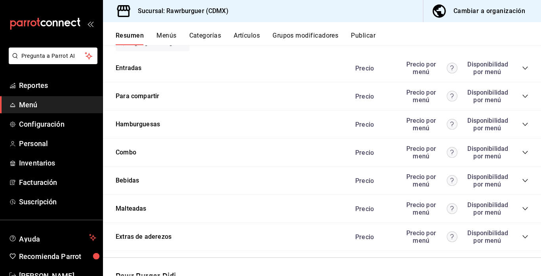
click at [525, 124] on icon "collapse-category-row" at bounding box center [525, 124] width 6 height 6
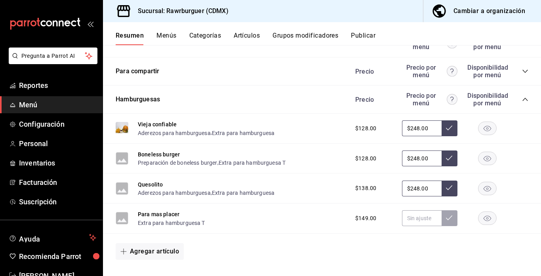
scroll to position [228, 0]
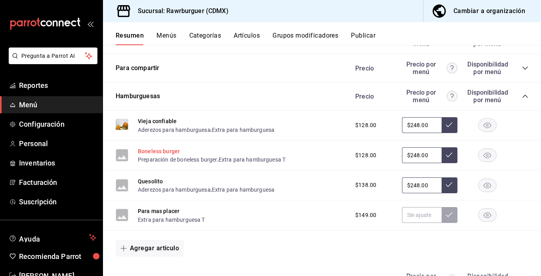
click at [152, 150] on button "Boneless burger" at bounding box center [159, 151] width 42 height 8
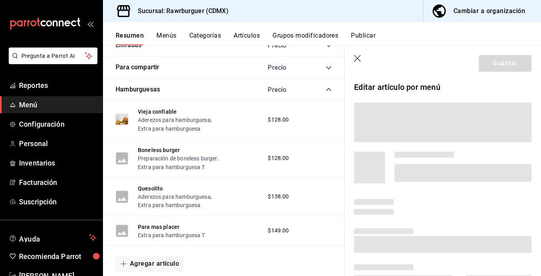
scroll to position [229, 0]
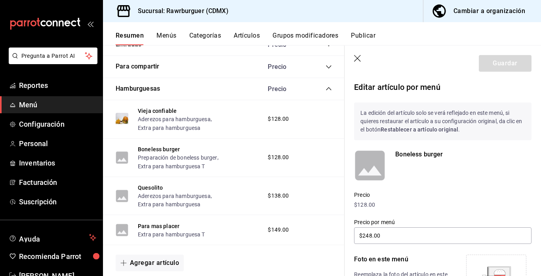
type input "$248.00"
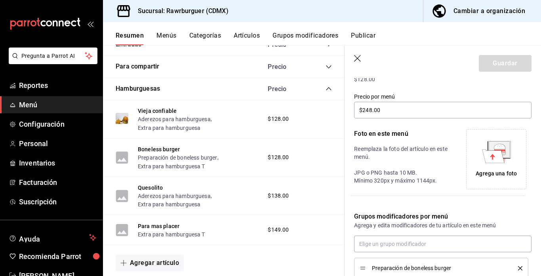
scroll to position [200, 0]
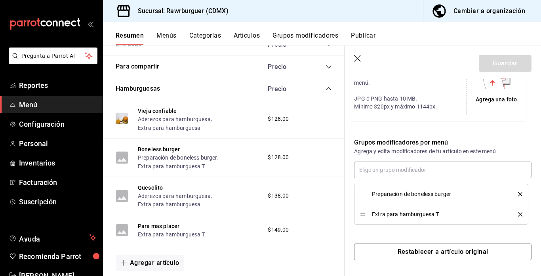
click at [521, 213] on icon "delete" at bounding box center [520, 214] width 4 height 4
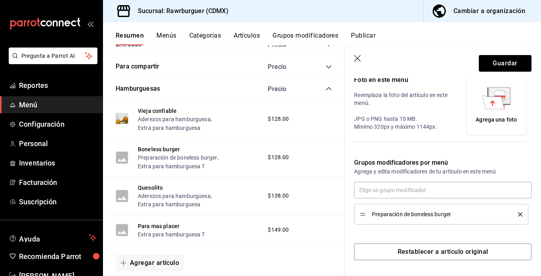
scroll to position [179, 0]
click at [420, 187] on input "text" at bounding box center [442, 190] width 177 height 17
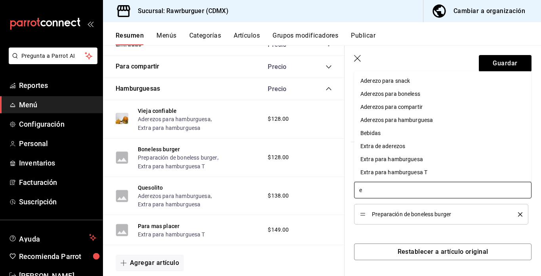
type input "ex"
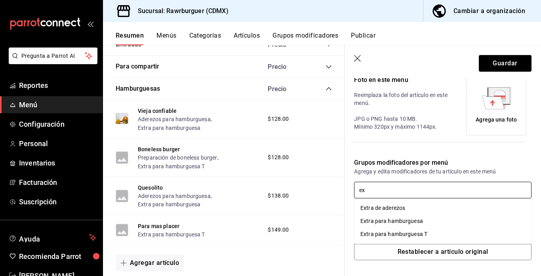
click at [386, 219] on div "Extra para hamburguesa" at bounding box center [391, 221] width 63 height 8
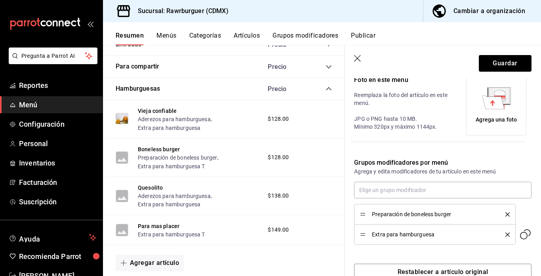
click at [498, 101] on icon at bounding box center [493, 101] width 22 height 13
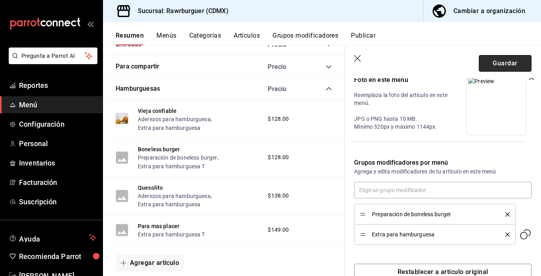
click at [497, 65] on button "Guardar" at bounding box center [505, 63] width 53 height 17
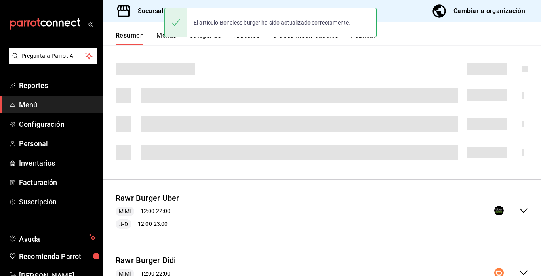
scroll to position [103, 0]
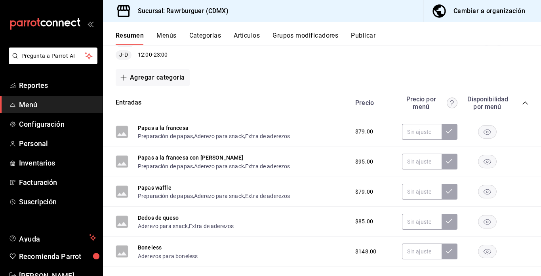
click at [523, 103] on icon "collapse-category-row" at bounding box center [525, 103] width 6 height 6
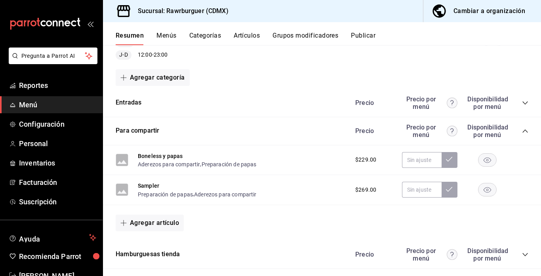
scroll to position [0, 0]
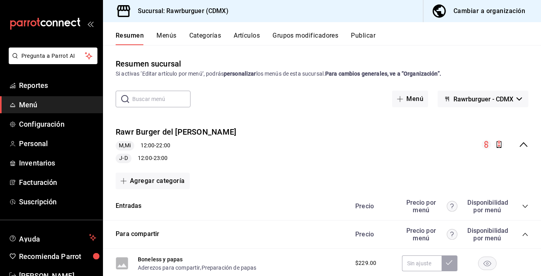
click at [523, 145] on icon "collapse-menu-row" at bounding box center [524, 145] width 10 height 10
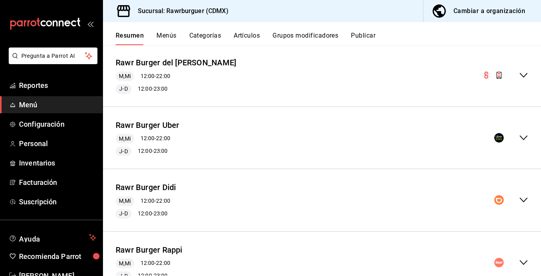
scroll to position [87, 0]
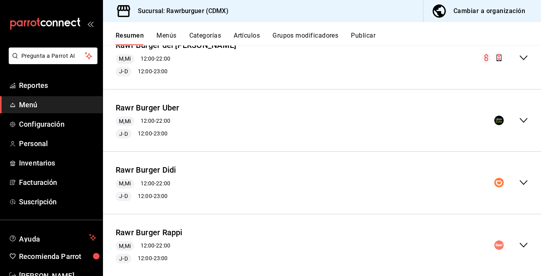
click at [525, 118] on icon "collapse-menu-row" at bounding box center [524, 121] width 10 height 10
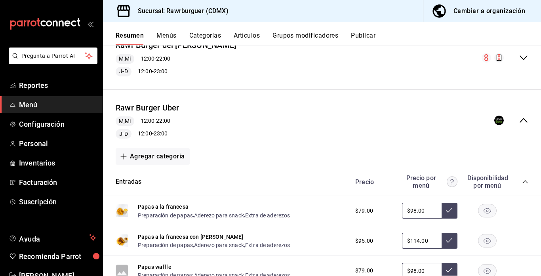
click at [524, 183] on icon "collapse-category-row" at bounding box center [525, 182] width 6 height 6
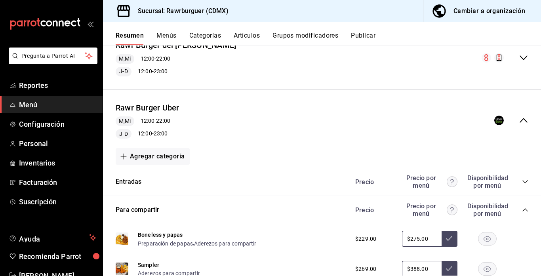
click at [525, 209] on icon "collapse-category-row" at bounding box center [525, 210] width 6 height 6
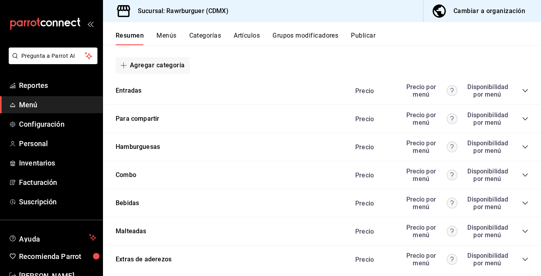
scroll to position [178, 0]
click at [524, 144] on icon "collapse-category-row" at bounding box center [525, 146] width 6 height 6
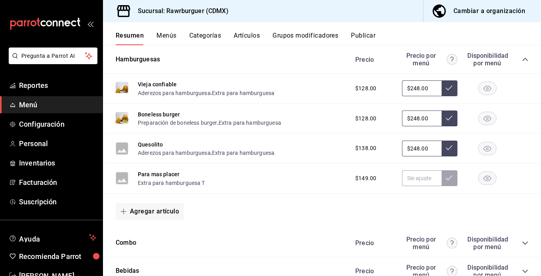
scroll to position [266, 0]
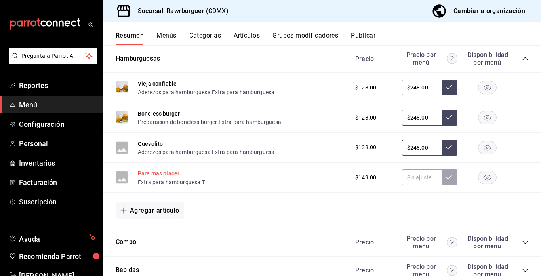
click at [168, 173] on button "Para mas placer" at bounding box center [159, 173] width 42 height 8
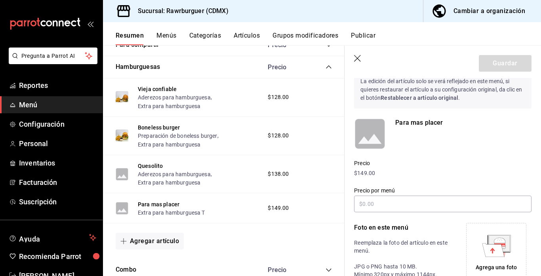
scroll to position [17, 0]
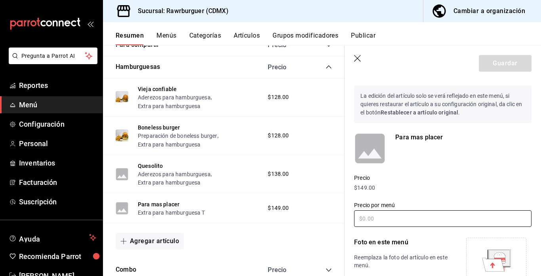
click at [377, 217] on input "text" at bounding box center [442, 218] width 177 height 17
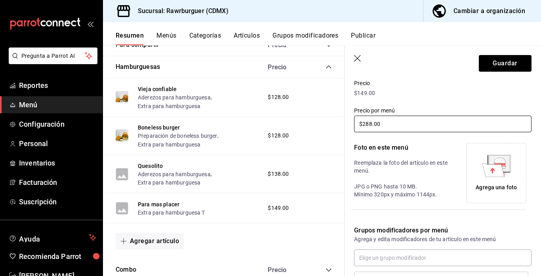
scroll to position [128, 0]
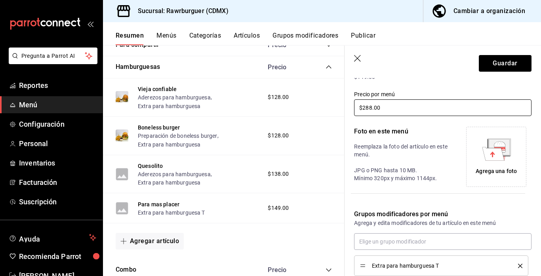
type input "$288.00"
click at [491, 162] on div "Agrega una foto" at bounding box center [496, 157] width 56 height 56
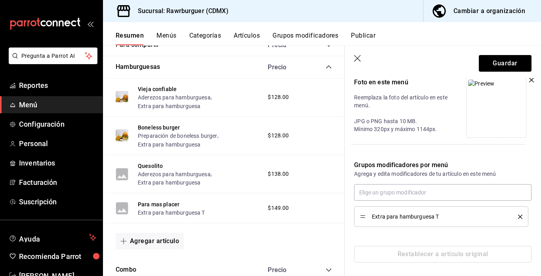
scroll to position [179, 0]
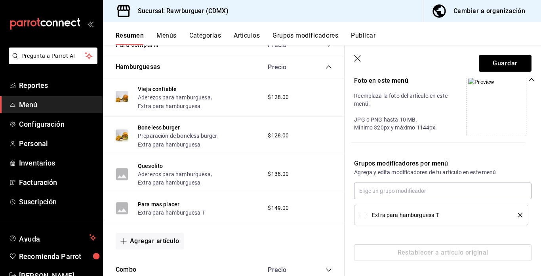
click at [521, 213] on icon "delete" at bounding box center [520, 215] width 4 height 4
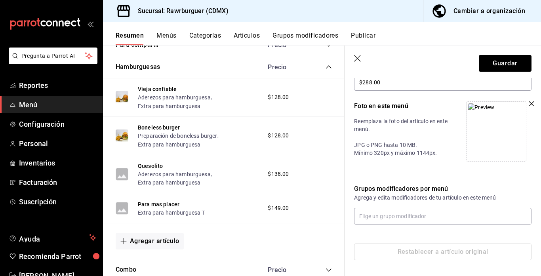
scroll to position [153, 0]
click at [401, 218] on input "text" at bounding box center [442, 216] width 177 height 17
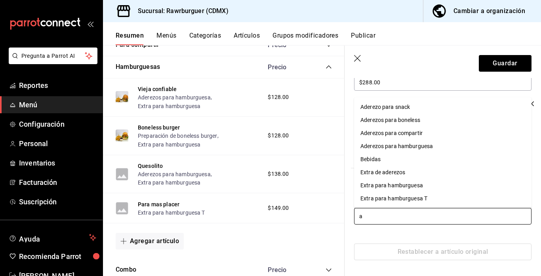
type input "ad"
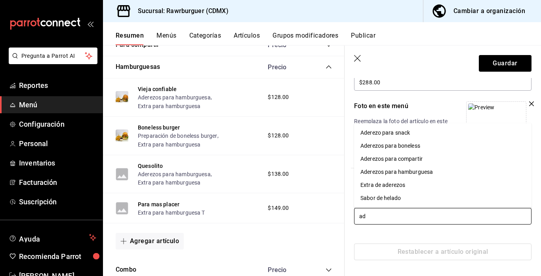
click at [381, 173] on div "Aderezos para hamburguesa" at bounding box center [396, 172] width 72 height 8
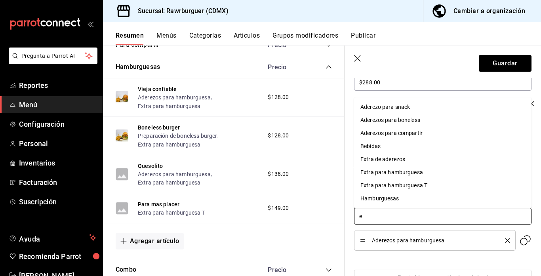
type input "ex"
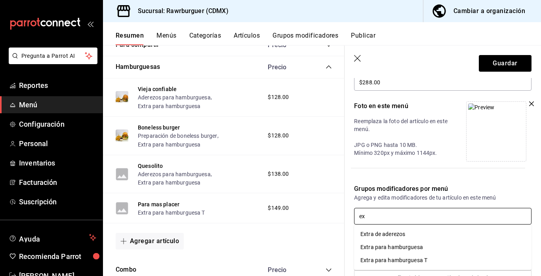
click at [386, 249] on div "Extra para hamburguesa" at bounding box center [391, 247] width 63 height 8
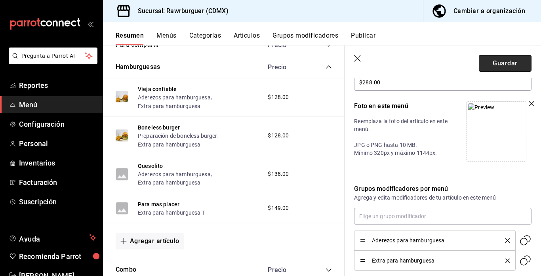
click at [507, 65] on button "Guardar" at bounding box center [505, 63] width 53 height 17
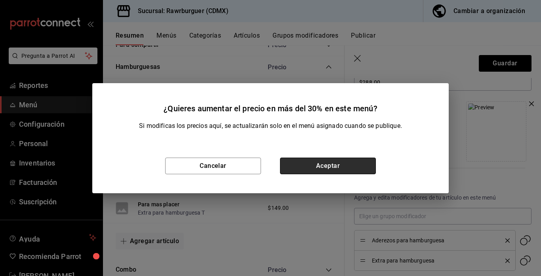
click at [339, 158] on button "Aceptar" at bounding box center [328, 166] width 96 height 17
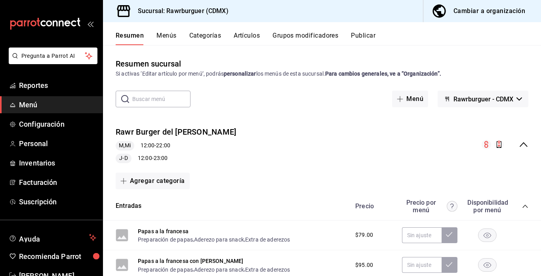
click at [523, 146] on icon "collapse-menu-row" at bounding box center [524, 145] width 10 height 10
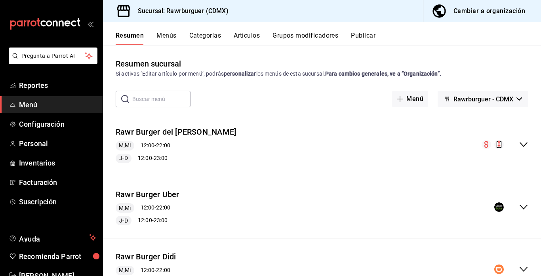
click at [522, 204] on icon "collapse-menu-row" at bounding box center [524, 207] width 10 height 10
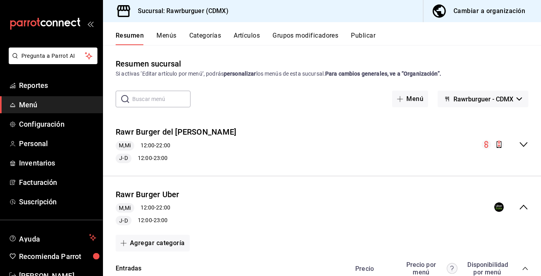
scroll to position [34, 0]
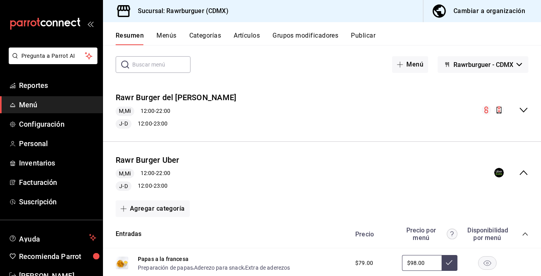
click at [523, 233] on icon "collapse-category-row" at bounding box center [525, 234] width 6 height 6
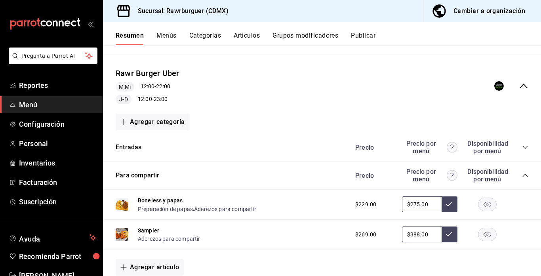
scroll to position [122, 0]
click at [525, 174] on icon "collapse-category-row" at bounding box center [524, 174] width 5 height 3
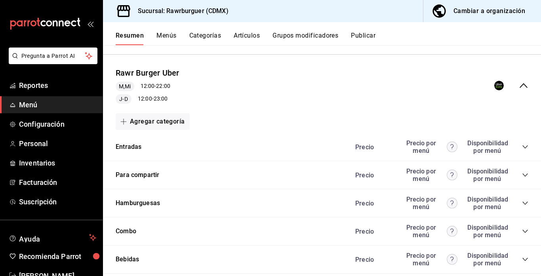
click at [525, 202] on icon "collapse-category-row" at bounding box center [525, 203] width 6 height 6
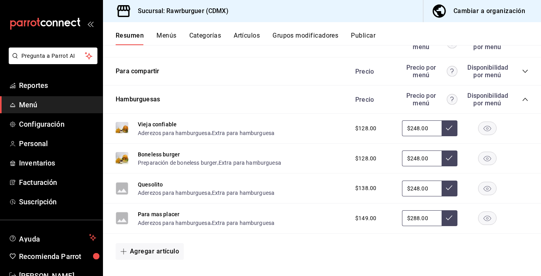
scroll to position [240, 0]
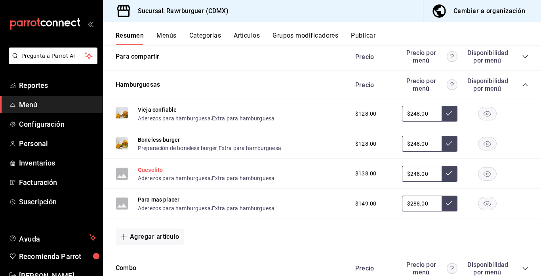
click at [151, 169] on button "Quesolito" at bounding box center [150, 170] width 25 height 8
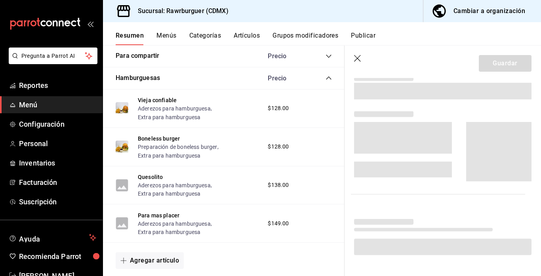
scroll to position [231, 0]
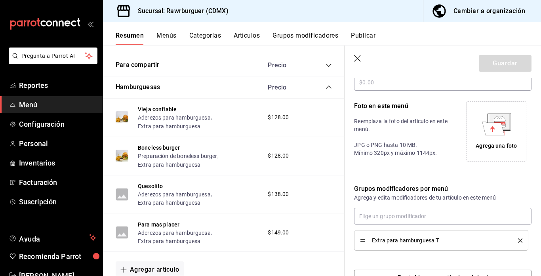
type input "$248.00"
click at [492, 139] on div "Agrega una foto" at bounding box center [496, 131] width 56 height 56
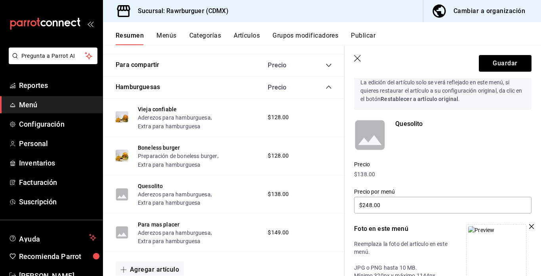
scroll to position [25, 0]
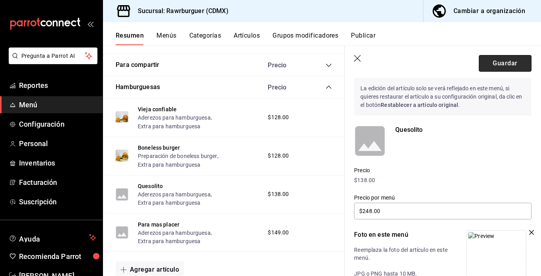
click at [492, 63] on button "Guardar" at bounding box center [505, 63] width 53 height 17
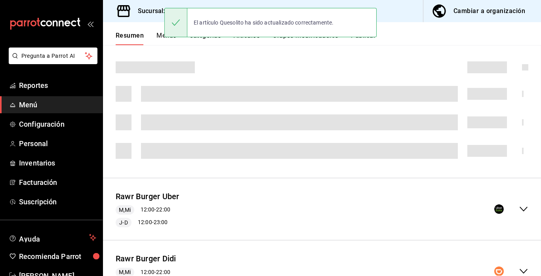
scroll to position [103, 0]
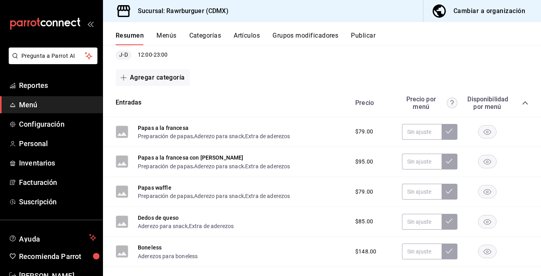
click at [523, 44] on icon "collapse-menu-row" at bounding box center [523, 41] width 8 height 5
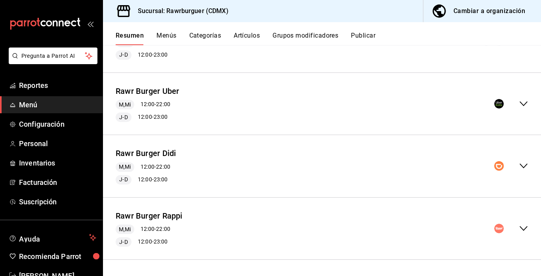
scroll to position [0, 0]
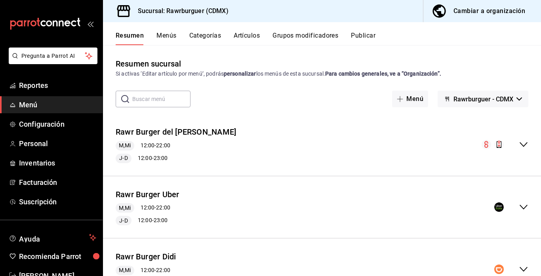
click at [525, 205] on icon "collapse-menu-row" at bounding box center [524, 207] width 10 height 10
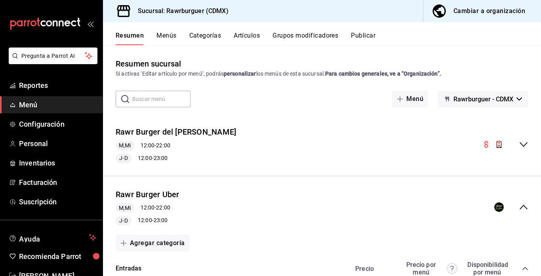
scroll to position [61, 0]
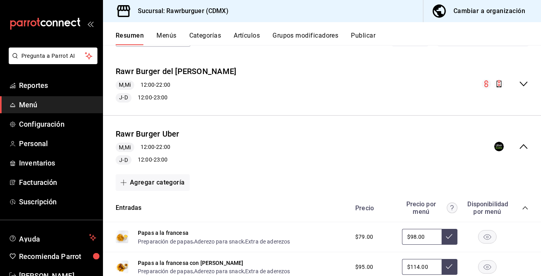
click at [525, 209] on icon "collapse-category-row" at bounding box center [525, 208] width 6 height 6
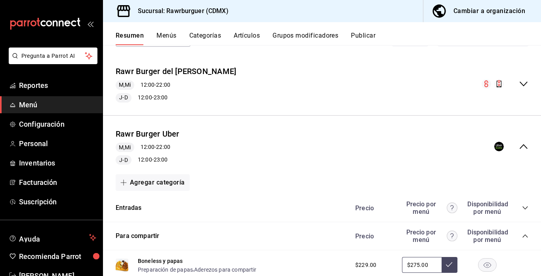
click at [525, 236] on icon "collapse-category-row" at bounding box center [525, 236] width 6 height 6
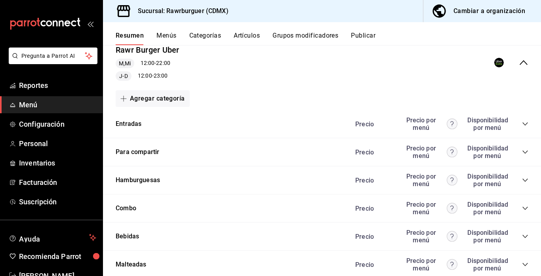
scroll to position [144, 0]
click at [526, 178] on icon "collapse-category-row" at bounding box center [525, 180] width 6 height 6
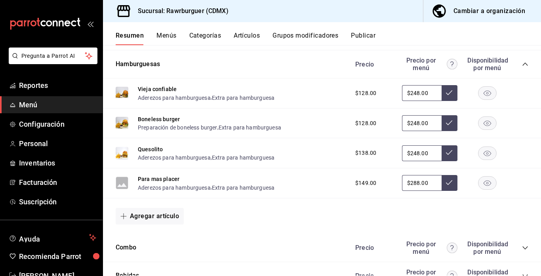
scroll to position [261, 0]
click at [150, 177] on button "Para mas placer" at bounding box center [159, 179] width 42 height 8
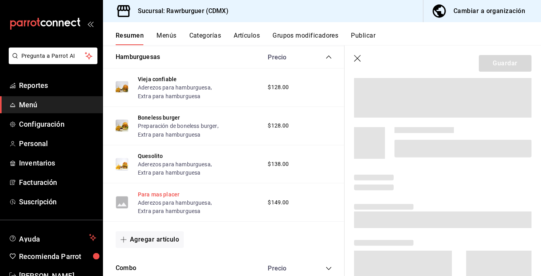
scroll to position [255, 0]
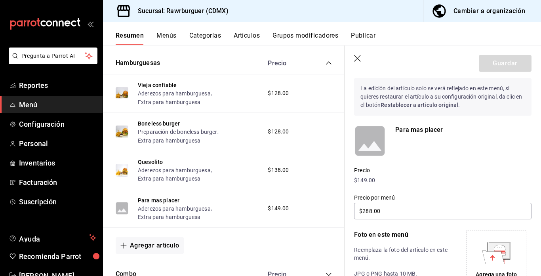
type input "$288.00"
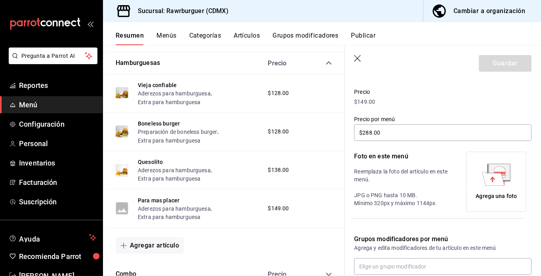
scroll to position [107, 0]
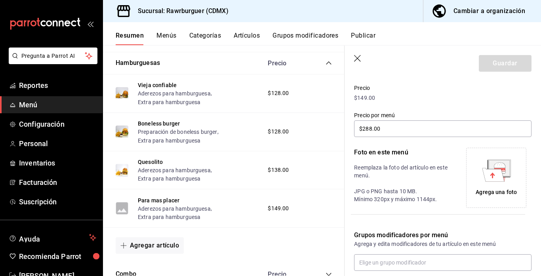
click at [488, 180] on icon at bounding box center [493, 174] width 22 height 13
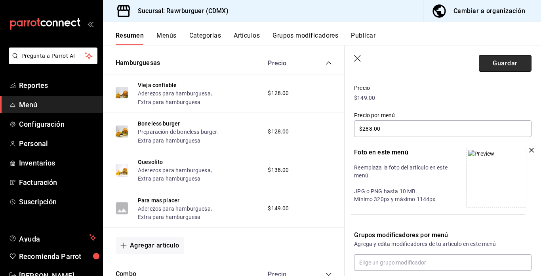
click at [498, 65] on button "Guardar" at bounding box center [505, 63] width 53 height 17
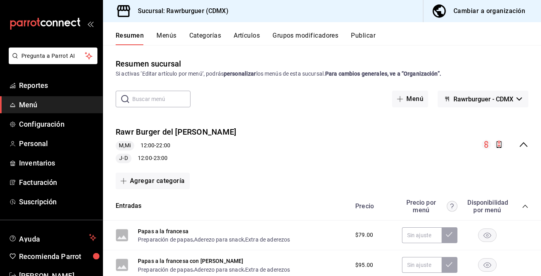
click at [524, 143] on icon "collapse-menu-row" at bounding box center [523, 144] width 8 height 5
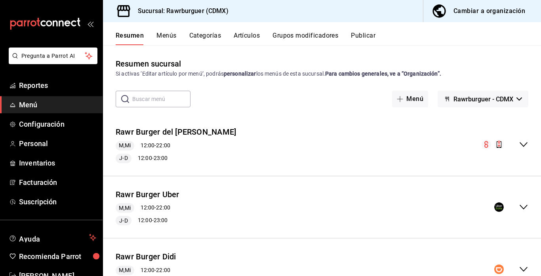
click at [523, 204] on icon "collapse-menu-row" at bounding box center [524, 207] width 10 height 10
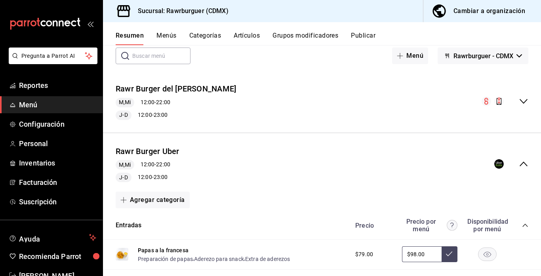
scroll to position [62, 0]
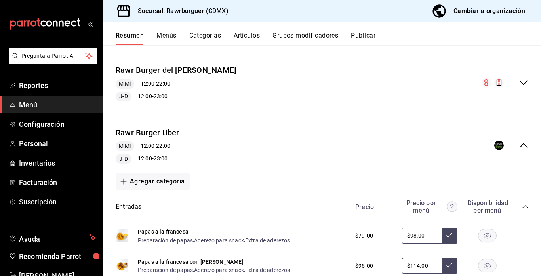
click at [525, 205] on icon "collapse-category-row" at bounding box center [525, 206] width 6 height 6
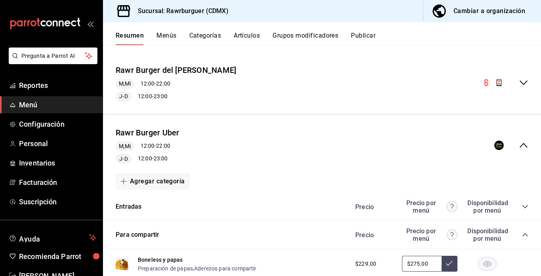
click at [525, 234] on icon "collapse-category-row" at bounding box center [524, 234] width 5 height 3
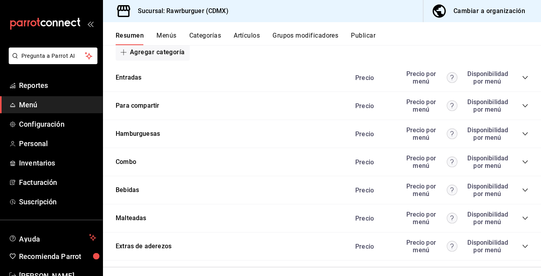
scroll to position [198, 0]
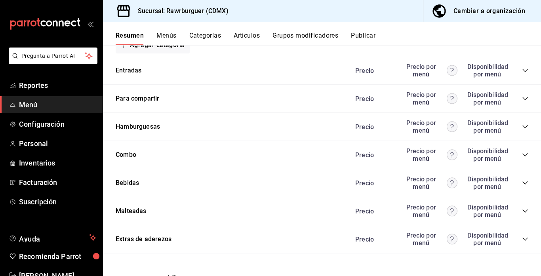
click at [522, 126] on icon "collapse-category-row" at bounding box center [525, 127] width 6 height 6
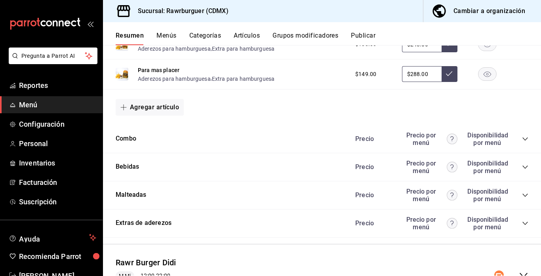
scroll to position [371, 0]
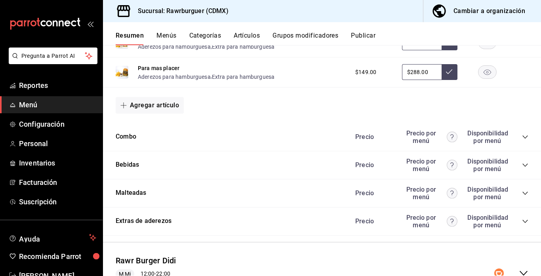
click at [525, 137] on icon "collapse-category-row" at bounding box center [525, 137] width 6 height 6
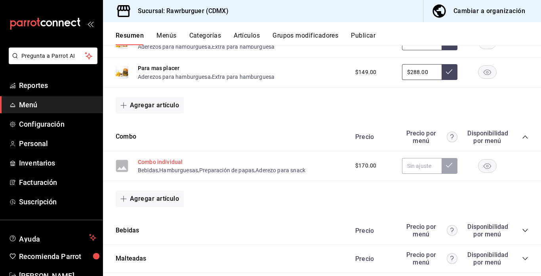
click at [169, 162] on button "Combo individual" at bounding box center [160, 162] width 45 height 8
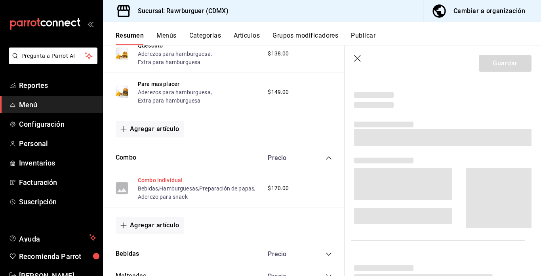
scroll to position [353, 0]
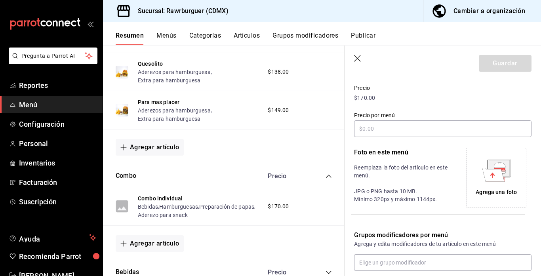
click at [499, 176] on icon at bounding box center [493, 174] width 22 height 13
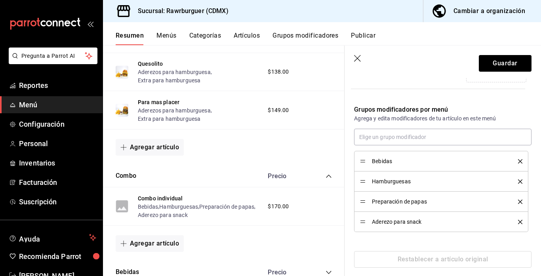
scroll to position [240, 0]
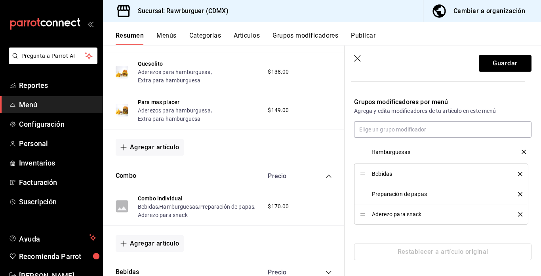
drag, startPoint x: 362, startPoint y: 174, endPoint x: 363, endPoint y: 152, distance: 22.2
drag, startPoint x: 361, startPoint y: 213, endPoint x: 400, endPoint y: 143, distance: 80.5
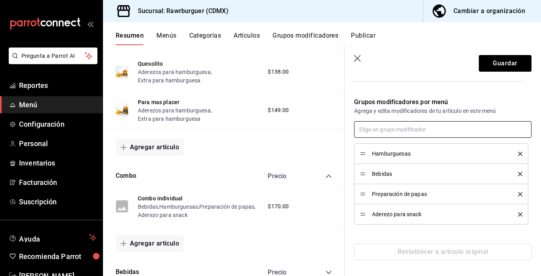
click at [396, 125] on input "text" at bounding box center [442, 129] width 177 height 17
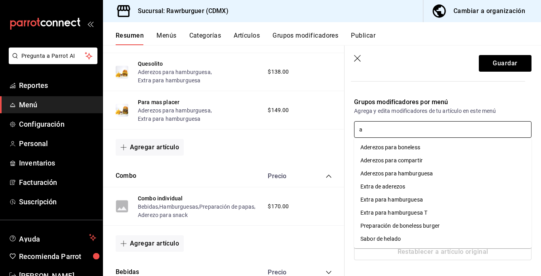
type input "ad"
click at [384, 175] on div "Aderezos para hamburguesa" at bounding box center [396, 173] width 72 height 8
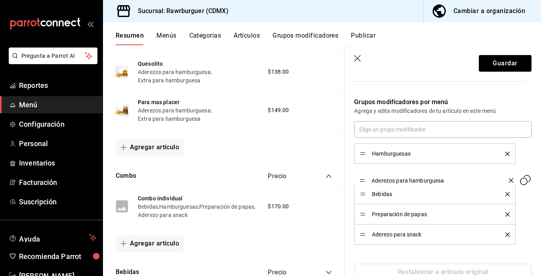
drag, startPoint x: 360, startPoint y: 232, endPoint x: 363, endPoint y: 178, distance: 54.3
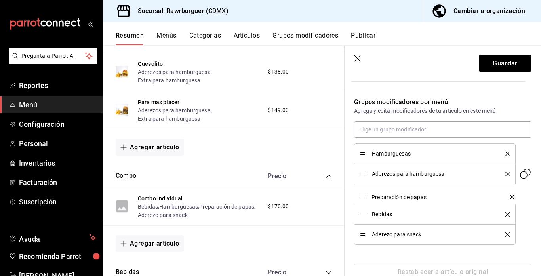
drag, startPoint x: 361, startPoint y: 214, endPoint x: 361, endPoint y: 197, distance: 17.0
drag, startPoint x: 362, startPoint y: 235, endPoint x: 361, endPoint y: 217, distance: 18.3
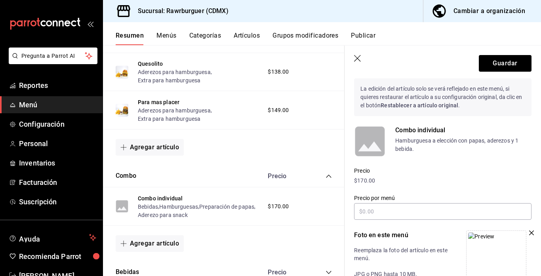
scroll to position [0, 0]
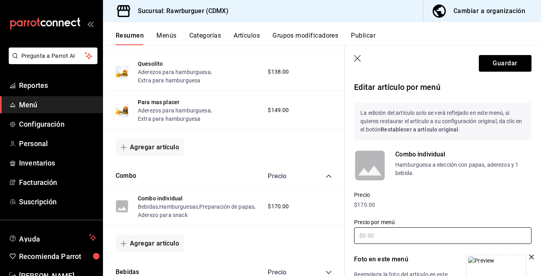
click at [380, 235] on input "text" at bounding box center [442, 235] width 177 height 17
type input "$288.00"
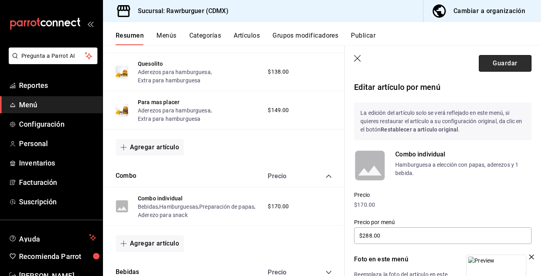
click at [497, 66] on button "Guardar" at bounding box center [505, 63] width 53 height 17
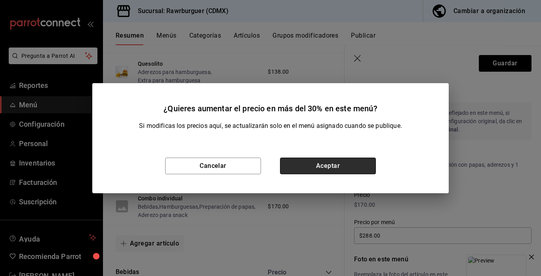
click at [330, 166] on button "Aceptar" at bounding box center [328, 166] width 96 height 17
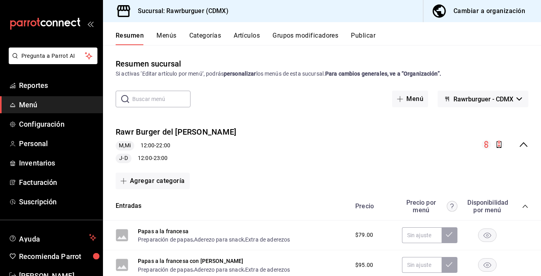
click at [520, 143] on icon "collapse-menu-row" at bounding box center [524, 145] width 10 height 10
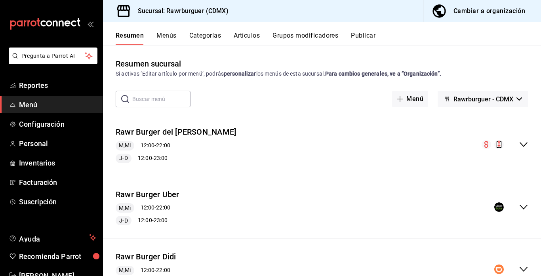
click at [521, 205] on icon "collapse-menu-row" at bounding box center [524, 207] width 10 height 10
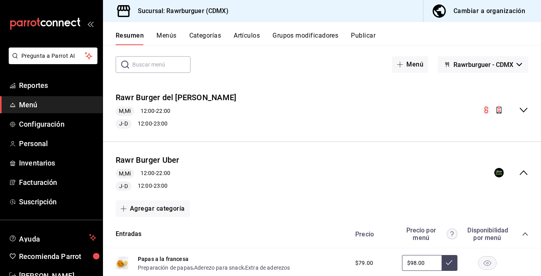
scroll to position [35, 0]
click at [526, 233] on icon "collapse-category-row" at bounding box center [524, 233] width 5 height 3
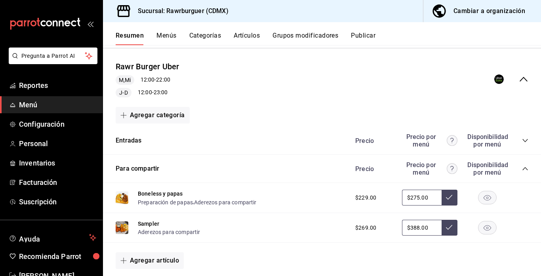
scroll to position [132, 0]
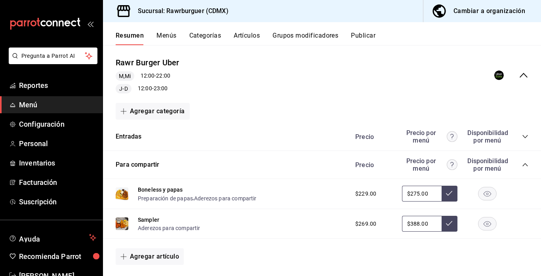
click at [524, 165] on icon "collapse-category-row" at bounding box center [525, 165] width 6 height 6
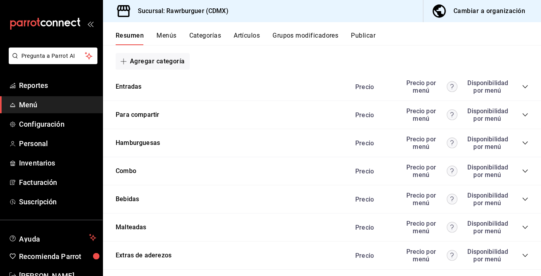
scroll to position [183, 0]
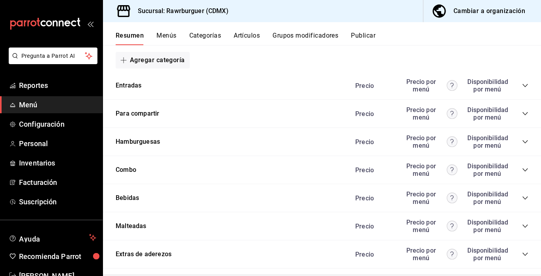
click at [523, 167] on icon "collapse-category-row" at bounding box center [525, 170] width 6 height 6
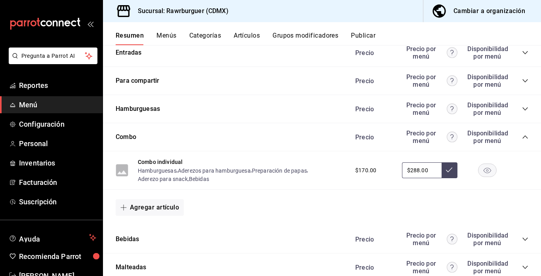
scroll to position [219, 0]
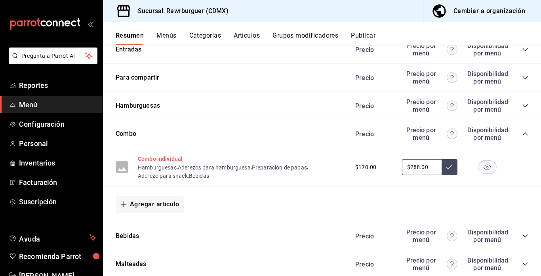
click at [169, 157] on button "Combo individual" at bounding box center [160, 159] width 45 height 8
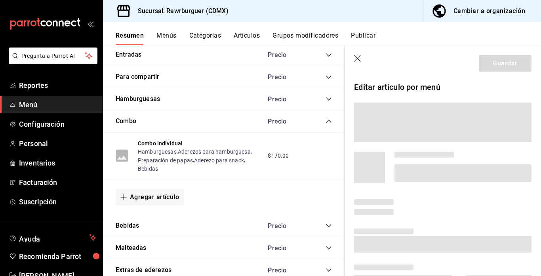
scroll to position [216, 0]
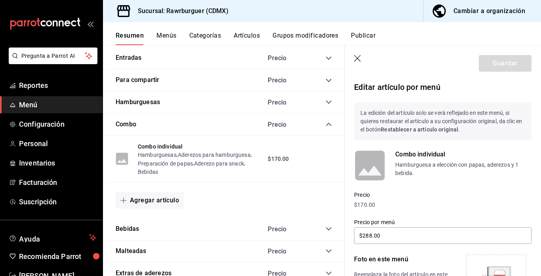
type input "$288.00"
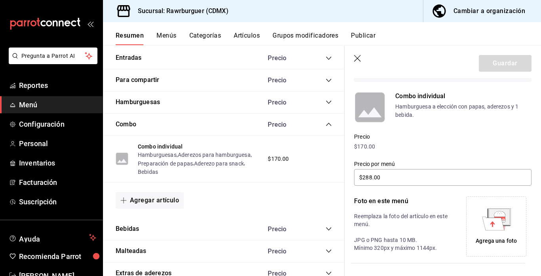
scroll to position [59, 0]
click at [488, 220] on icon at bounding box center [493, 222] width 22 height 13
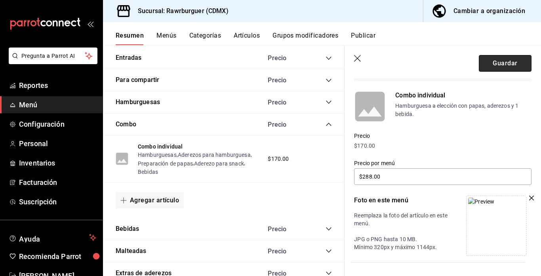
click at [492, 64] on button "Guardar" at bounding box center [505, 63] width 53 height 17
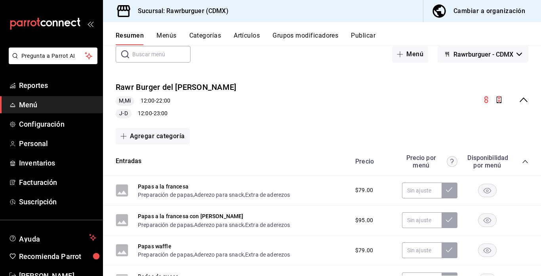
scroll to position [44, 0]
click at [525, 101] on icon "collapse-menu-row" at bounding box center [523, 100] width 8 height 5
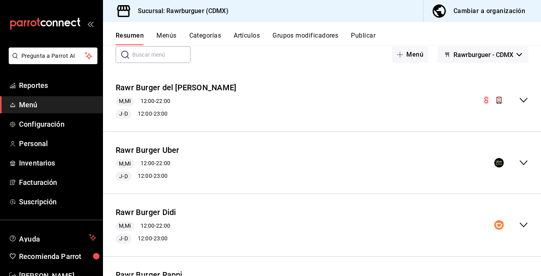
click at [523, 161] on icon "collapse-menu-row" at bounding box center [524, 163] width 10 height 10
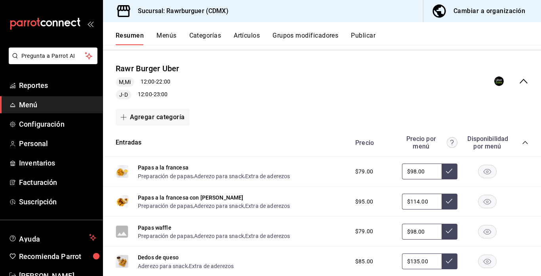
scroll to position [127, 0]
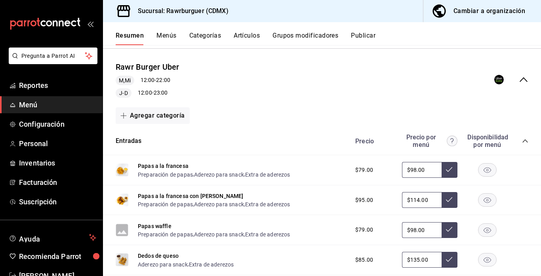
click at [525, 141] on icon "collapse-category-row" at bounding box center [525, 141] width 6 height 6
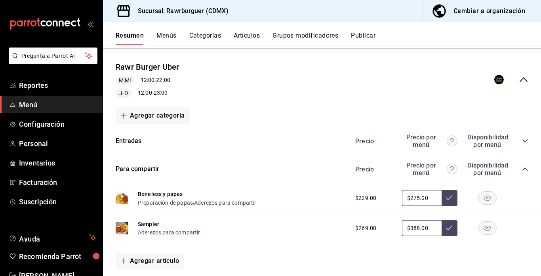
click at [524, 168] on icon "collapse-category-row" at bounding box center [524, 168] width 5 height 3
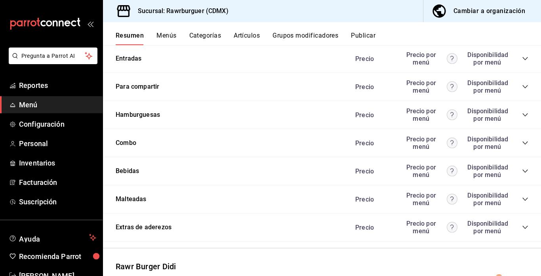
scroll to position [211, 0]
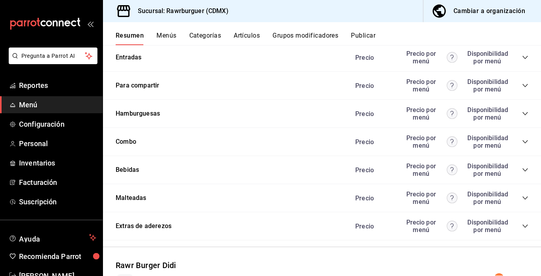
click at [524, 169] on icon "collapse-category-row" at bounding box center [525, 170] width 6 height 6
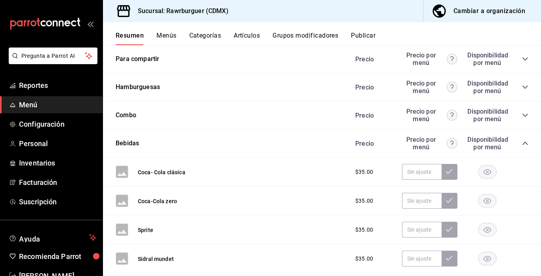
scroll to position [239, 0]
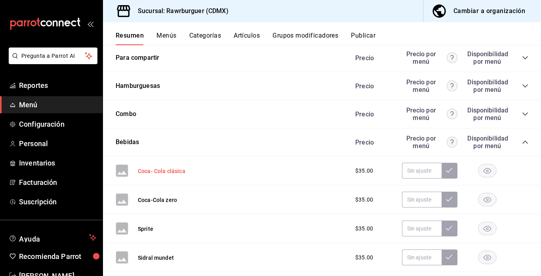
click at [153, 172] on button "Coca- Cola clásica" at bounding box center [162, 171] width 48 height 8
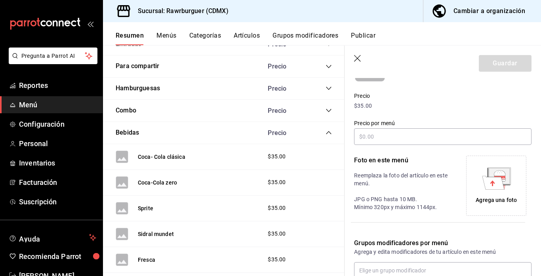
scroll to position [100, 0]
click at [490, 176] on icon at bounding box center [493, 181] width 22 height 13
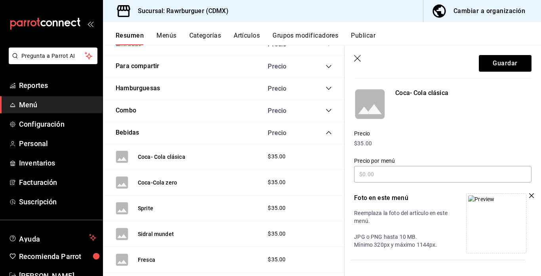
scroll to position [60, 0]
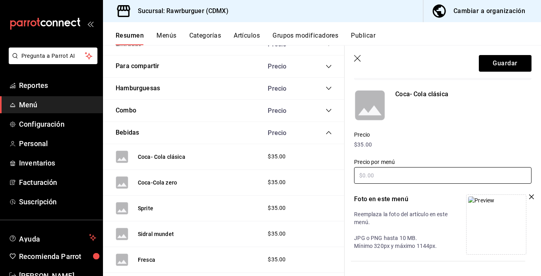
click at [416, 179] on input "text" at bounding box center [442, 175] width 177 height 17
